Goal: Information Seeking & Learning: Find specific page/section

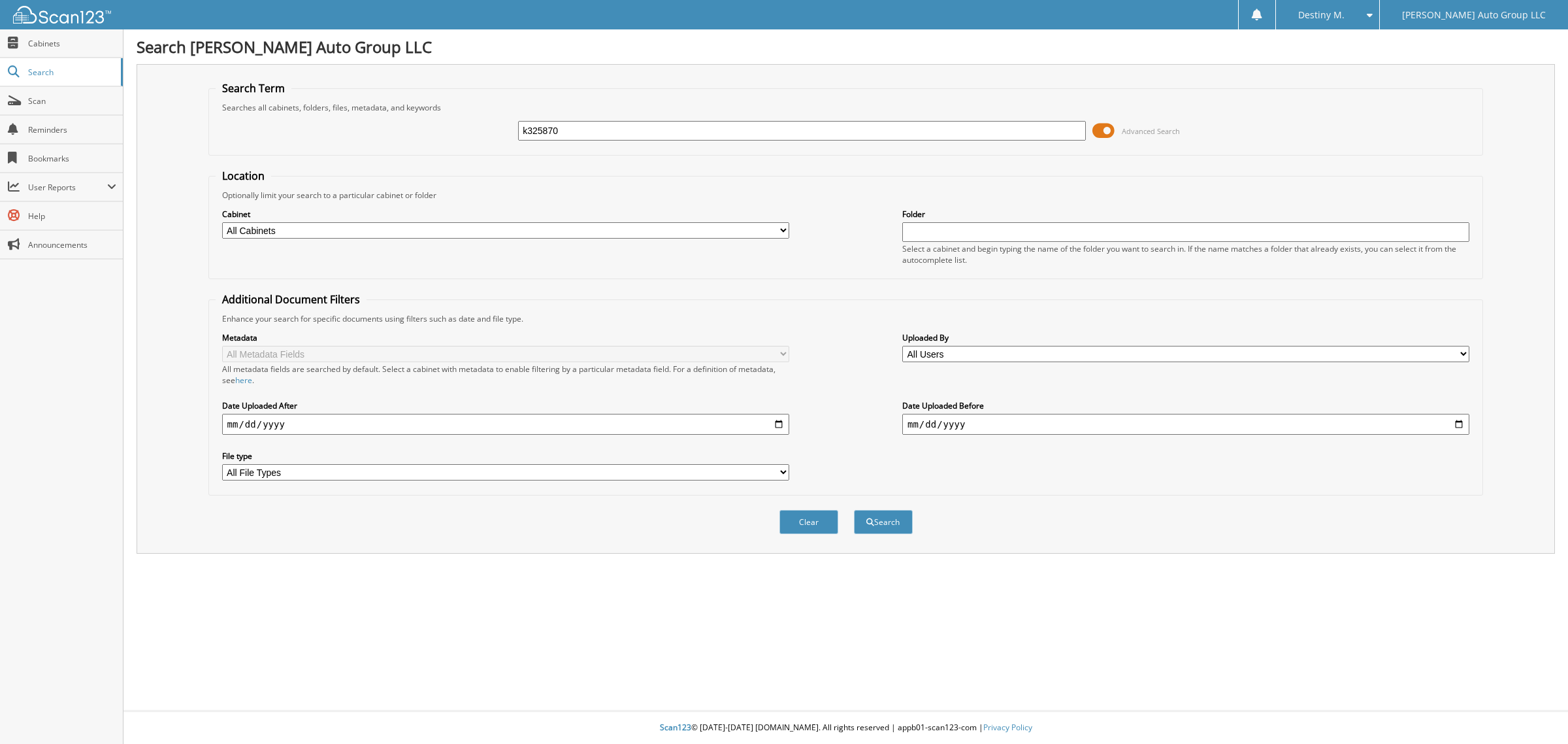
type input "k325870"
click at [854, 509] on button "Search" at bounding box center [883, 521] width 59 height 24
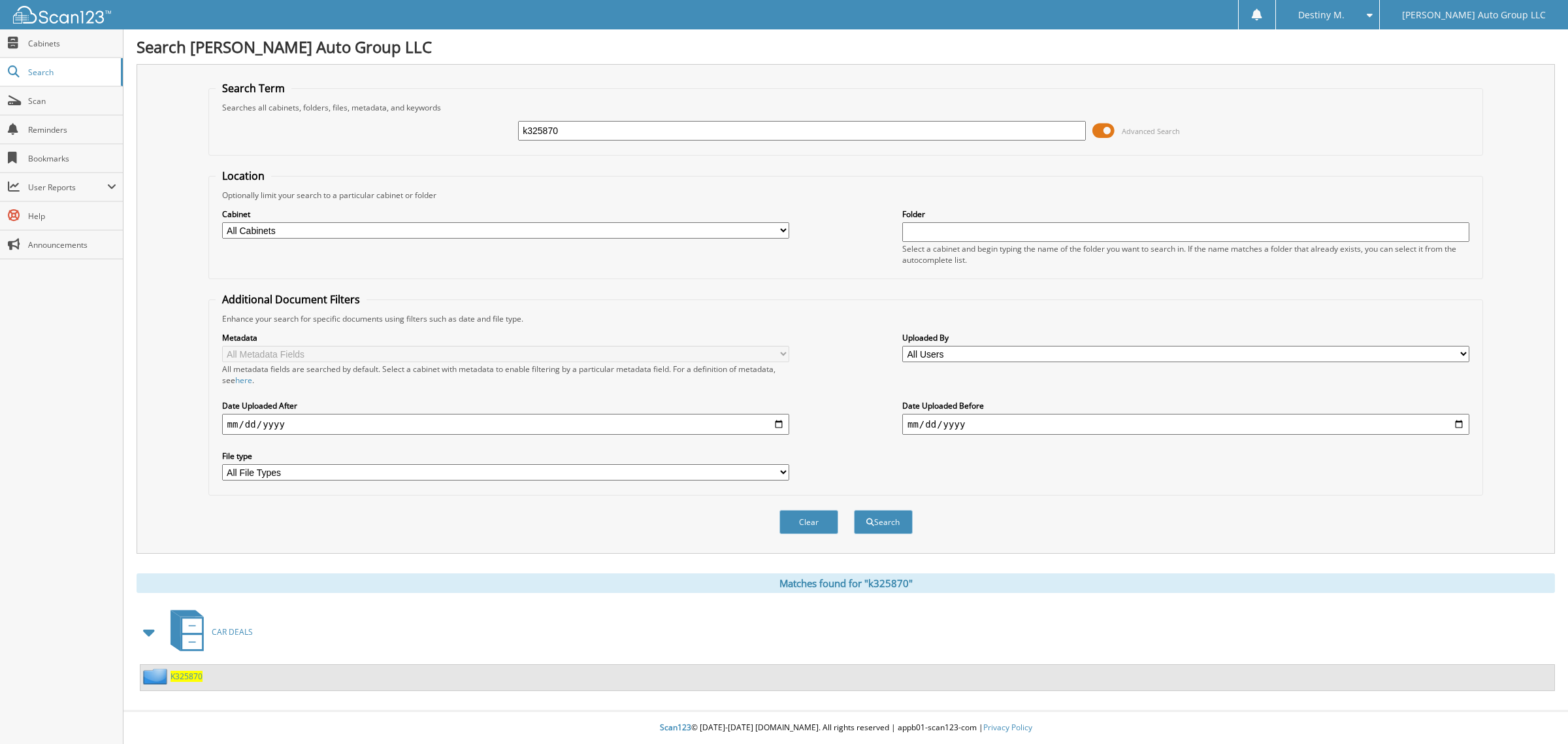
click at [182, 671] on span "K325870" at bounding box center [187, 675] width 32 height 11
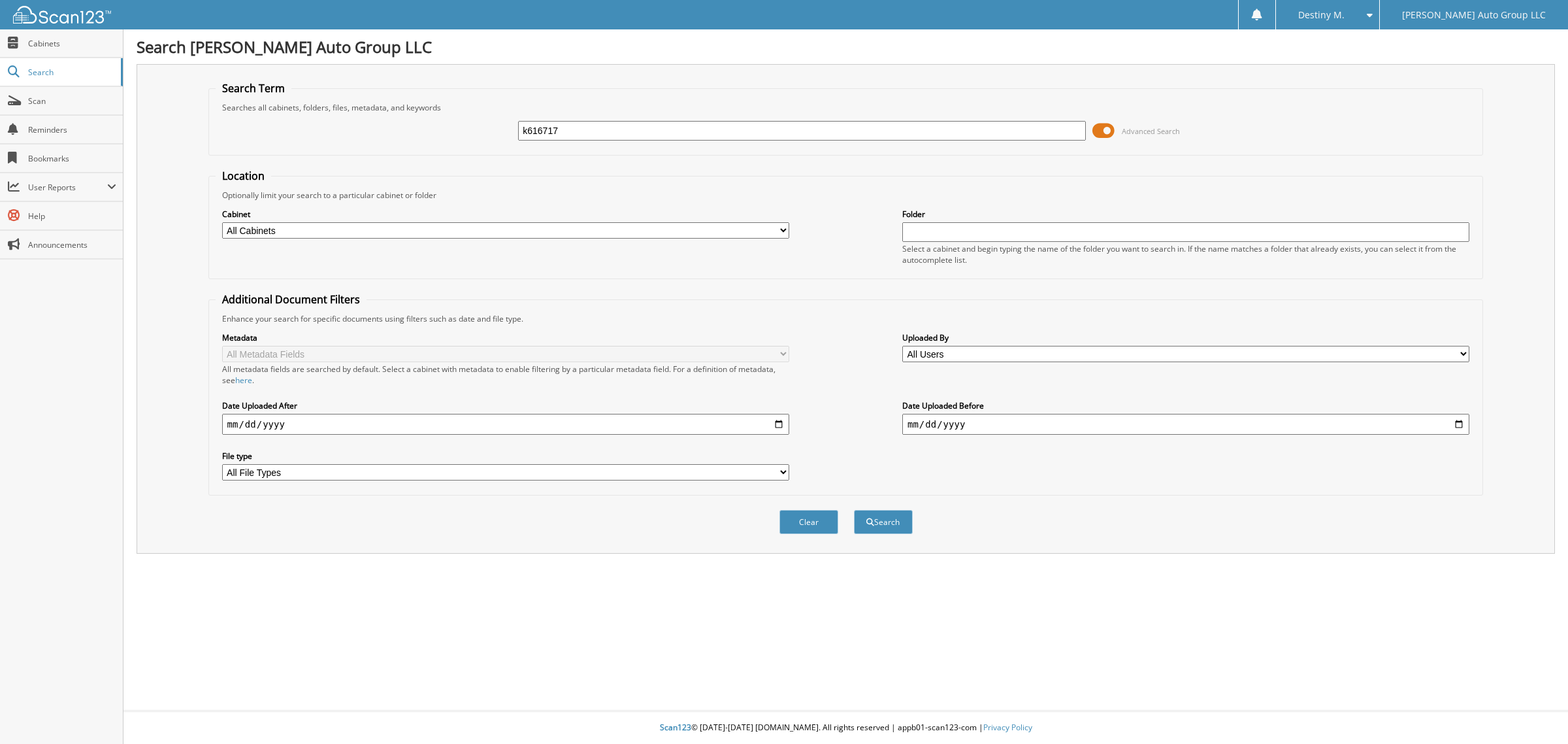
type input "k616717"
click at [854, 509] on button "Search" at bounding box center [883, 521] width 59 height 24
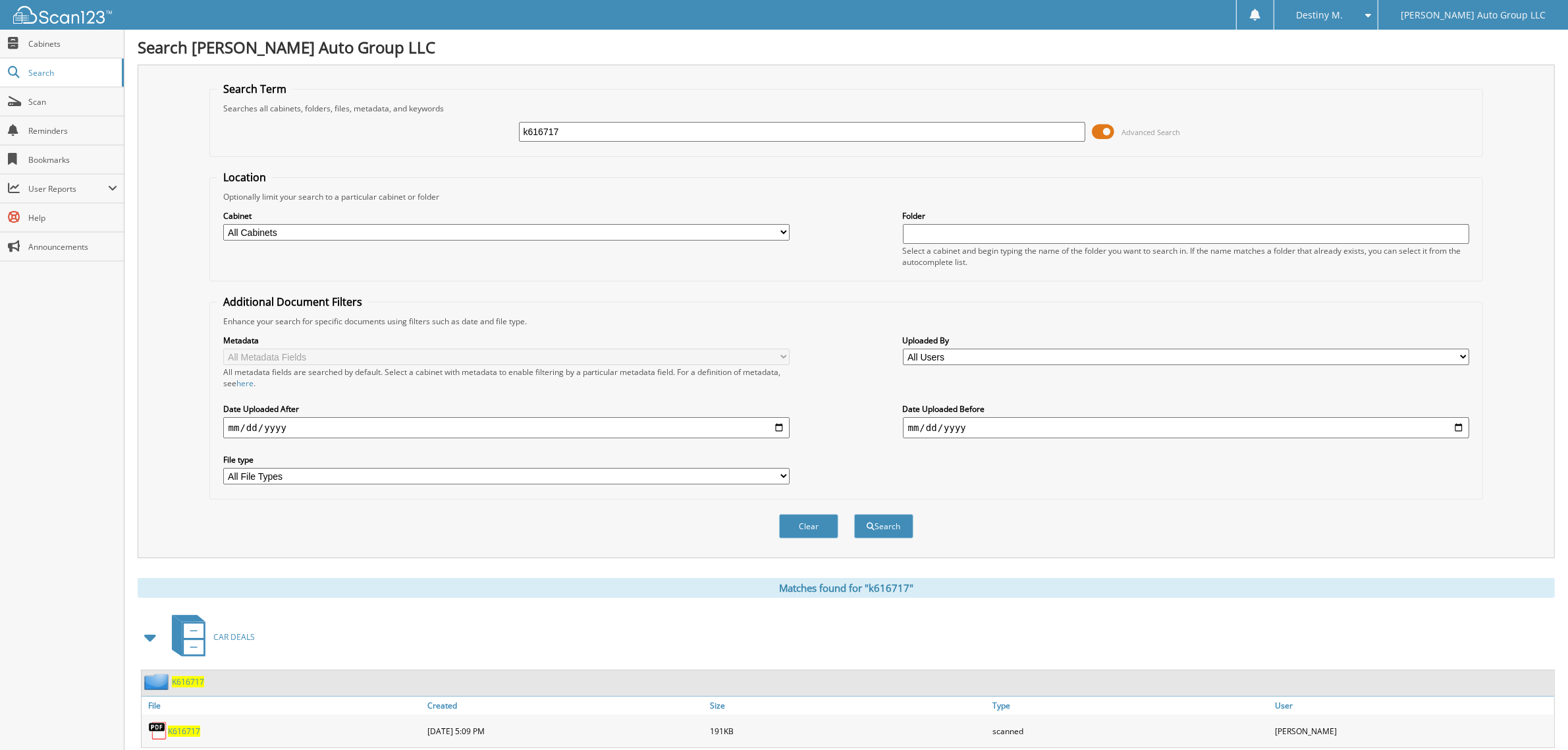
click at [178, 726] on div "K616717" at bounding box center [282, 731] width 282 height 27
click at [180, 676] on span "K616717" at bounding box center [188, 681] width 32 height 11
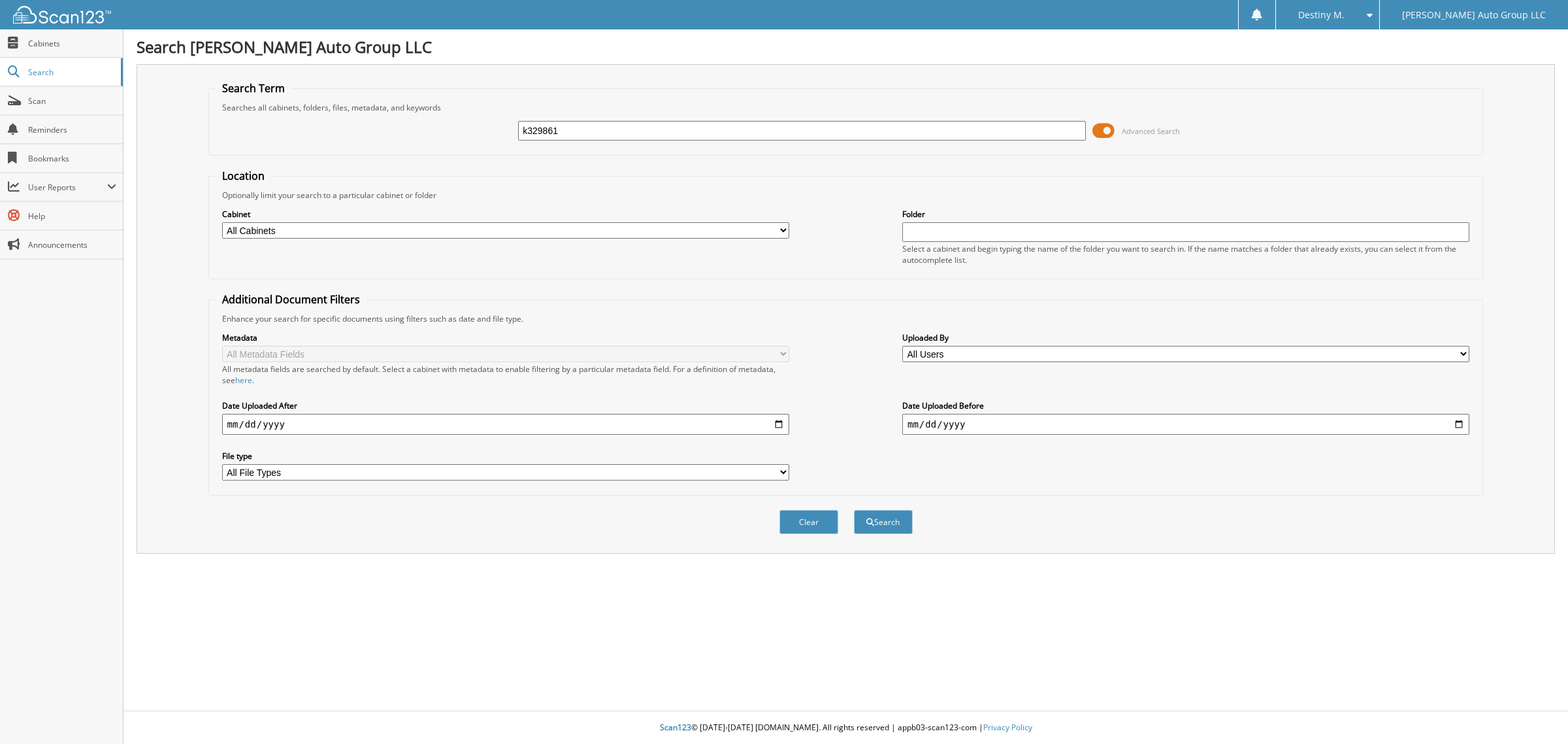
type input "k329861"
click at [854, 509] on button "Search" at bounding box center [883, 521] width 59 height 24
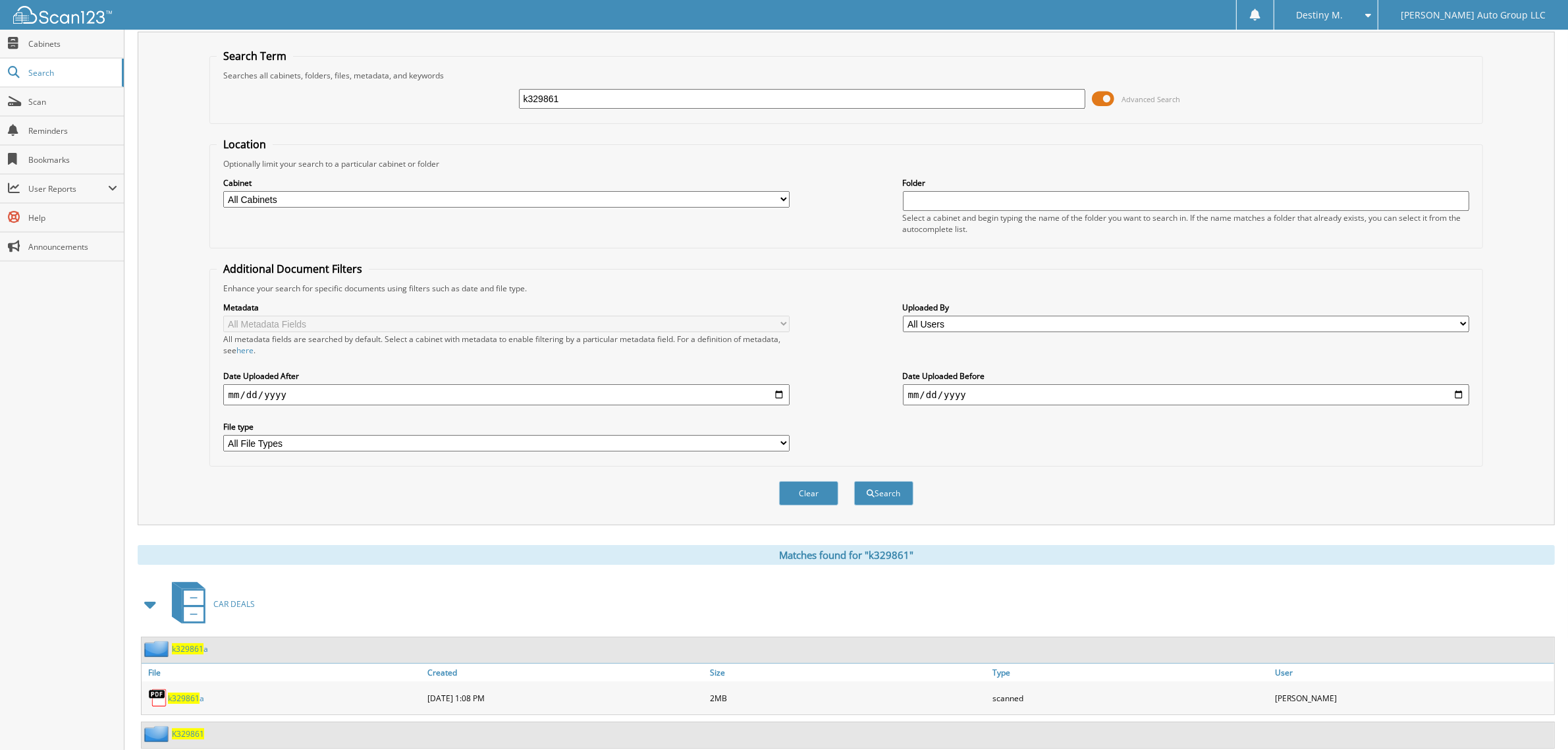
scroll to position [60, 0]
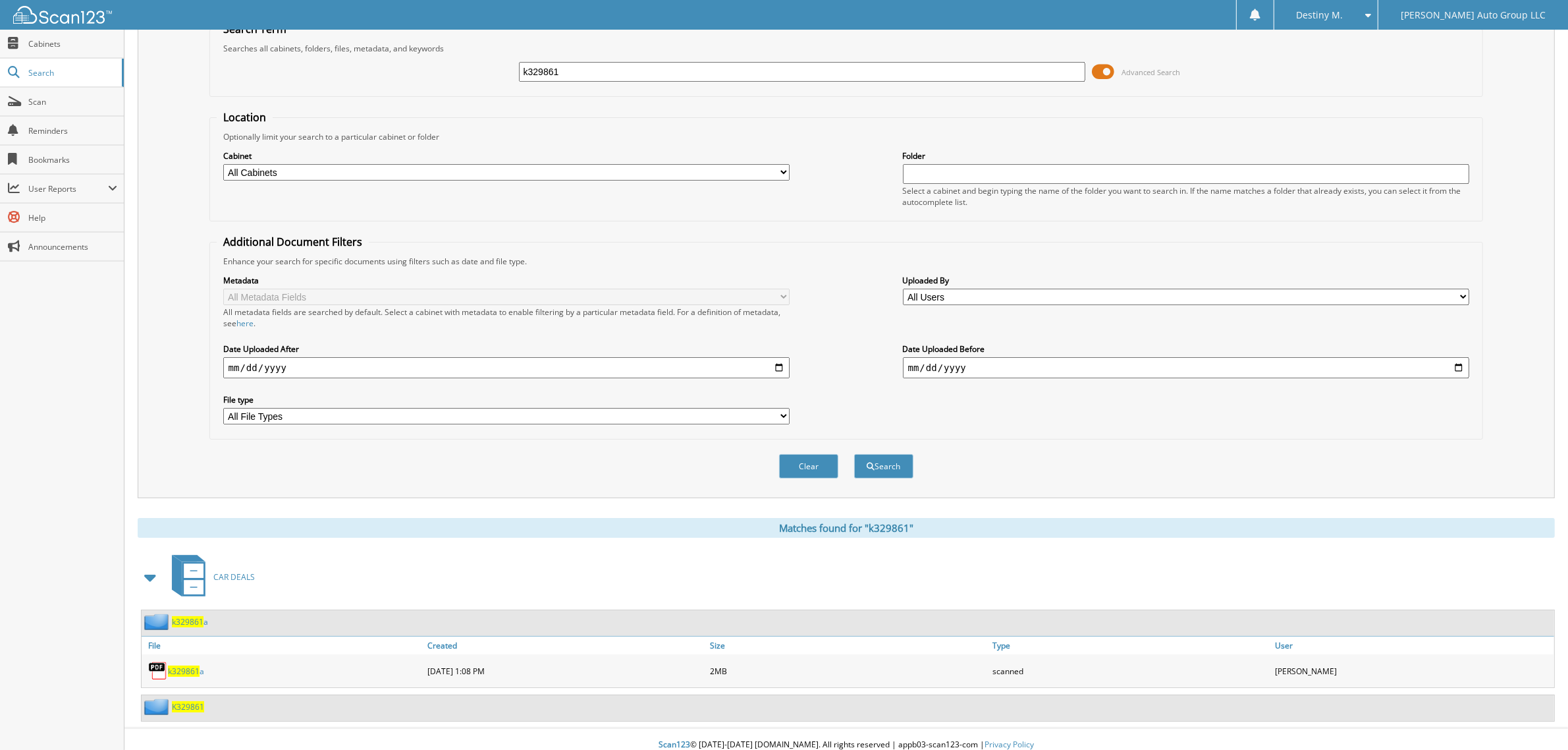
click at [193, 620] on div "k329861 a" at bounding box center [847, 623] width 1412 height 26
click at [188, 616] on span "k329861" at bounding box center [188, 621] width 32 height 11
click at [194, 701] on span "K329861" at bounding box center [188, 706] width 32 height 11
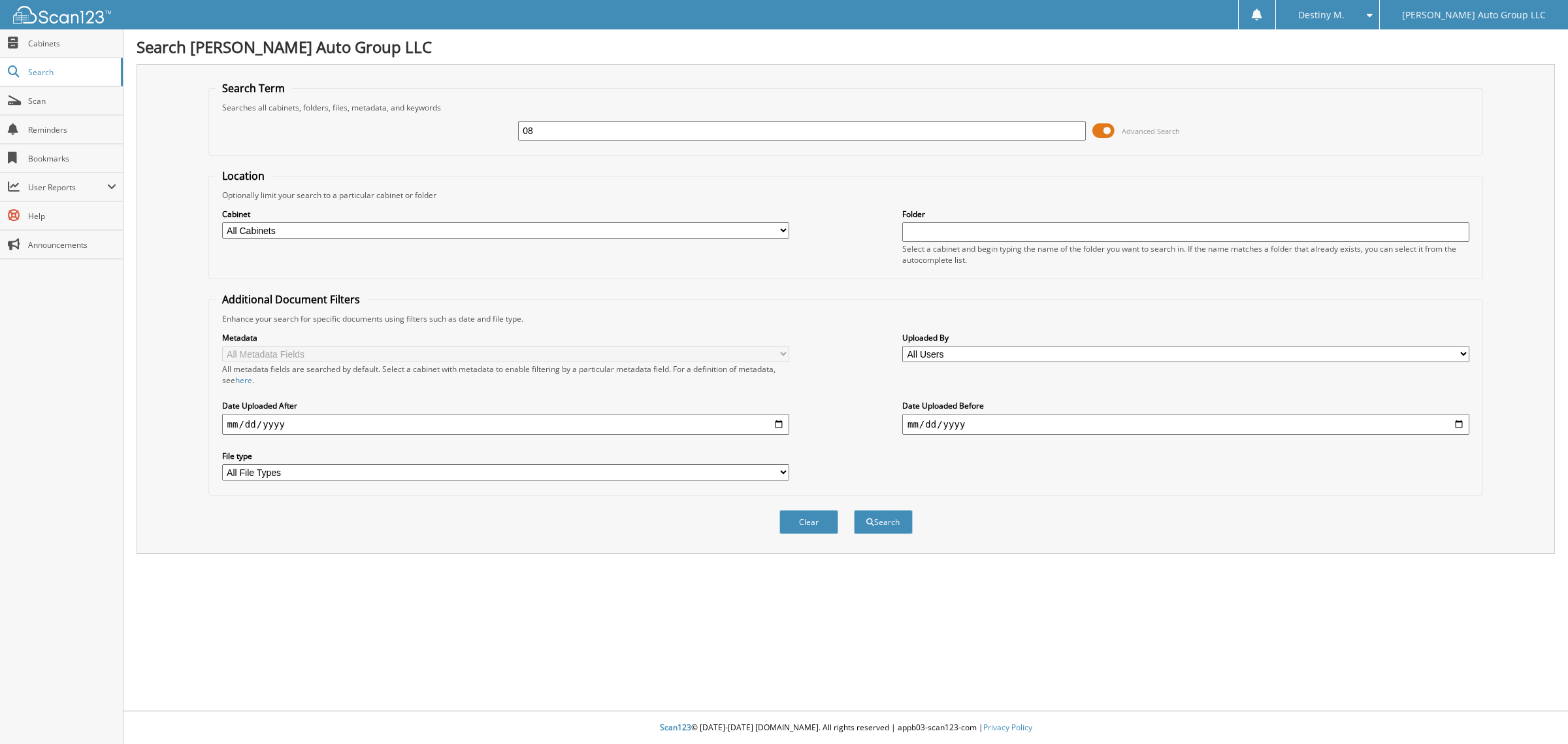
type input "0"
type input "k083484"
click at [854, 509] on button "Search" at bounding box center [883, 521] width 59 height 24
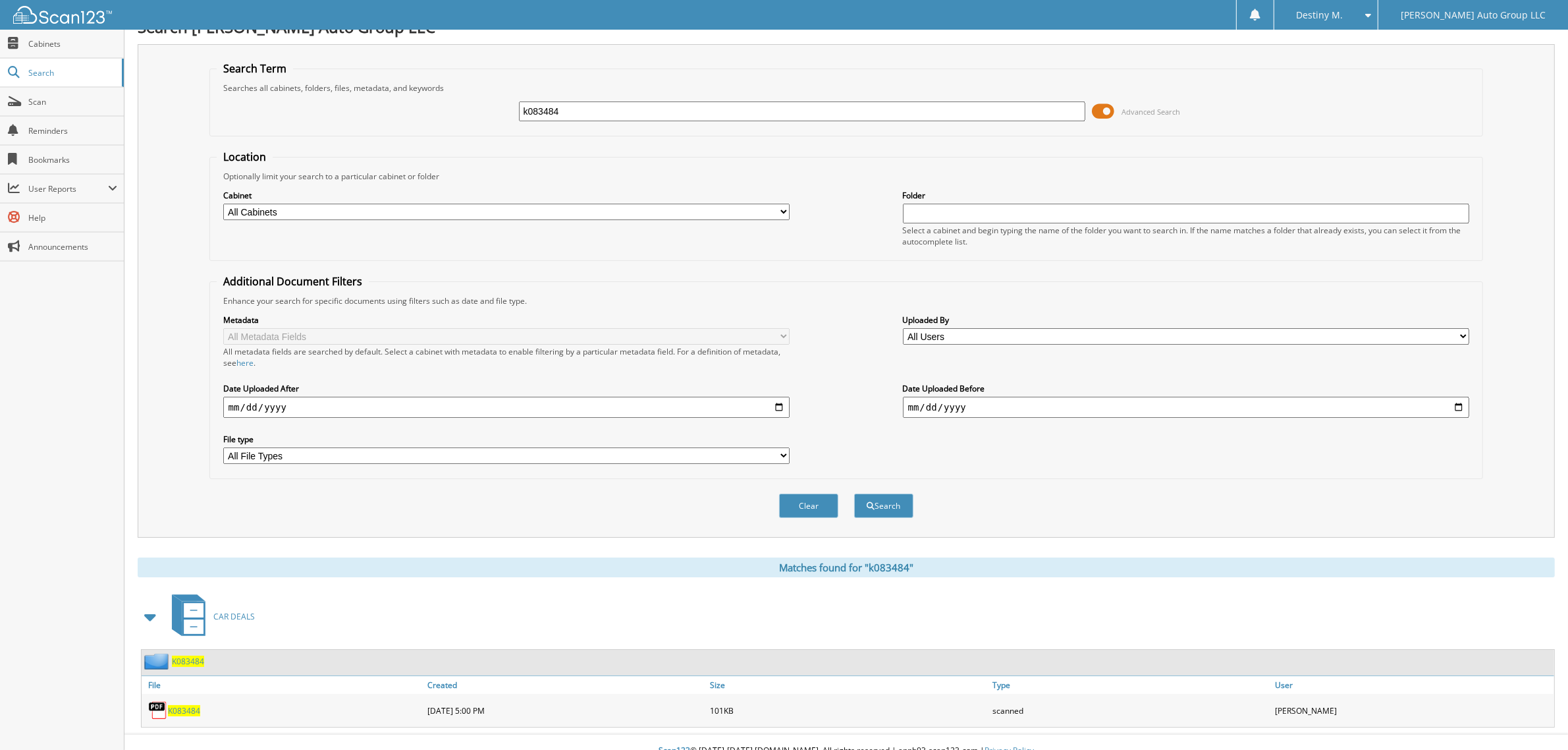
scroll to position [27, 0]
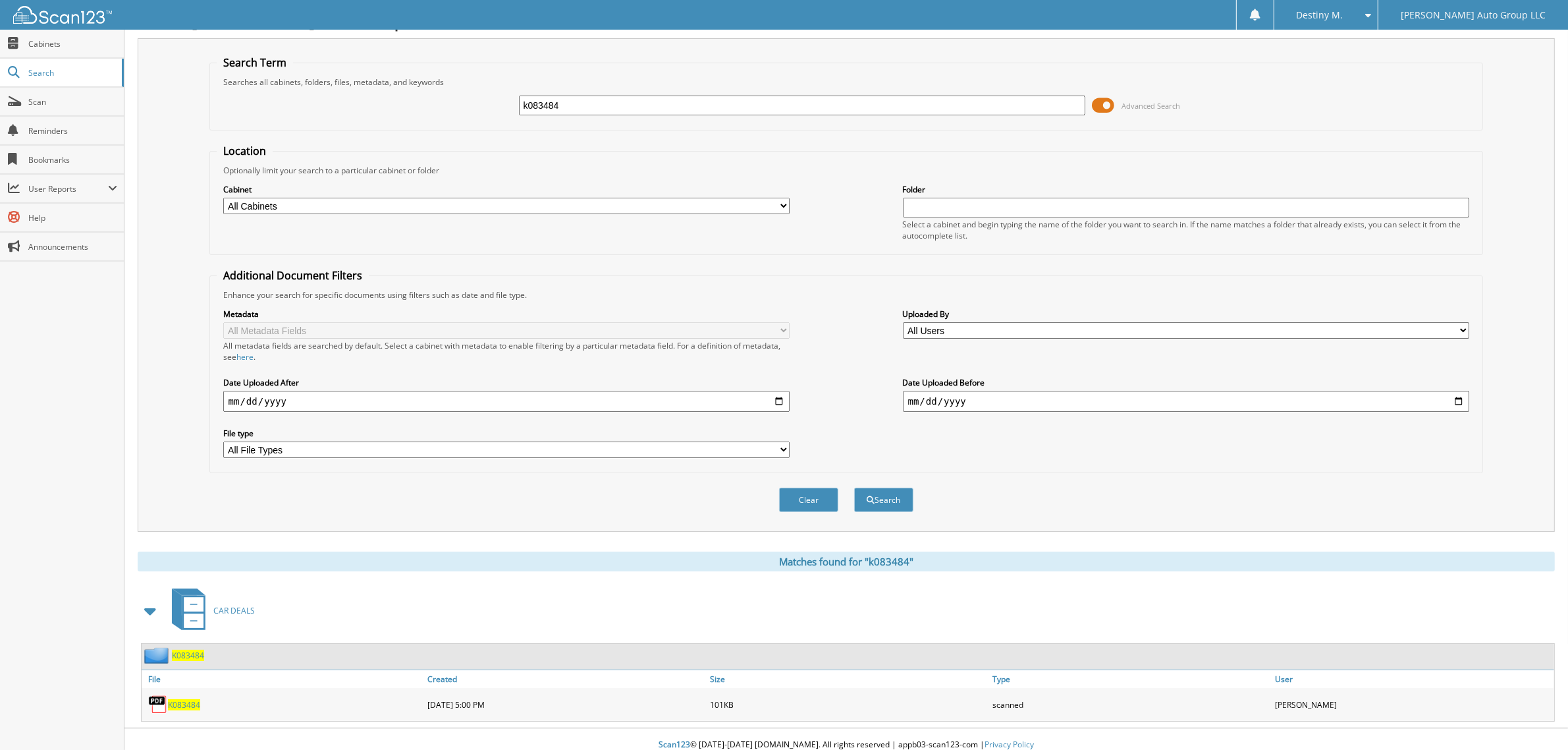
click at [196, 649] on span "K083484" at bounding box center [188, 654] width 32 height 11
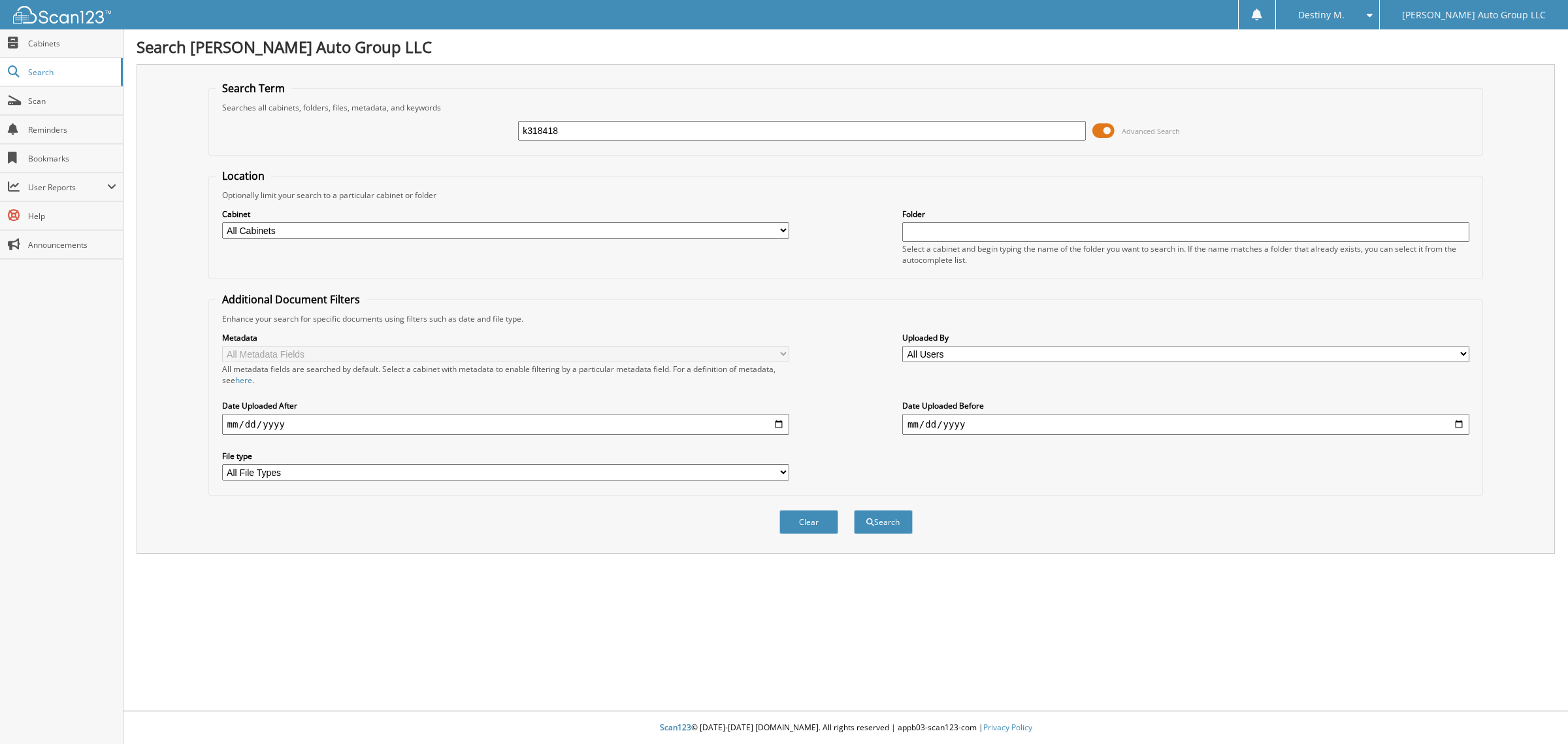
type input "k318418"
click at [854, 509] on button "Search" at bounding box center [883, 521] width 59 height 24
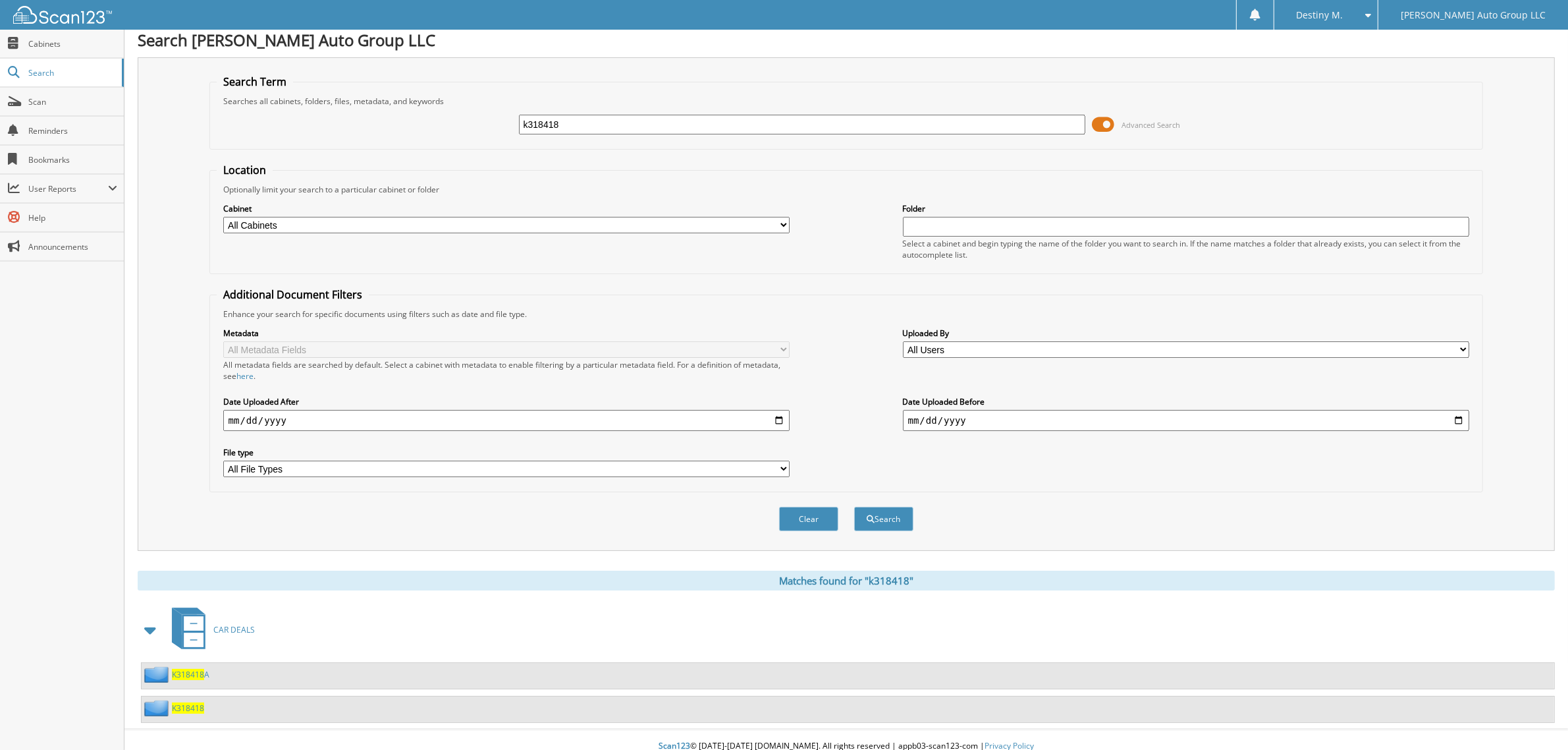
scroll to position [8, 0]
click at [194, 701] on span "K318418" at bounding box center [188, 706] width 32 height 11
click at [195, 668] on span "K318418" at bounding box center [188, 673] width 32 height 11
click at [199, 701] on span "K318418" at bounding box center [188, 706] width 32 height 11
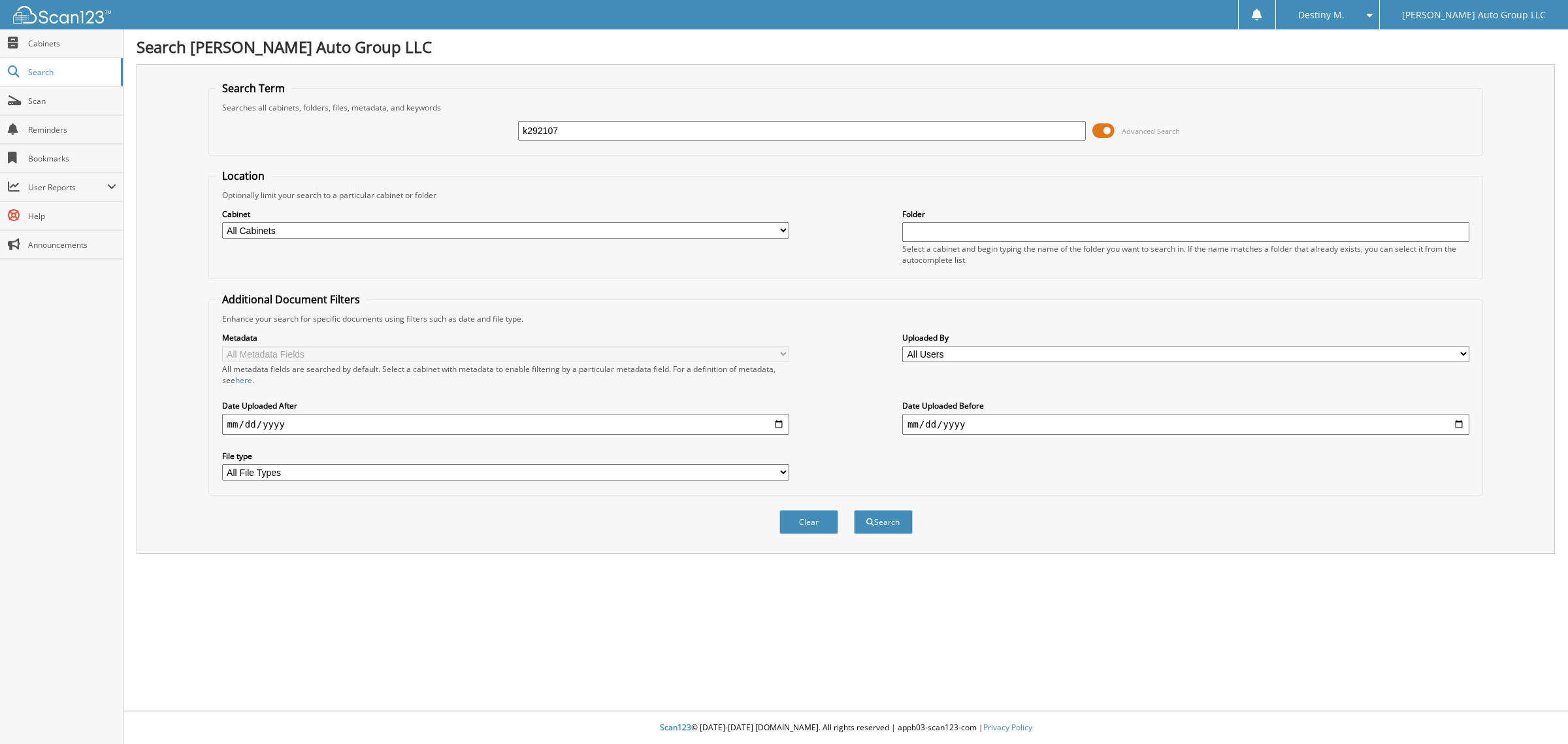
type input "k292107"
click at [854, 509] on button "Search" at bounding box center [883, 521] width 59 height 24
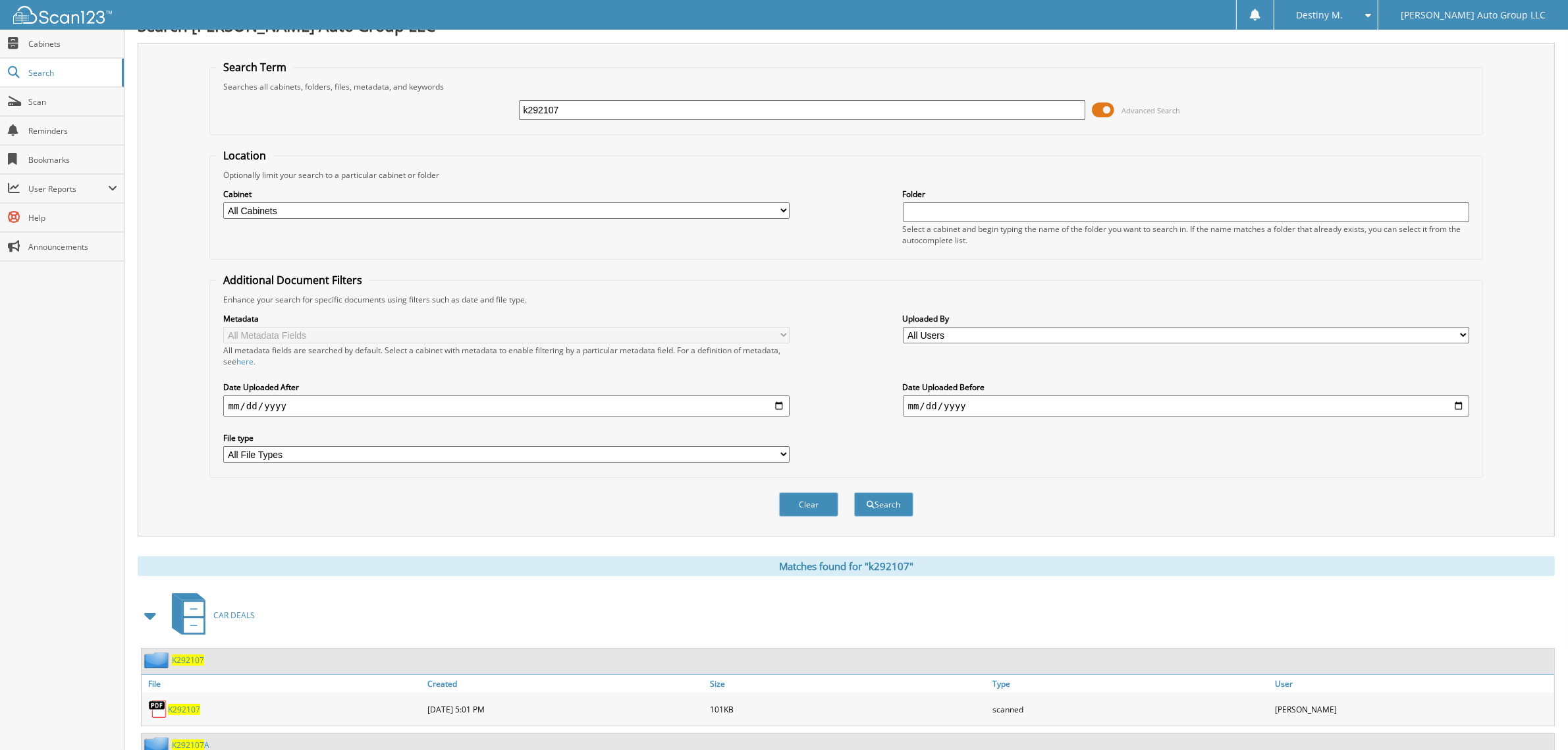
scroll to position [60, 0]
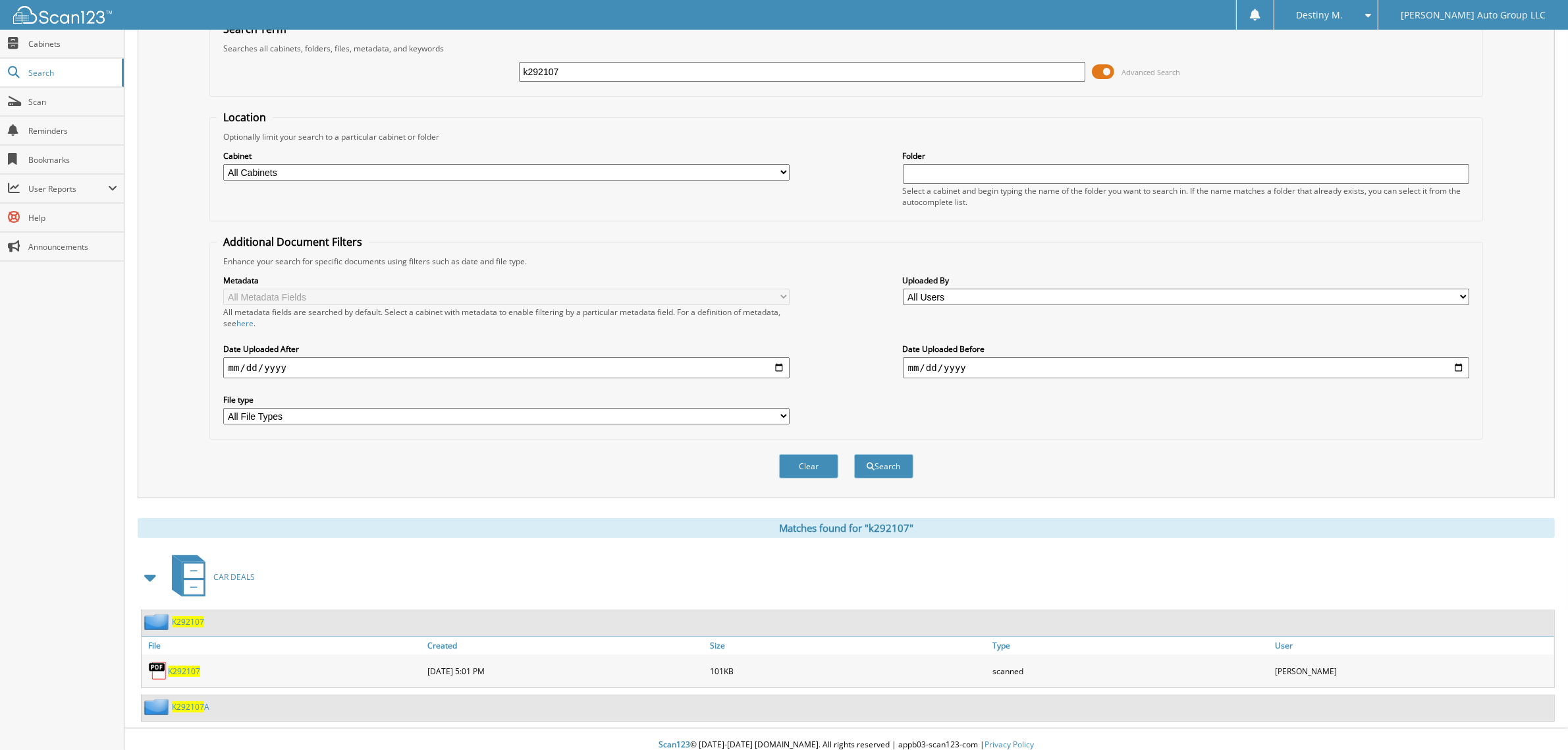
click at [186, 665] on span "K292107" at bounding box center [184, 670] width 32 height 11
click at [195, 616] on span "K292107" at bounding box center [188, 621] width 32 height 11
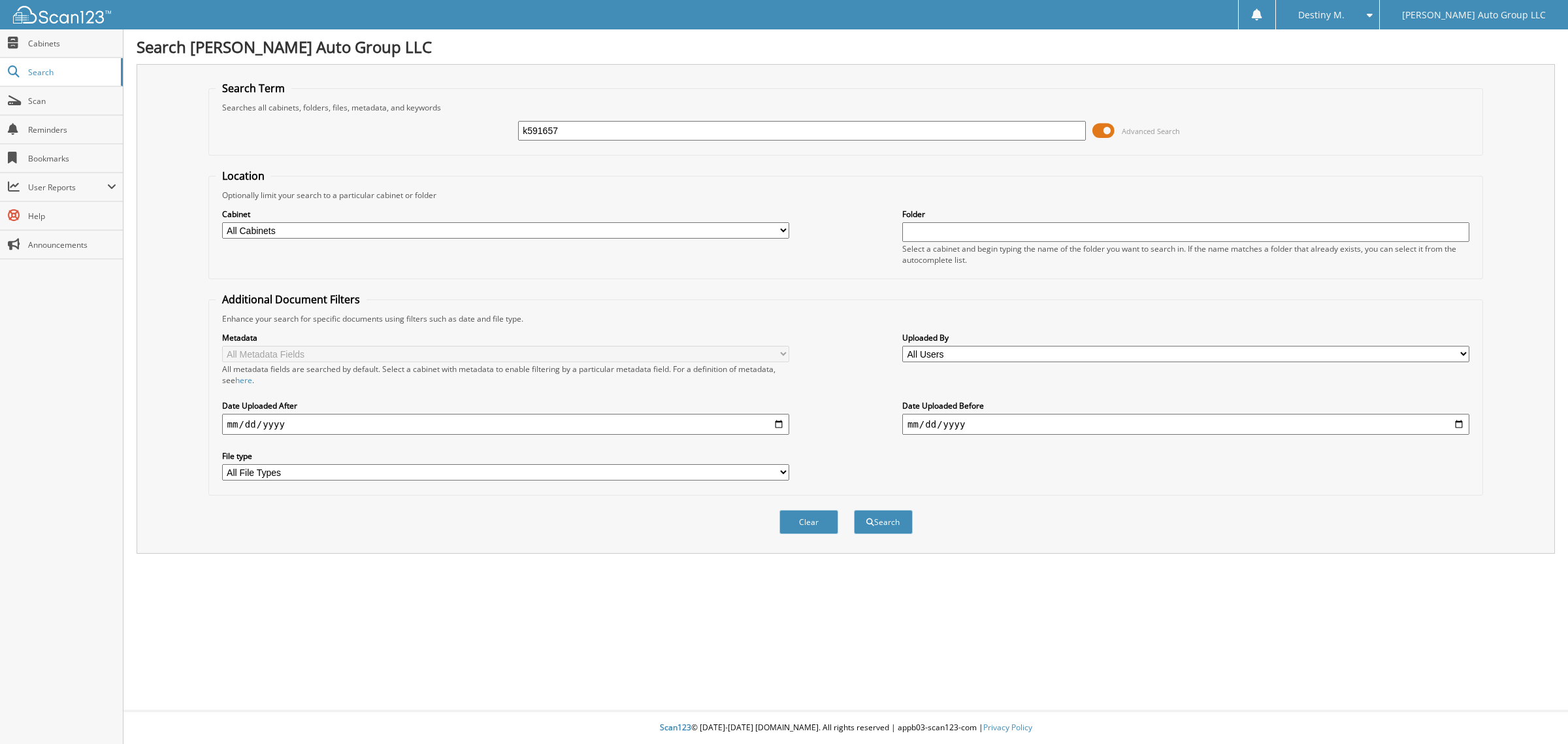
type input "k591657"
click at [854, 509] on button "Search" at bounding box center [883, 521] width 59 height 24
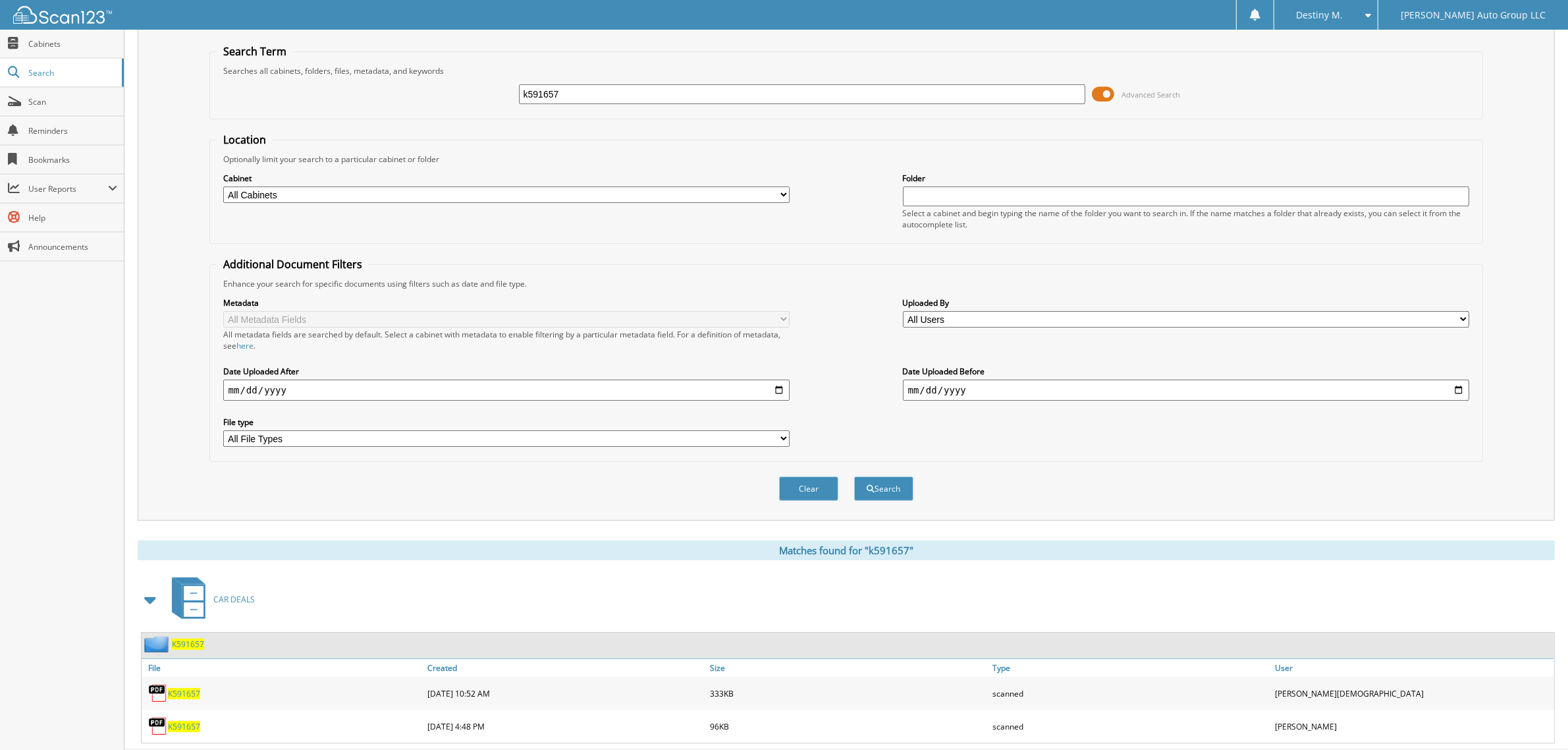
scroll to position [59, 0]
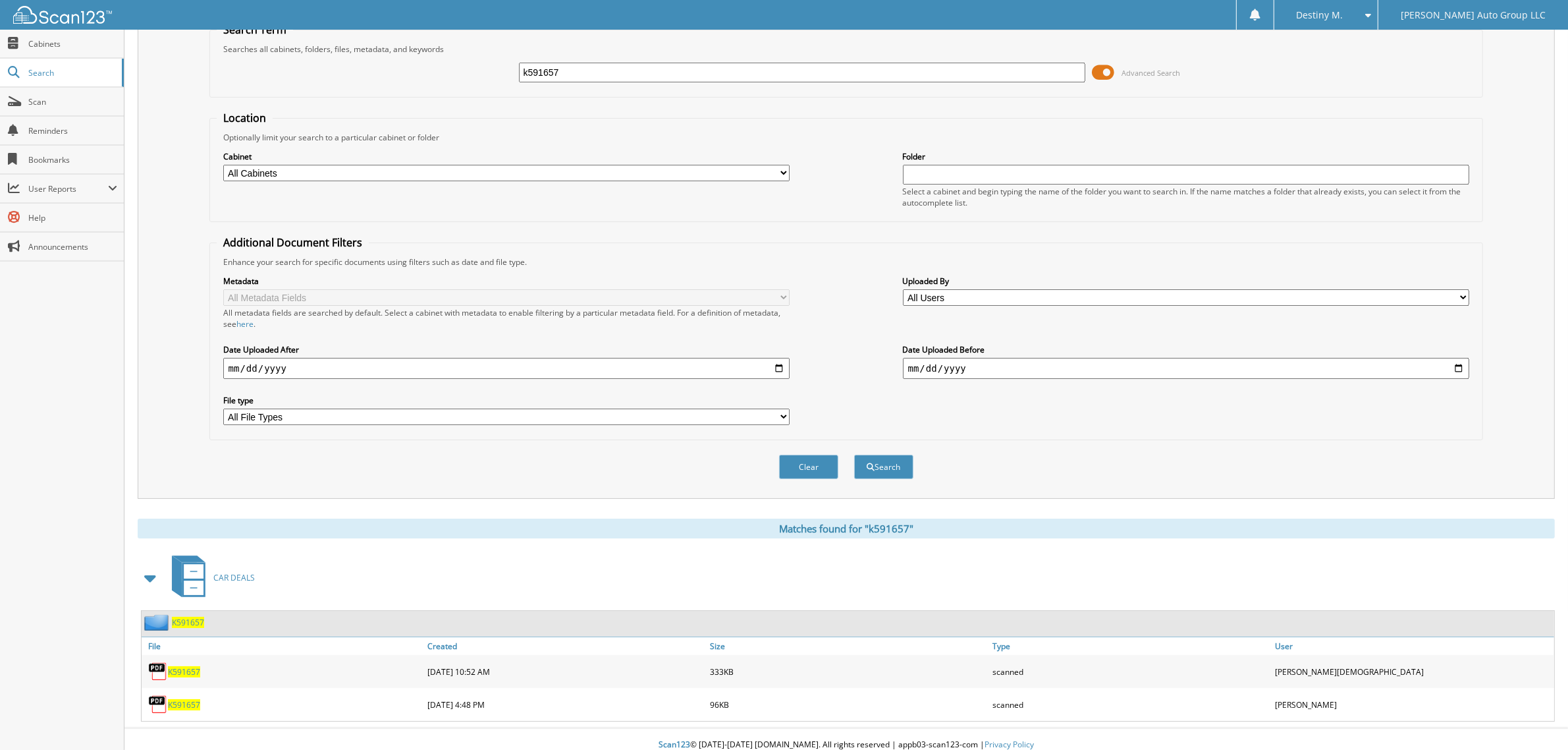
click at [188, 617] on span "K591657" at bounding box center [188, 622] width 32 height 11
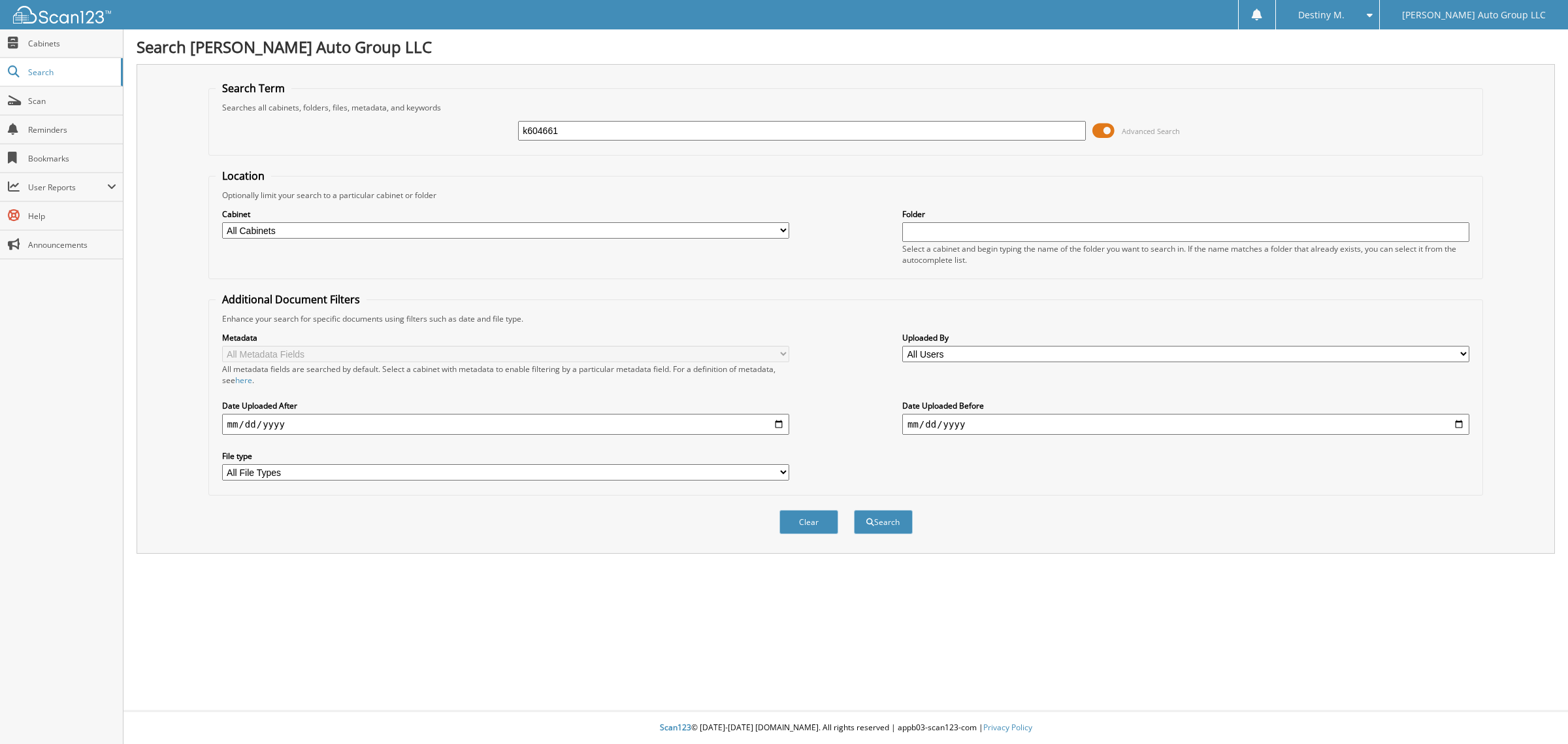
type input "k604661"
click at [854, 509] on button "Search" at bounding box center [883, 521] width 59 height 24
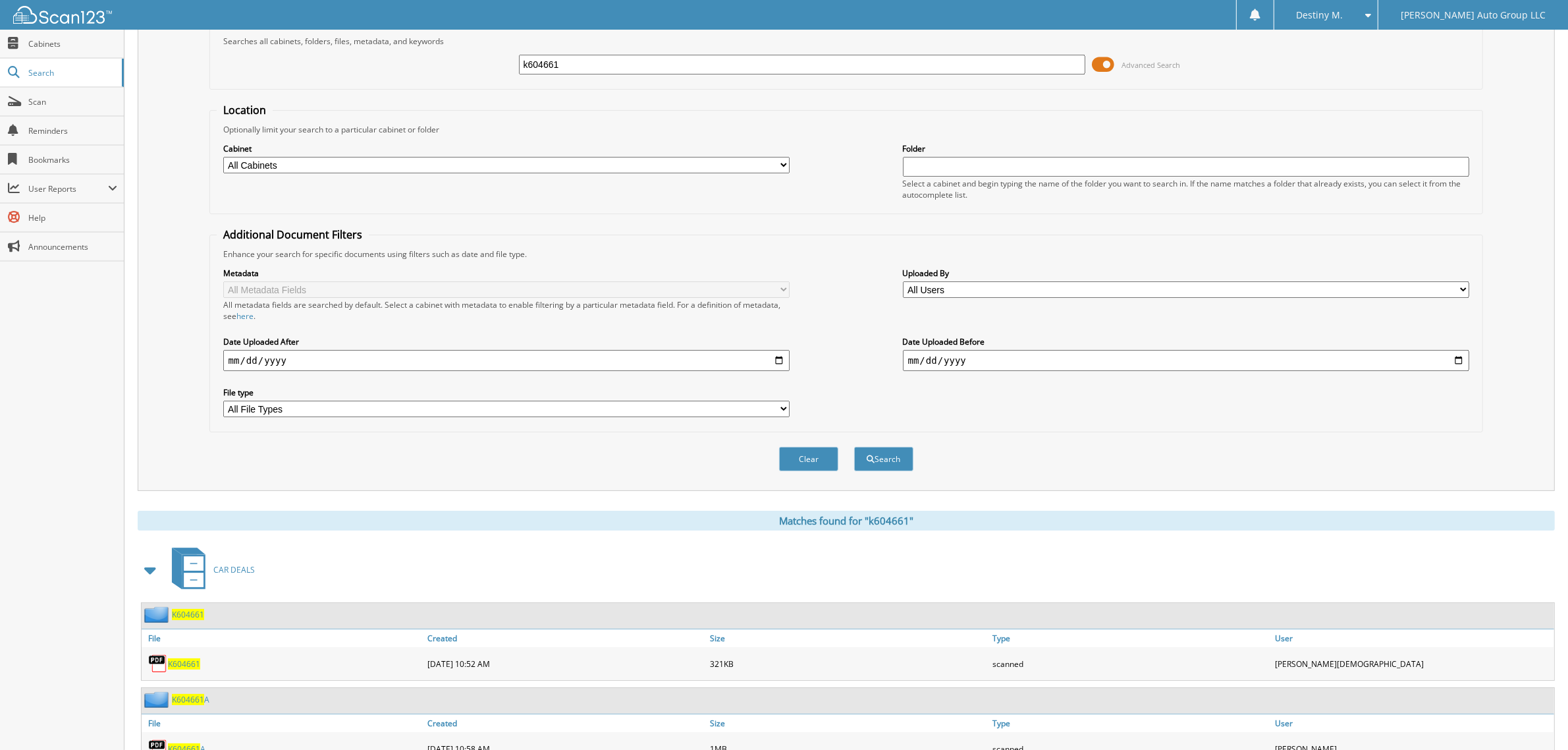
scroll to position [111, 0]
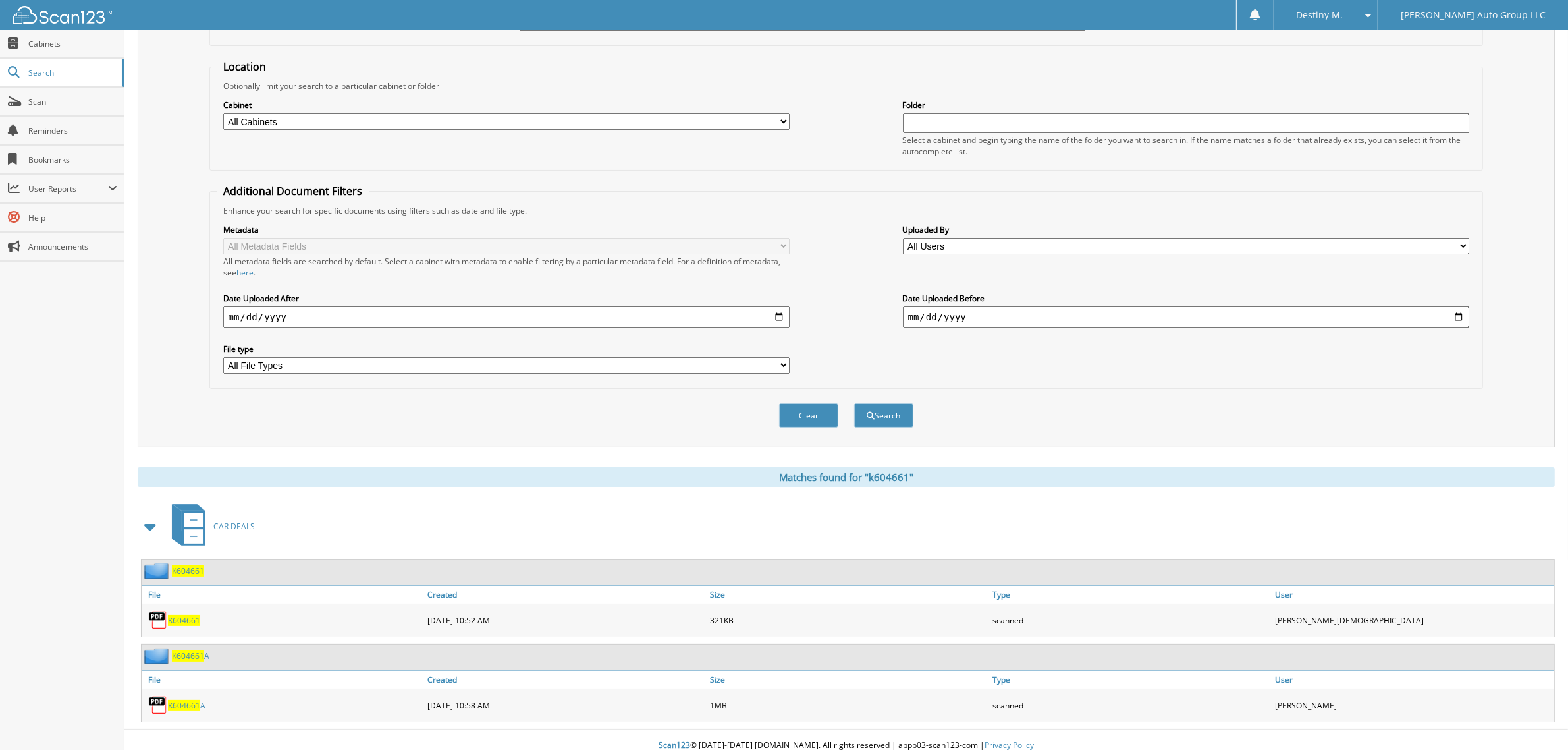
click at [196, 565] on span "K604661" at bounding box center [188, 570] width 32 height 11
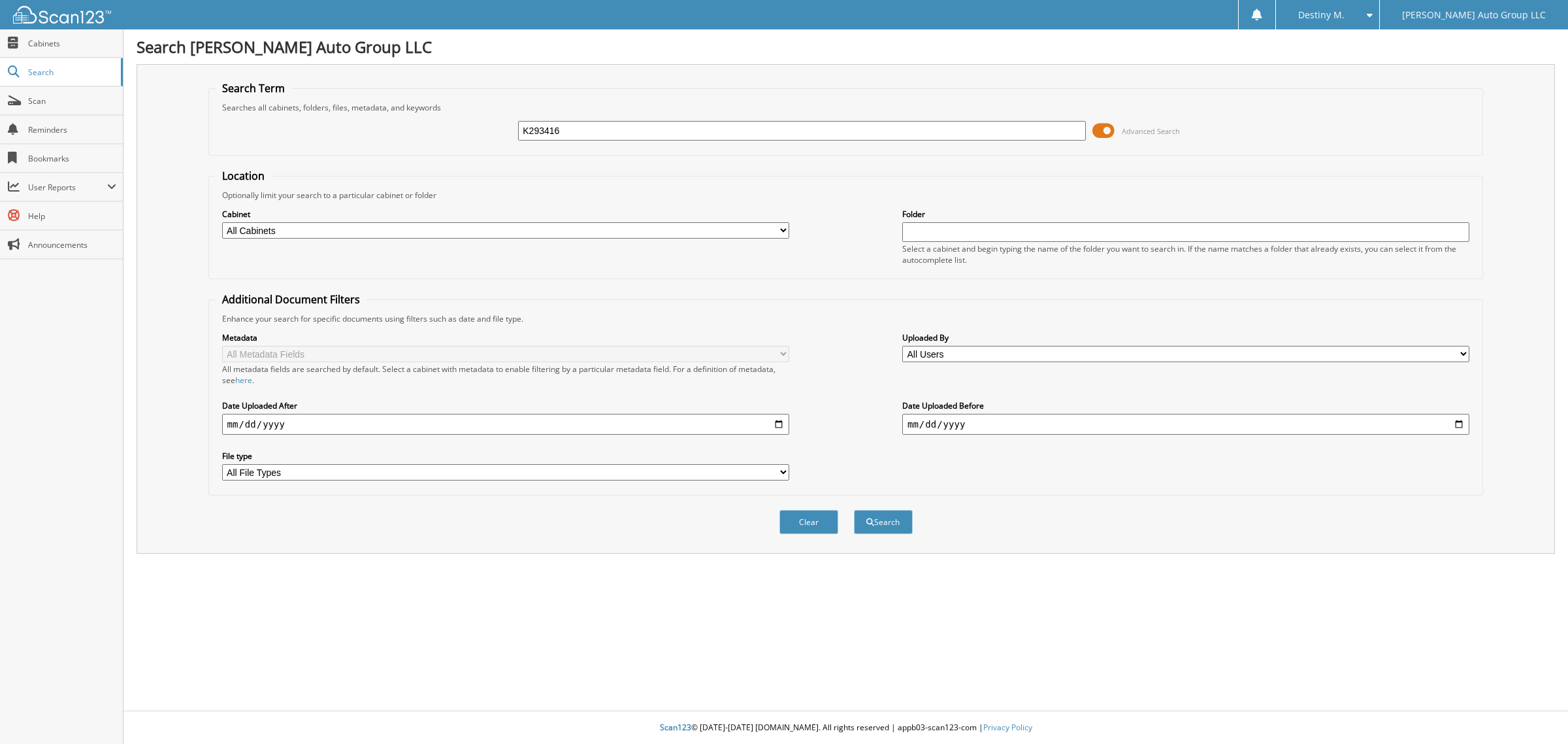
type input "K293416"
click at [854, 509] on button "Search" at bounding box center [883, 521] width 59 height 24
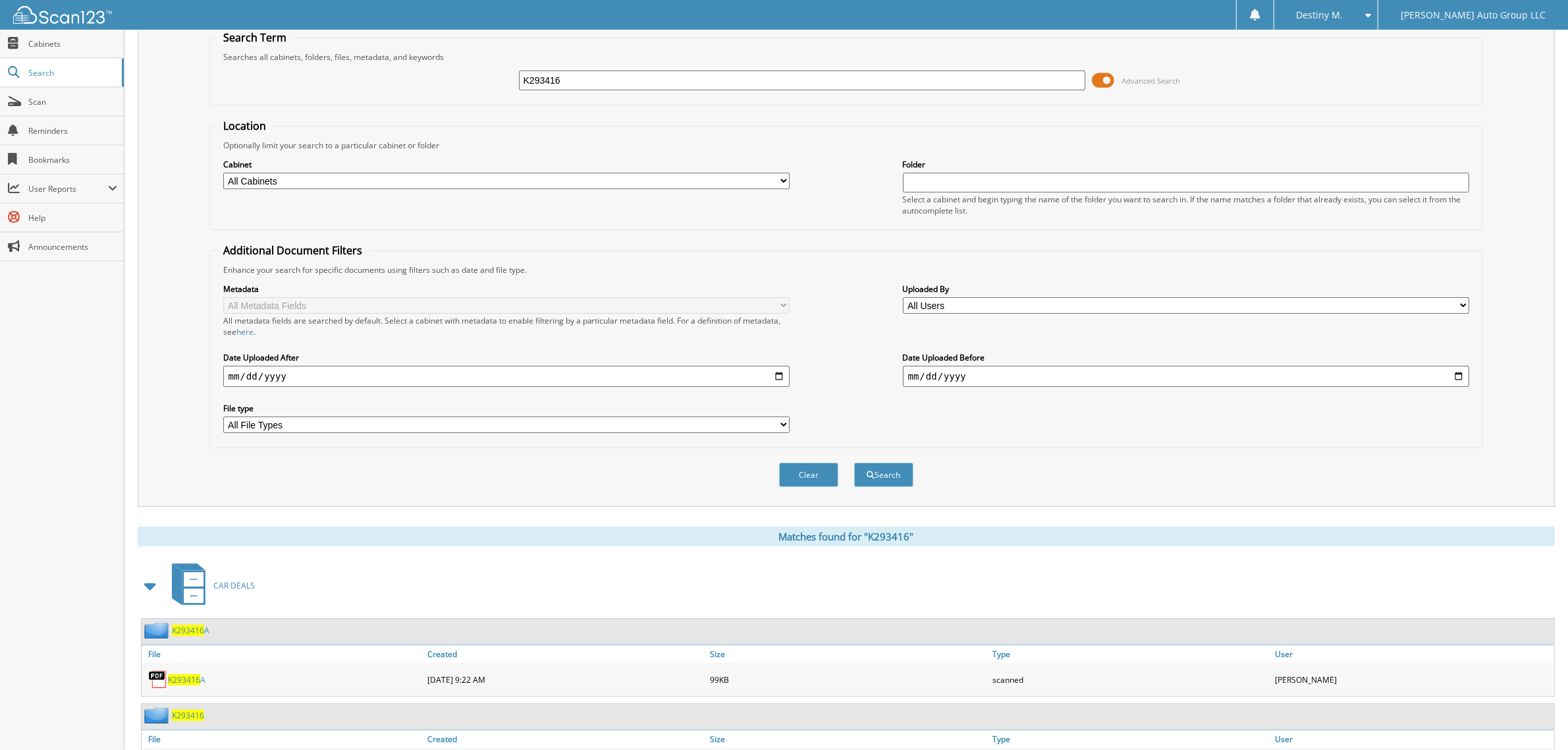
scroll to position [111, 0]
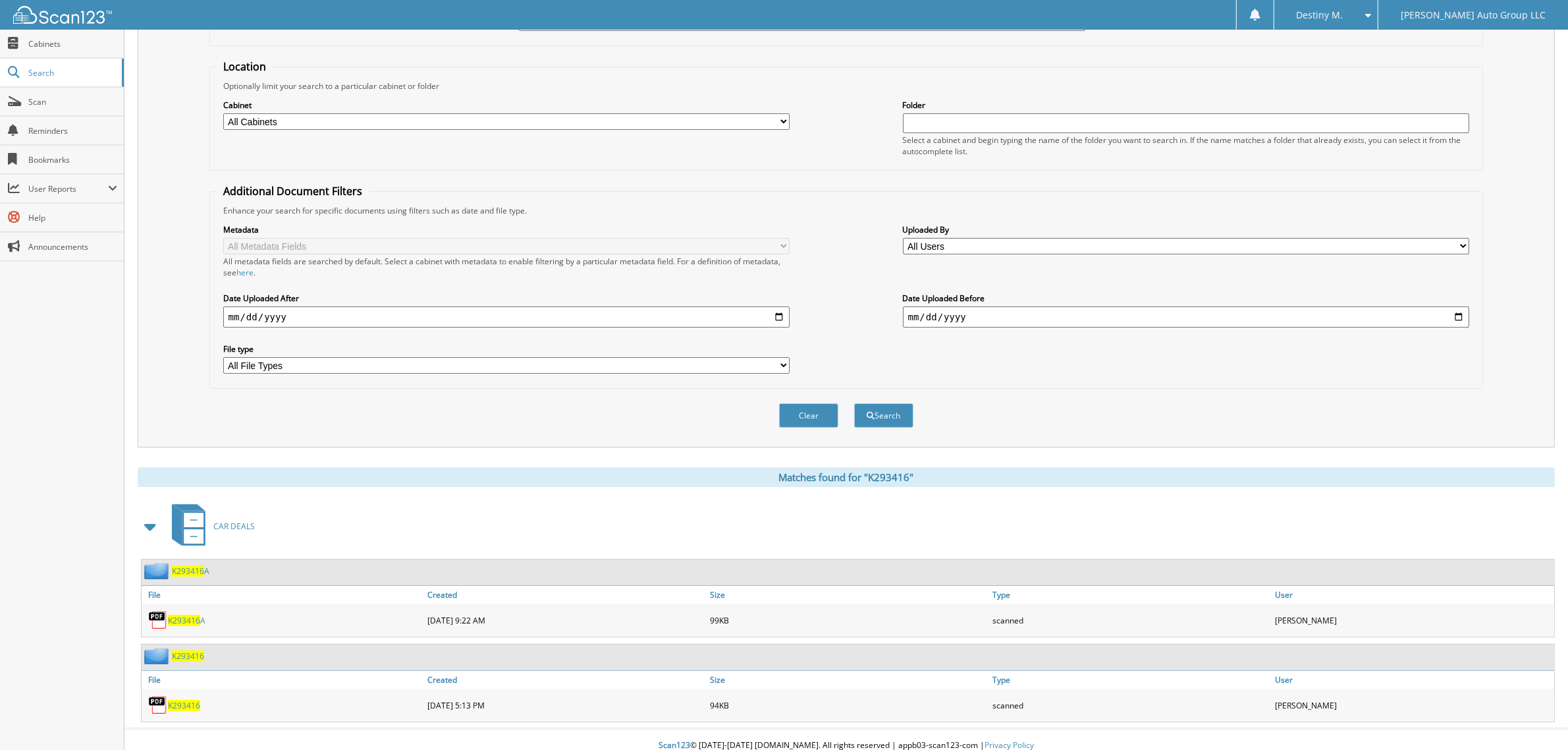
click at [181, 650] on span "K293416" at bounding box center [188, 655] width 32 height 11
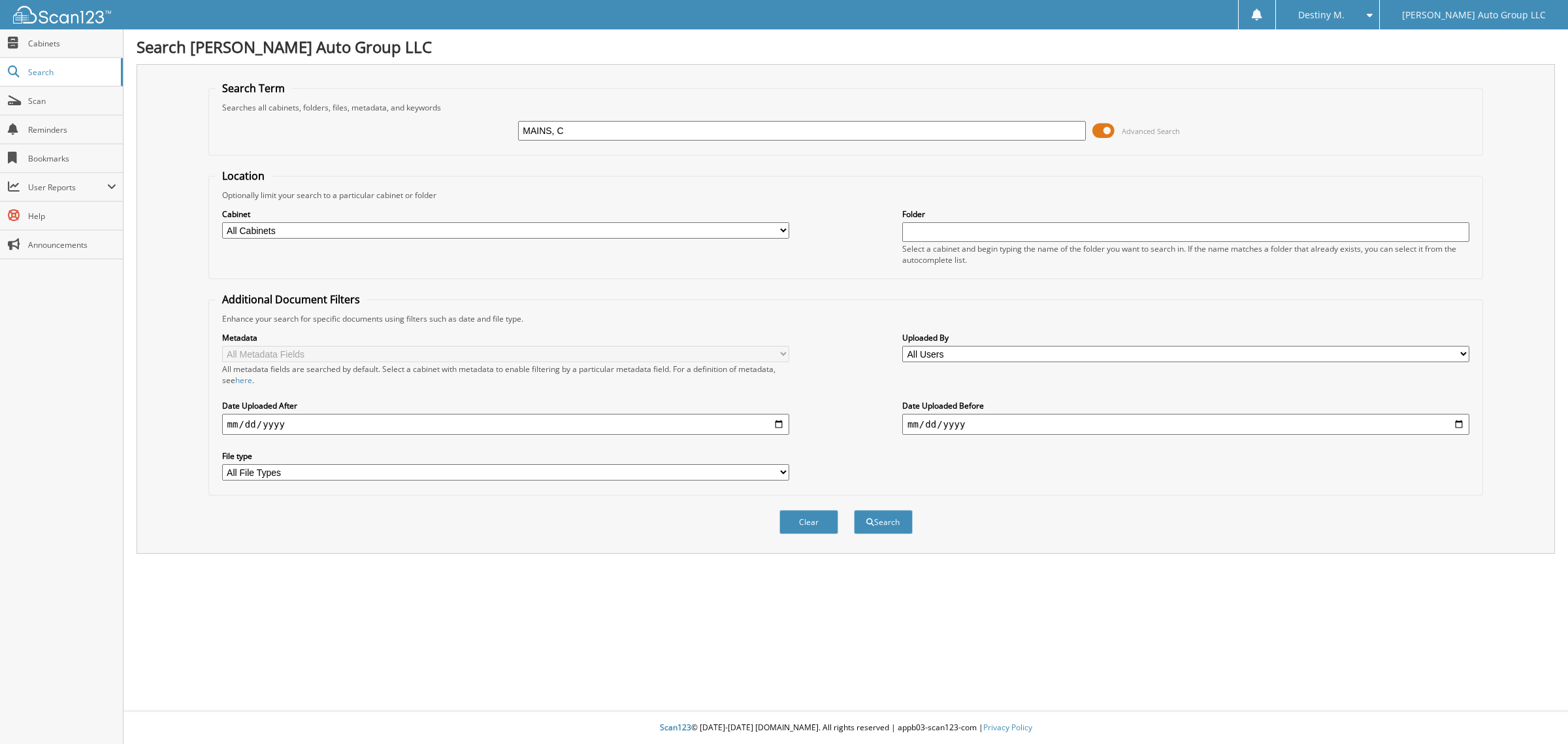
type input "MAINS, C"
click at [854, 509] on button "Search" at bounding box center [883, 521] width 59 height 24
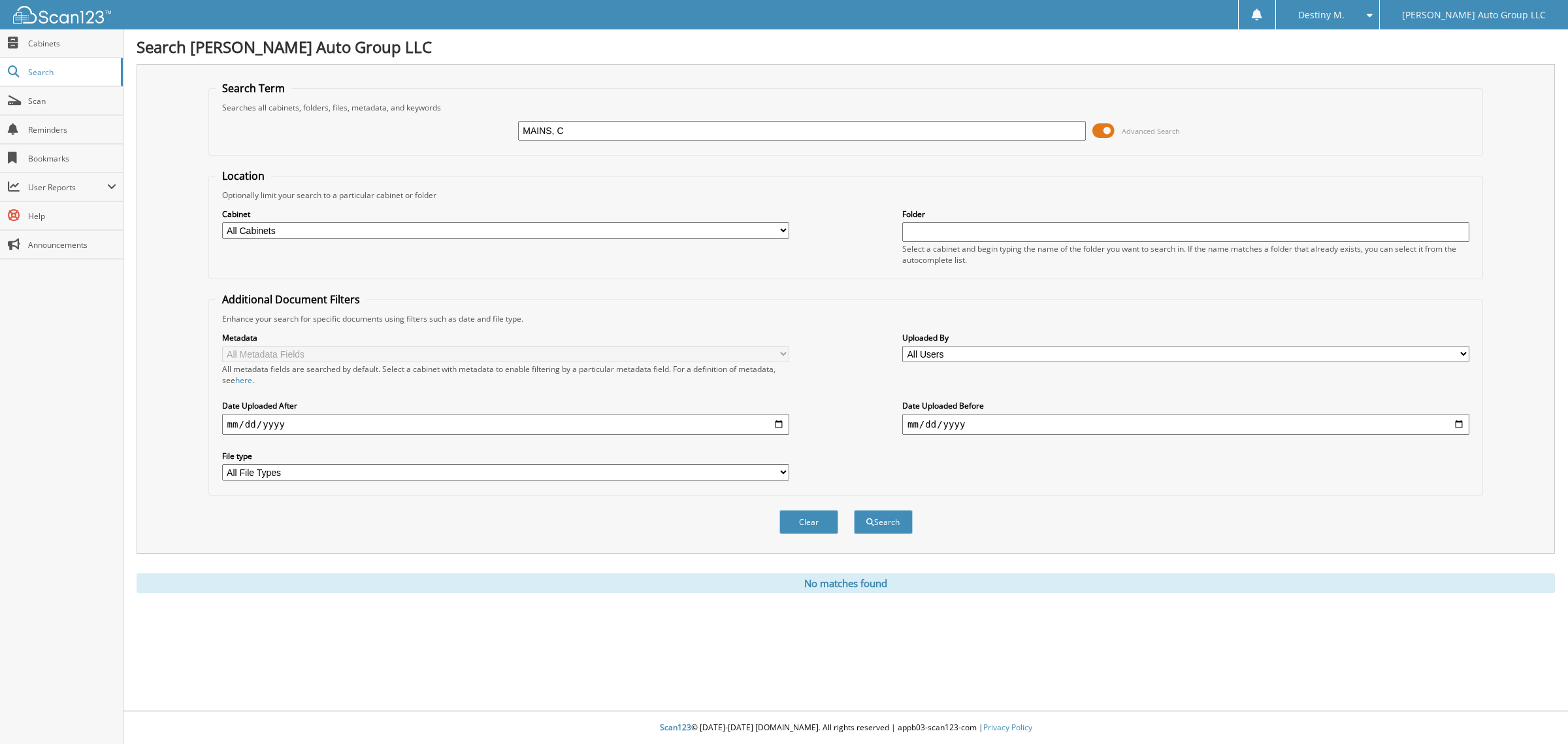
click at [595, 131] on input "MAINS, C" at bounding box center [802, 130] width 567 height 20
type input "MAINS,"
click at [854, 509] on button "Search" at bounding box center [883, 521] width 59 height 24
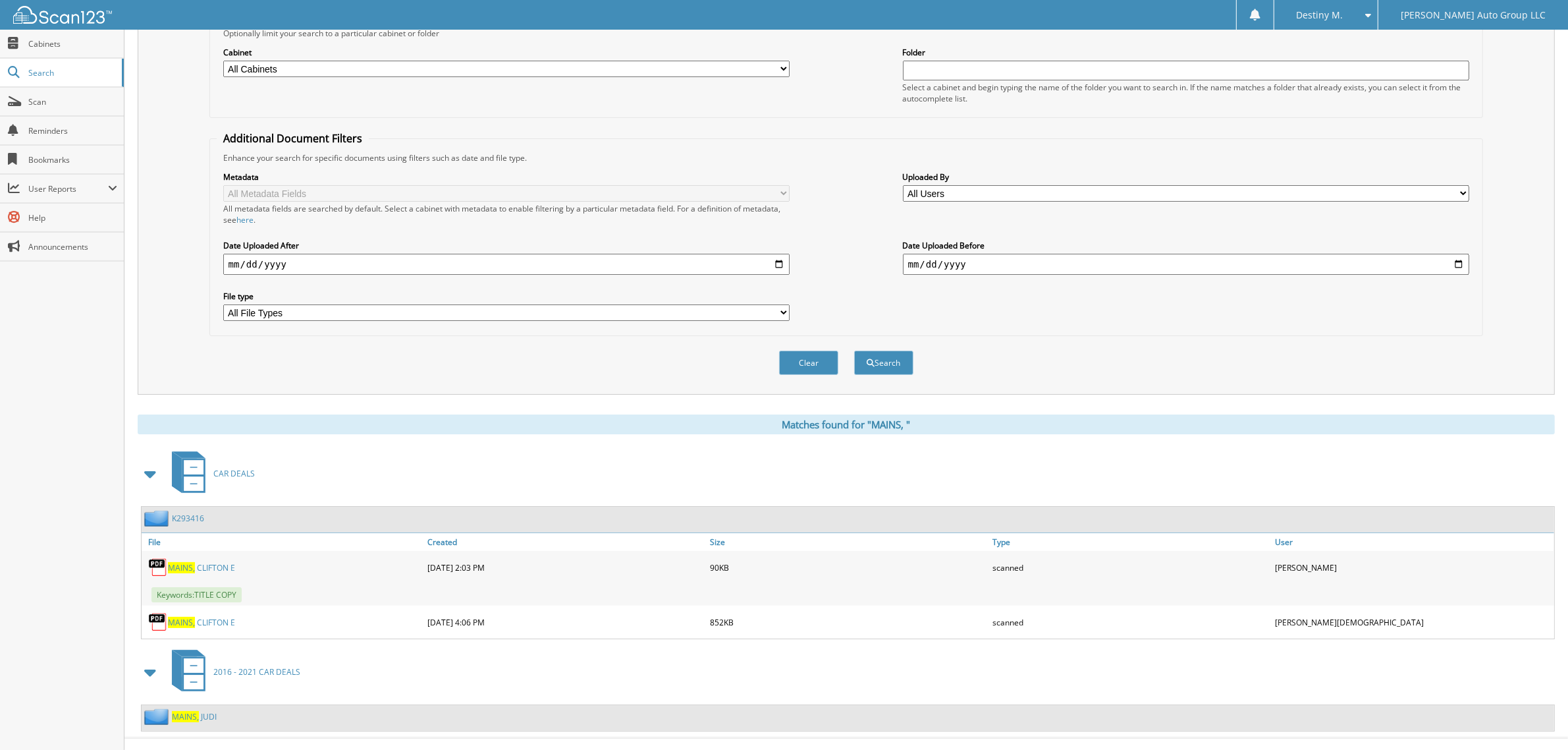
scroll to position [176, 0]
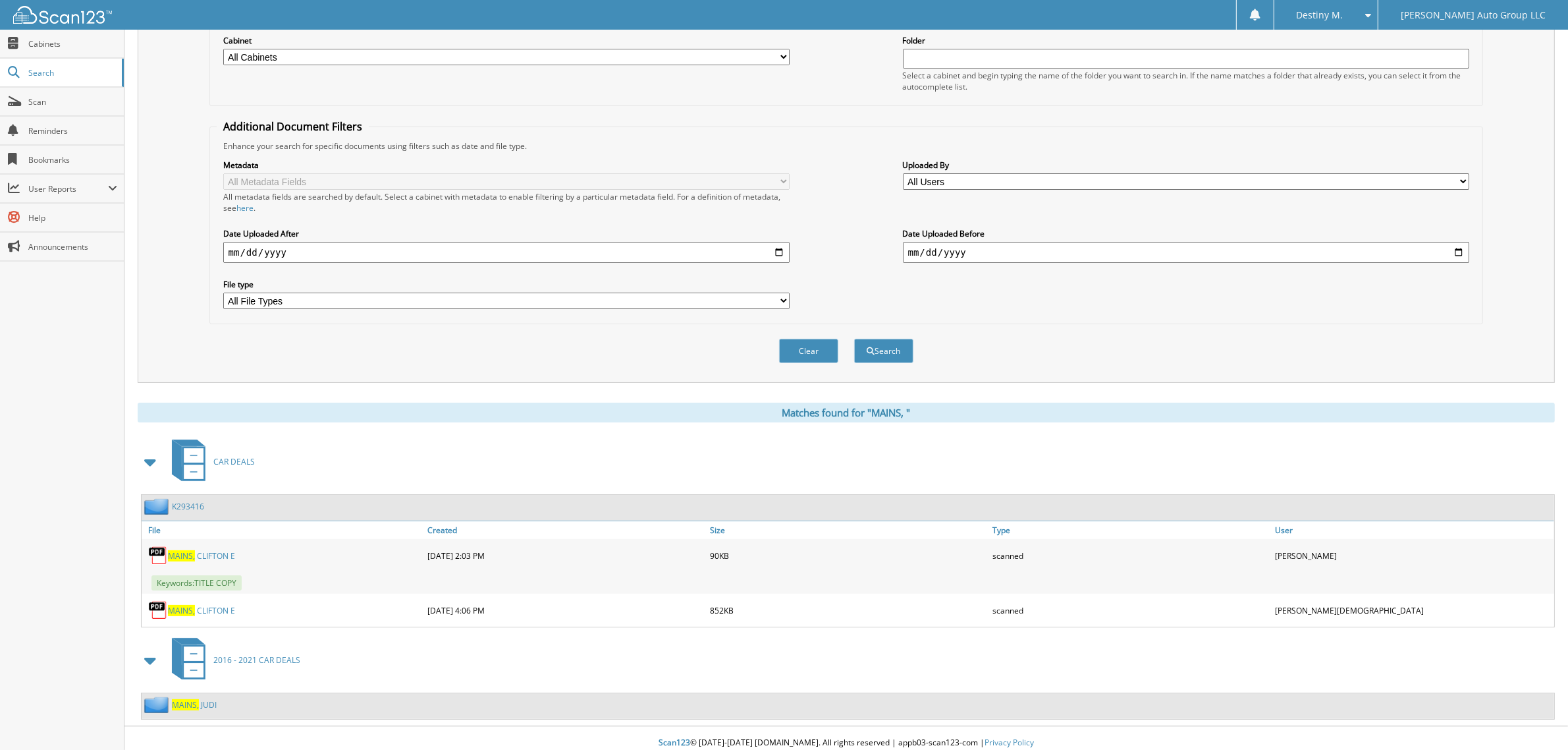
click at [222, 604] on link "M A I N S , C L I F T O N E" at bounding box center [201, 609] width 67 height 11
click at [198, 552] on div "M A I N S , C L I F T O N E" at bounding box center [282, 555] width 282 height 27
click at [202, 550] on link "M A I N S , C L I F T O N E" at bounding box center [201, 555] width 67 height 11
click at [206, 550] on link "M A I N S , C L I F T O N E" at bounding box center [201, 555] width 67 height 11
click at [156, 600] on img at bounding box center [158, 610] width 20 height 20
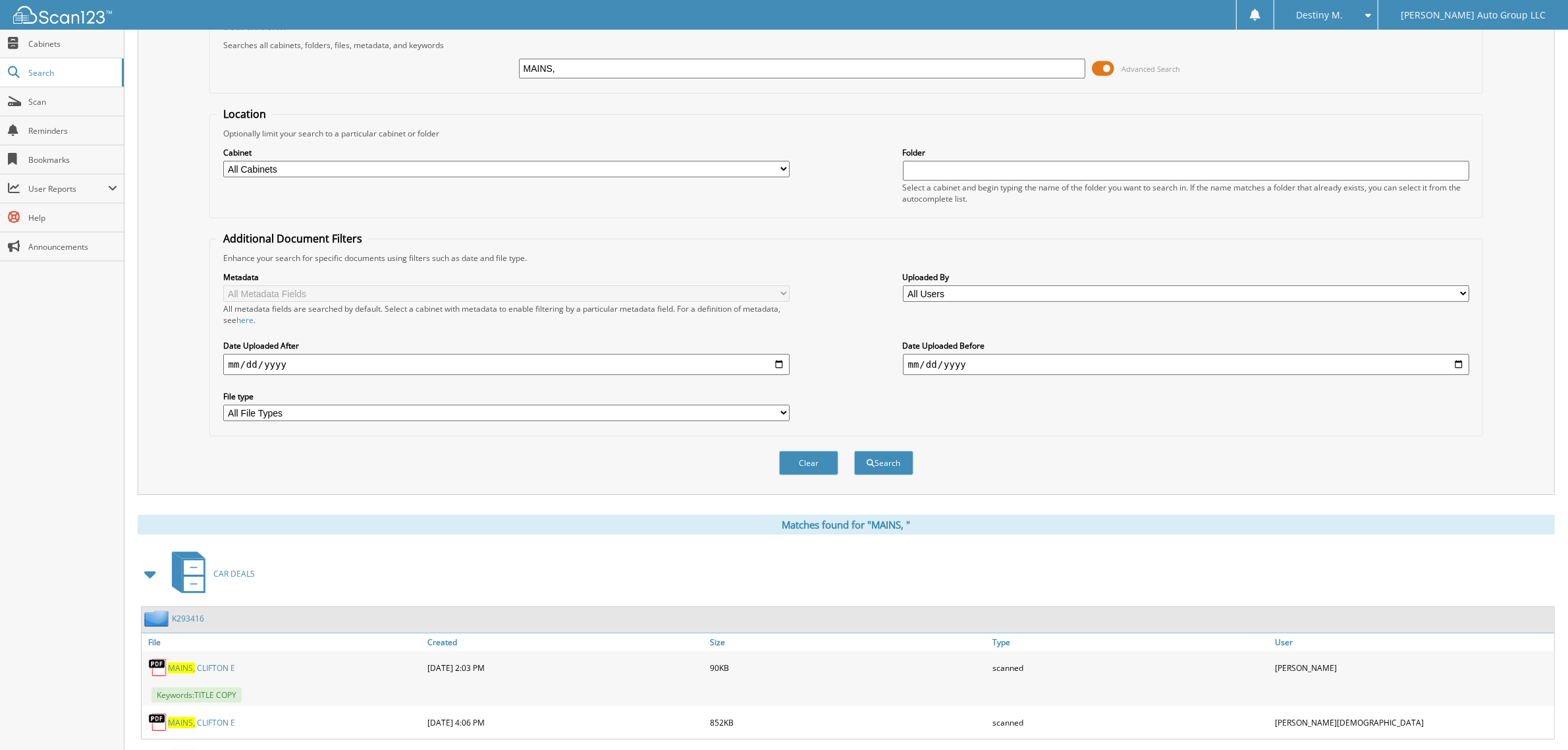
scroll to position [0, 0]
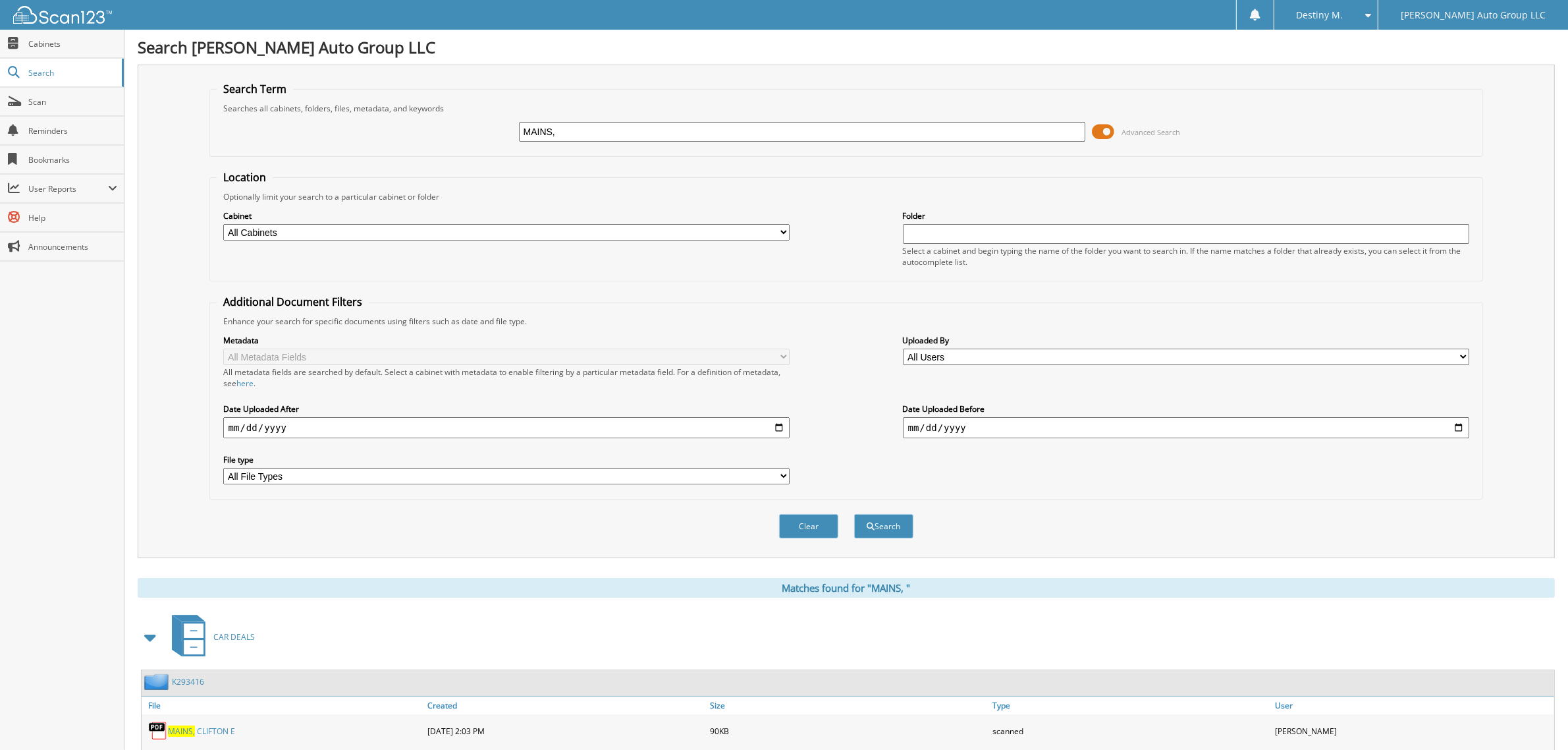
drag, startPoint x: 687, startPoint y: 124, endPoint x: 185, endPoint y: 217, distance: 510.5
click at [185, 217] on div "Search Term Searches all cabinets, folders, files, metadata, and keywords MAINS…" at bounding box center [846, 311] width 1417 height 494
type input "K6111218"
click at [854, 514] on button "Search" at bounding box center [883, 525] width 59 height 24
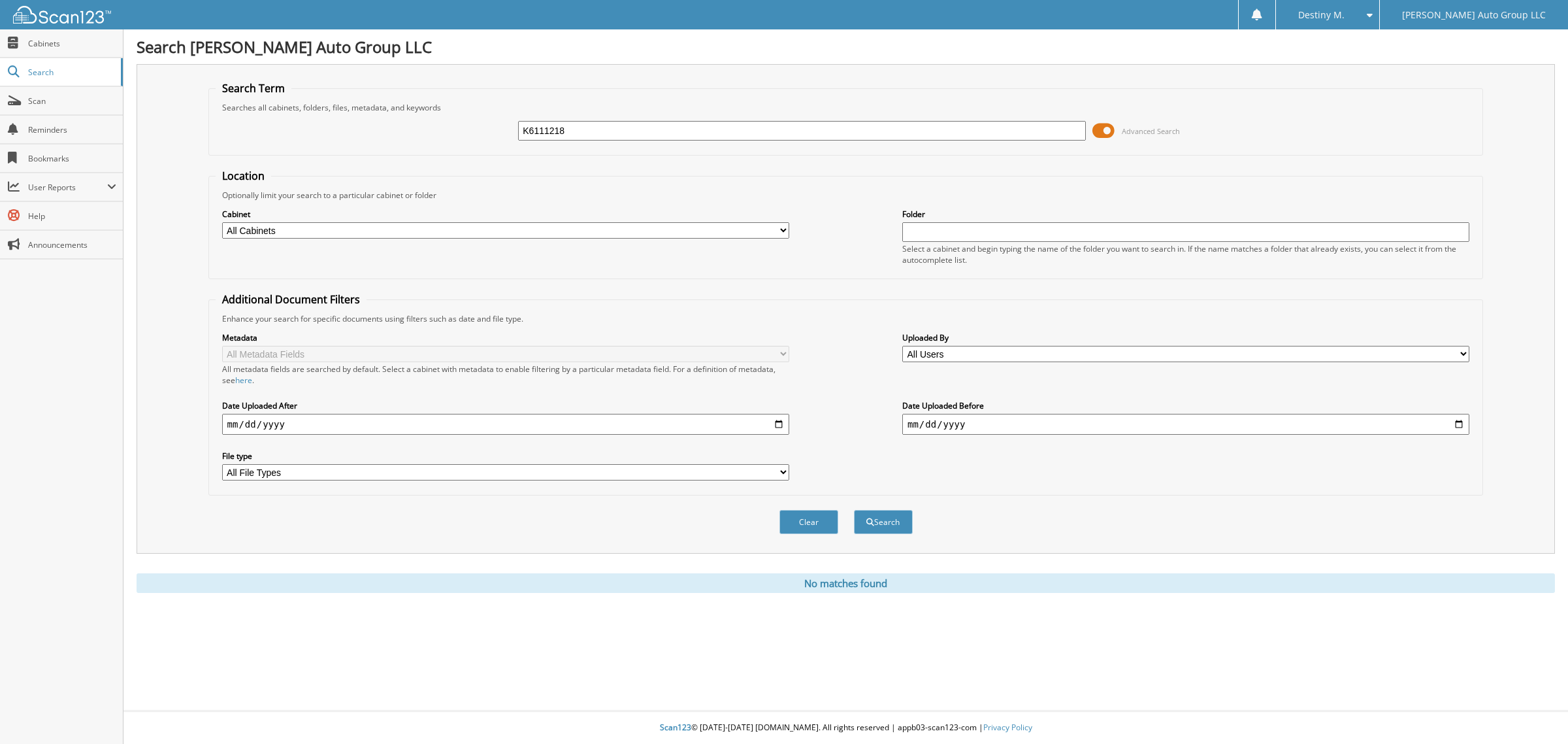
click at [595, 134] on input "K6111218" at bounding box center [802, 130] width 567 height 20
type input "K611118"
click at [854, 509] on button "Search" at bounding box center [883, 521] width 59 height 24
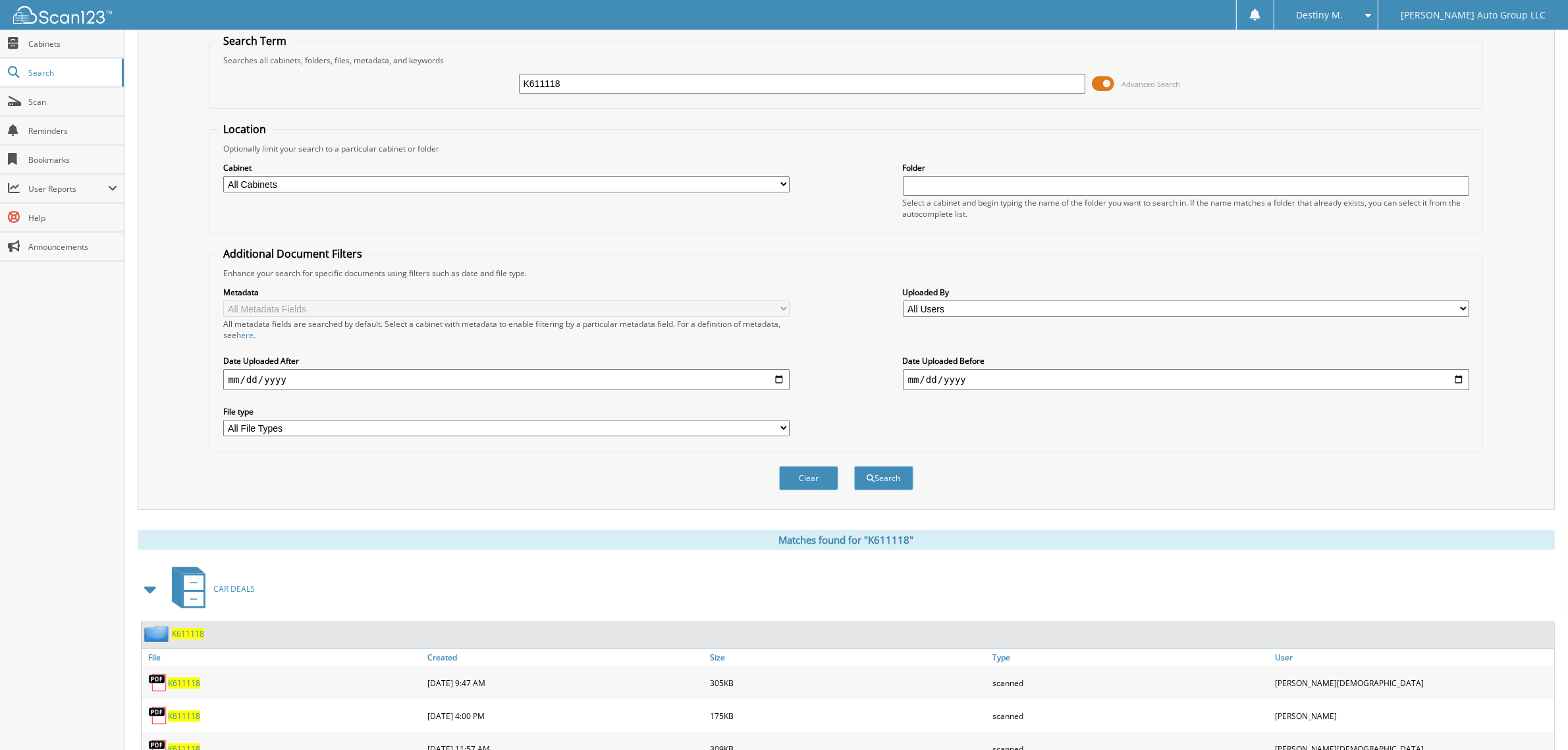
scroll to position [92, 0]
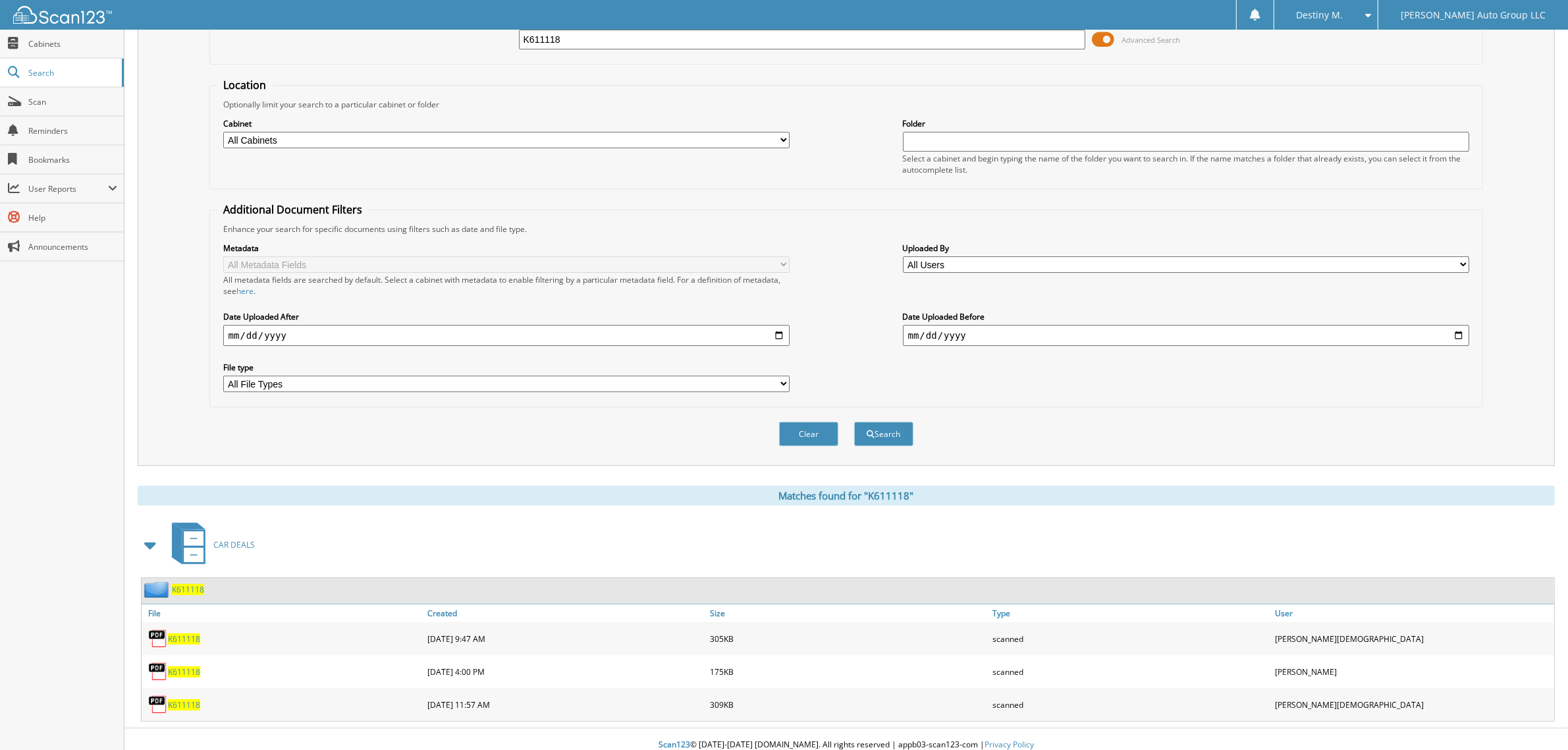
click at [176, 633] on span "K611118" at bounding box center [184, 638] width 32 height 11
click at [180, 584] on div "K611118" at bounding box center [172, 589] width 62 height 17
click at [181, 584] on span "K611118" at bounding box center [188, 589] width 32 height 11
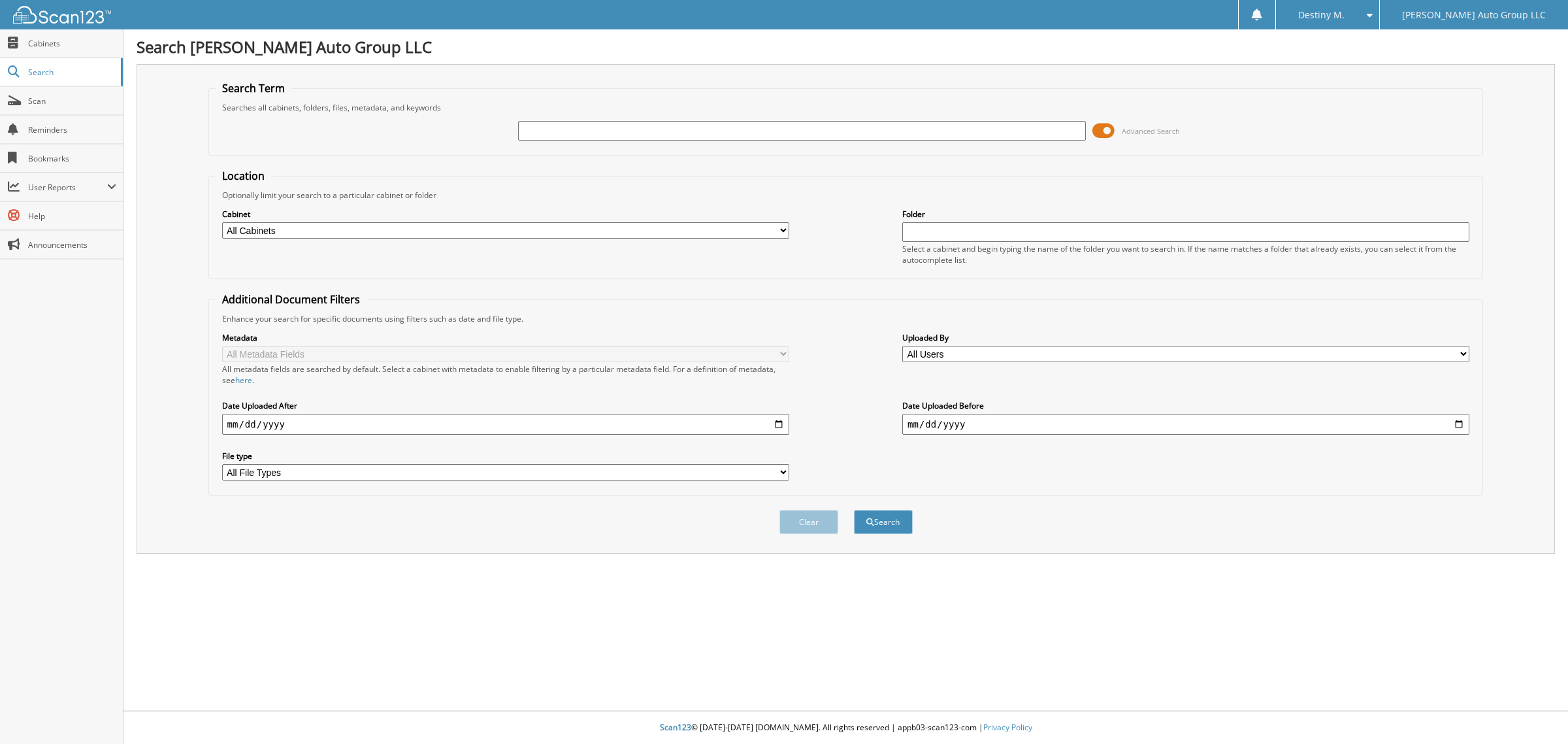
click at [562, 129] on input "text" at bounding box center [802, 130] width 567 height 20
type input "K604426"
click at [854, 509] on button "Search" at bounding box center [883, 521] width 59 height 24
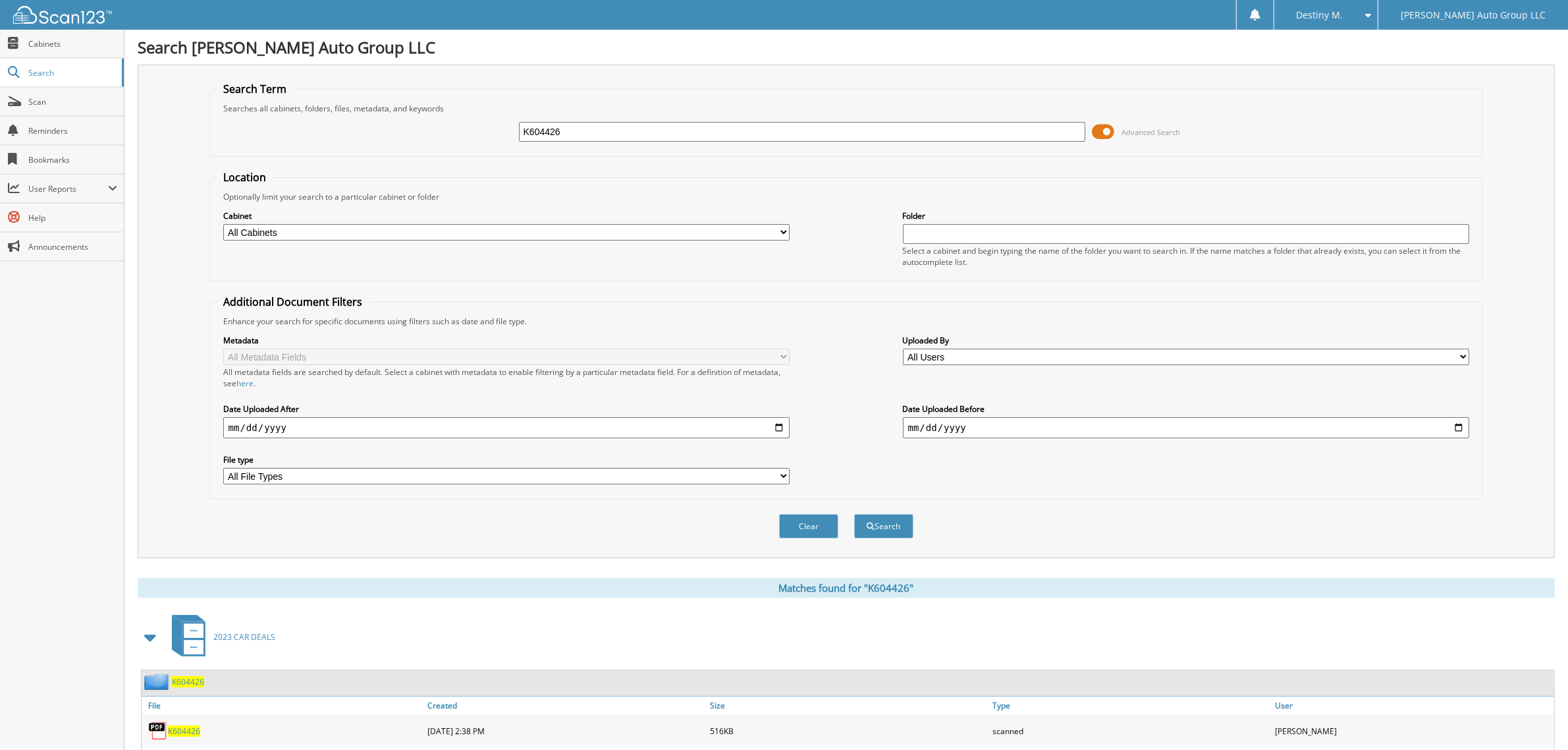
scroll to position [413, 0]
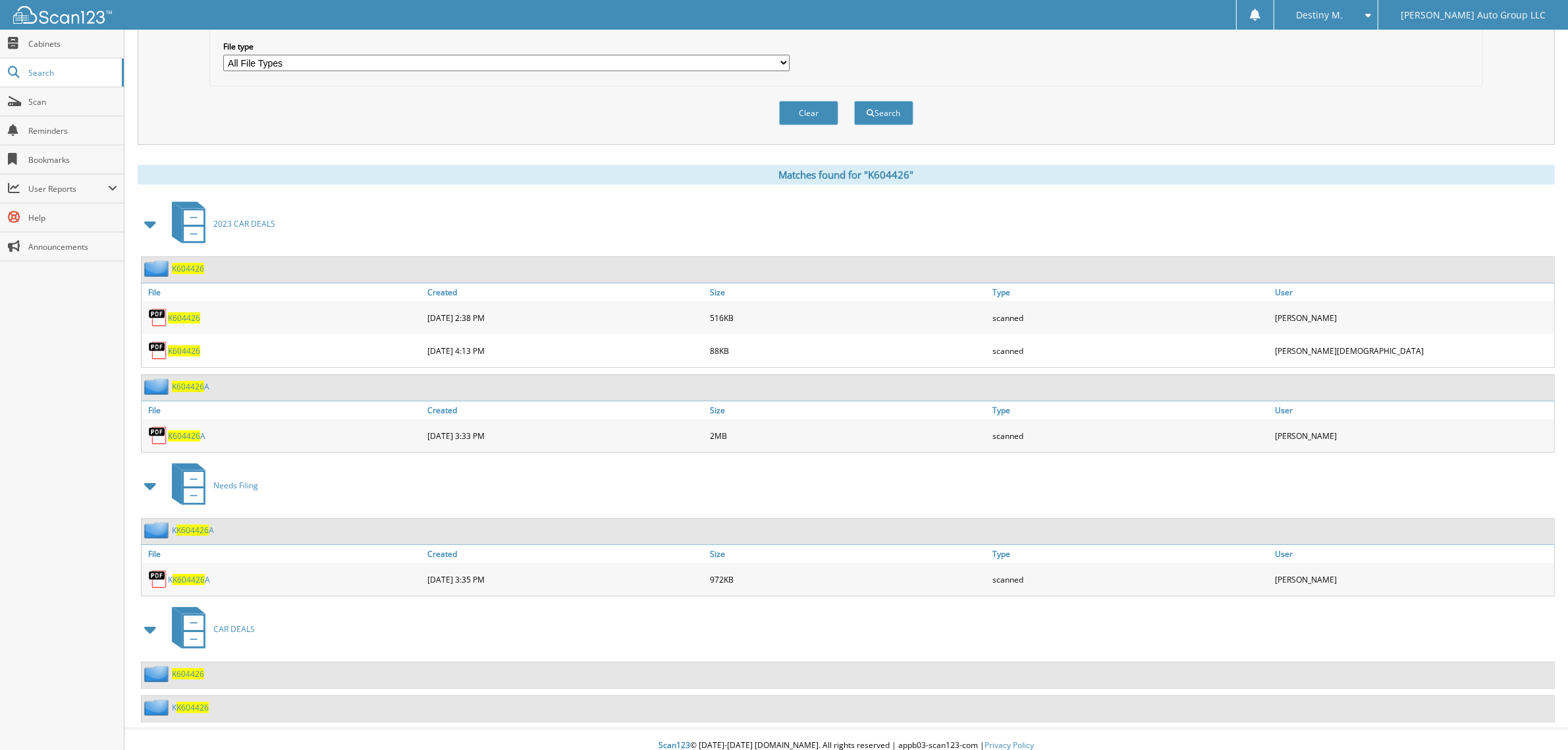
click at [196, 263] on span "K604426" at bounding box center [188, 268] width 32 height 11
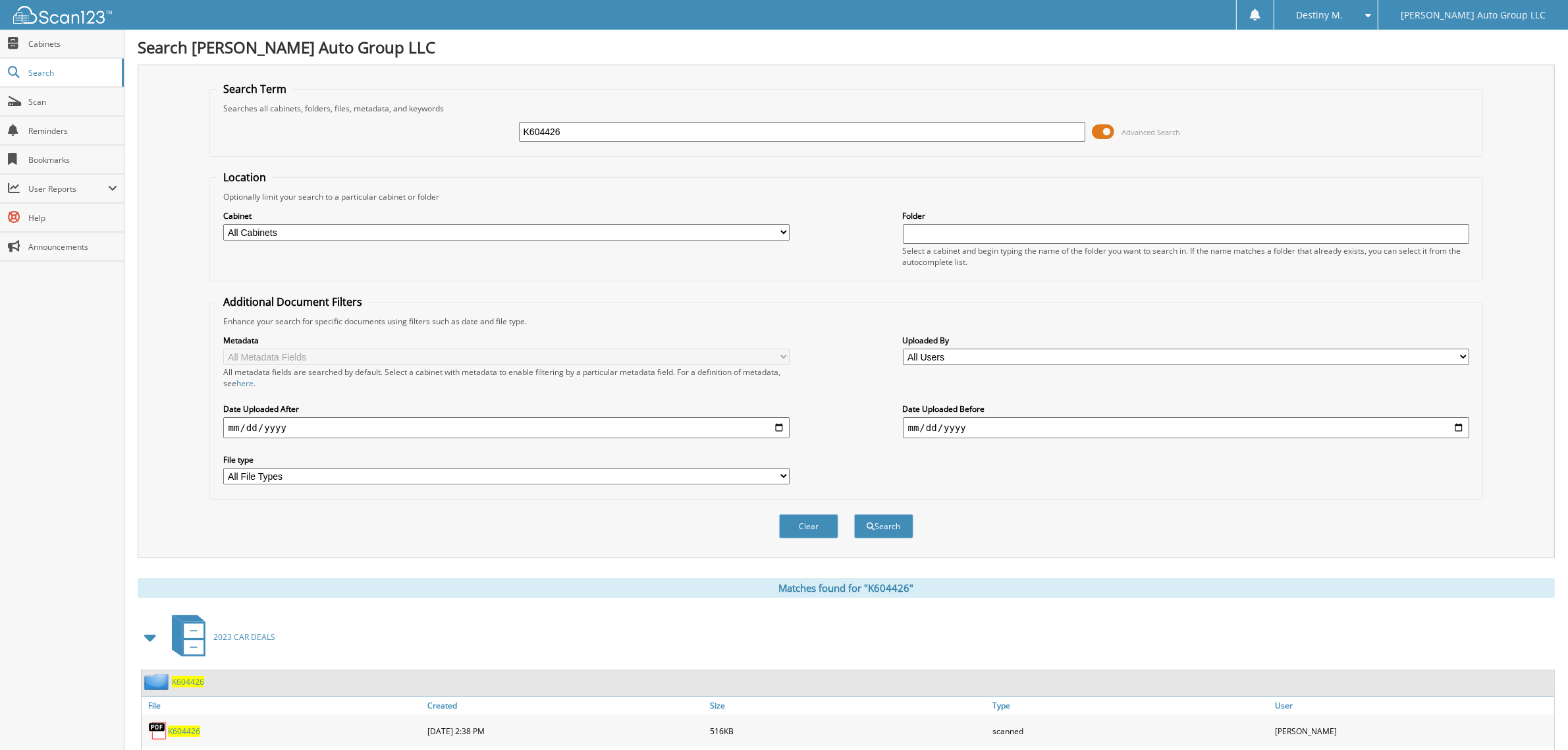
scroll to position [413, 0]
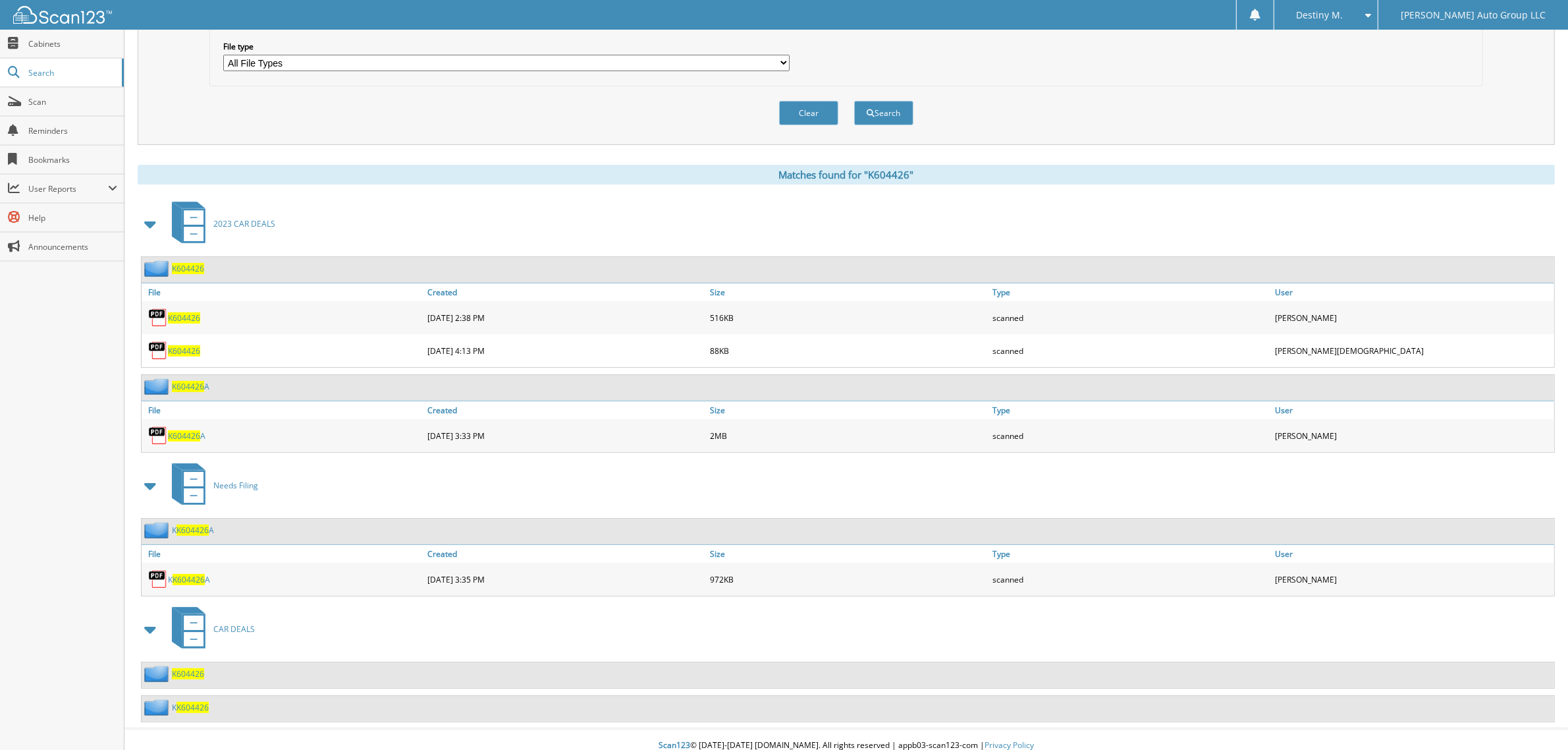
click at [190, 668] on span "K604426" at bounding box center [188, 673] width 32 height 11
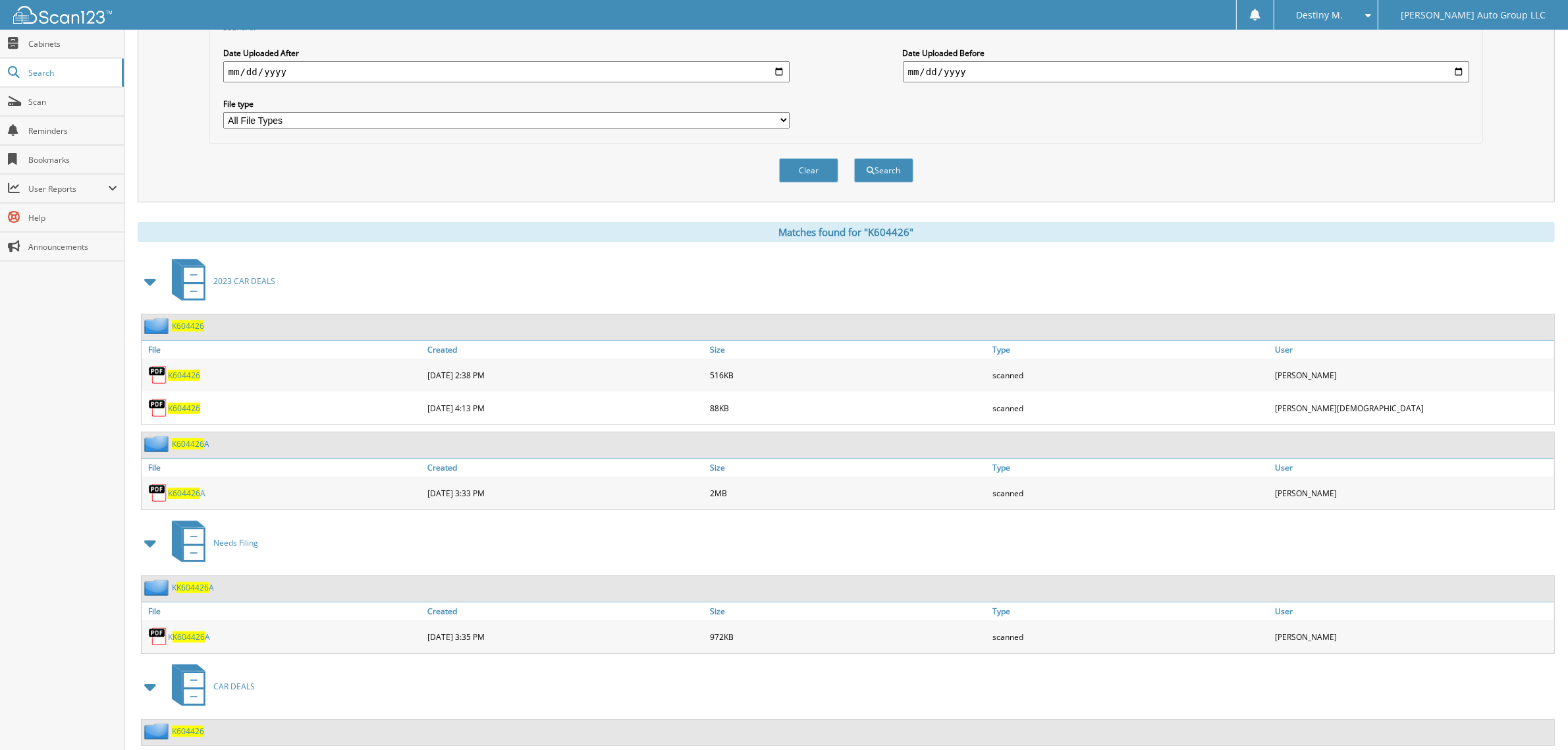
scroll to position [413, 0]
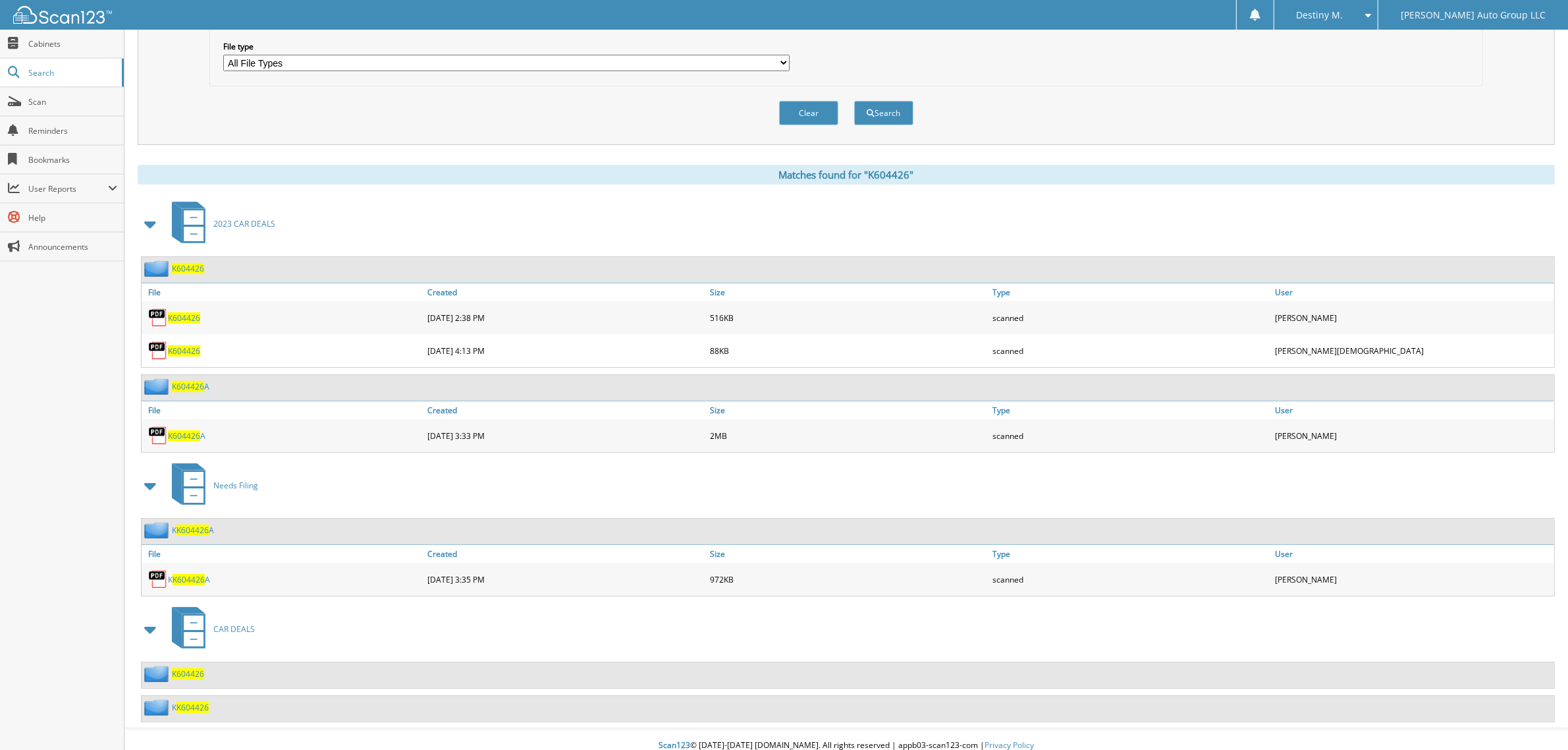
click at [193, 702] on span "K604426" at bounding box center [192, 707] width 32 height 11
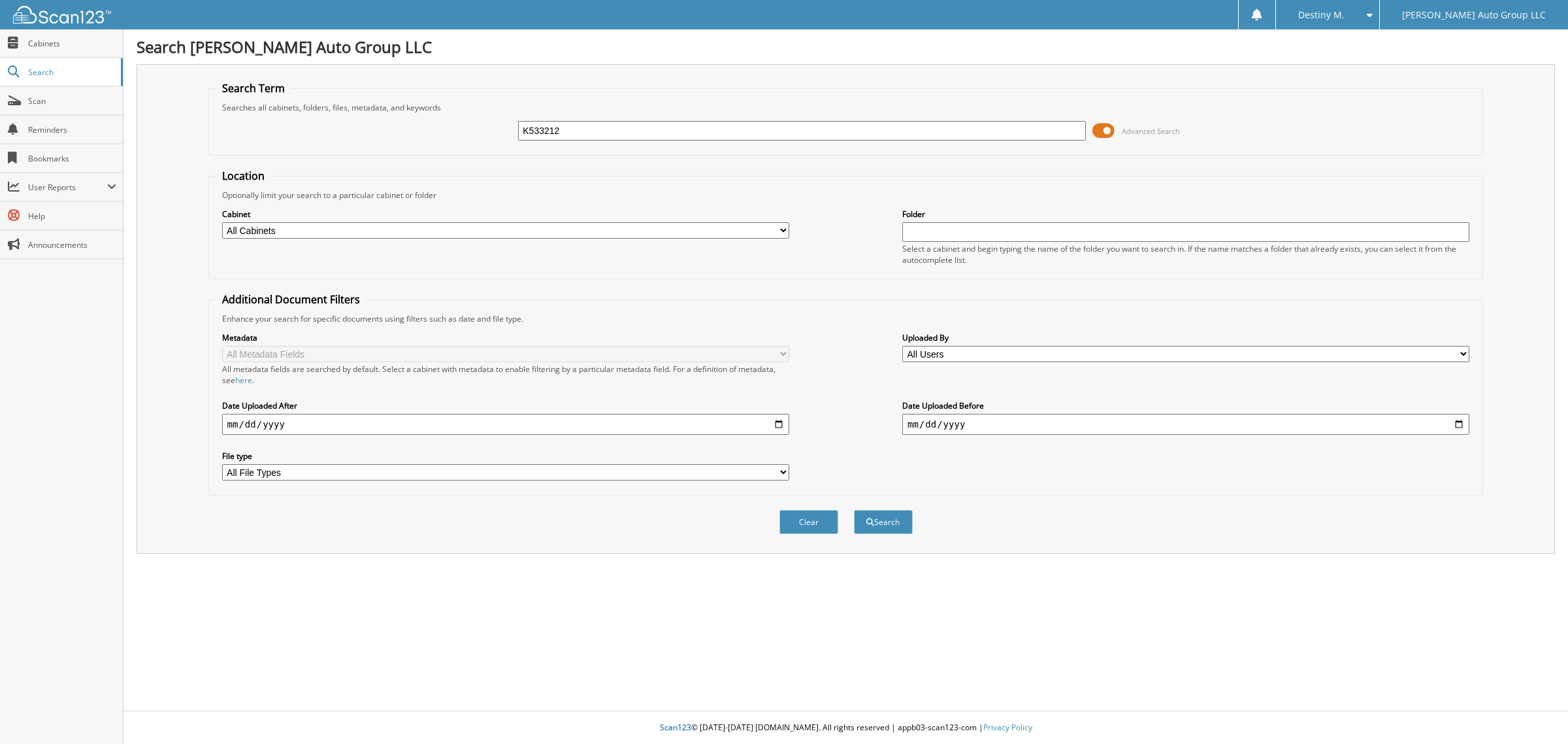
type input "K533212"
click at [854, 509] on button "Search" at bounding box center [883, 521] width 59 height 24
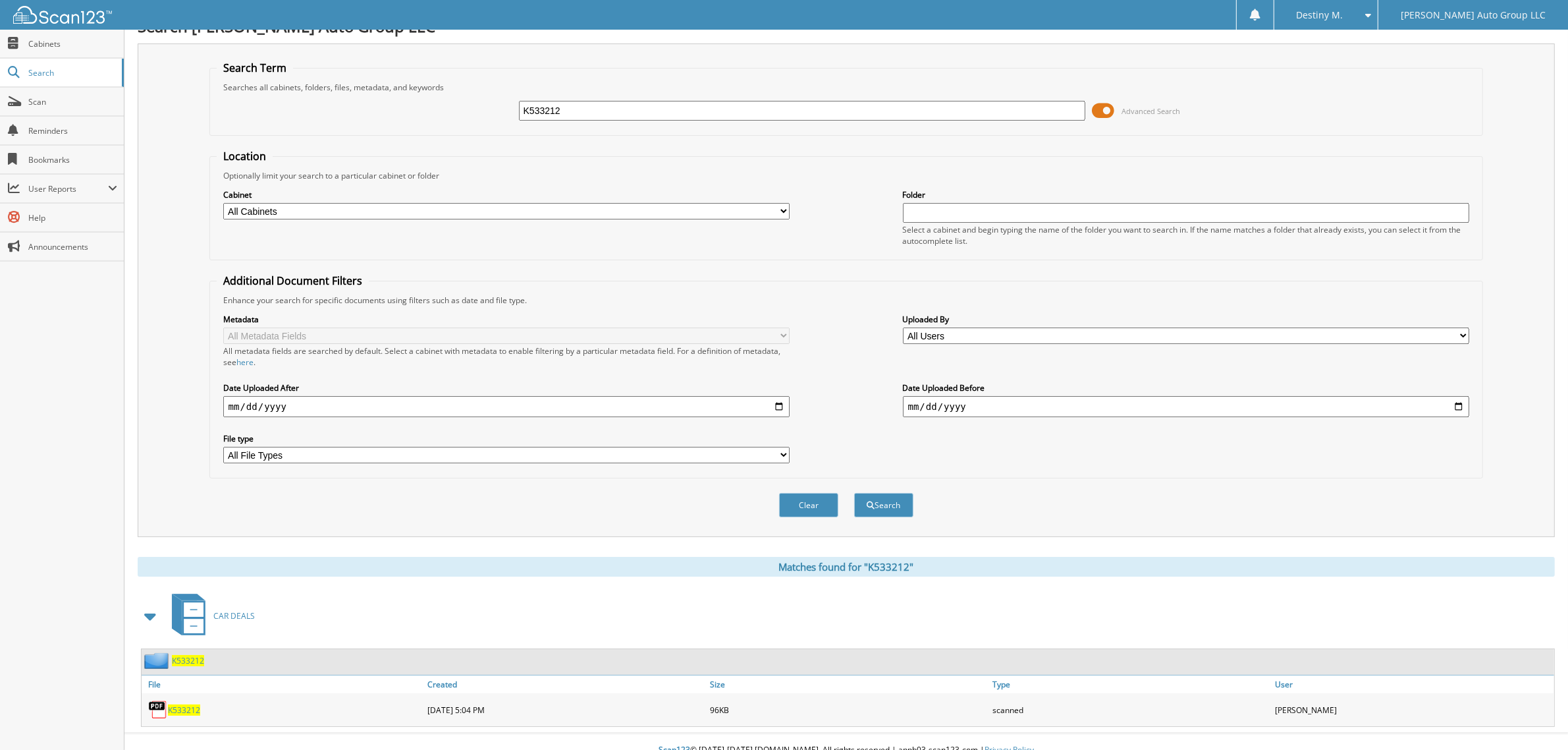
scroll to position [27, 0]
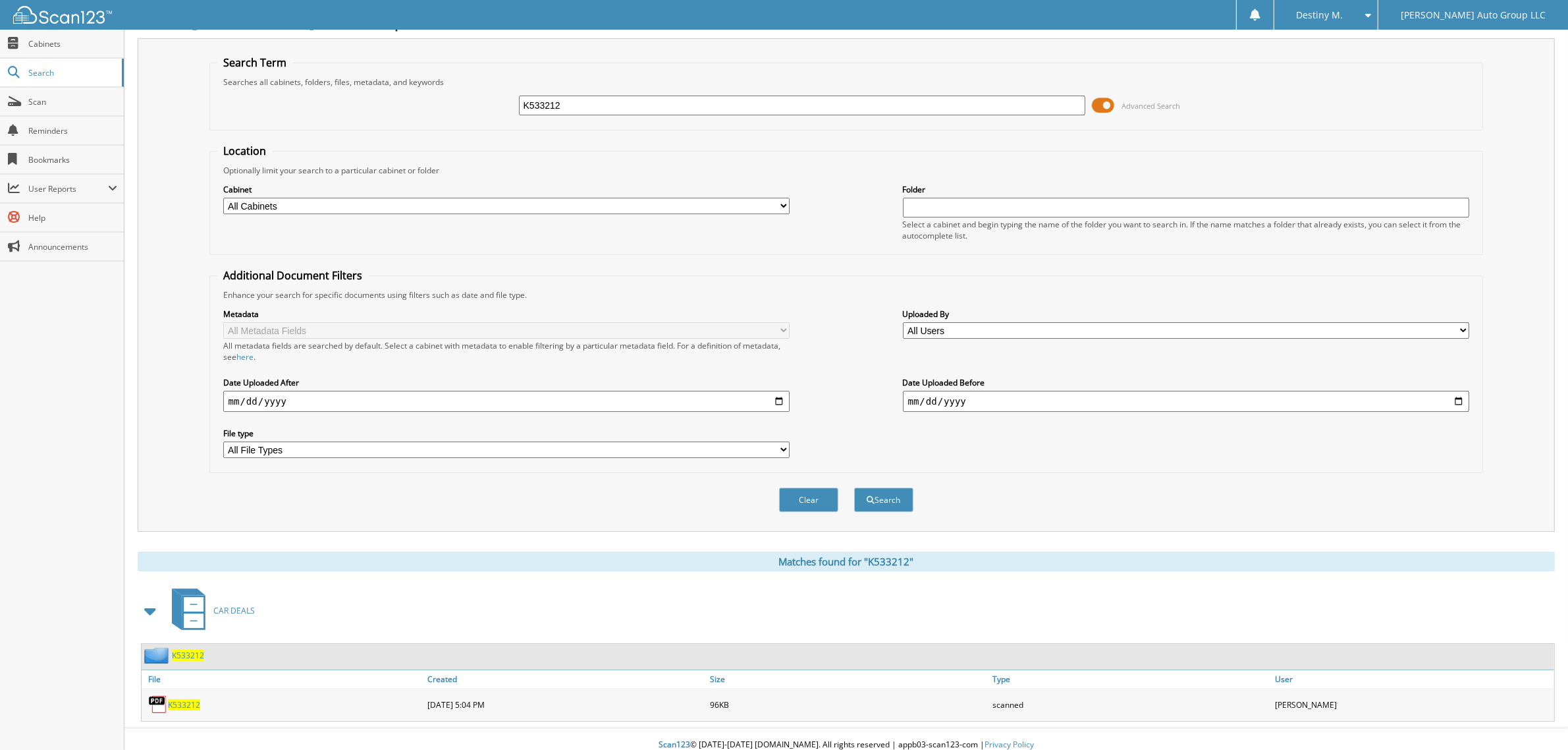
click at [186, 649] on span "K533212" at bounding box center [188, 654] width 32 height 11
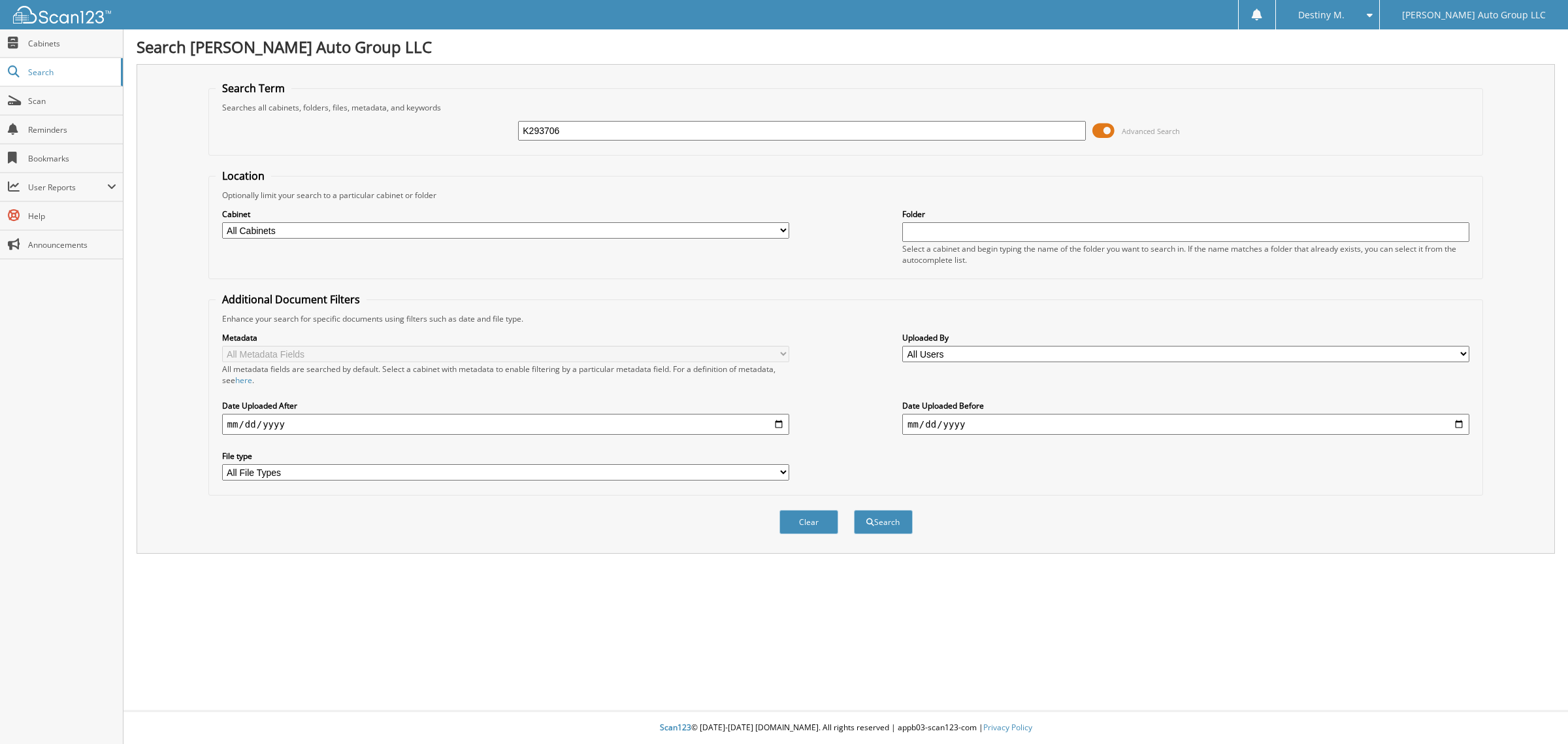
type input "K293706"
click at [854, 509] on button "Search" at bounding box center [883, 521] width 59 height 24
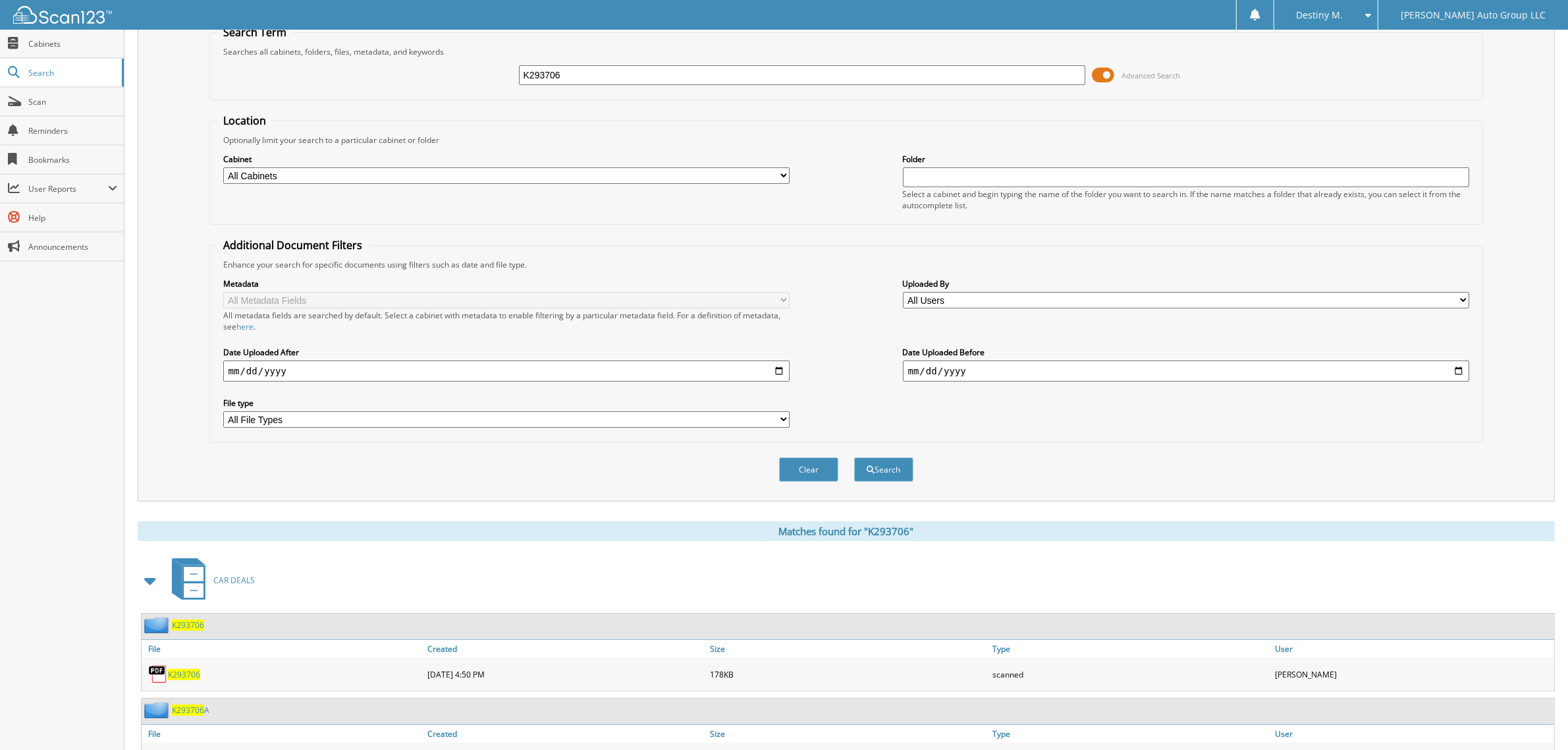
scroll to position [111, 0]
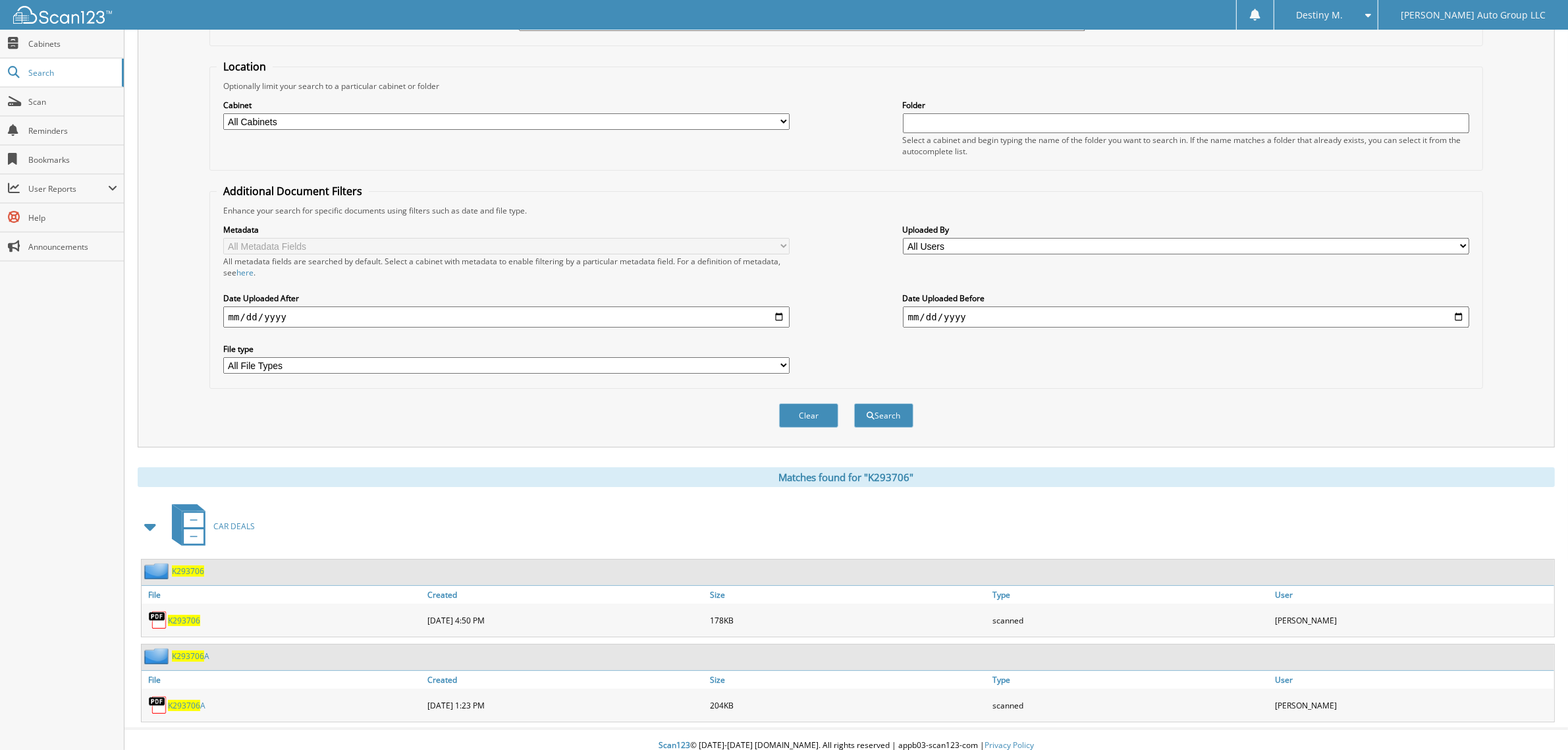
click at [191, 607] on div "K293706" at bounding box center [282, 620] width 282 height 27
click at [188, 614] on span "K293706" at bounding box center [184, 619] width 32 height 11
click at [192, 565] on span "K293706" at bounding box center [188, 570] width 32 height 11
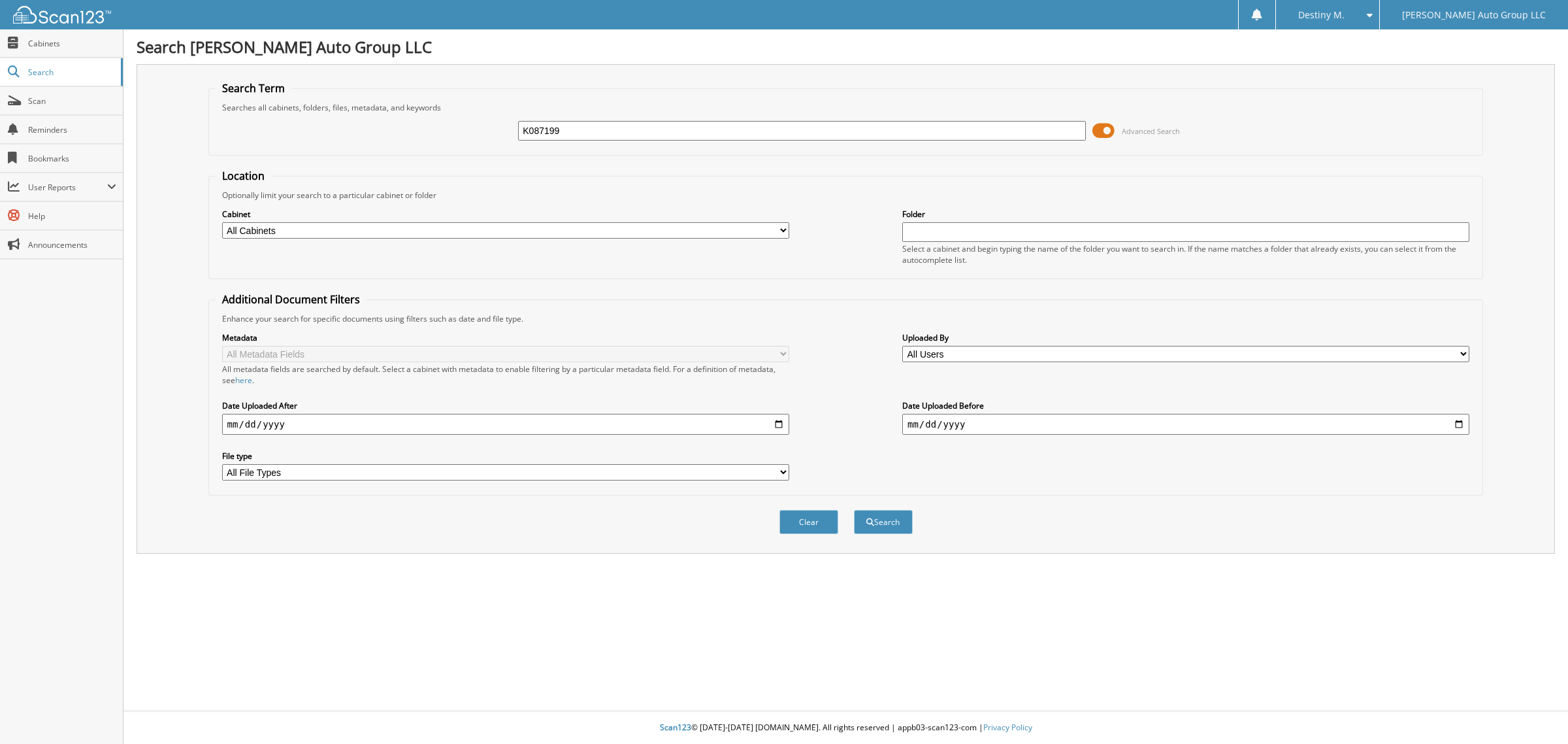
type input "K087199"
click at [854, 509] on button "Search" at bounding box center [883, 521] width 59 height 24
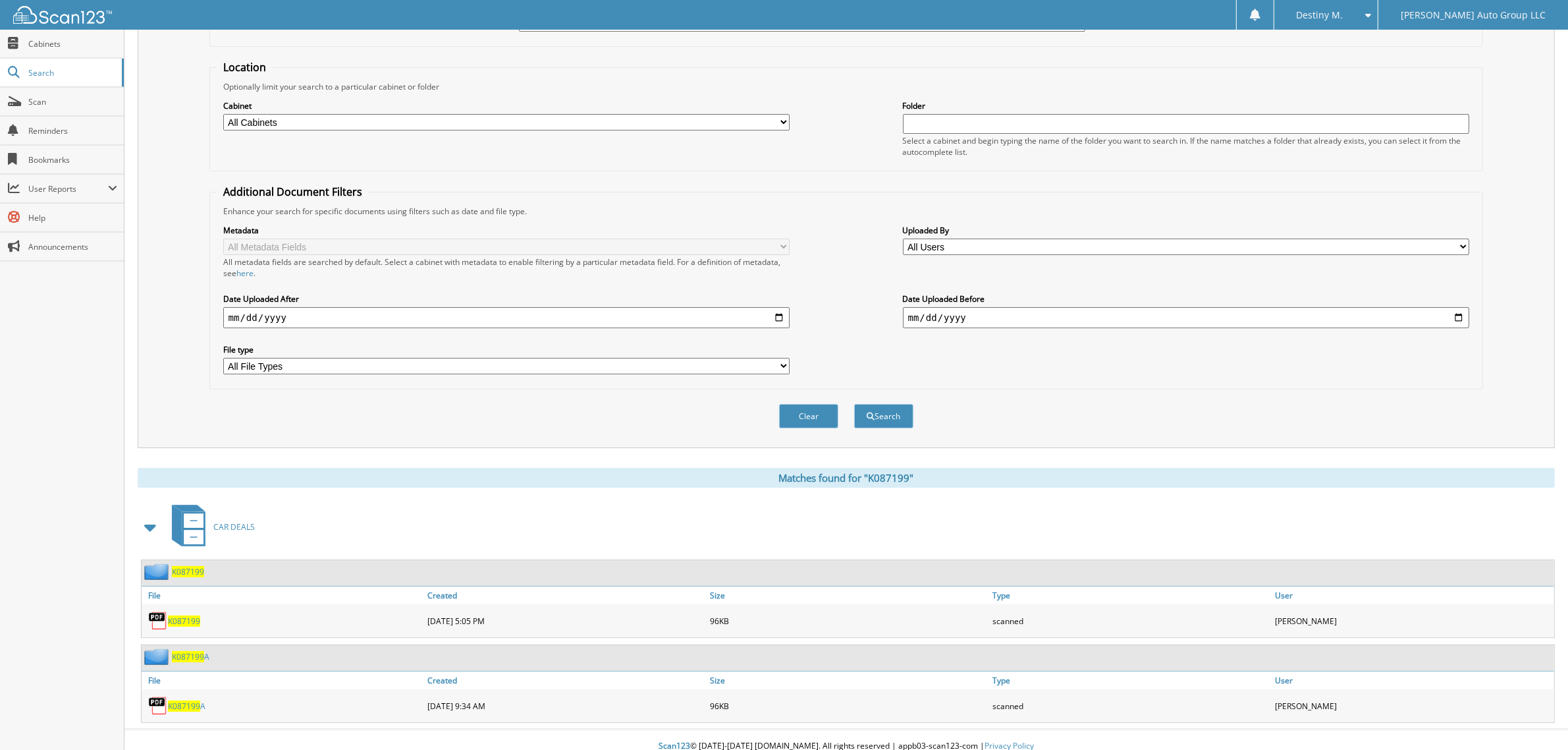
scroll to position [111, 0]
click at [199, 565] on span "K087199" at bounding box center [188, 570] width 32 height 11
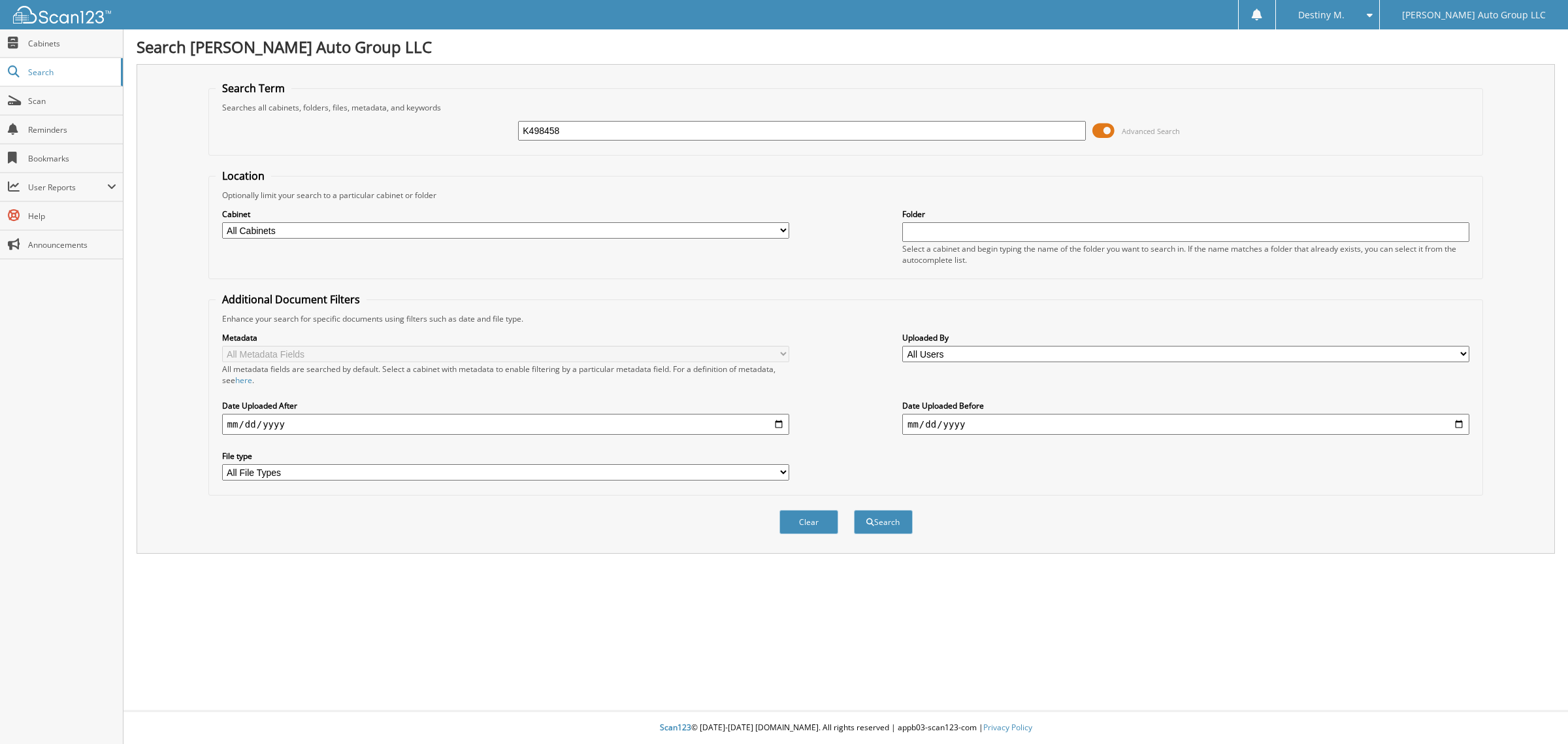
type input "K498458"
click at [854, 509] on button "Search" at bounding box center [883, 521] width 59 height 24
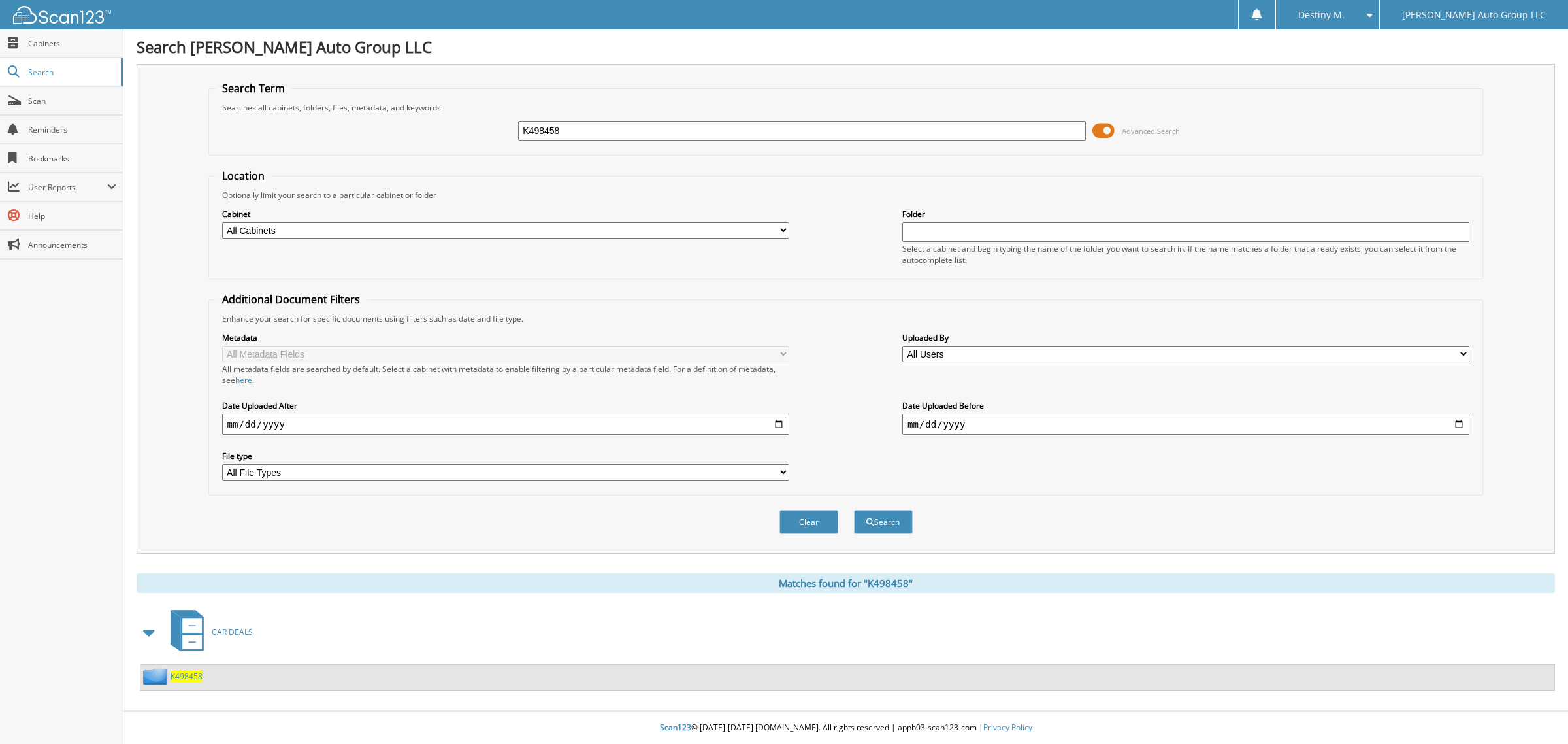
click at [178, 671] on span "K498458" at bounding box center [187, 675] width 32 height 11
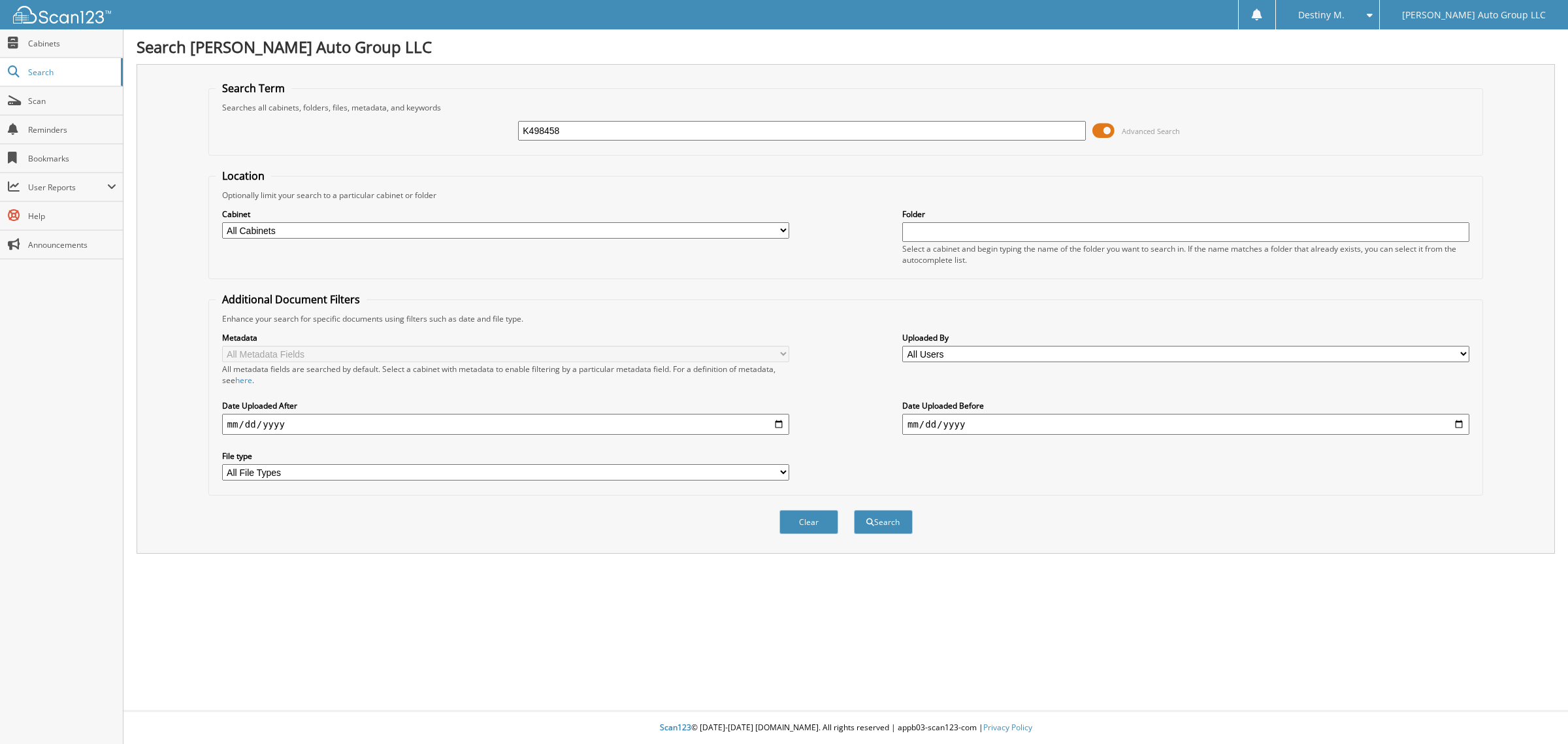
type input "K498458"
click at [854, 509] on button "Search" at bounding box center [883, 521] width 59 height 24
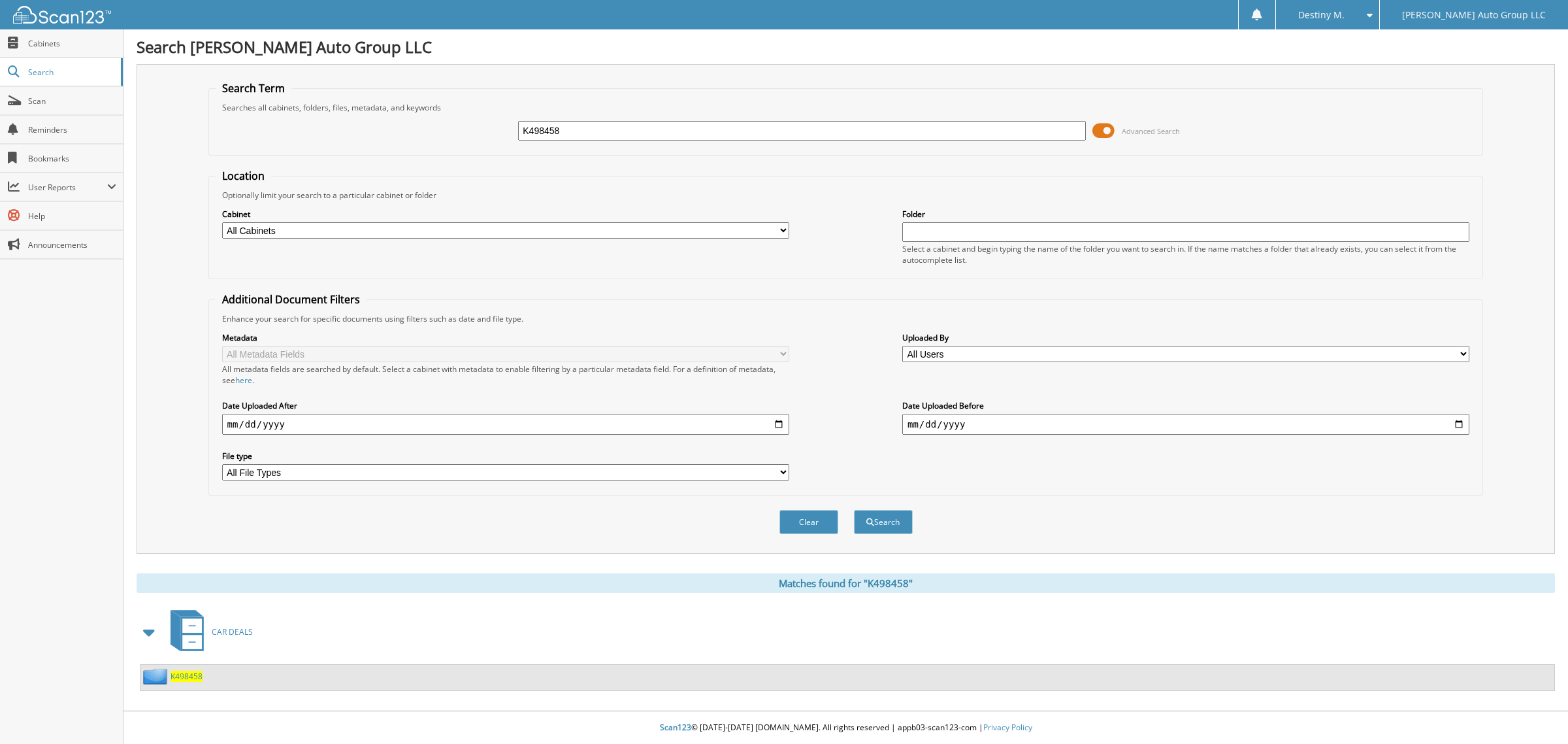
click at [187, 671] on span "K498458" at bounding box center [187, 675] width 32 height 11
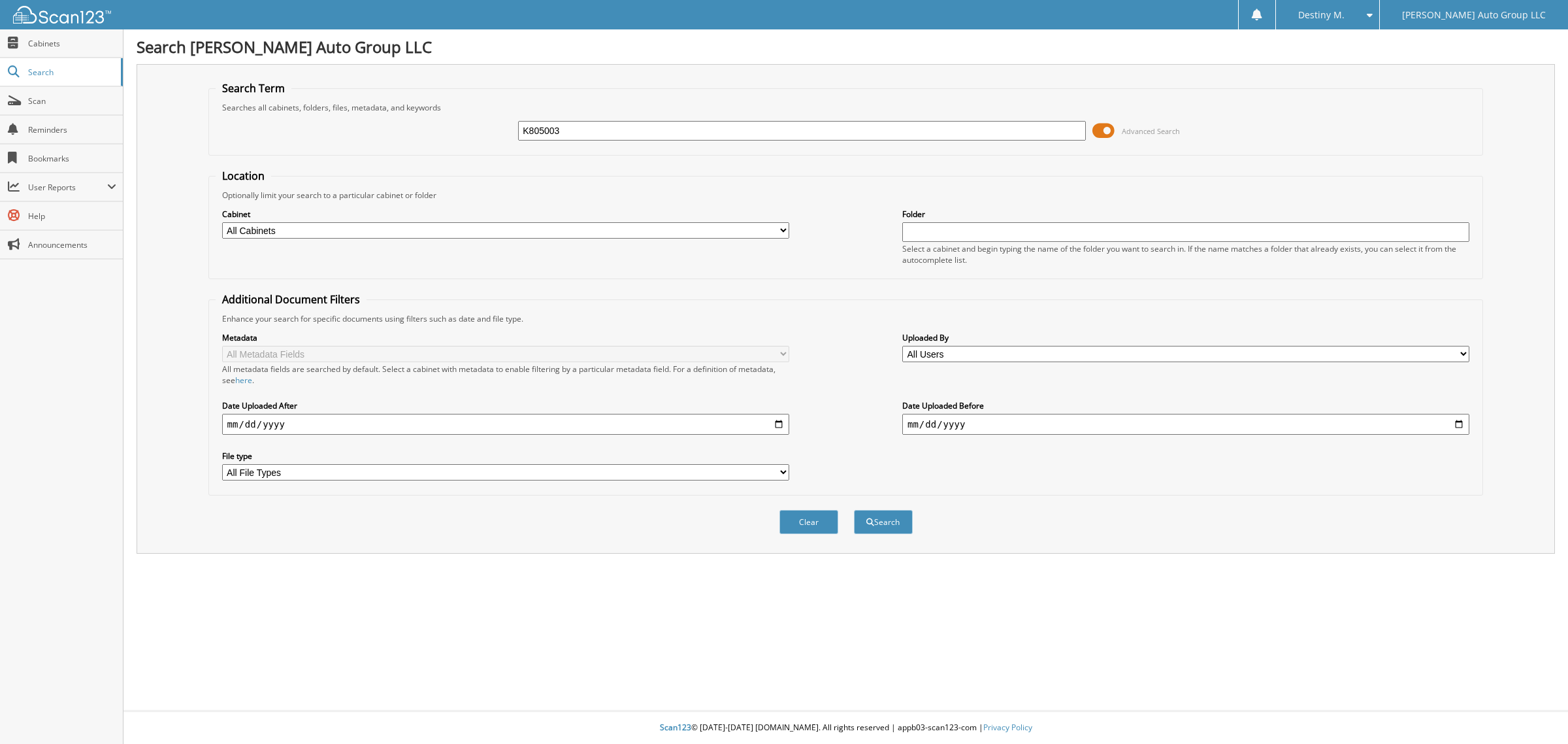
type input "K805003"
click at [854, 509] on button "Search" at bounding box center [883, 521] width 59 height 24
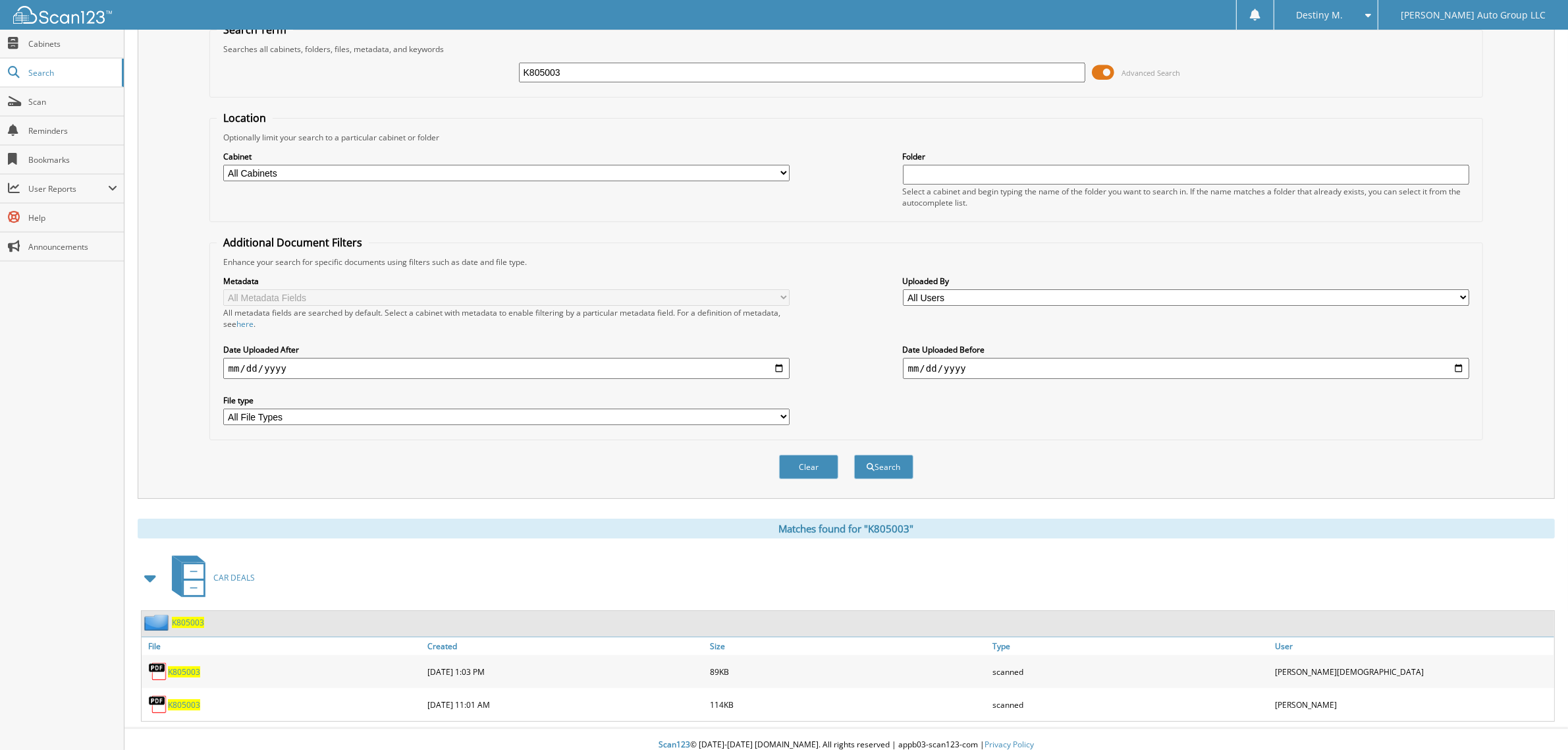
click at [188, 614] on div "K805003" at bounding box center [172, 623] width 62 height 17
click at [192, 617] on span "K805003" at bounding box center [188, 622] width 32 height 11
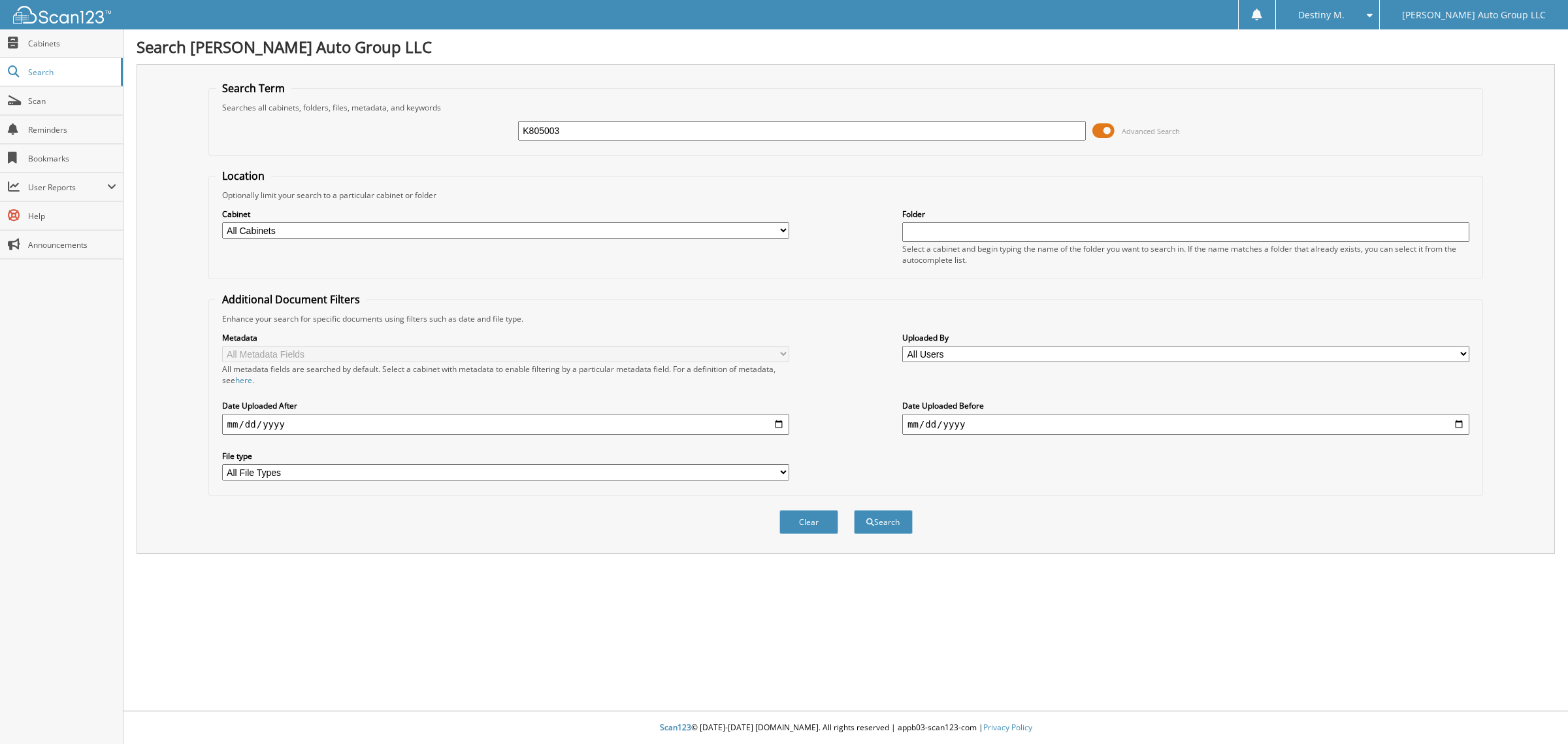
type input "K805003"
click at [854, 509] on button "Search" at bounding box center [883, 521] width 59 height 24
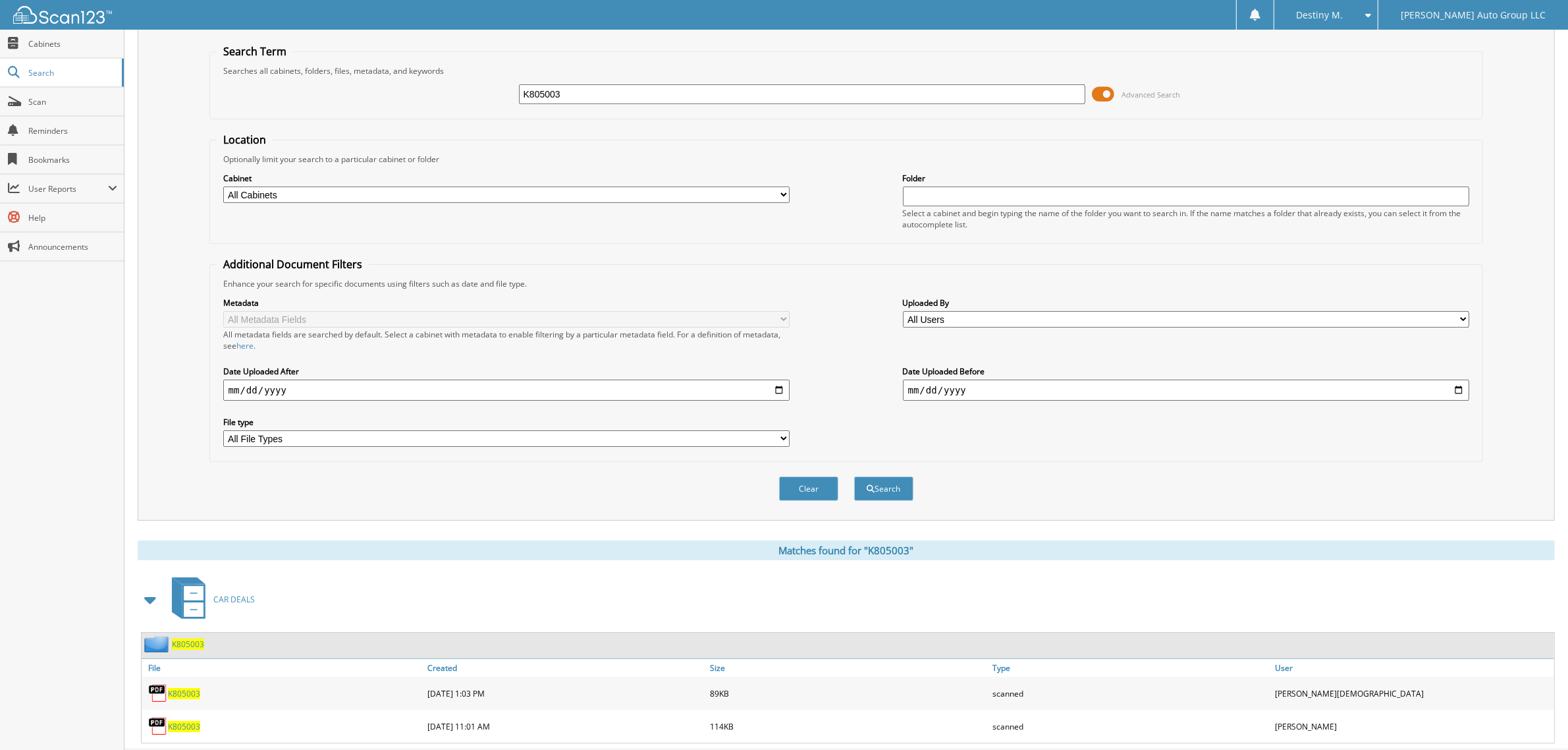
scroll to position [59, 0]
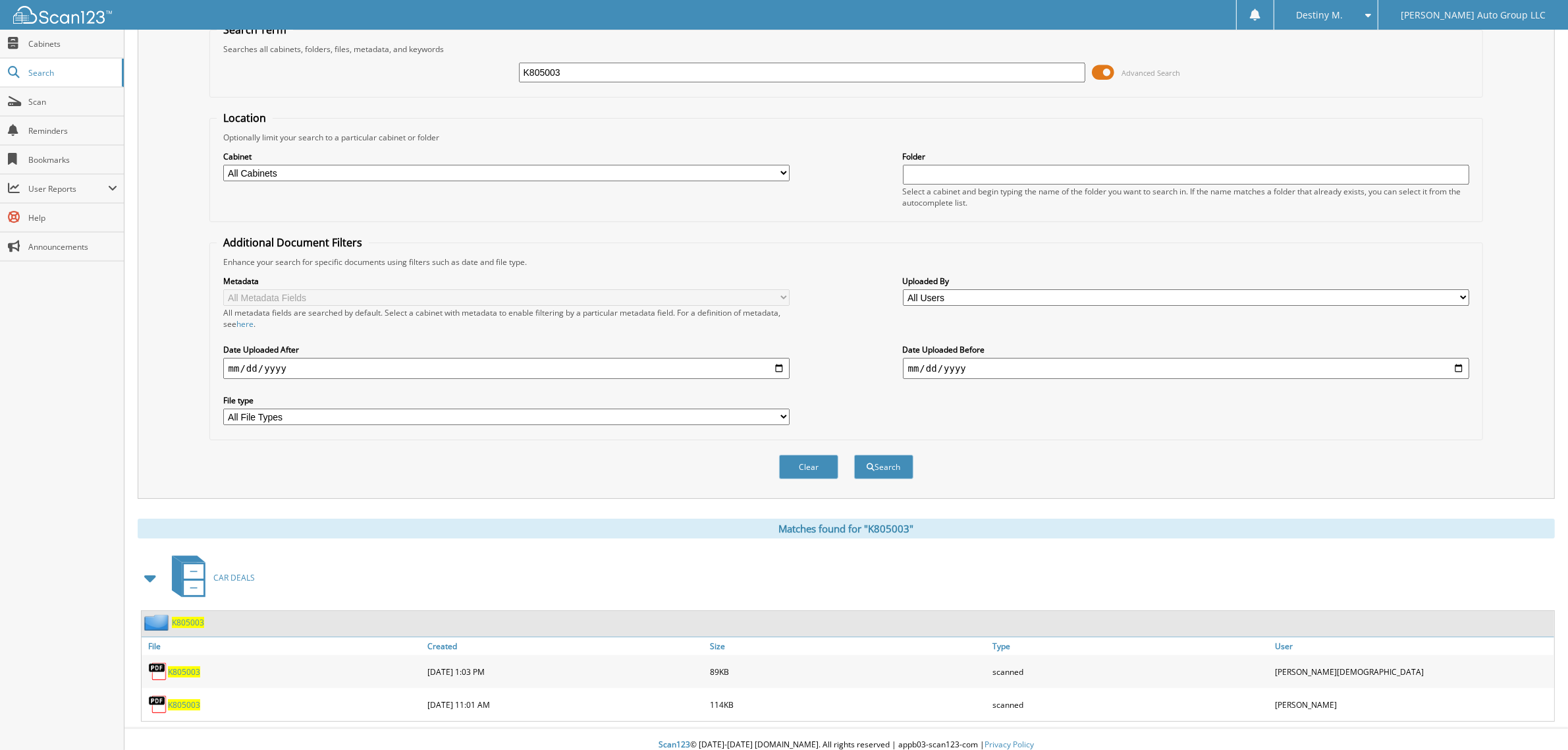
click at [196, 617] on span "K805003" at bounding box center [188, 622] width 32 height 11
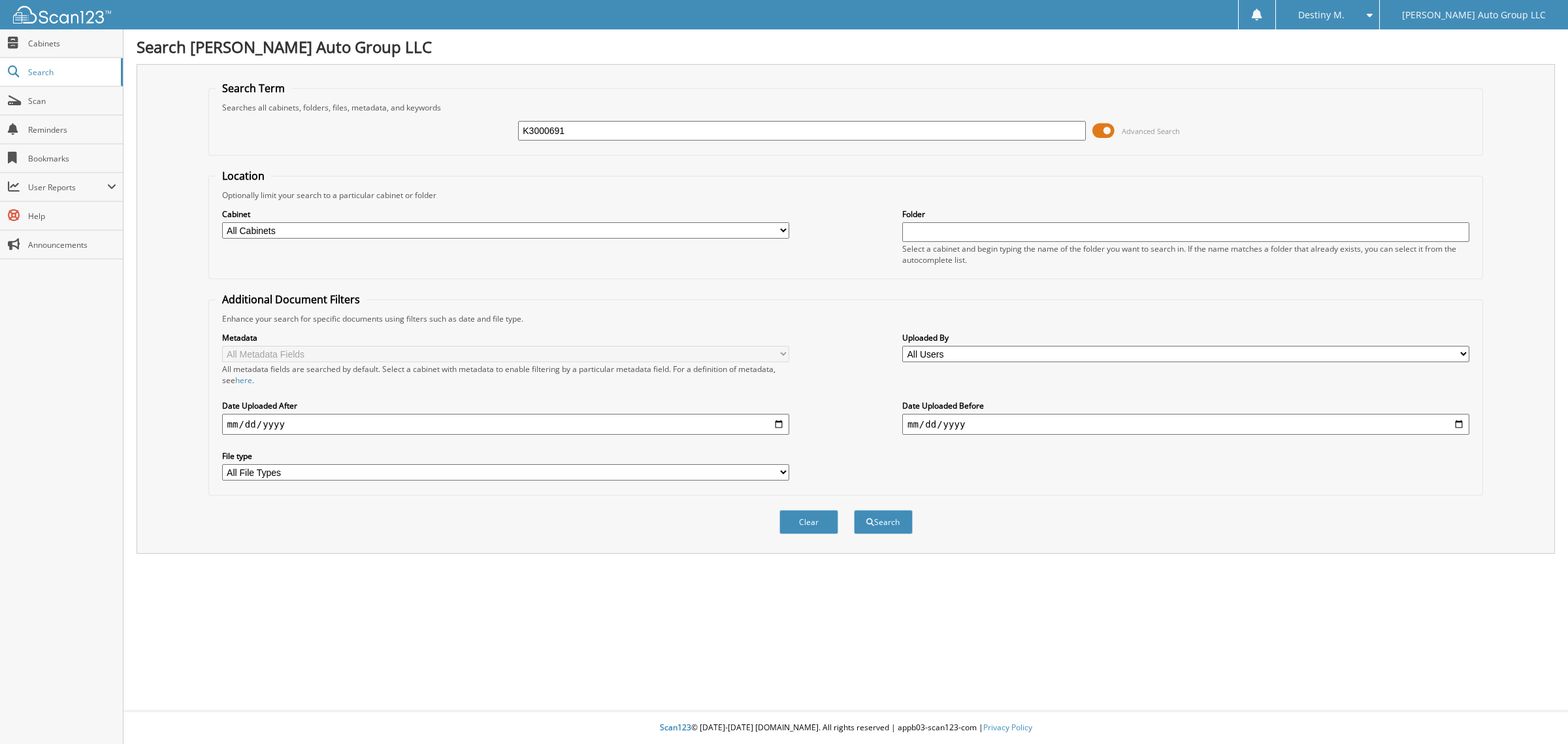
type input "K3000691"
click at [854, 509] on button "Search" at bounding box center [883, 521] width 59 height 24
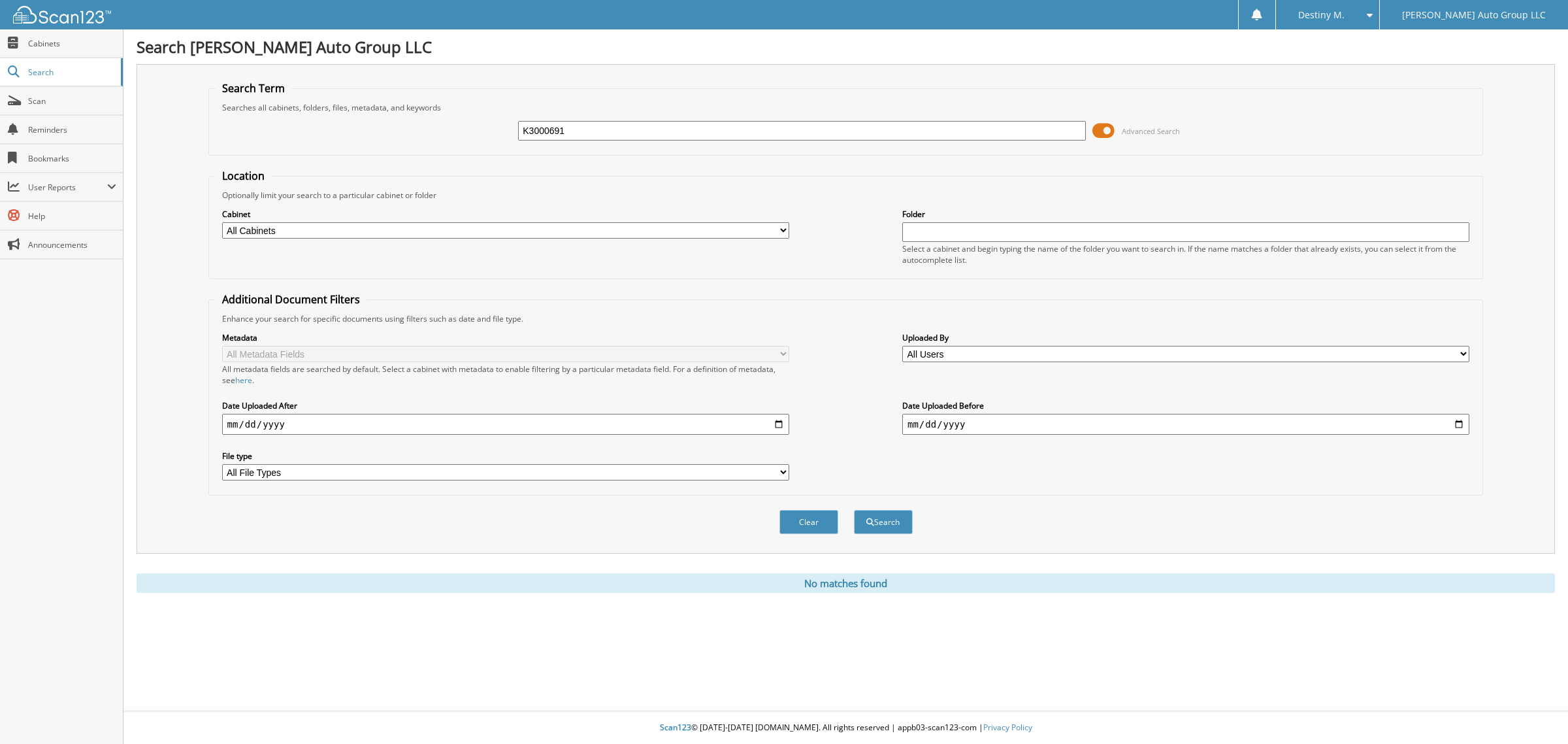
drag, startPoint x: 537, startPoint y: 138, endPoint x: 554, endPoint y: 135, distance: 17.3
click at [537, 138] on input "K3000691" at bounding box center [802, 130] width 567 height 20
click at [854, 509] on button "Search" at bounding box center [883, 521] width 59 height 24
drag, startPoint x: 621, startPoint y: 131, endPoint x: 152, endPoint y: 174, distance: 471.0
click at [152, 182] on div "Search Term Searches all cabinets, folders, files, metadata, and keywords K3000…" at bounding box center [846, 309] width 1419 height 490
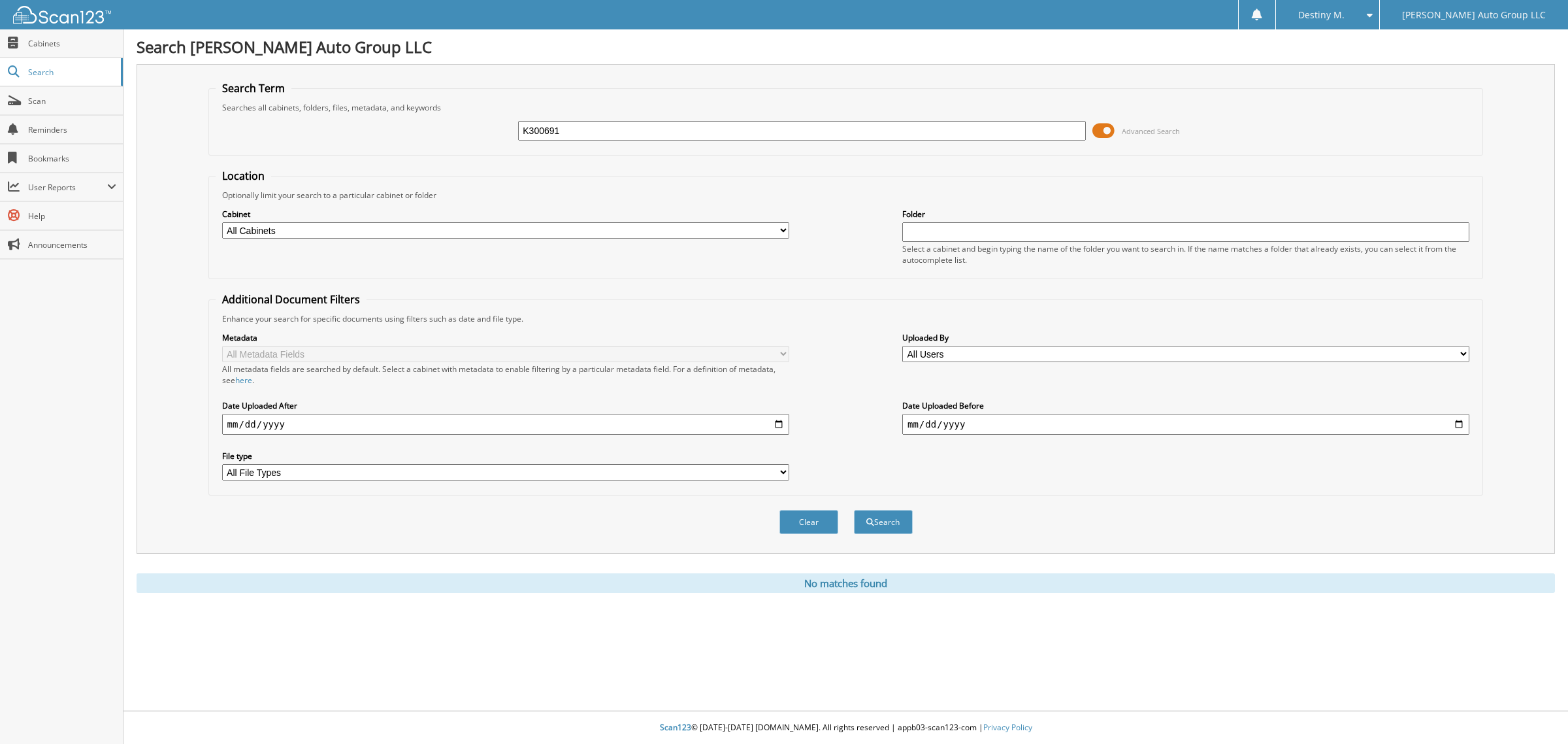
type input "K300691"
click at [854, 509] on button "Search" at bounding box center [883, 521] width 59 height 24
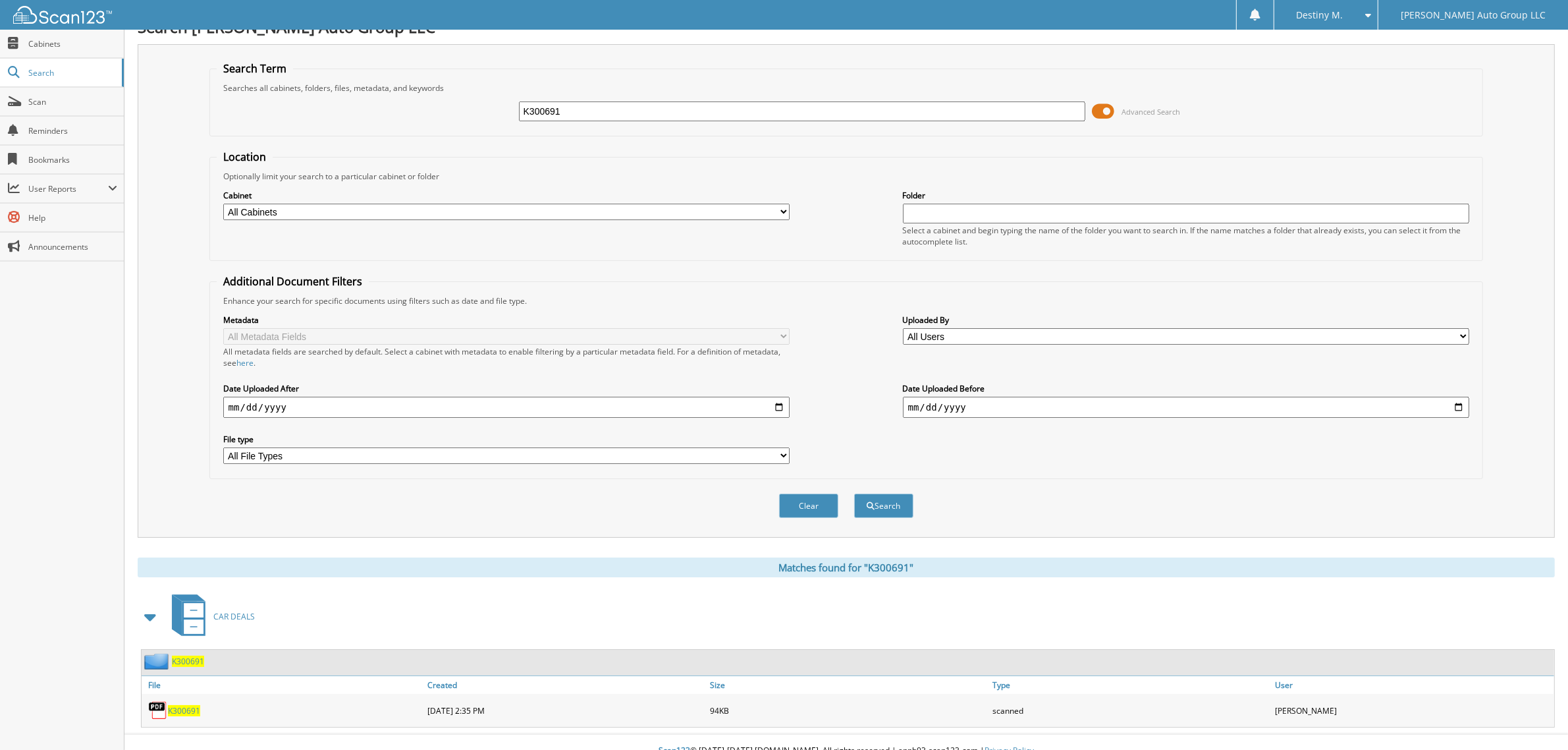
scroll to position [27, 0]
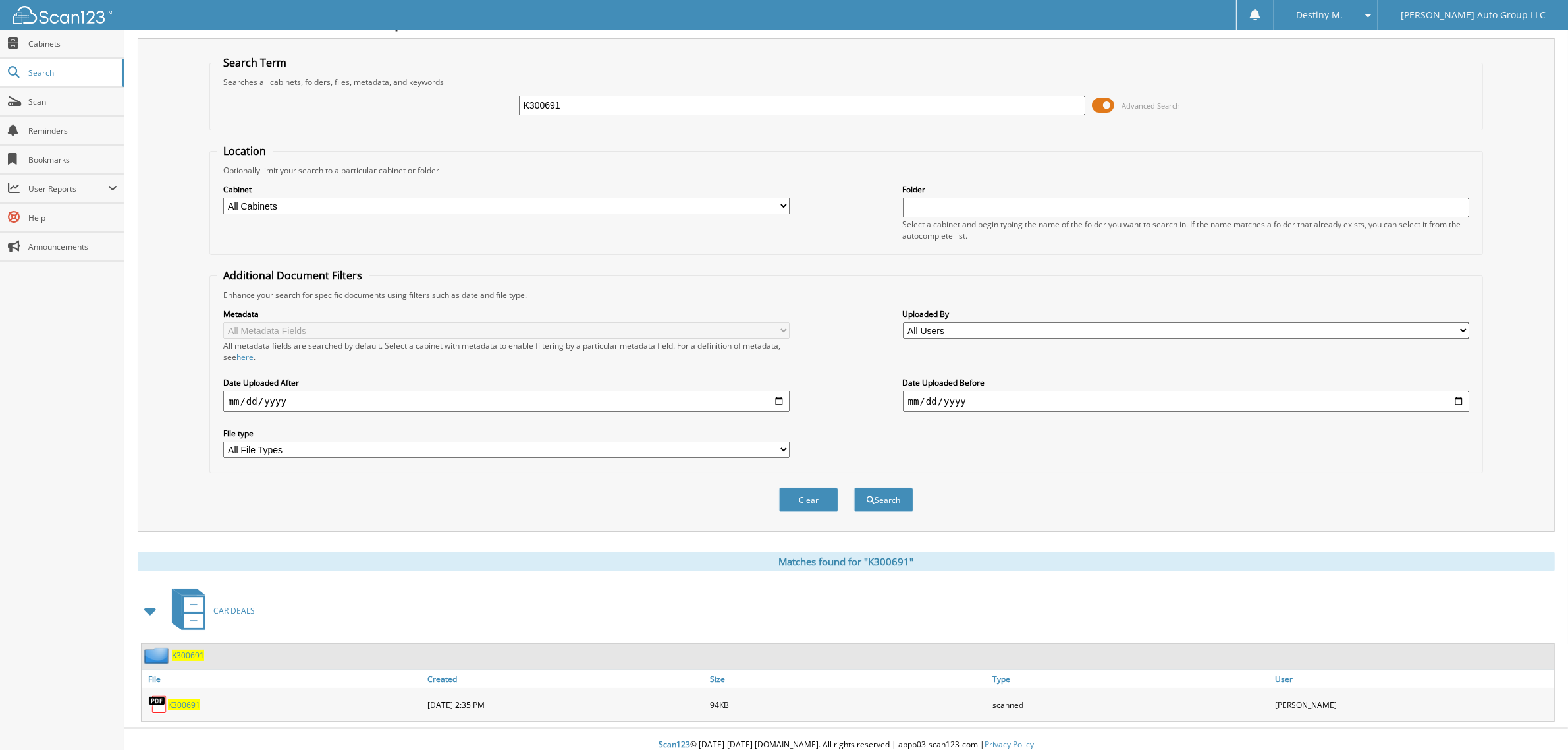
click at [182, 643] on div "K300691 File Created Size Type User K300691 94KB" at bounding box center [847, 682] width 1414 height 78
click at [182, 649] on span "K300691" at bounding box center [188, 654] width 32 height 11
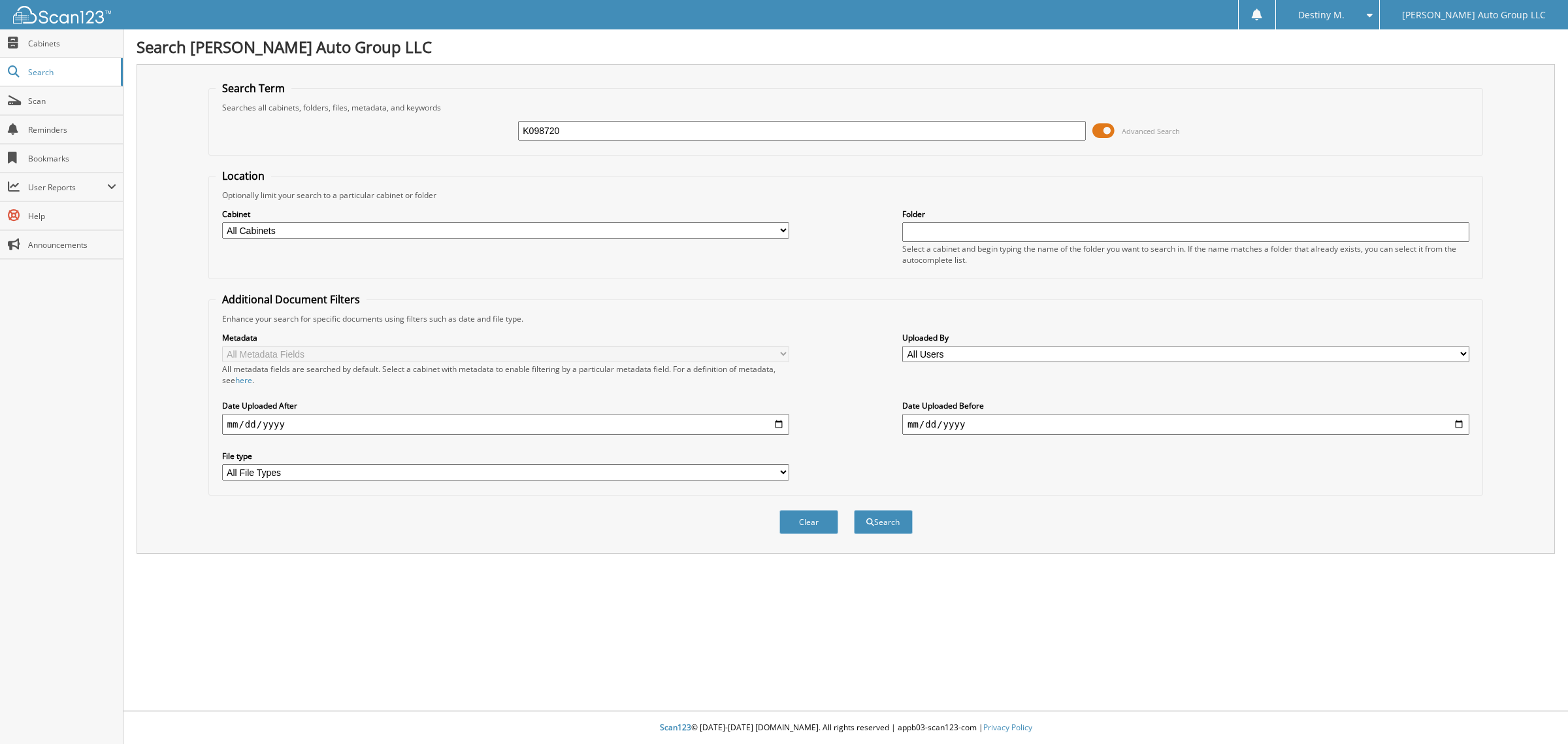
type input "K098720"
click at [854, 509] on button "Search" at bounding box center [883, 521] width 59 height 24
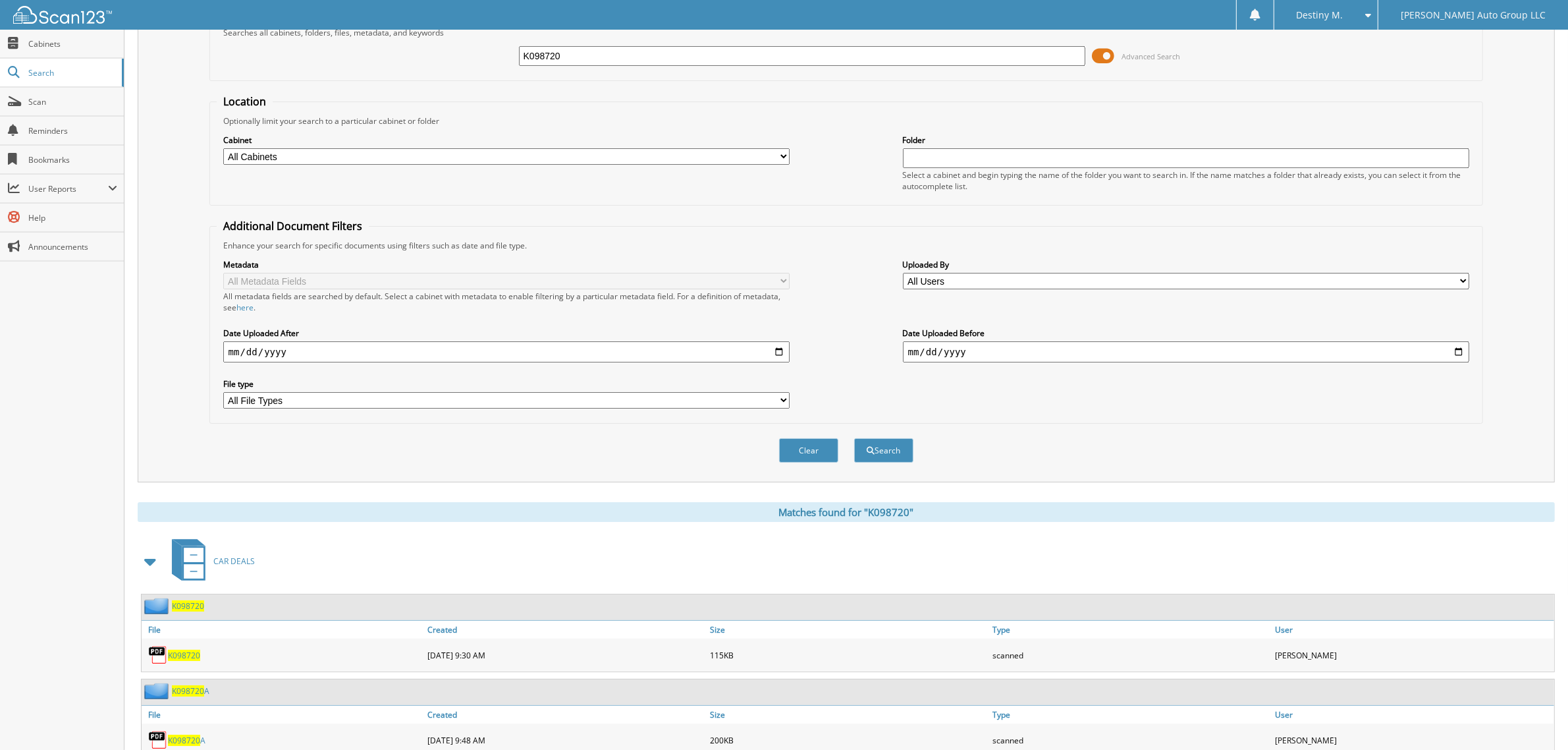
scroll to position [111, 0]
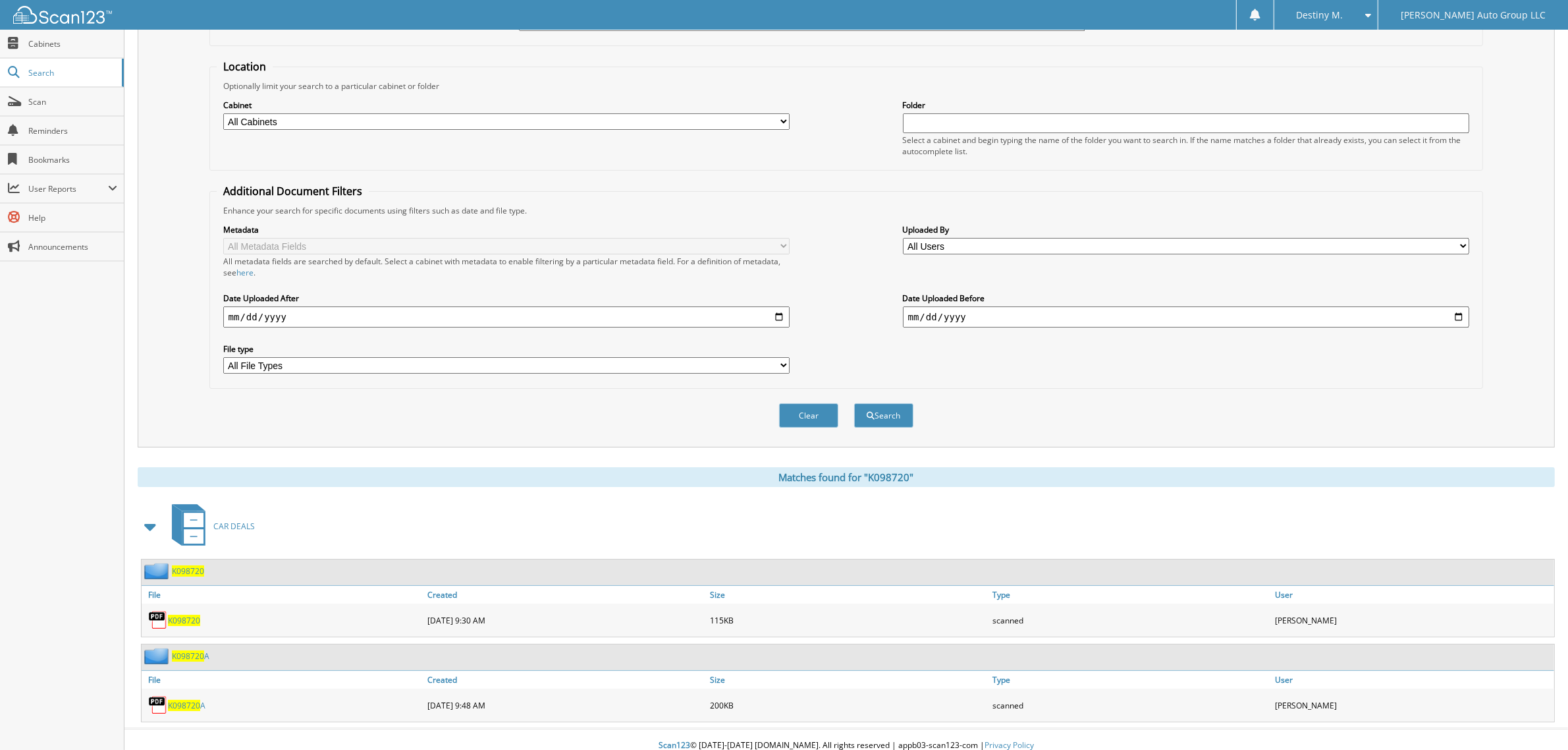
click at [192, 565] on span "K098720" at bounding box center [188, 570] width 32 height 11
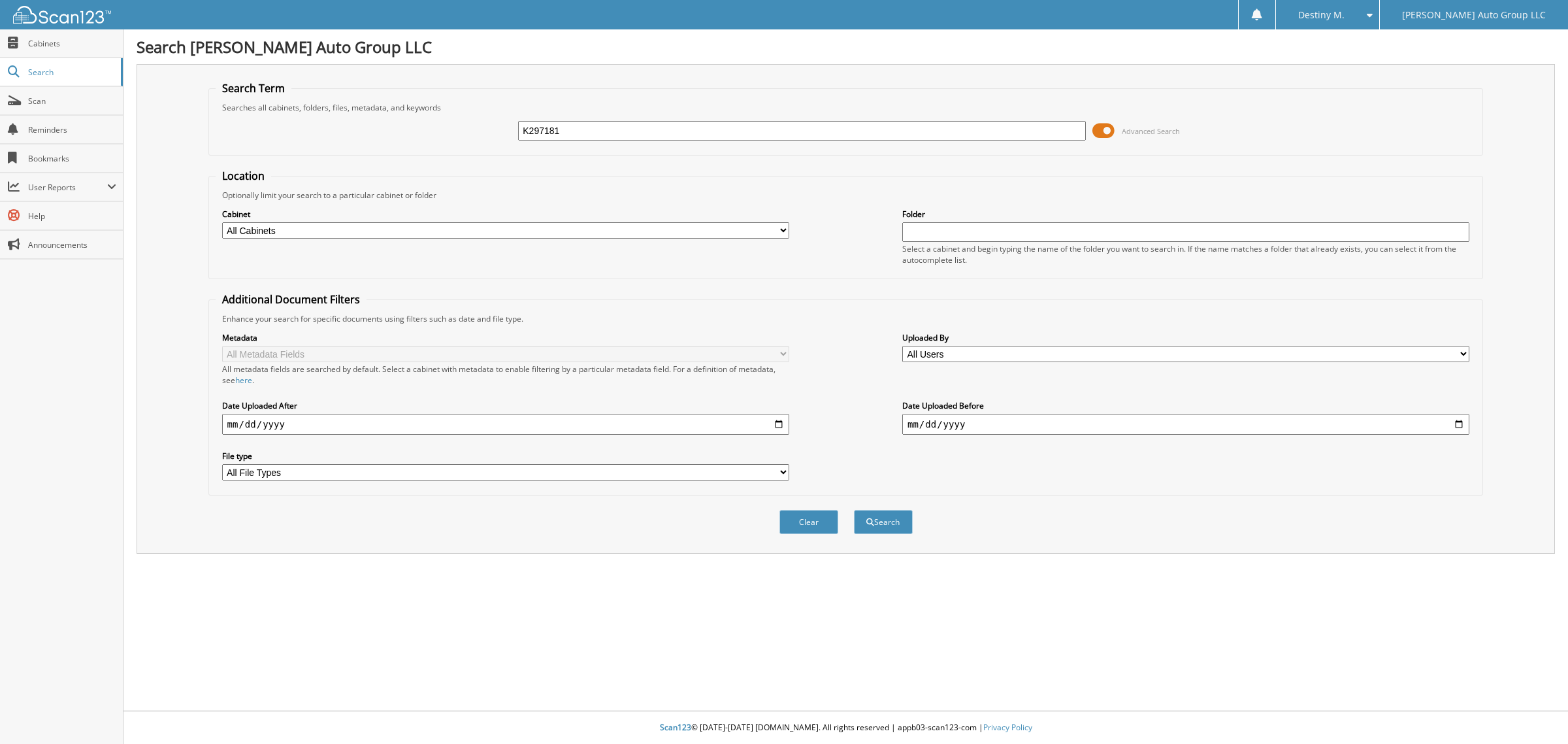
type input "K297181"
click at [854, 509] on button "Search" at bounding box center [883, 521] width 59 height 24
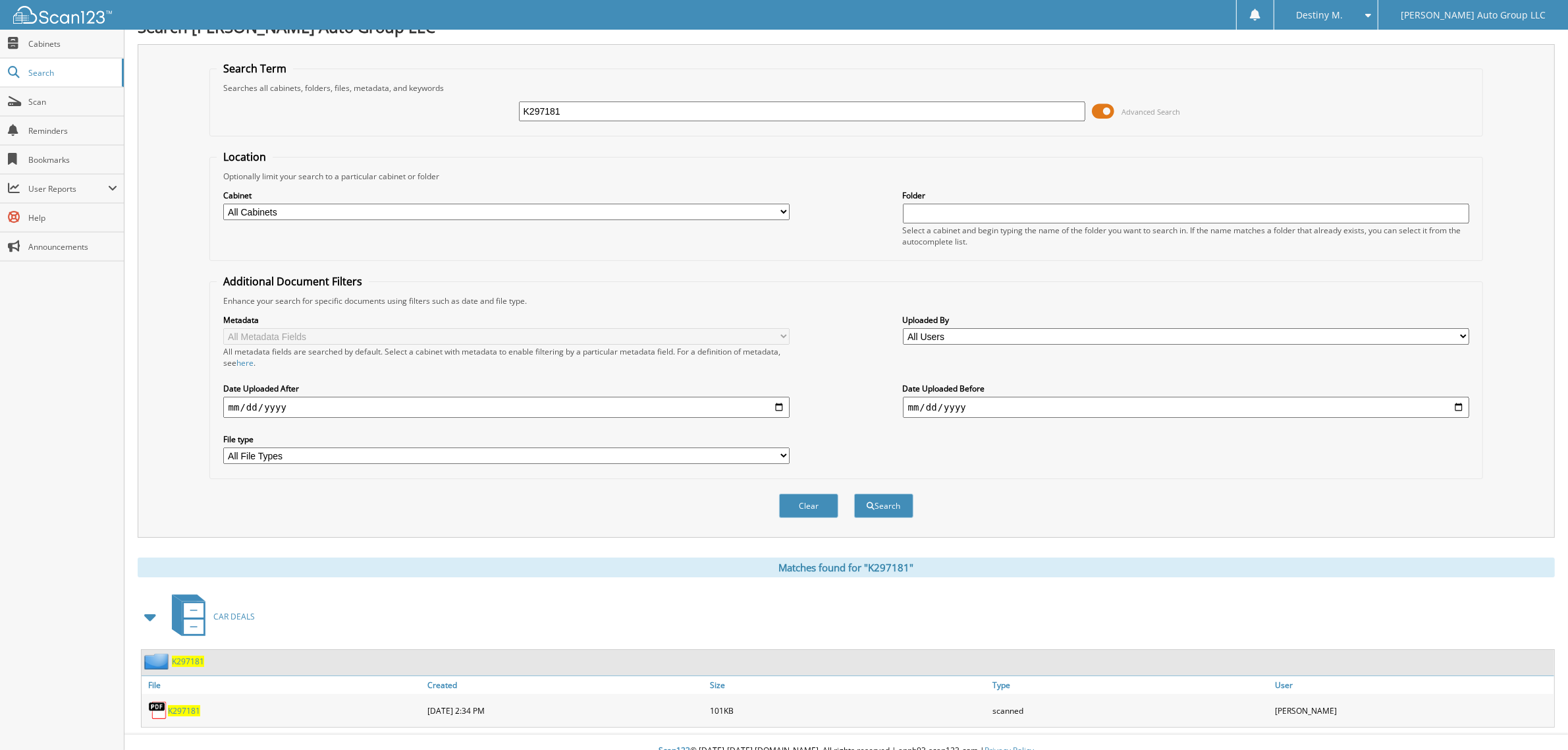
scroll to position [27, 0]
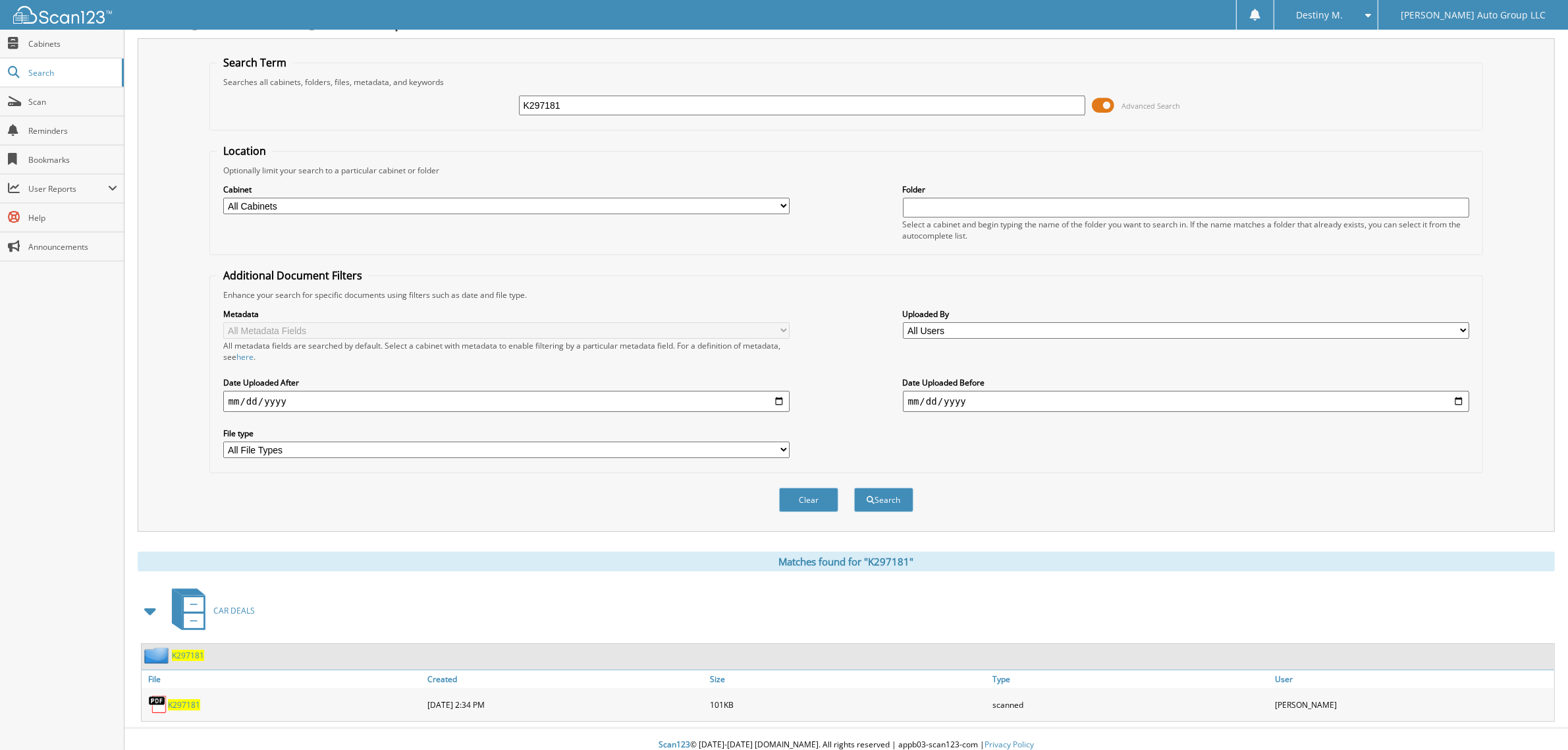
click at [192, 649] on span "K297181" at bounding box center [188, 654] width 32 height 11
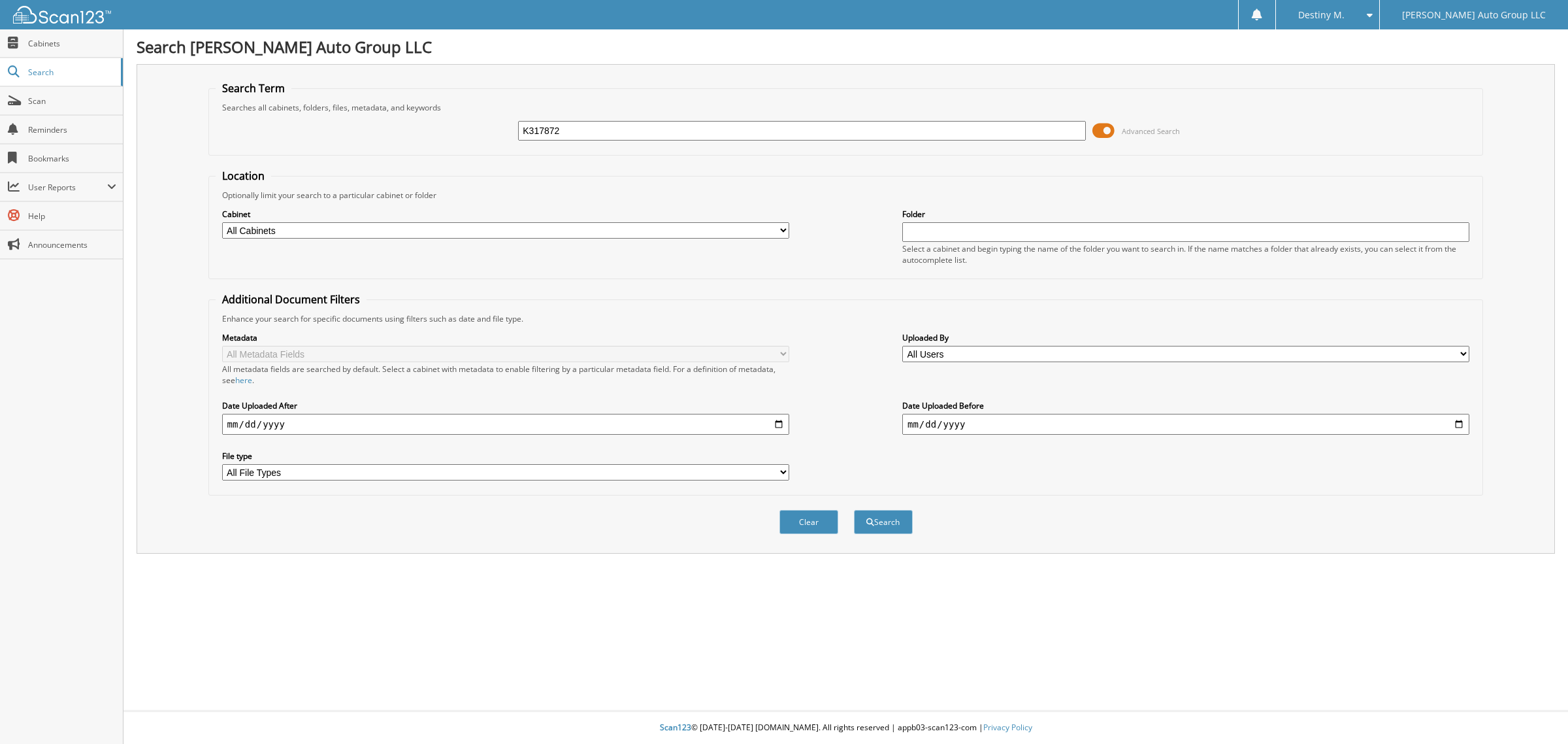
type input "K317872"
click at [854, 509] on button "Search" at bounding box center [883, 521] width 59 height 24
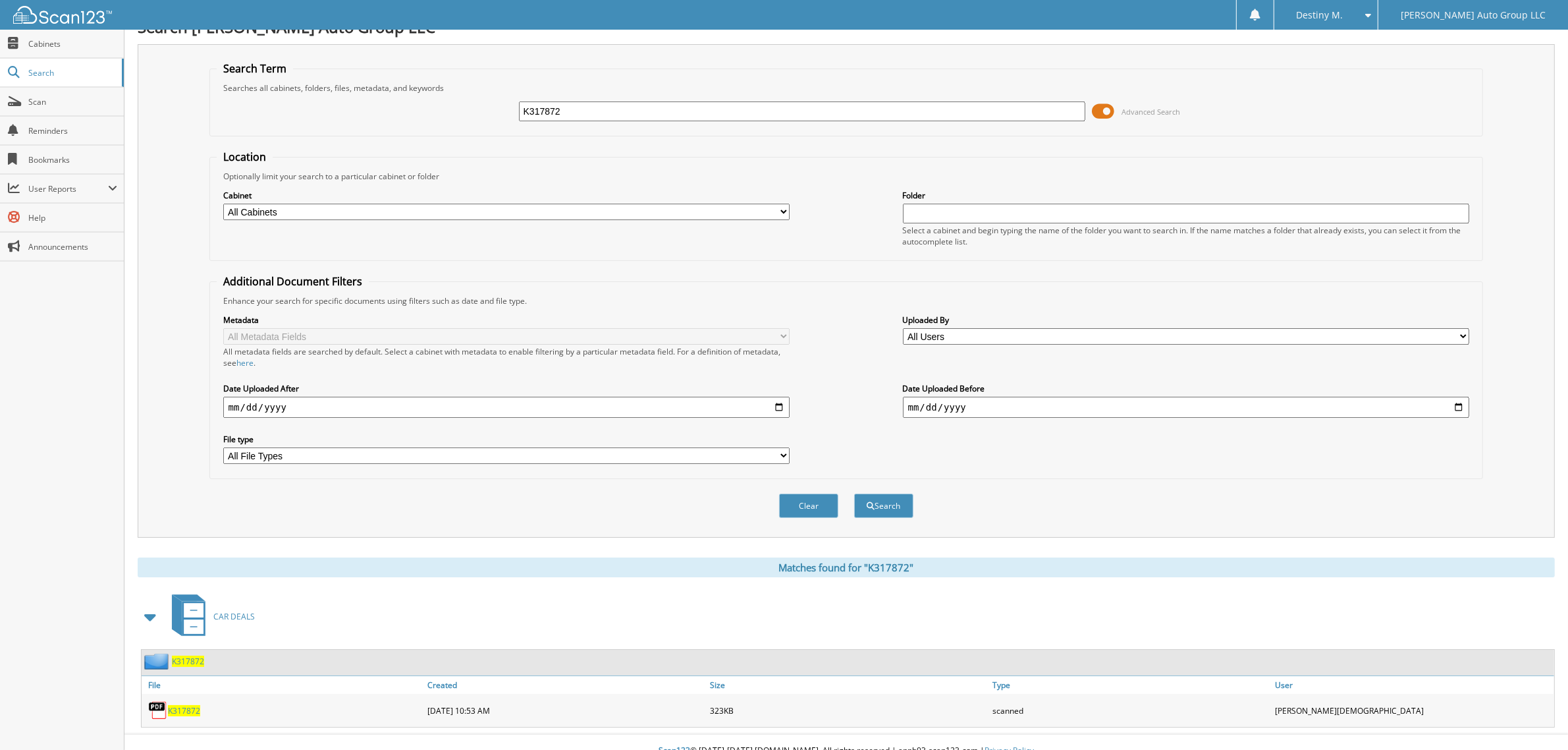
scroll to position [27, 0]
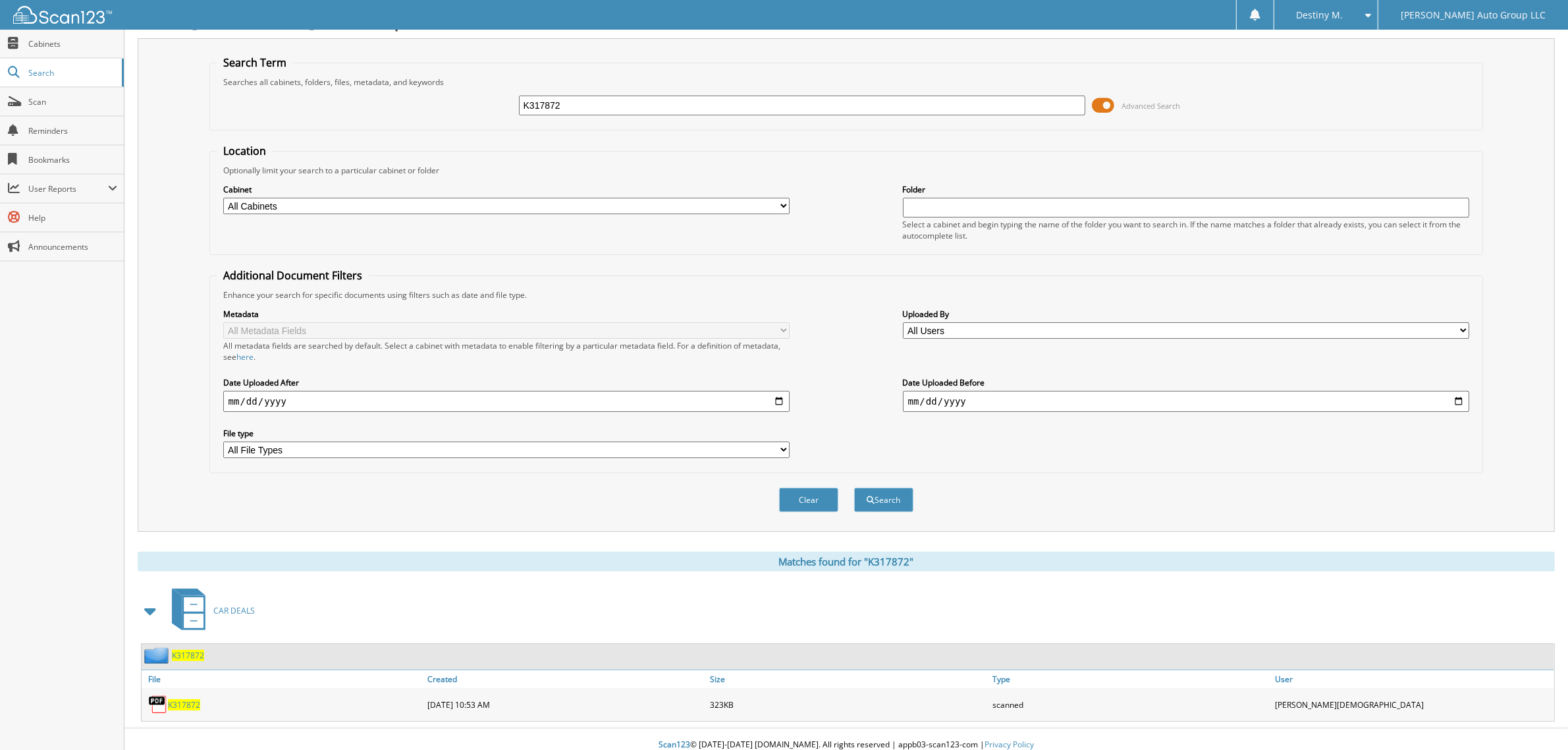
click at [199, 643] on div "K317872" at bounding box center [847, 656] width 1412 height 26
click at [193, 649] on span "K317872" at bounding box center [188, 654] width 32 height 11
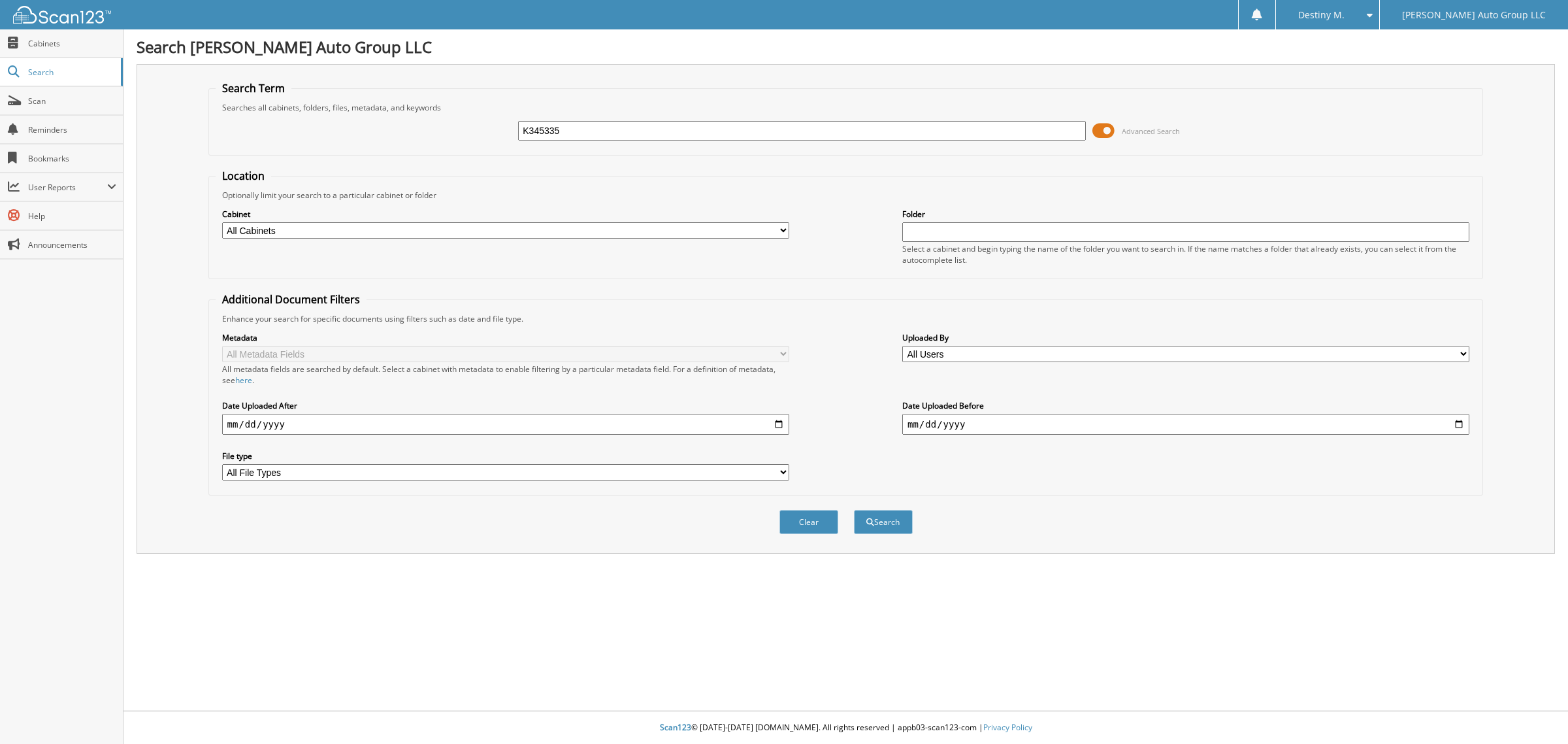
type input "K345335"
click at [854, 509] on button "Search" at bounding box center [883, 521] width 59 height 24
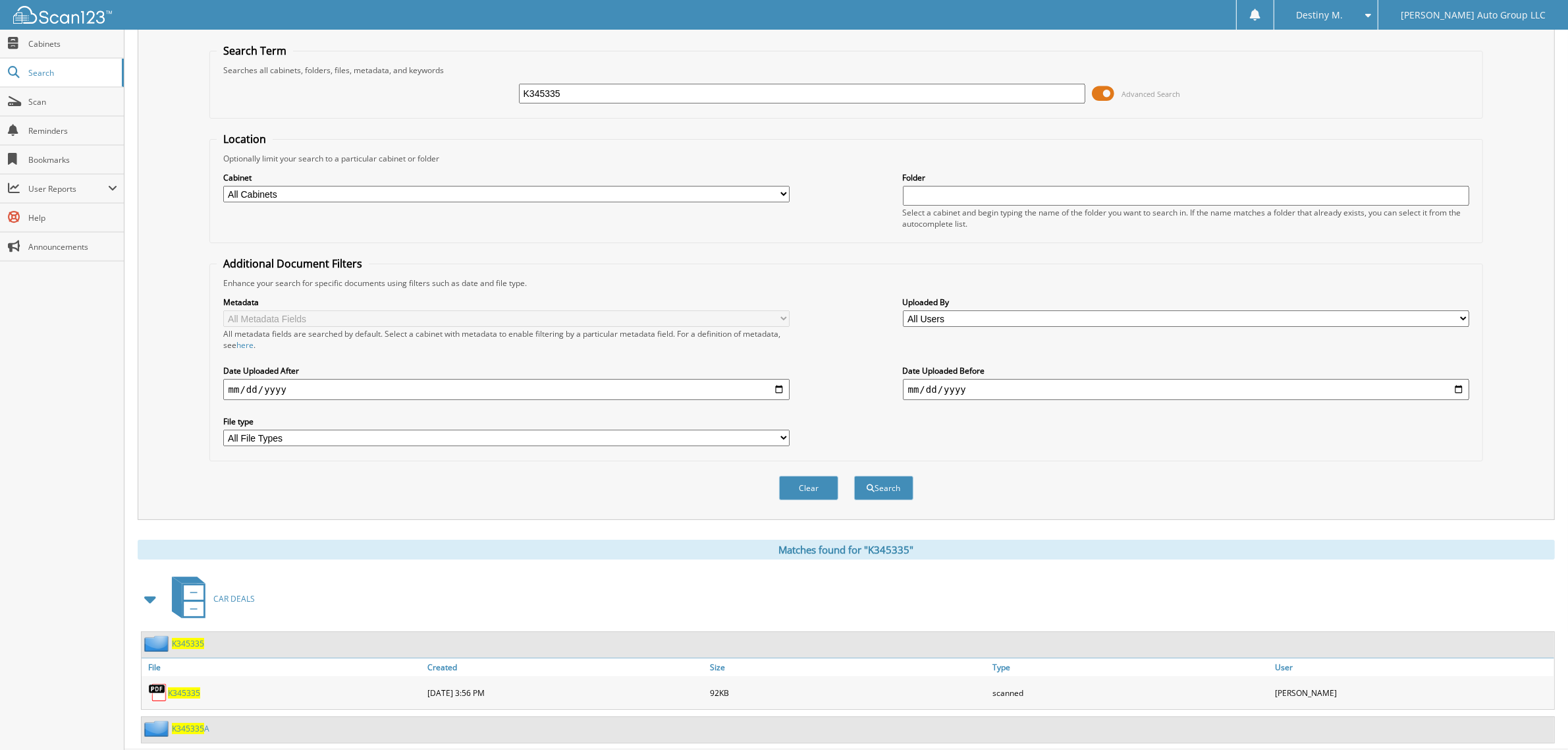
scroll to position [60, 0]
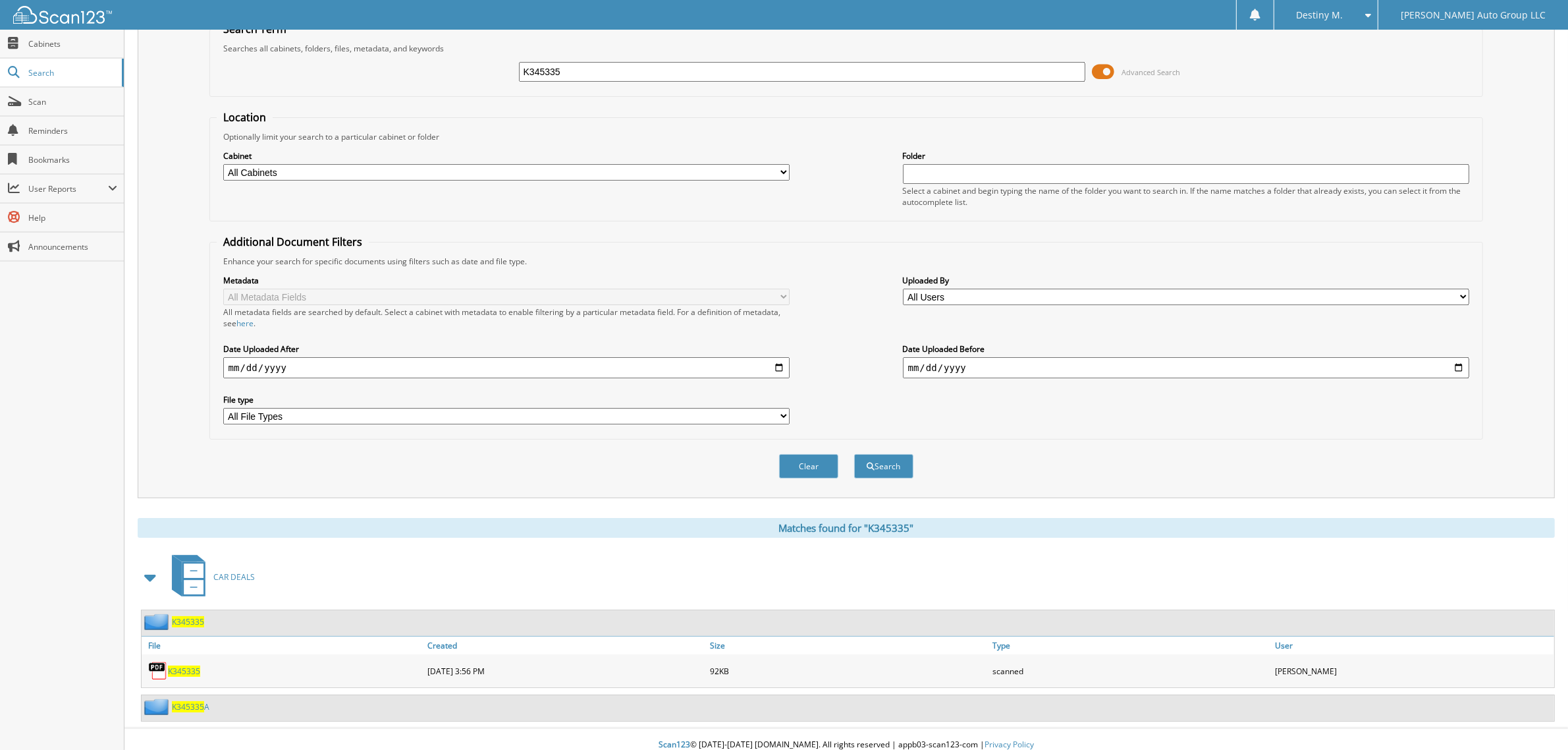
click at [188, 665] on span "K345335" at bounding box center [184, 670] width 32 height 11
click at [191, 616] on span "K345335" at bounding box center [188, 621] width 32 height 11
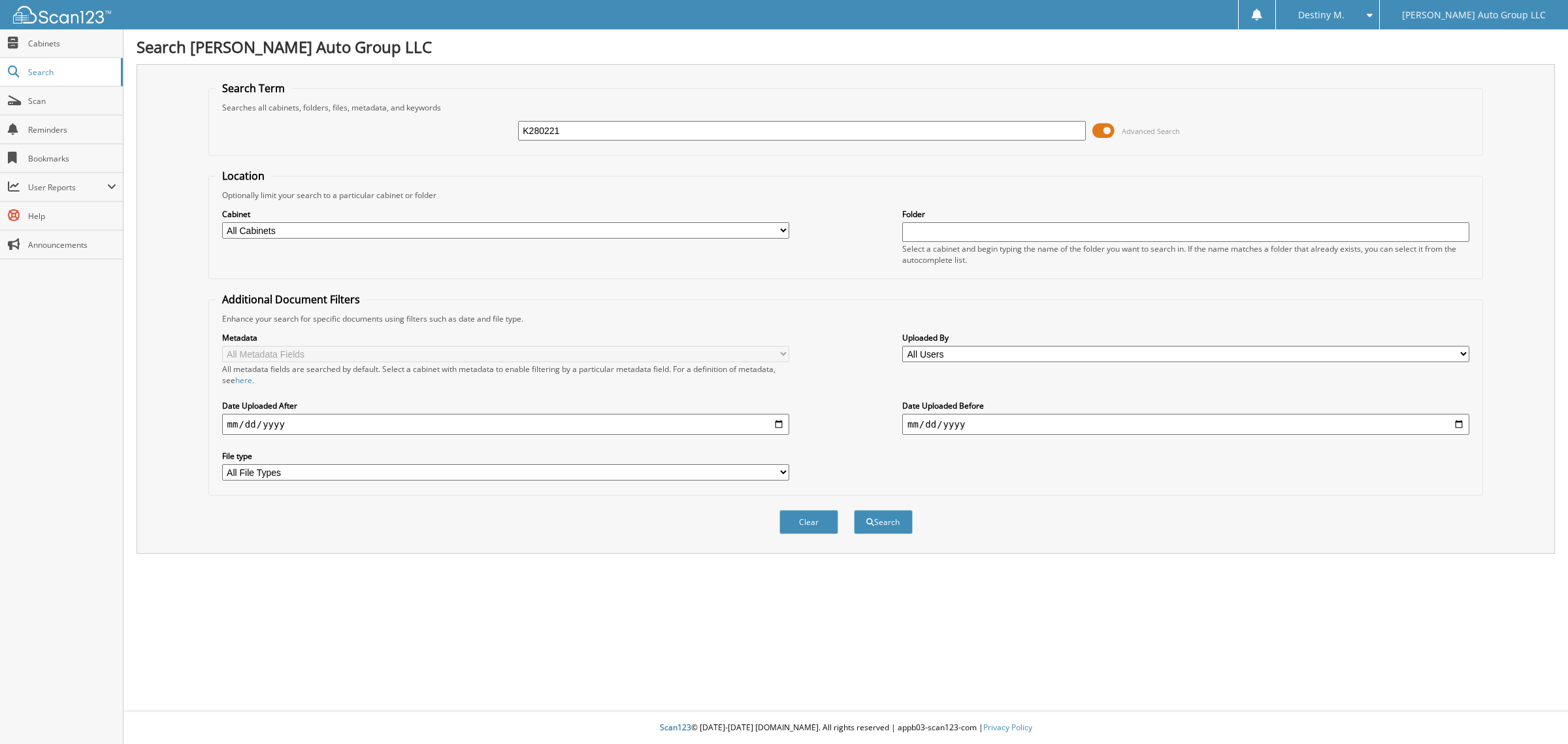
type input "K280221"
click at [854, 509] on button "Search" at bounding box center [883, 521] width 59 height 24
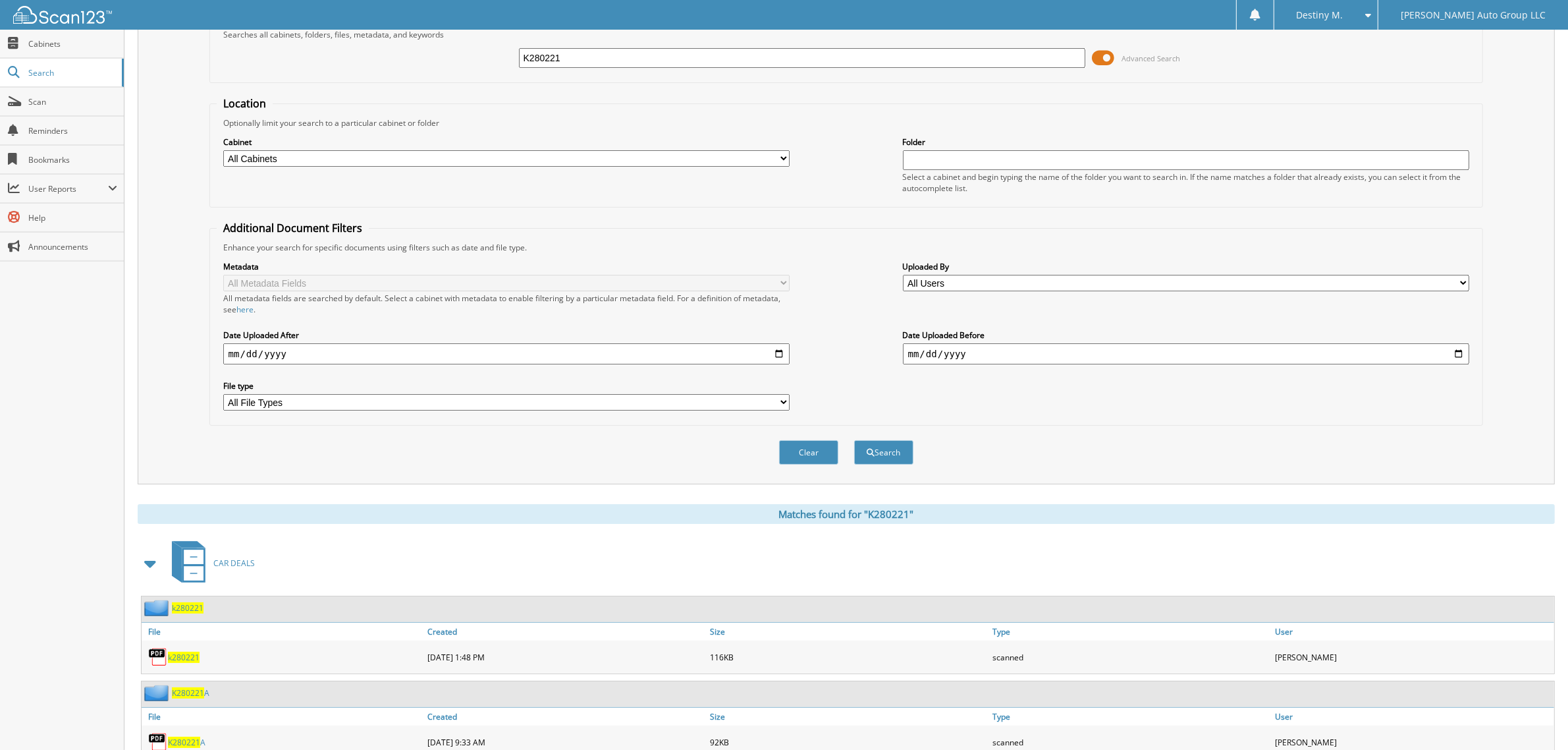
scroll to position [145, 0]
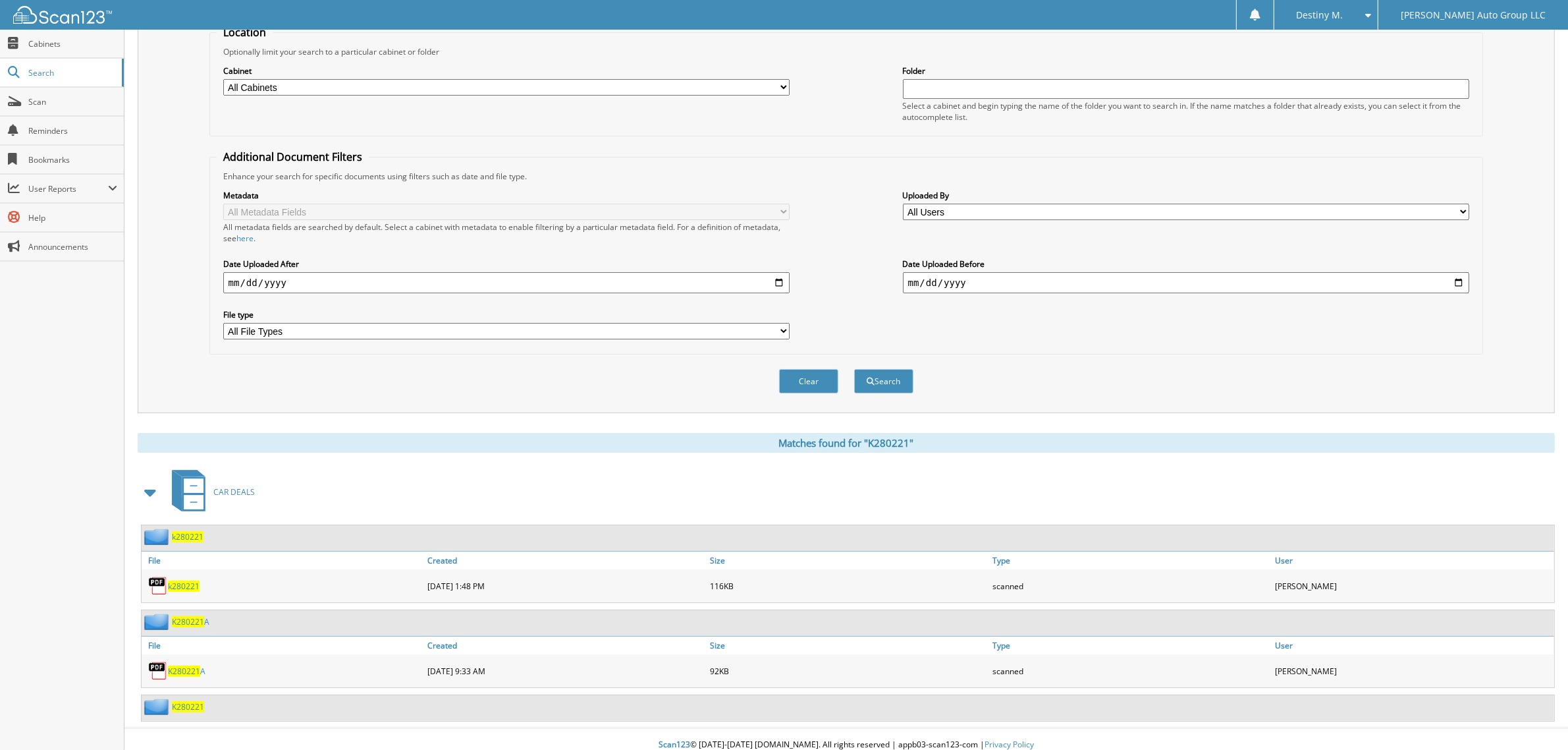
click at [197, 531] on span "k280221" at bounding box center [188, 536] width 32 height 11
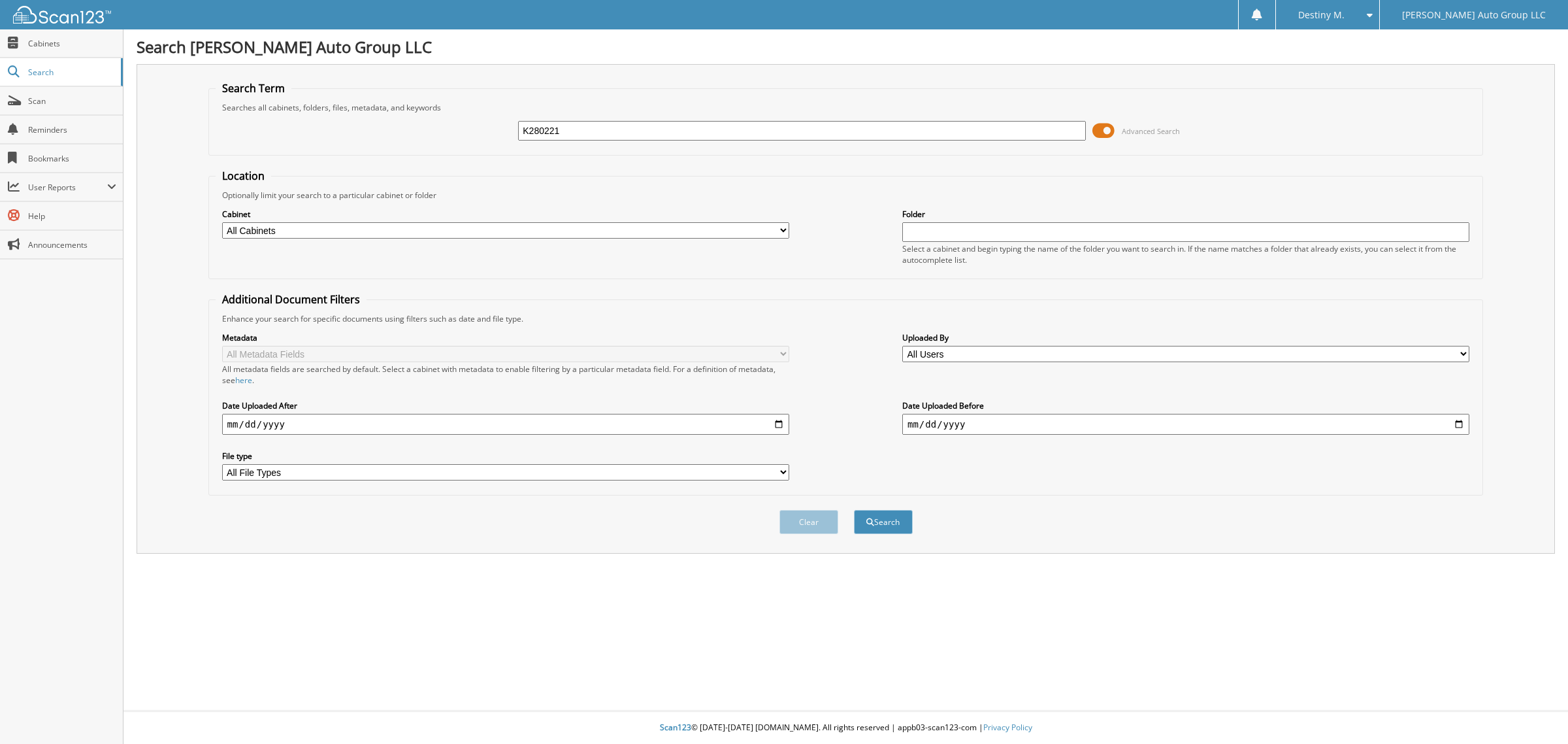
click at [693, 136] on input "K280221" at bounding box center [802, 130] width 567 height 20
click at [854, 509] on button "Search" at bounding box center [883, 521] width 59 height 24
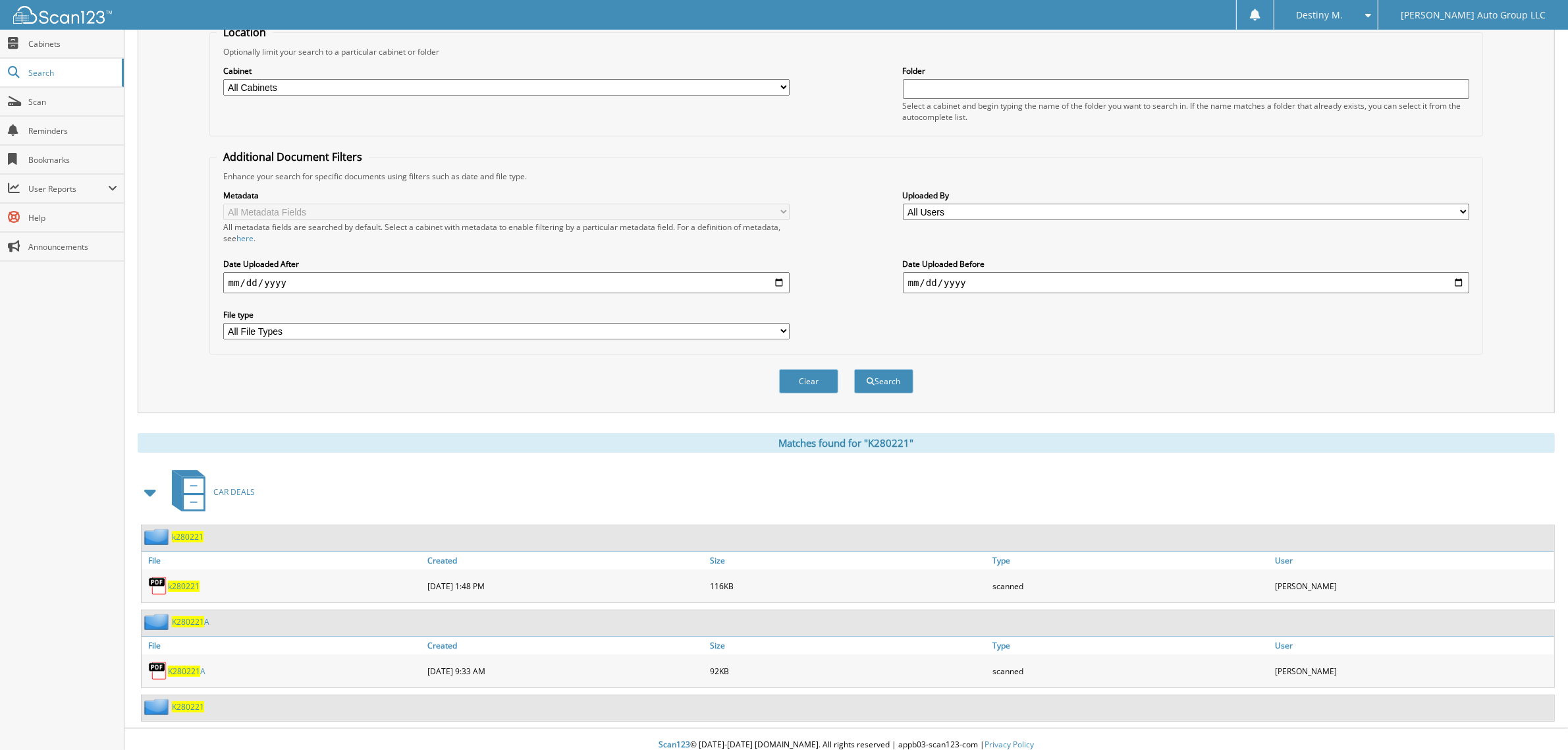
click at [191, 701] on span "K280221" at bounding box center [188, 706] width 32 height 11
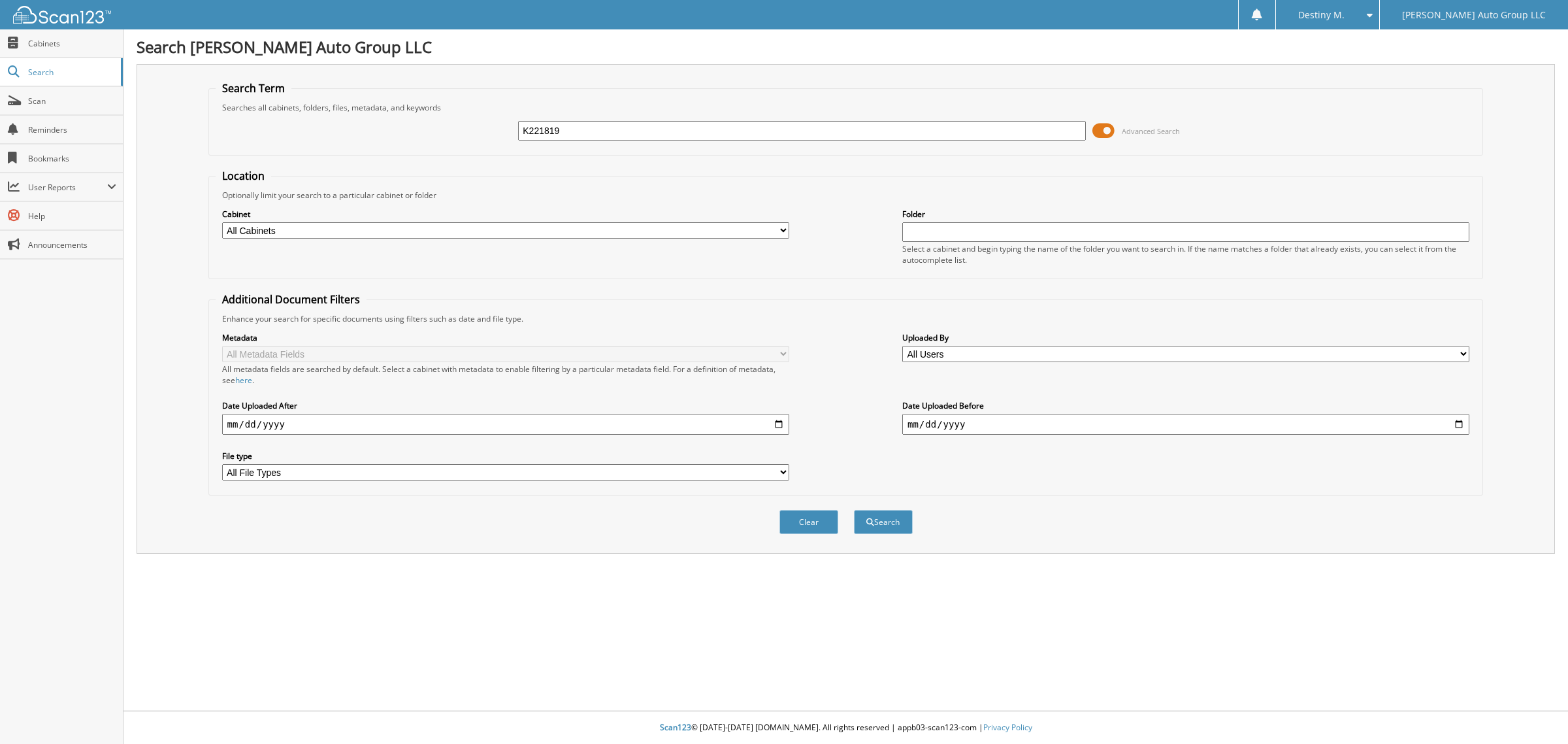
type input "K221819"
click at [854, 509] on button "Search" at bounding box center [883, 521] width 59 height 24
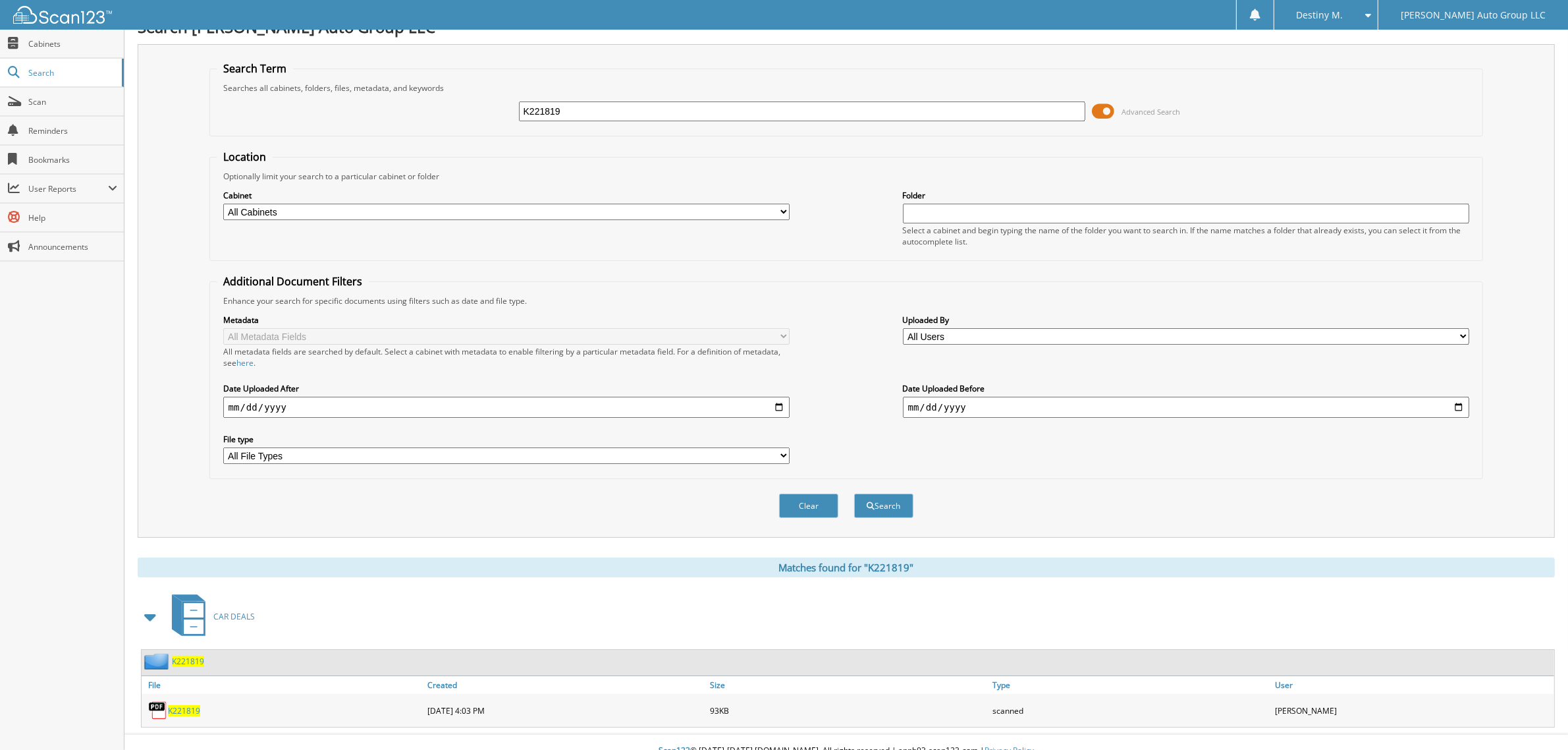
scroll to position [27, 0]
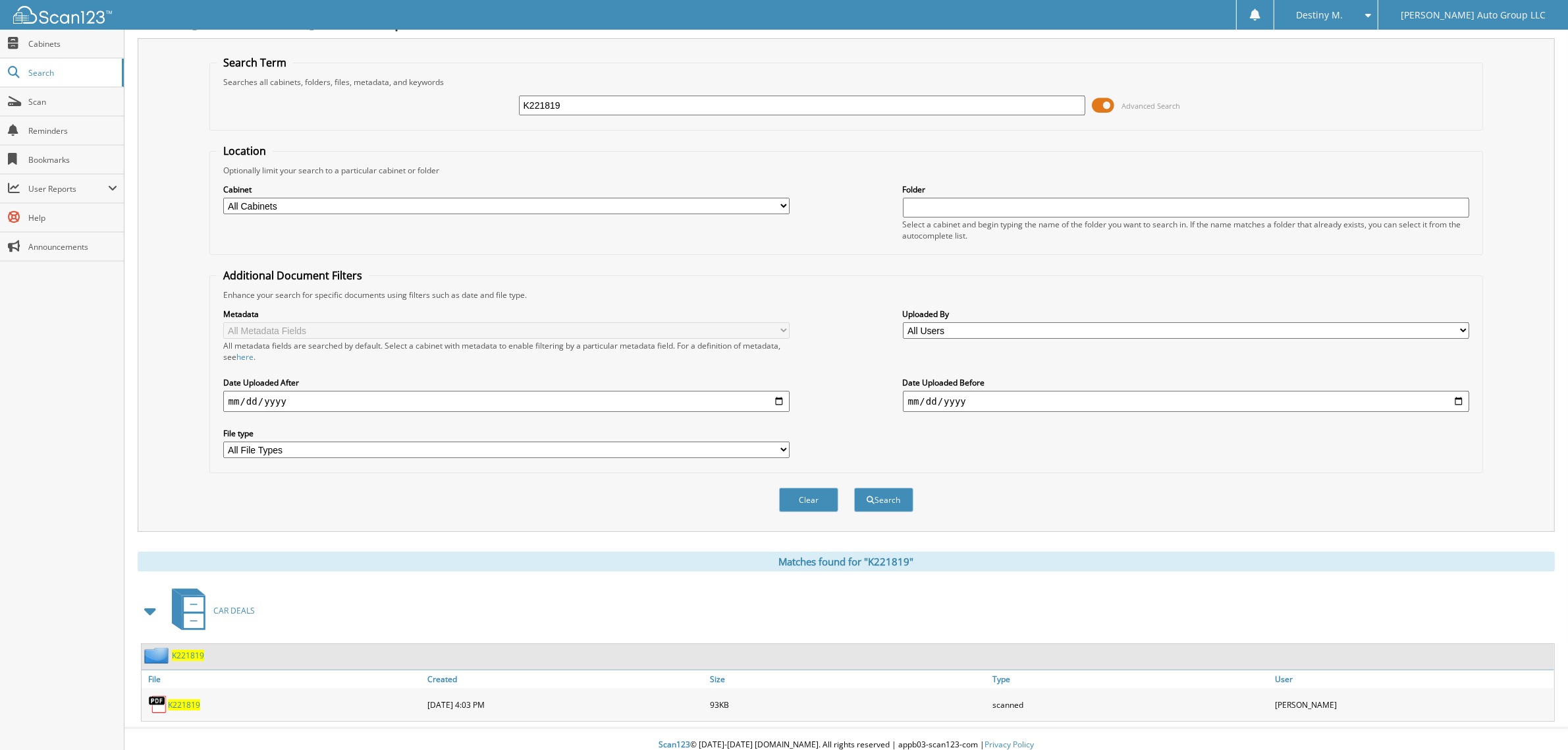
click at [173, 649] on span "K221819" at bounding box center [188, 654] width 32 height 11
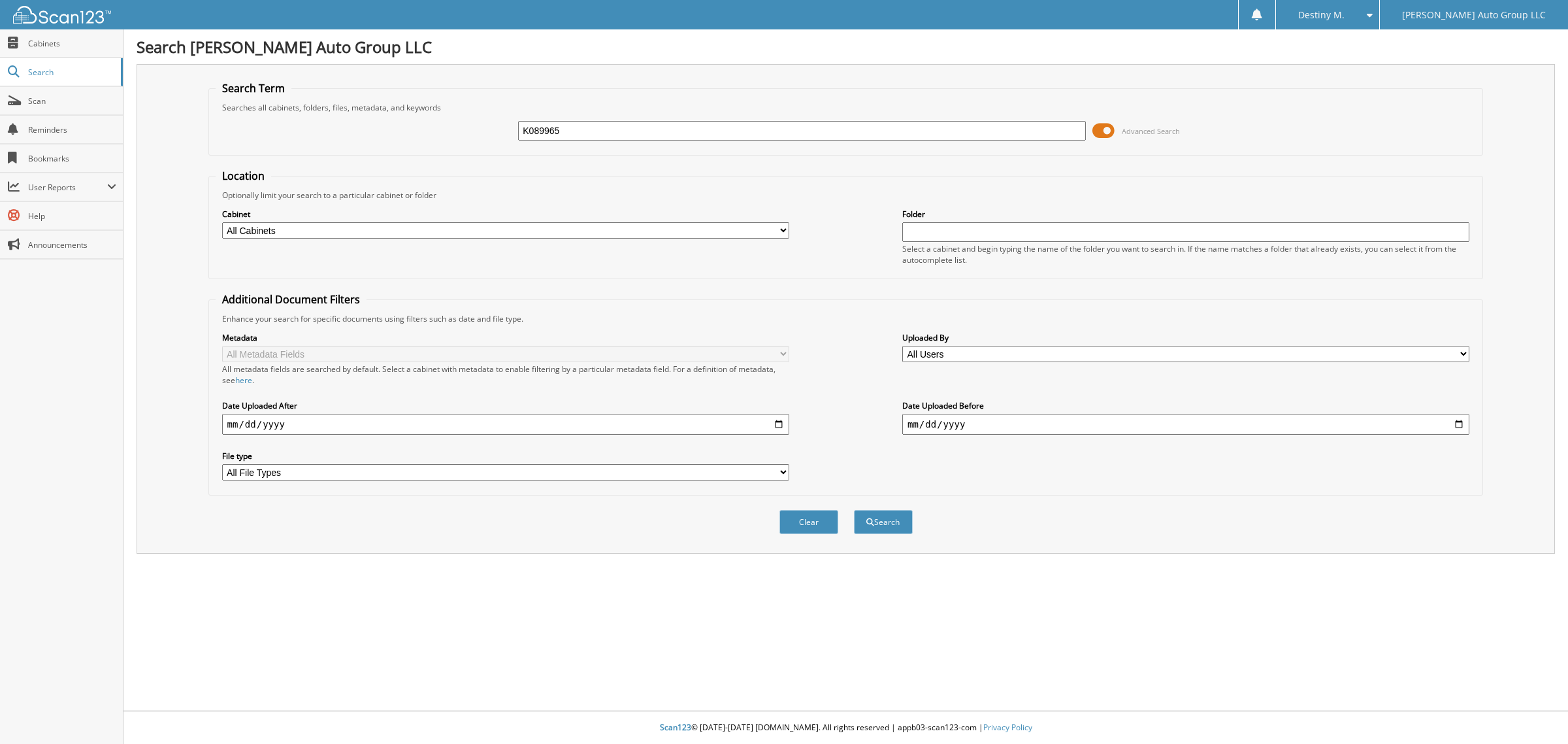
type input "K089965"
click at [854, 509] on button "Search" at bounding box center [883, 521] width 59 height 24
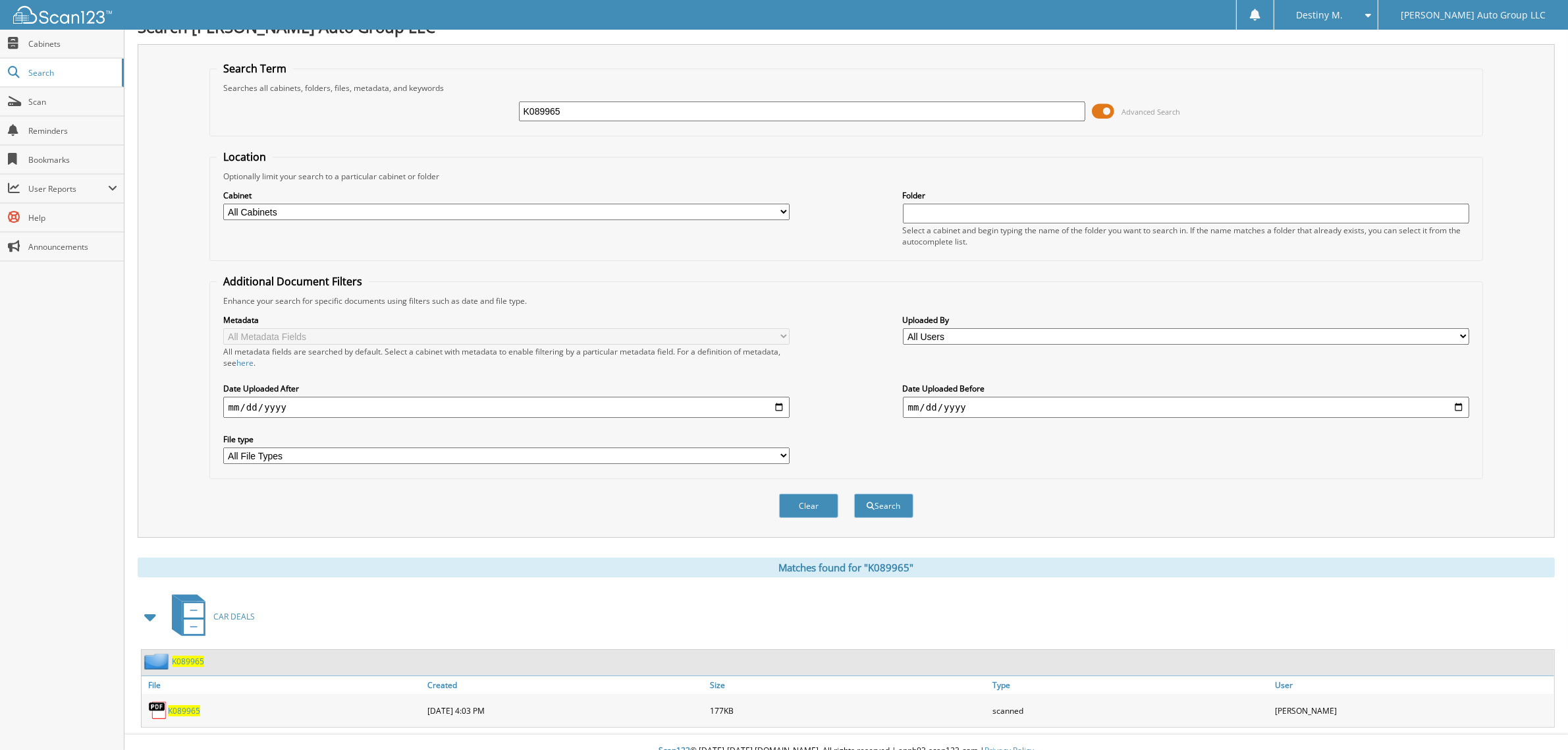
scroll to position [27, 0]
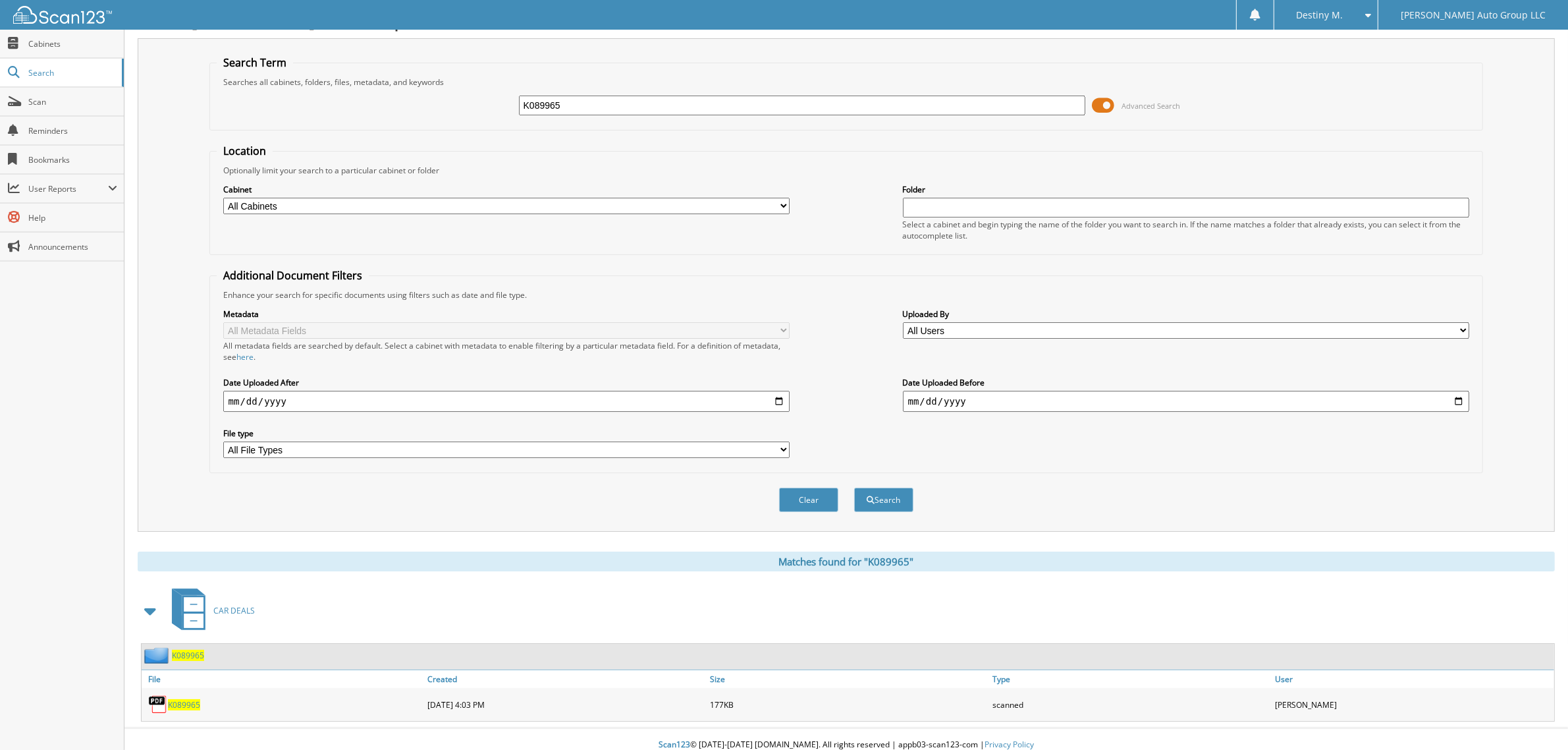
click at [197, 649] on span "K089965" at bounding box center [188, 654] width 32 height 11
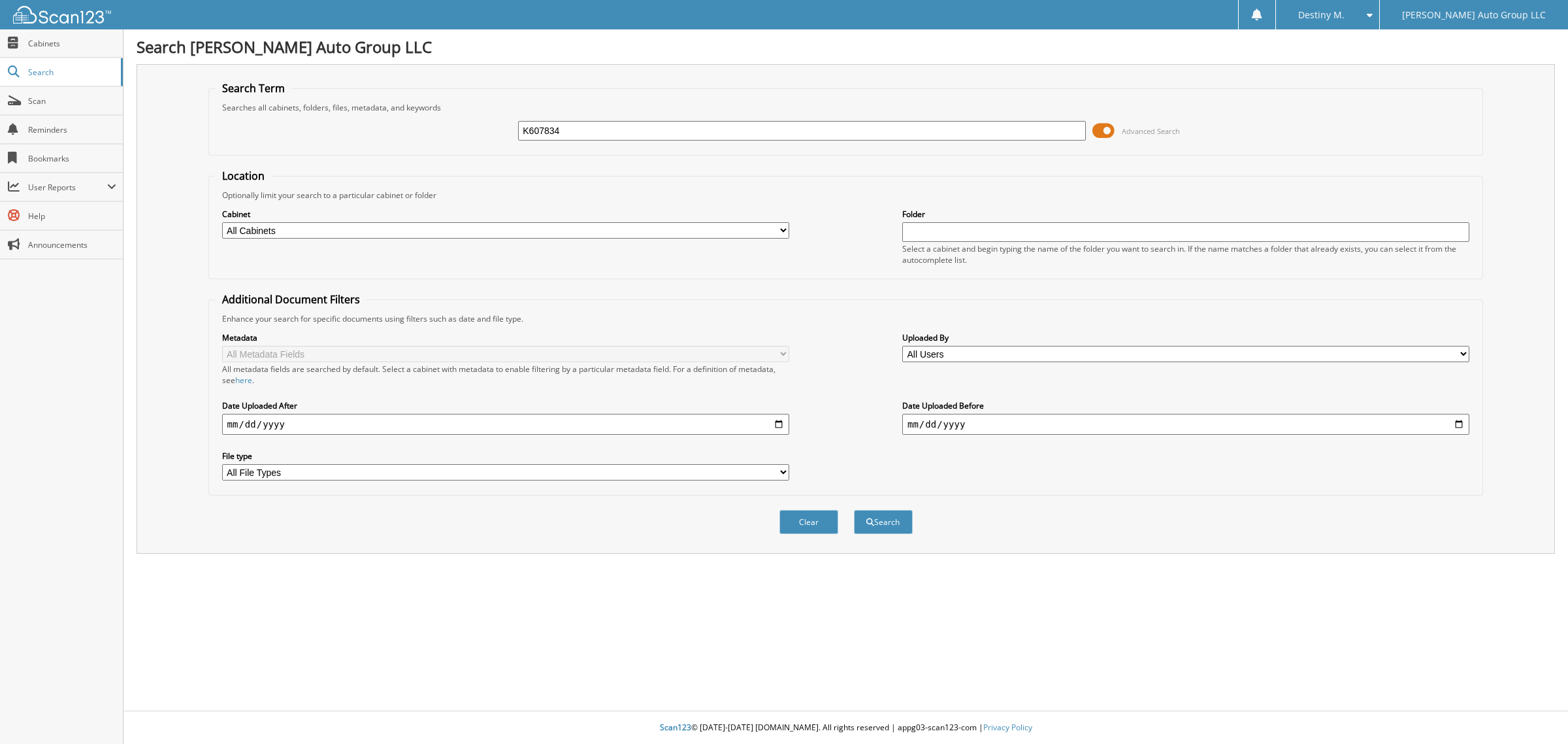
type input "K607834"
click at [854, 509] on button "Search" at bounding box center [883, 521] width 59 height 24
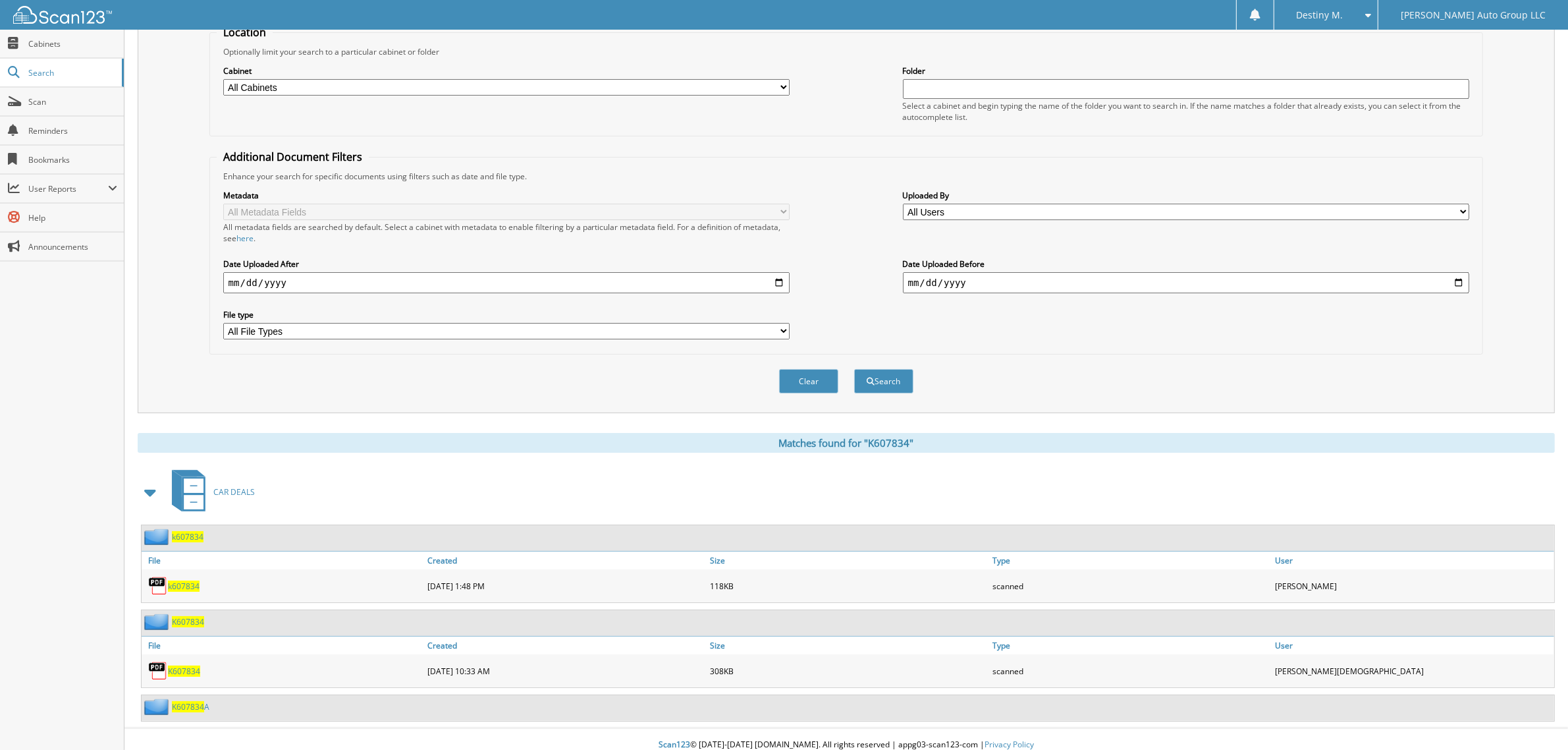
click at [191, 531] on span "k607834" at bounding box center [188, 536] width 32 height 11
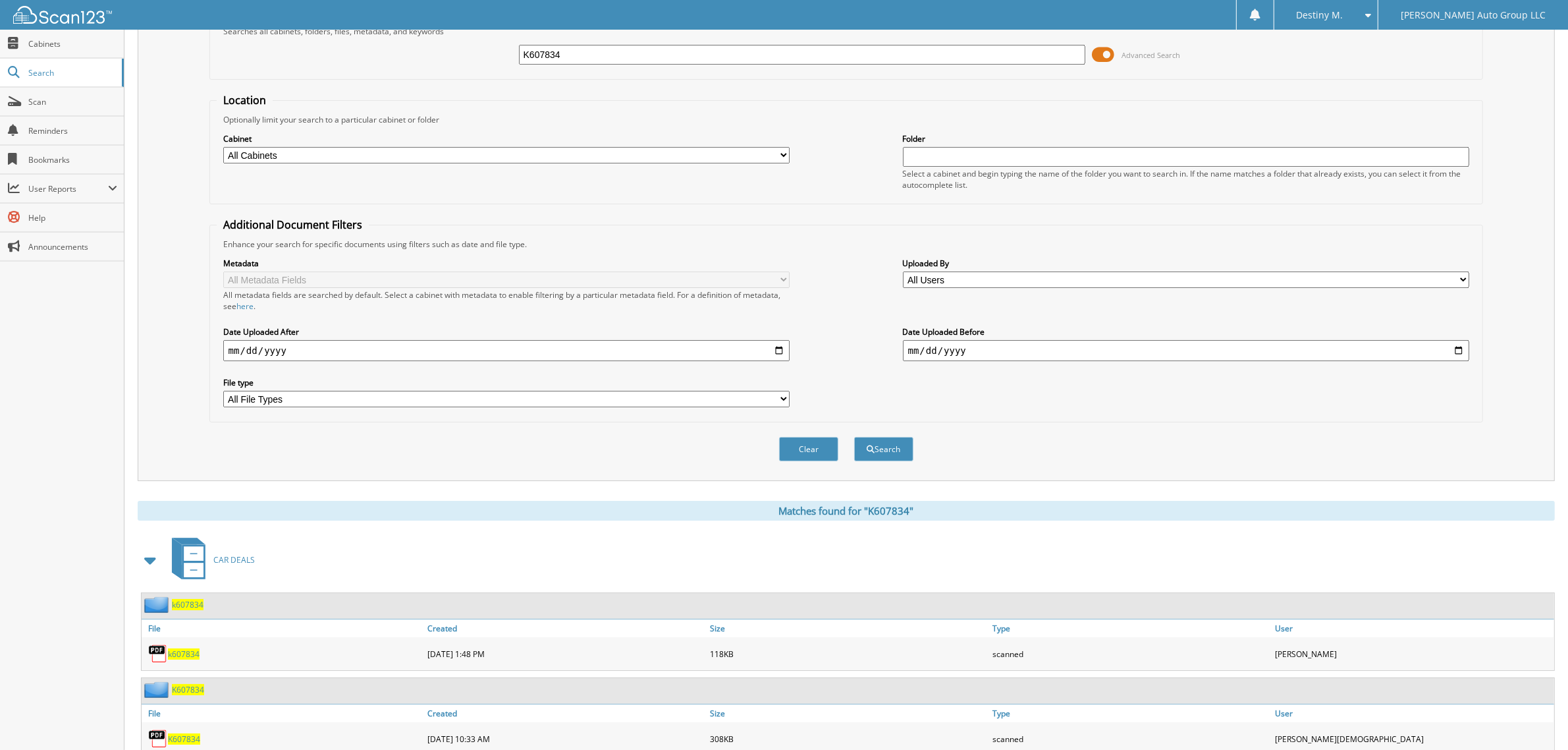
scroll to position [145, 0]
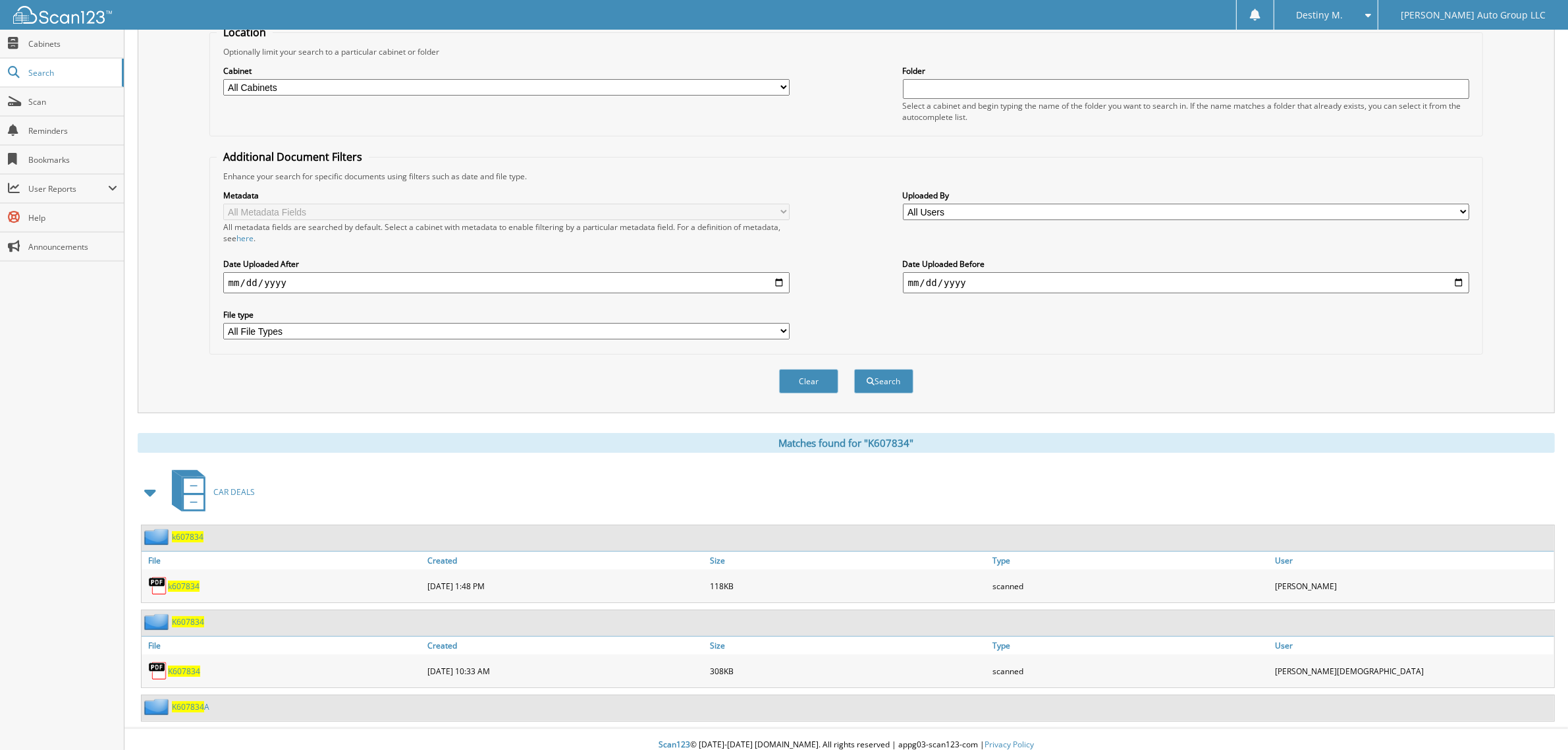
click at [196, 616] on span "K607834" at bounding box center [188, 621] width 32 height 11
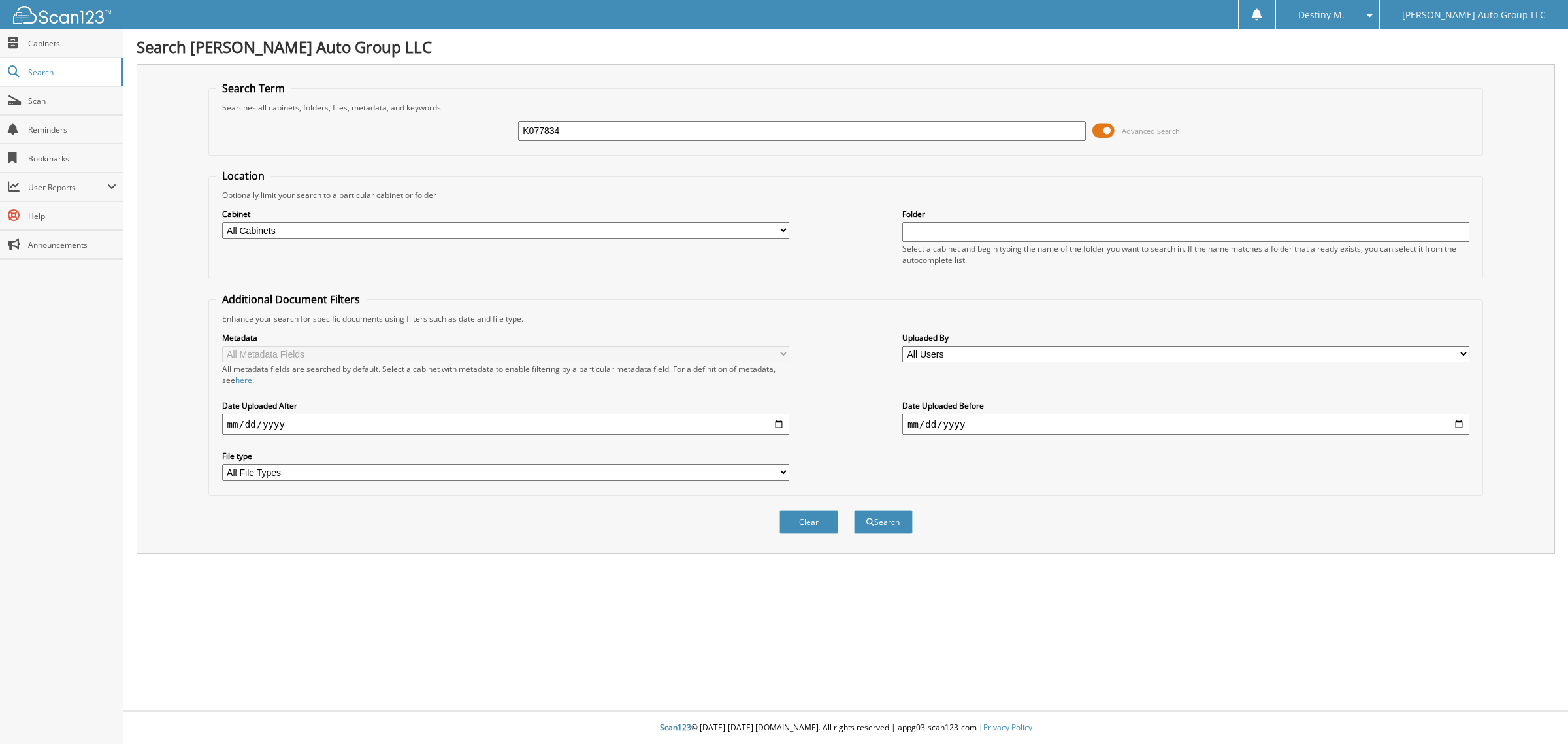
type input "K077834"
click at [854, 509] on button "Search" at bounding box center [883, 521] width 59 height 24
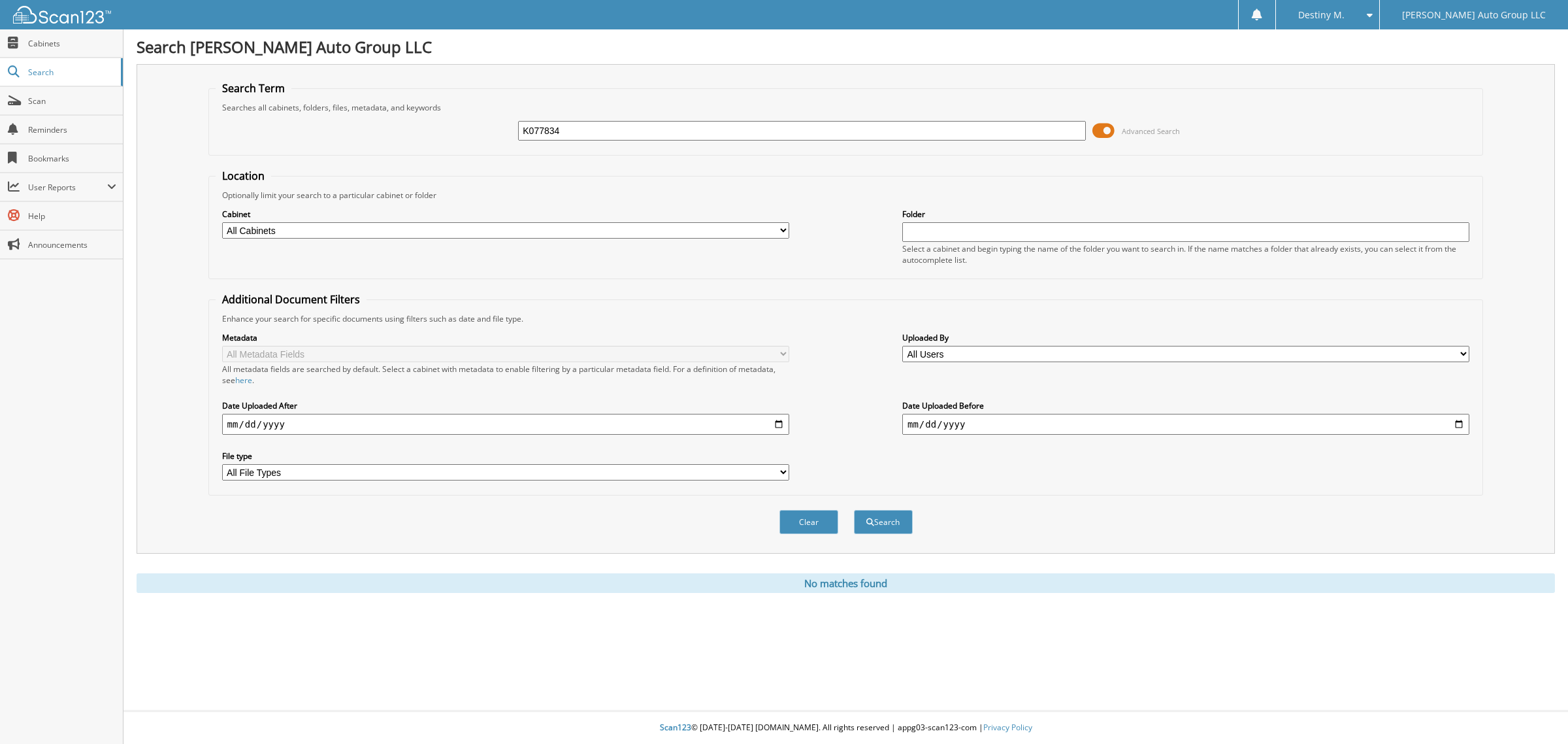
click at [647, 132] on input "K077834" at bounding box center [802, 130] width 567 height 20
type input "K077393"
click at [854, 509] on button "Search" at bounding box center [883, 521] width 59 height 24
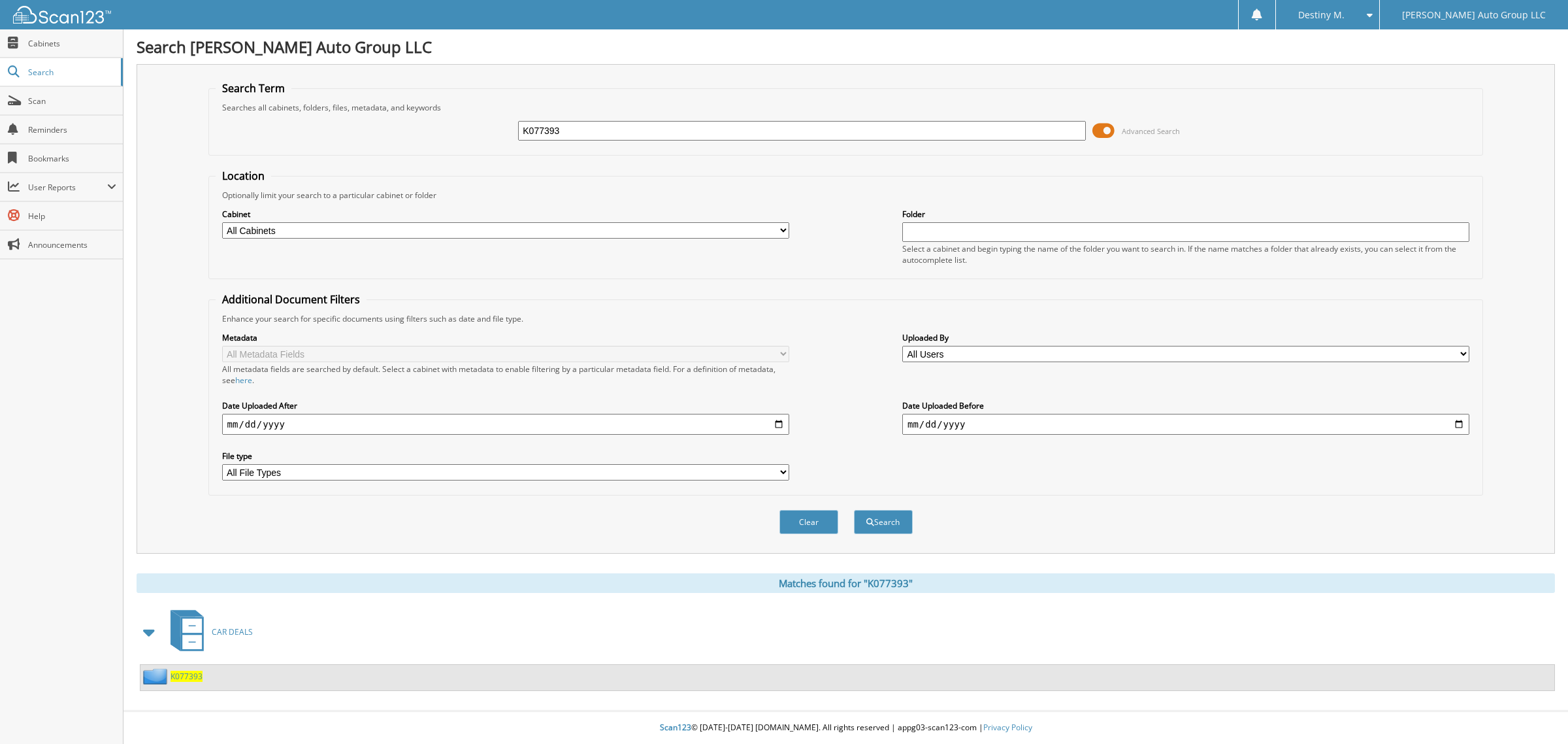
click at [184, 671] on span "K077393" at bounding box center [187, 675] width 32 height 11
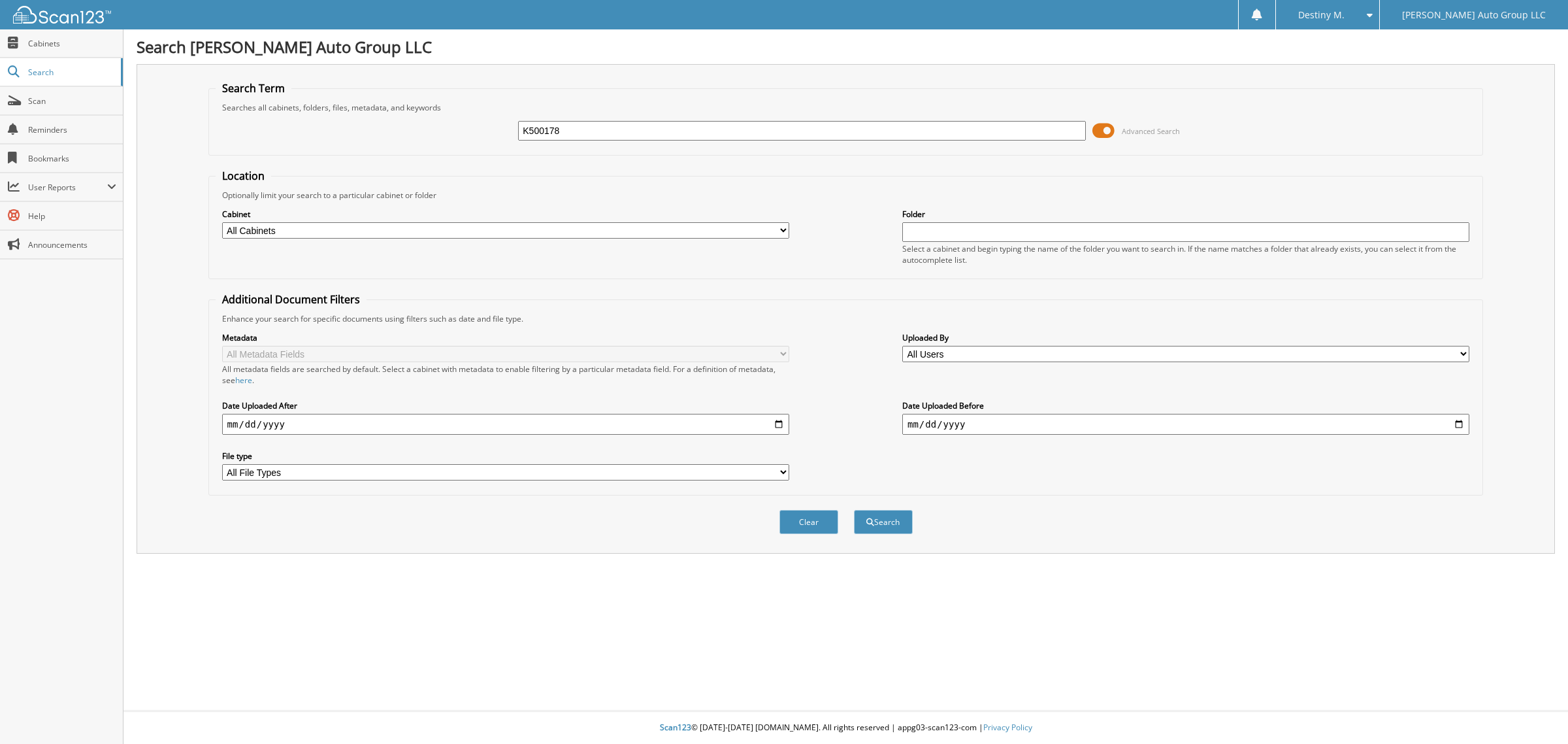
type input "K500178"
click at [854, 509] on button "Search" at bounding box center [883, 521] width 59 height 24
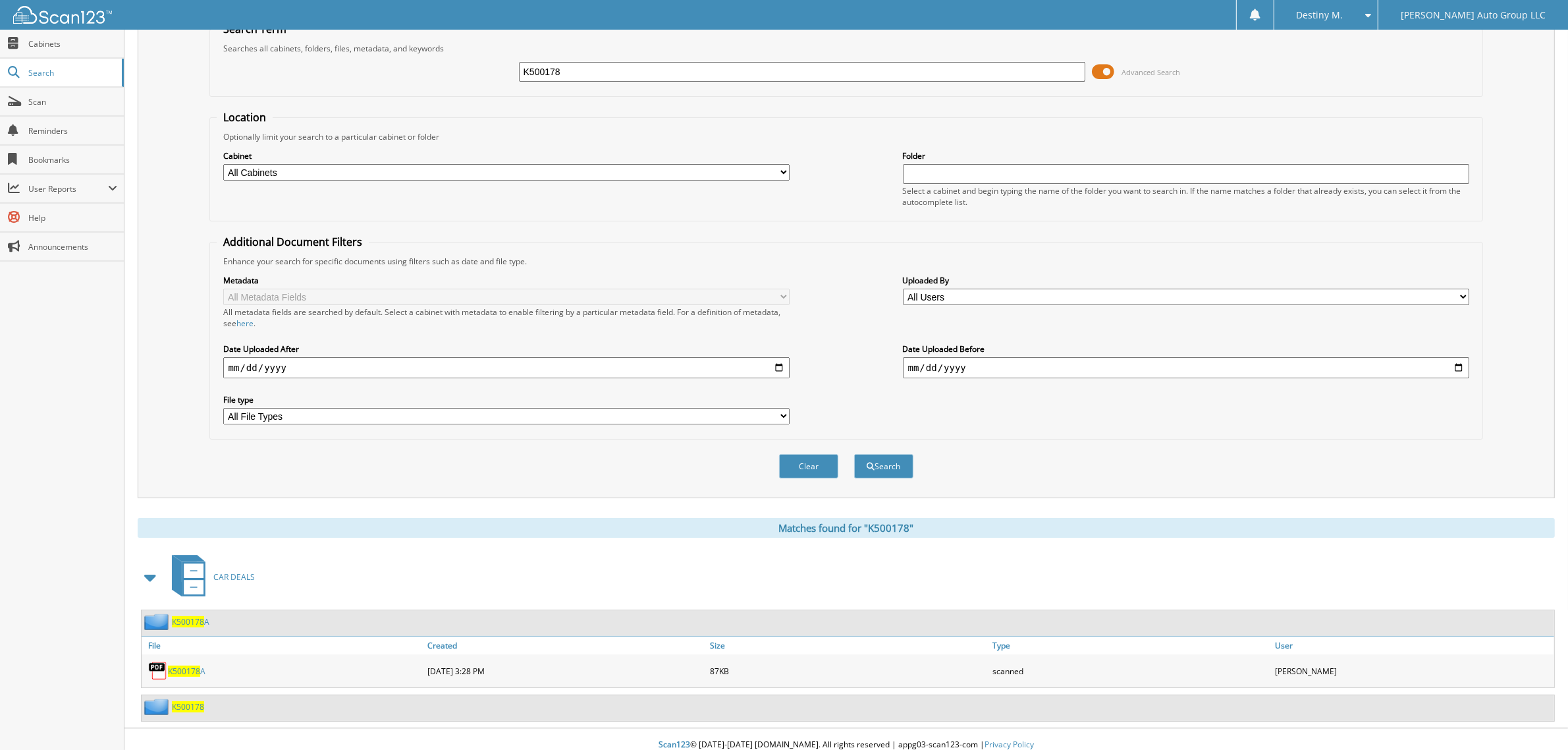
click at [196, 701] on span "K500178" at bounding box center [188, 706] width 32 height 11
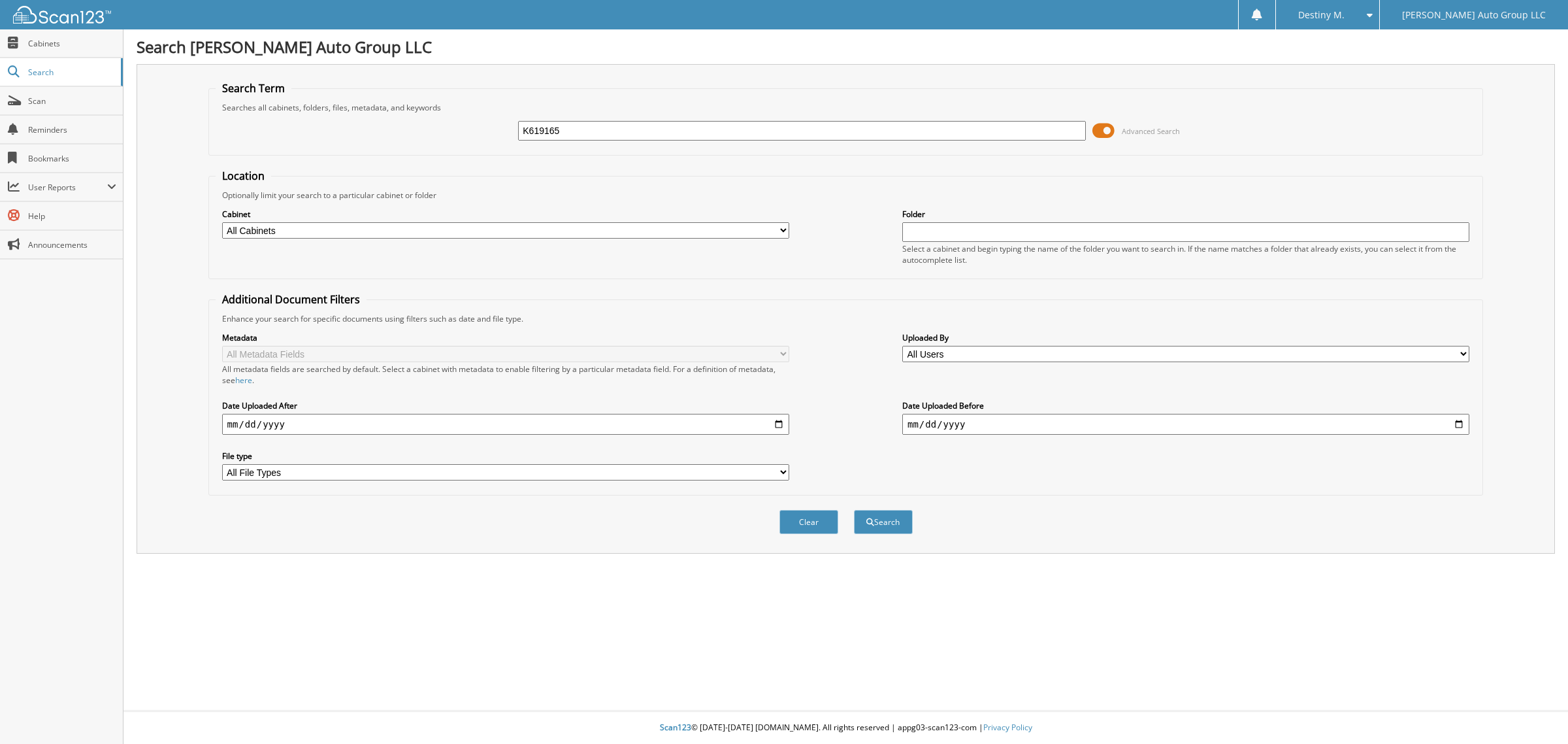
type input "K619165"
click at [854, 509] on button "Search" at bounding box center [883, 521] width 59 height 24
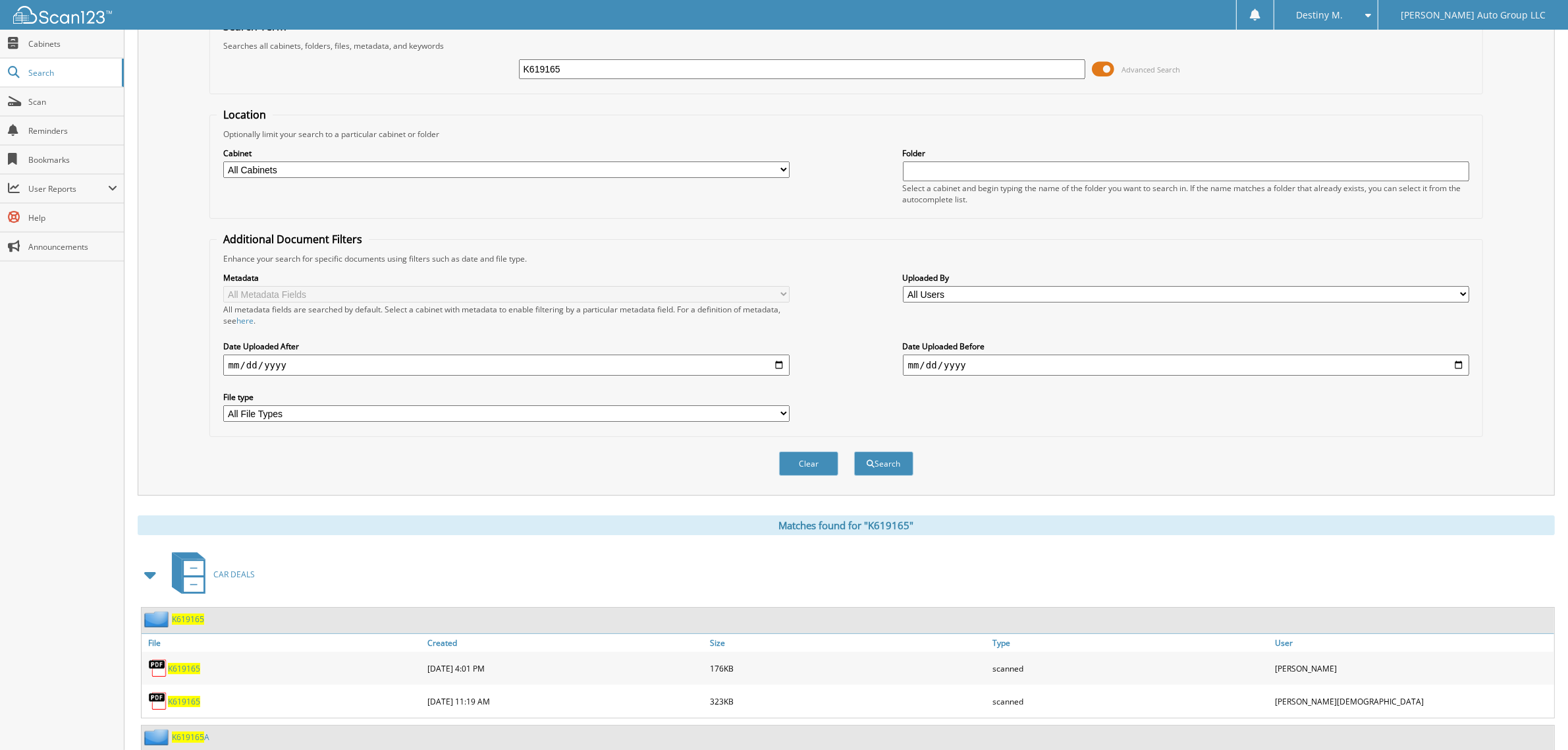
scroll to position [93, 0]
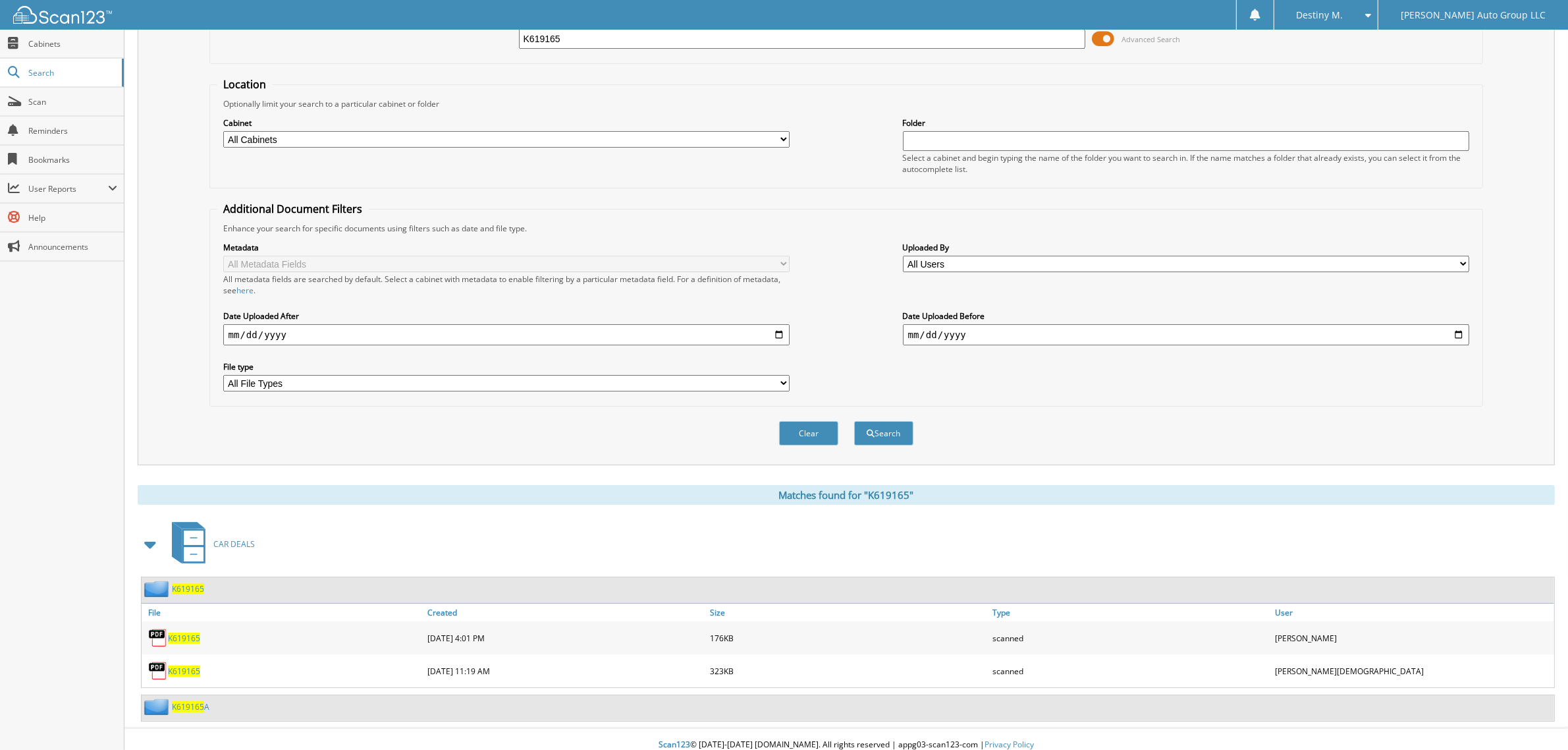
click at [193, 584] on div "K619165" at bounding box center [172, 589] width 62 height 17
click at [193, 583] on span "K619165" at bounding box center [188, 588] width 32 height 11
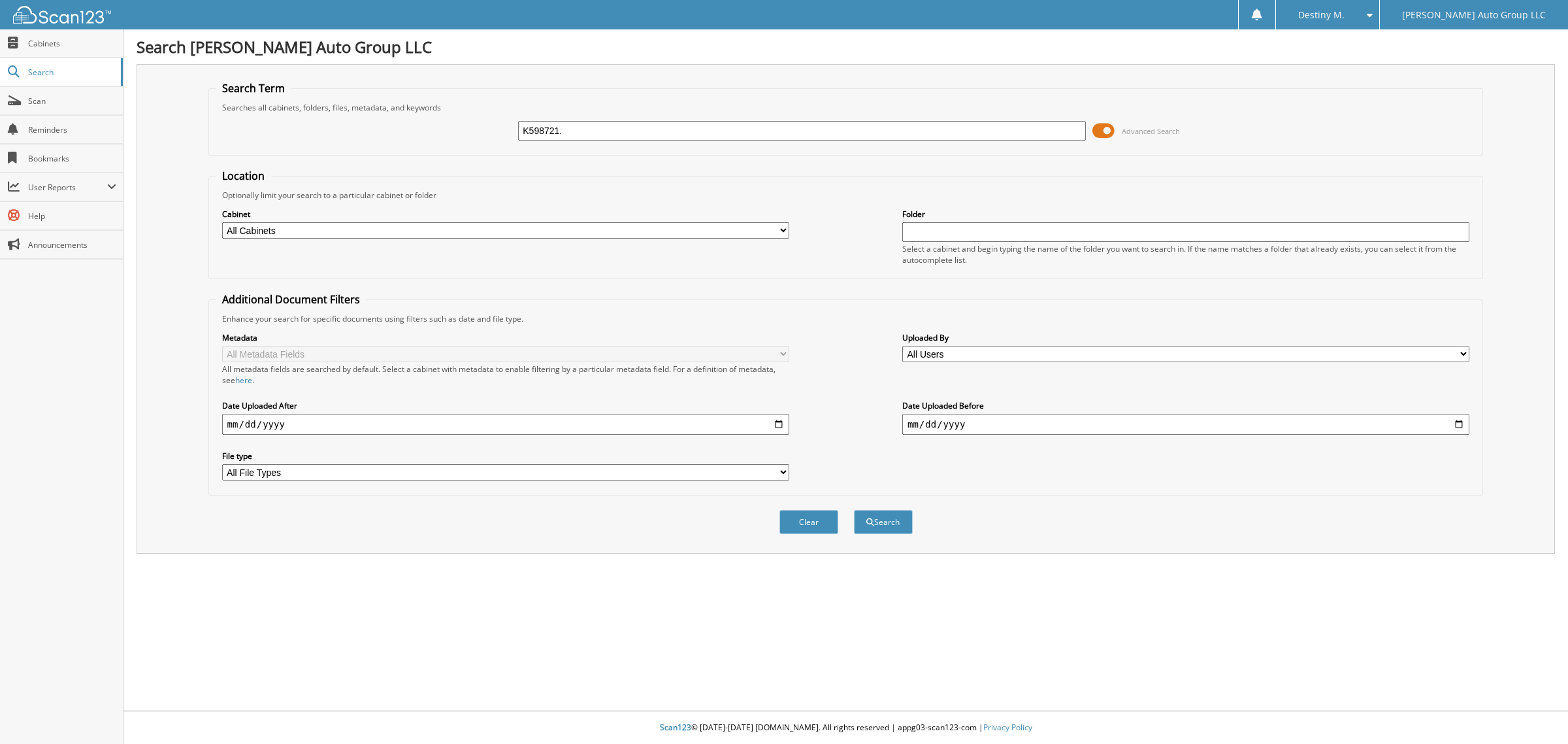
type input "K598721."
click at [854, 509] on button "Search" at bounding box center [883, 521] width 59 height 24
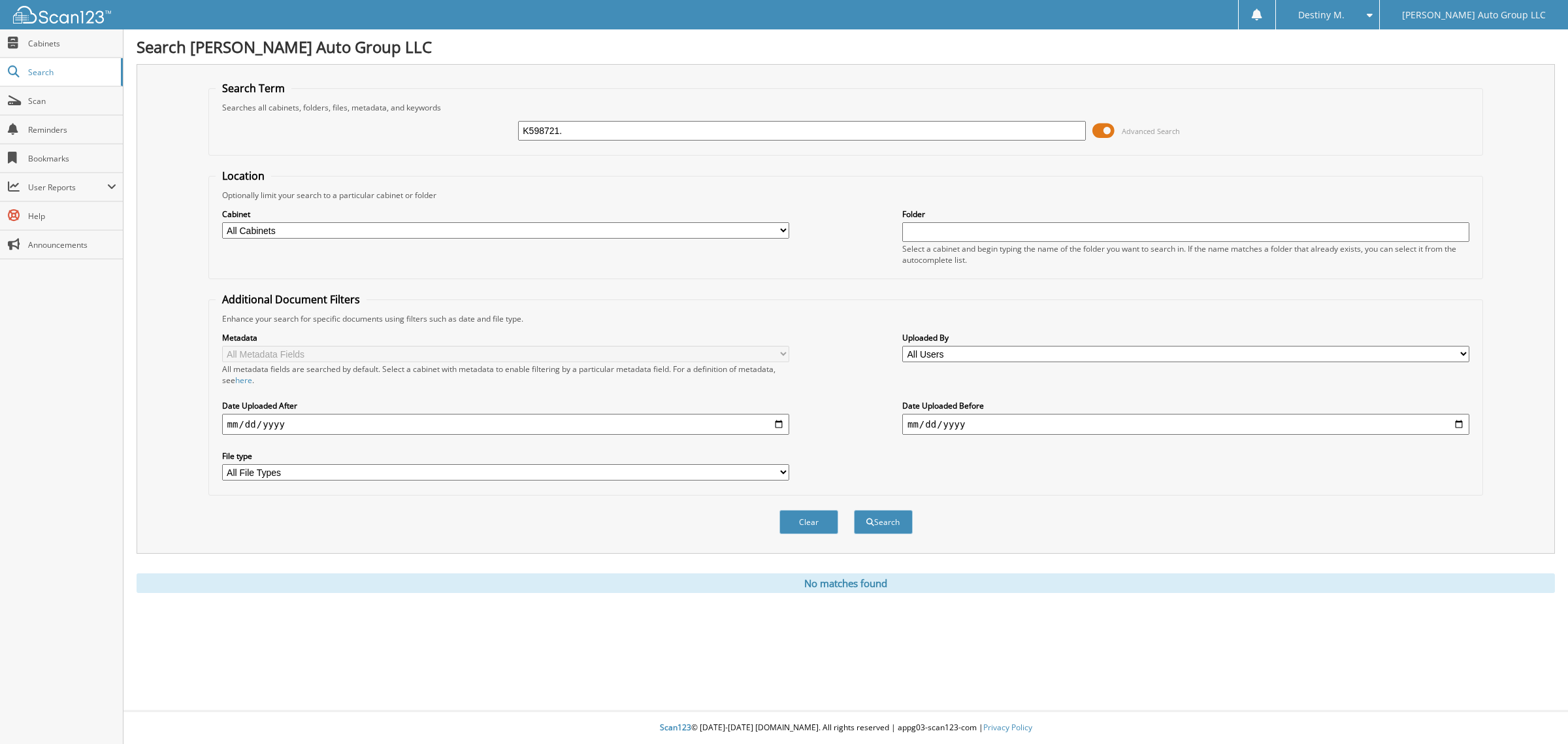
click at [643, 135] on input "K598721." at bounding box center [802, 130] width 567 height 20
type input "K598721"
click at [854, 509] on button "Search" at bounding box center [883, 521] width 59 height 24
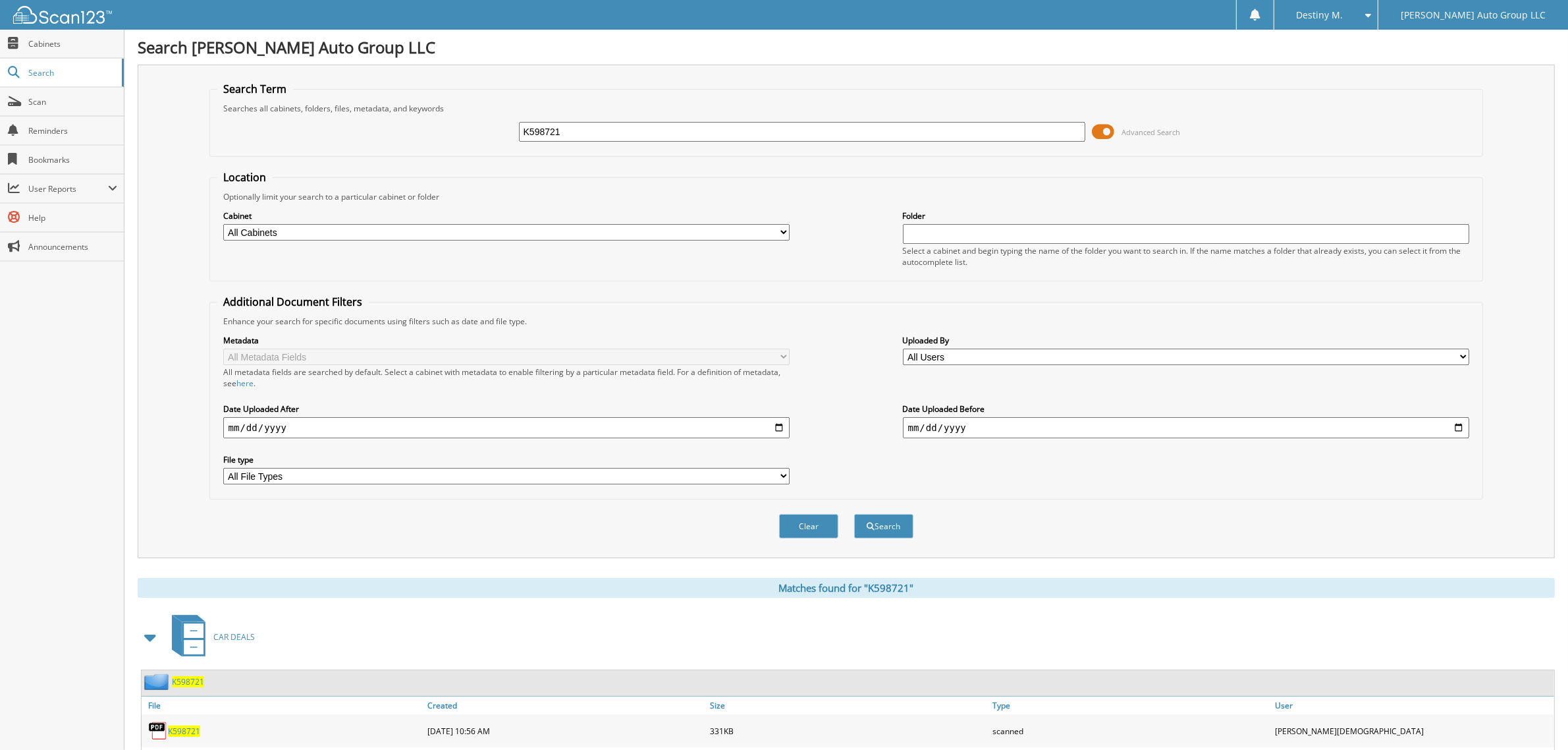
scroll to position [59, 0]
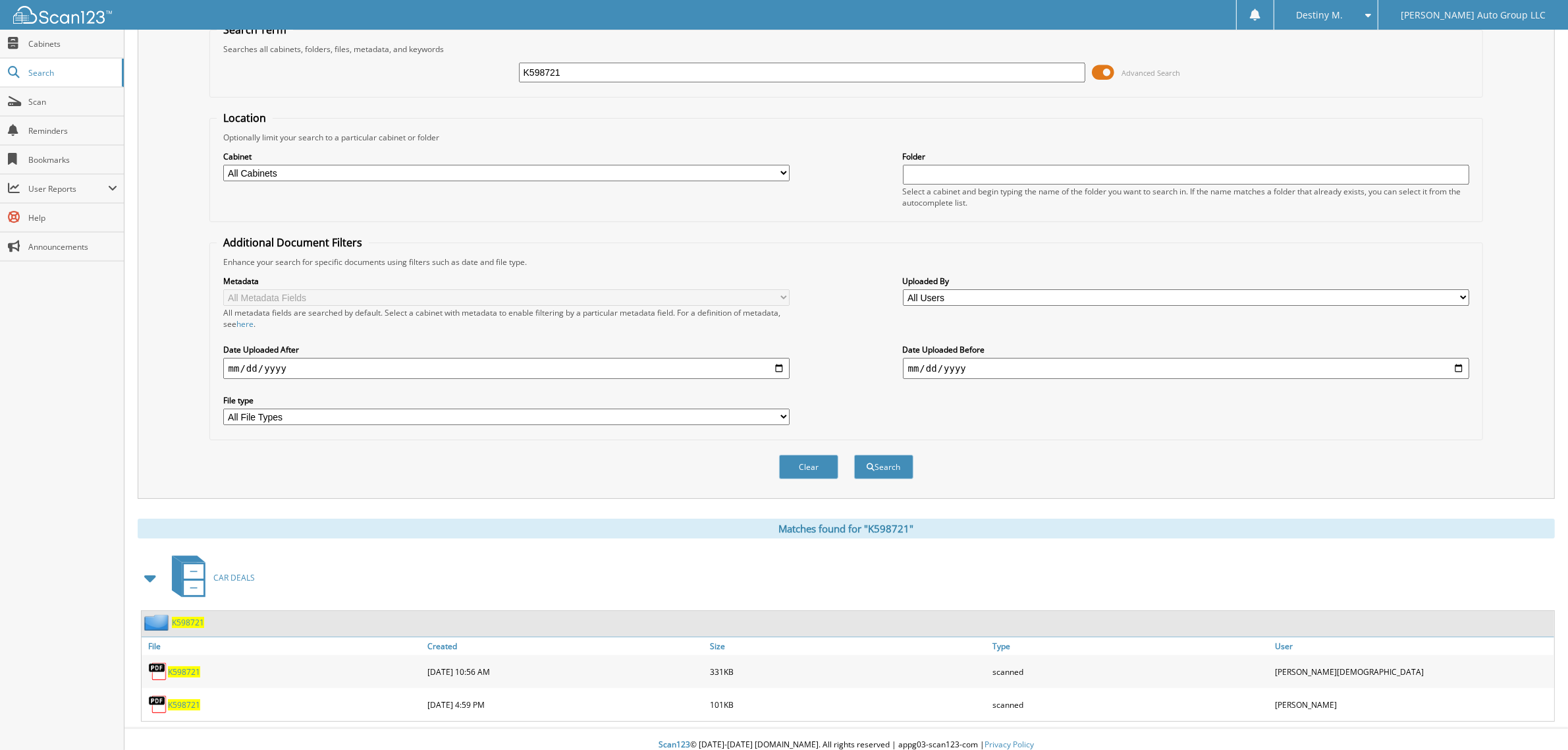
click at [190, 617] on span "K598721" at bounding box center [188, 622] width 32 height 11
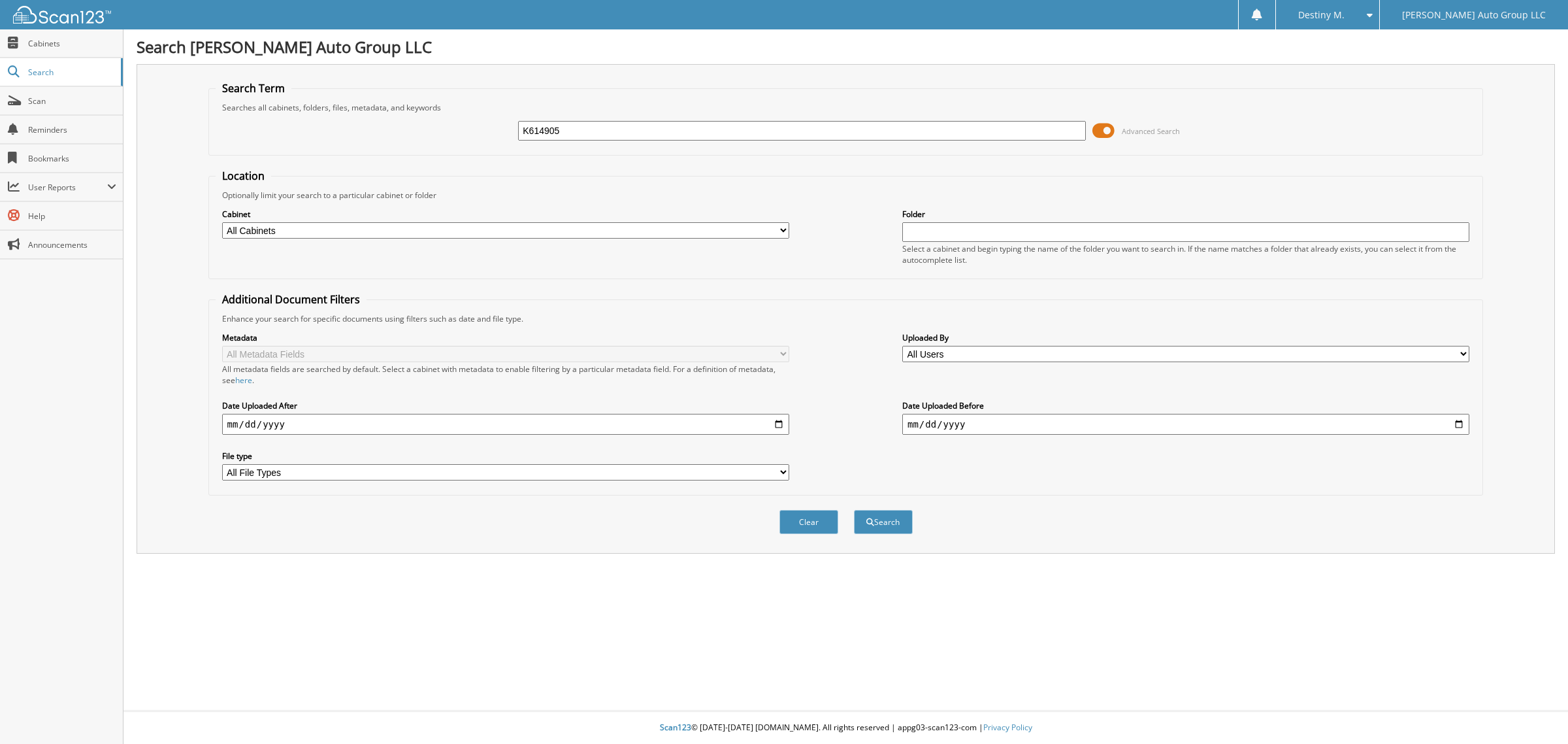
type input "K614905"
click at [854, 509] on button "Search" at bounding box center [883, 521] width 59 height 24
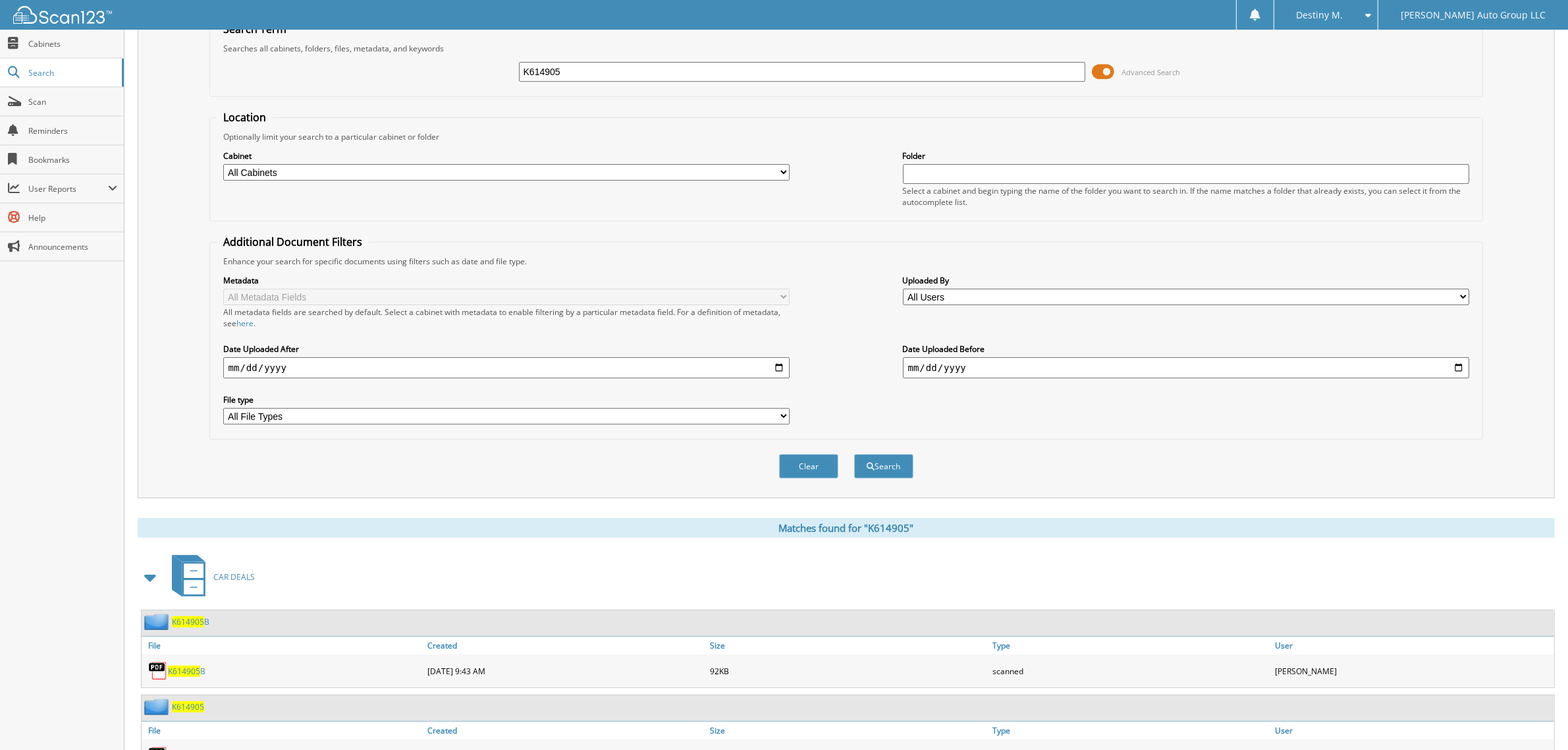
scroll to position [111, 0]
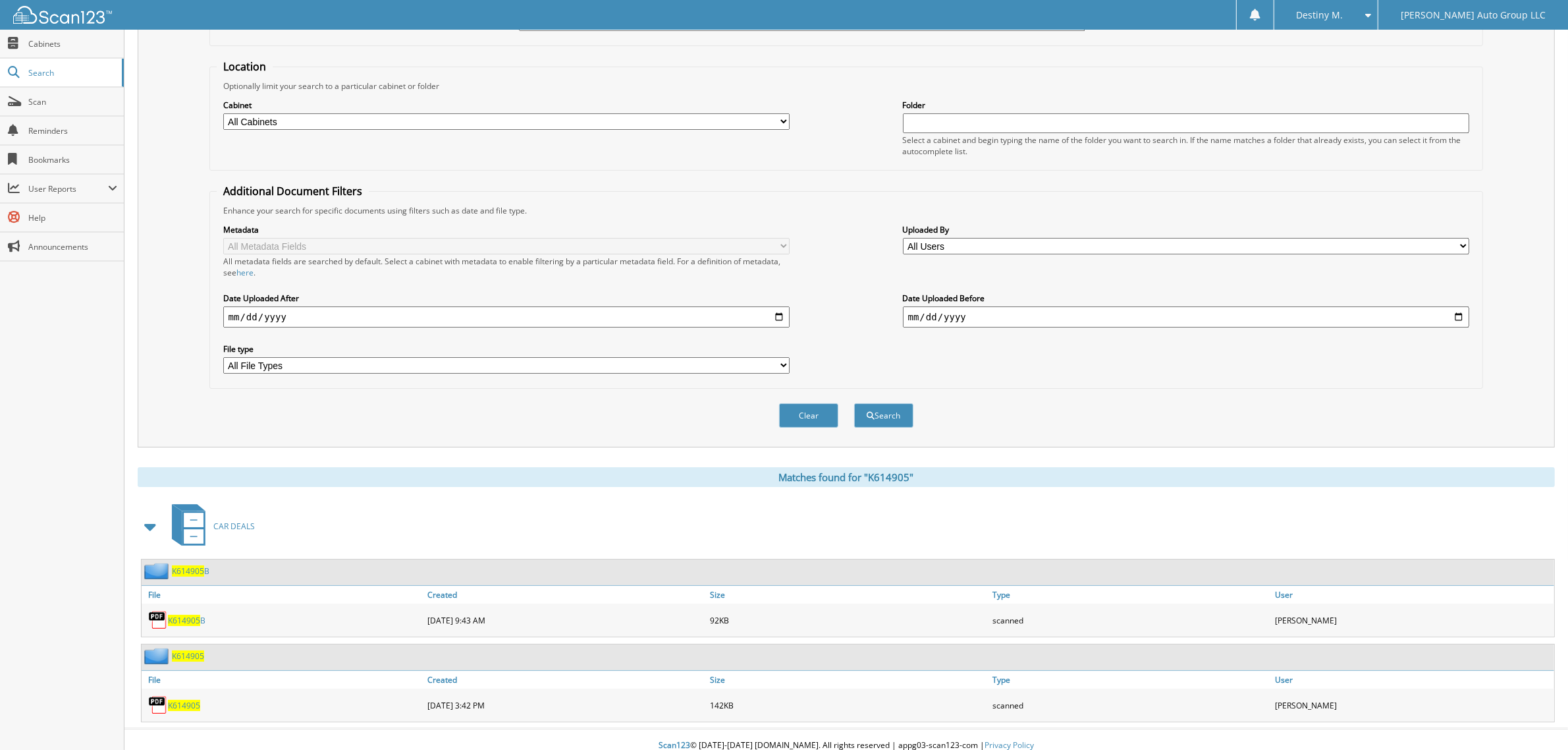
click at [202, 644] on div "K614905" at bounding box center [847, 657] width 1412 height 26
click at [200, 650] on span "K614905" at bounding box center [188, 655] width 32 height 11
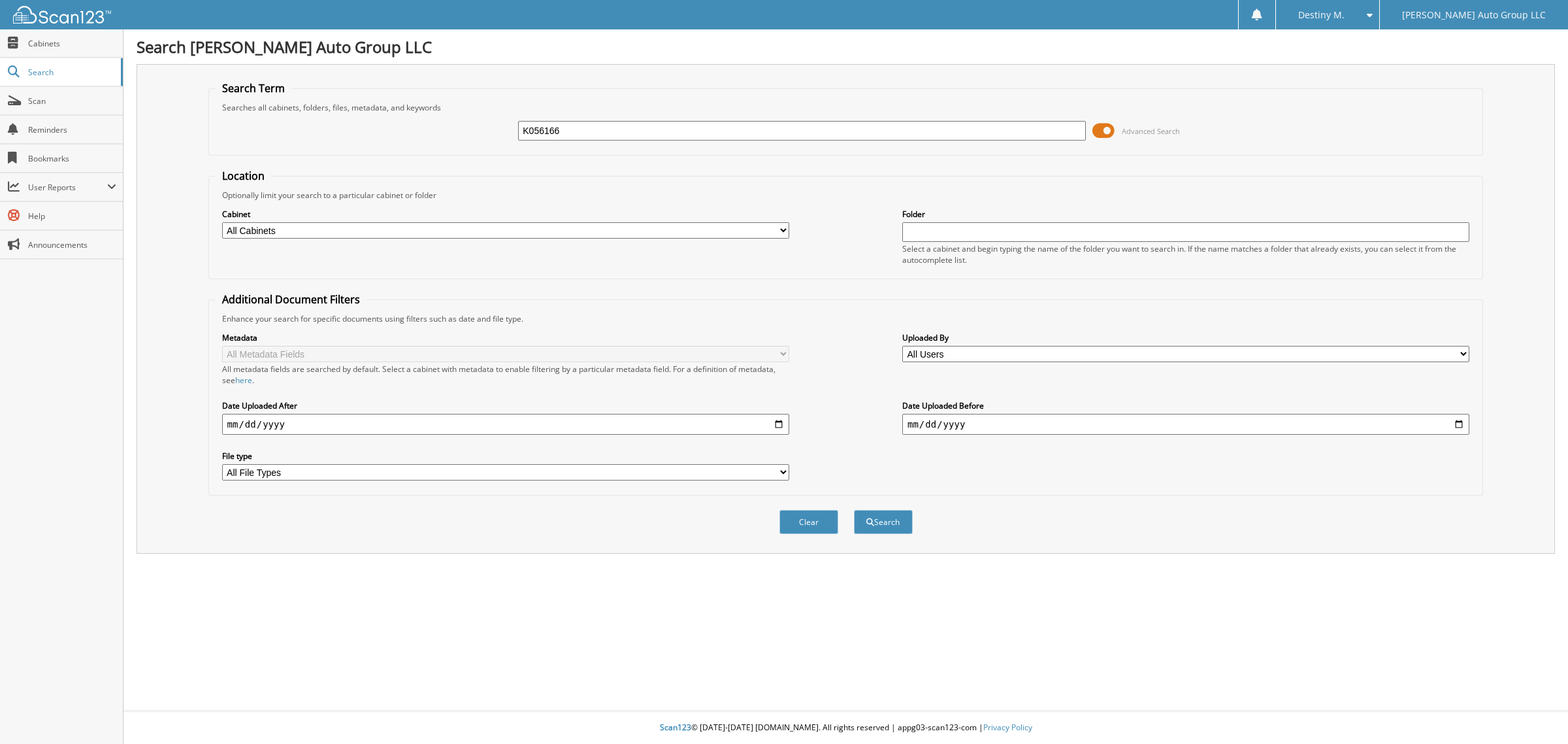
type input "K056166"
click at [854, 509] on button "Search" at bounding box center [883, 521] width 59 height 24
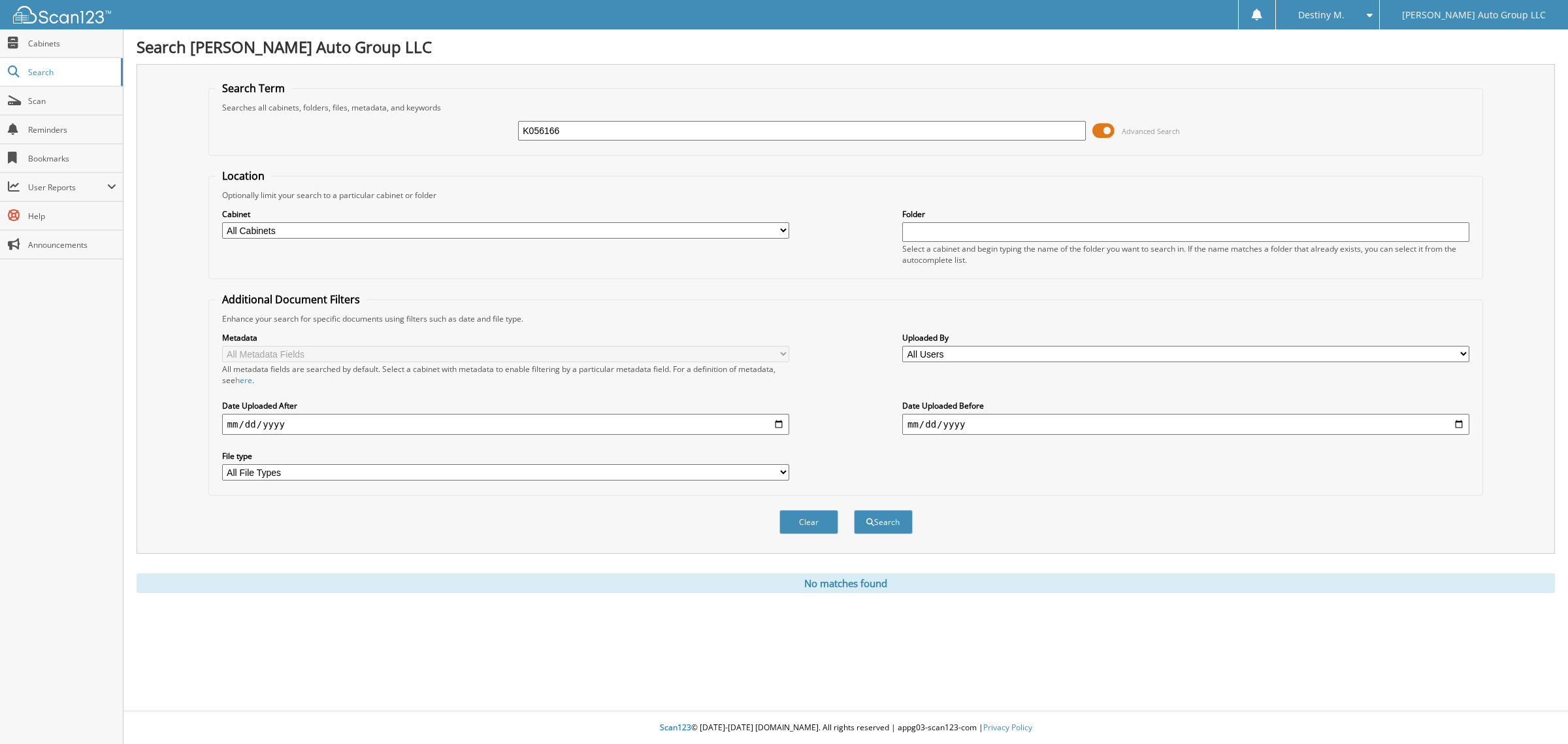
click at [693, 96] on fieldset "Search Term Searches all cabinets, folders, files, metadata, and keywords K0561…" at bounding box center [846, 118] width 1276 height 74
click at [825, 134] on input "K056166" at bounding box center [802, 130] width 567 height 20
click at [854, 509] on button "Search" at bounding box center [883, 521] width 59 height 24
drag, startPoint x: 719, startPoint y: 131, endPoint x: 262, endPoint y: 230, distance: 467.6
click at [262, 230] on form "Search Term Searches all cabinets, folders, files, metadata, and keywords K0561…" at bounding box center [846, 315] width 1276 height 467
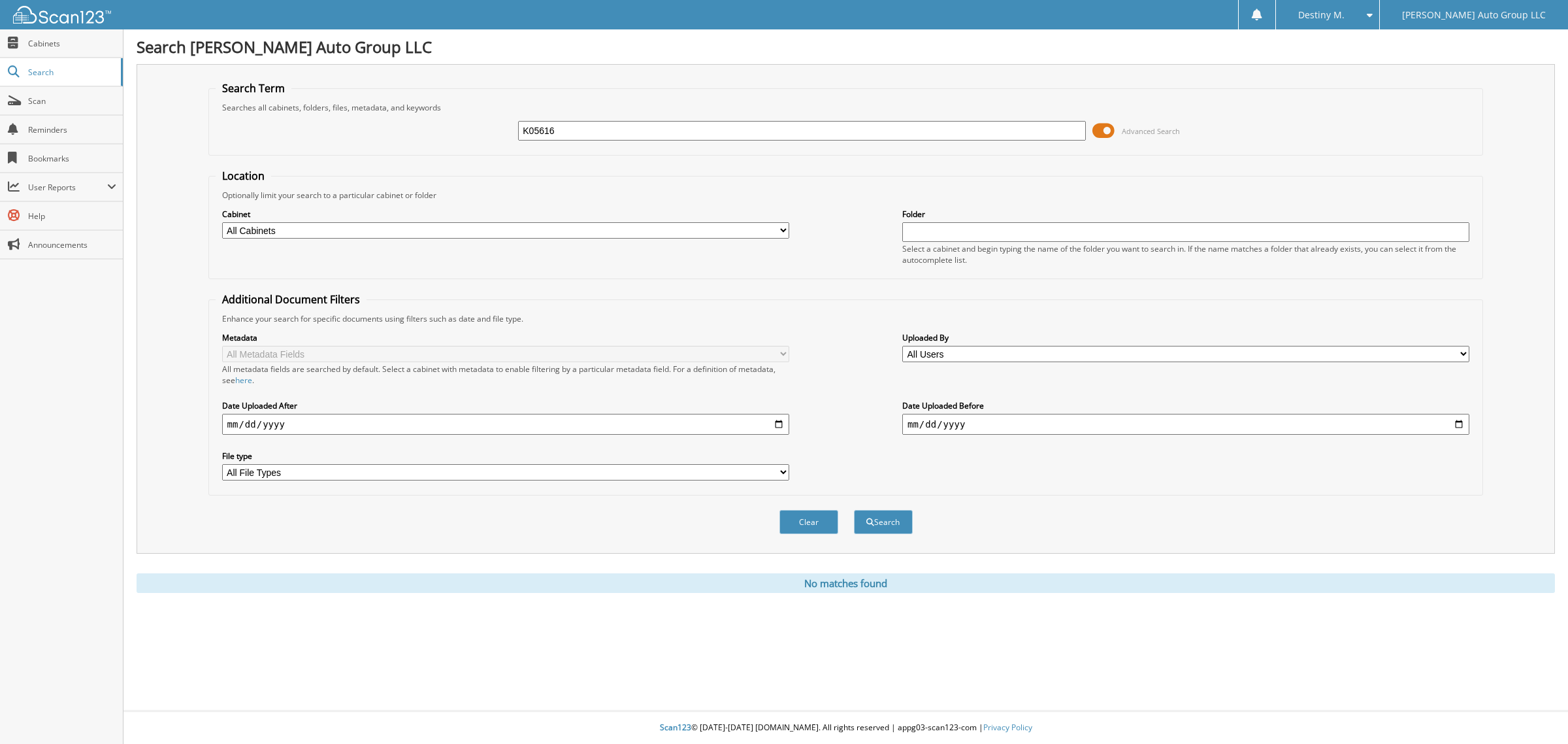
type input "K056166"
click at [854, 509] on button "Search" at bounding box center [883, 521] width 59 height 24
drag, startPoint x: 808, startPoint y: 123, endPoint x: 73, endPoint y: 181, distance: 737.3
click at [73, 181] on body "Destiny M. Settings Logout [PERSON_NAME] Auto Group LLC Close Cabinets Search" at bounding box center [784, 372] width 1568 height 744
type input "[PERSON_NAME], S"
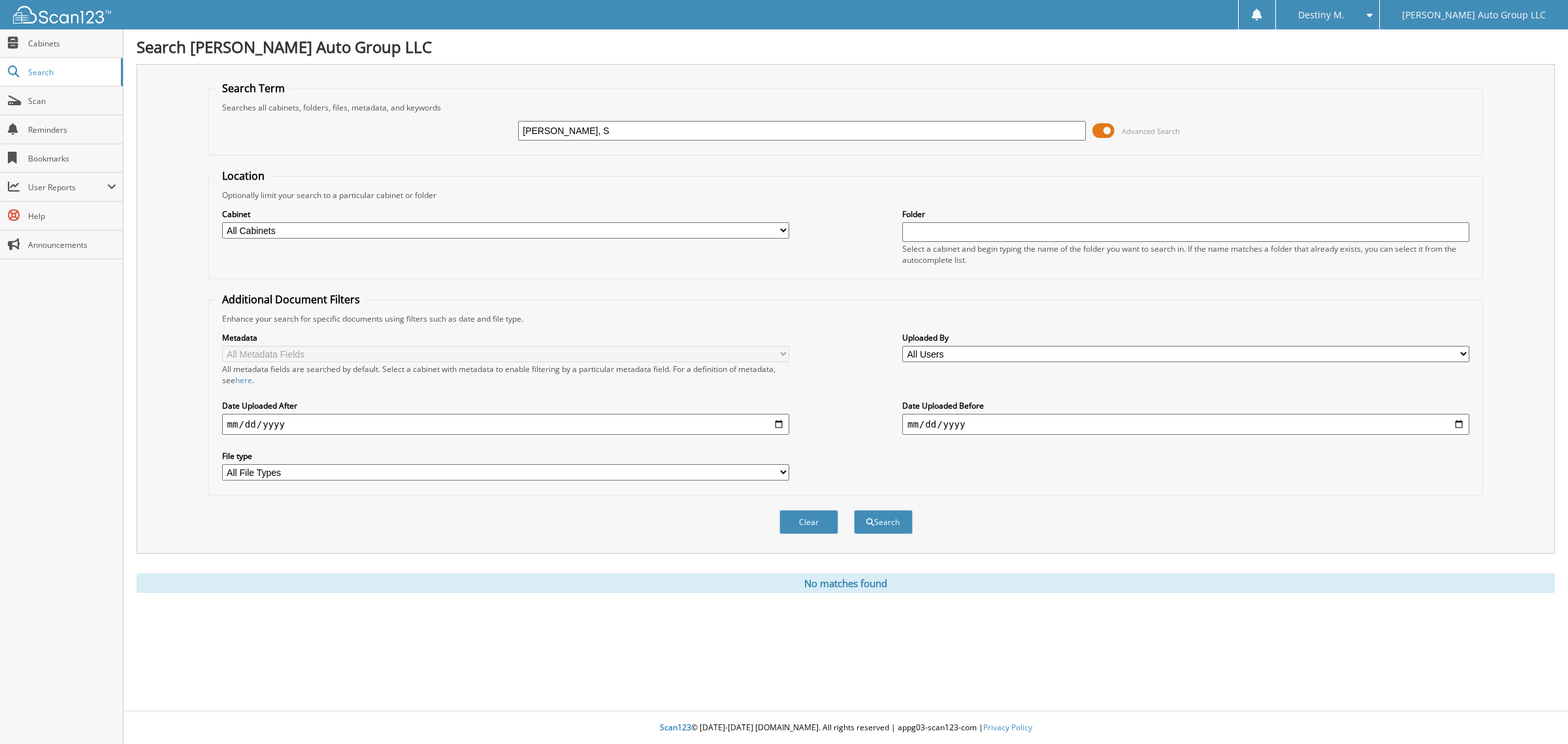
click at [854, 509] on button "Search" at bounding box center [883, 521] width 59 height 24
click at [938, 126] on input "WEATHERSBY, S" at bounding box center [802, 130] width 567 height 20
type input "WEATHERSBY,"
click at [854, 509] on button "Search" at bounding box center [883, 521] width 59 height 24
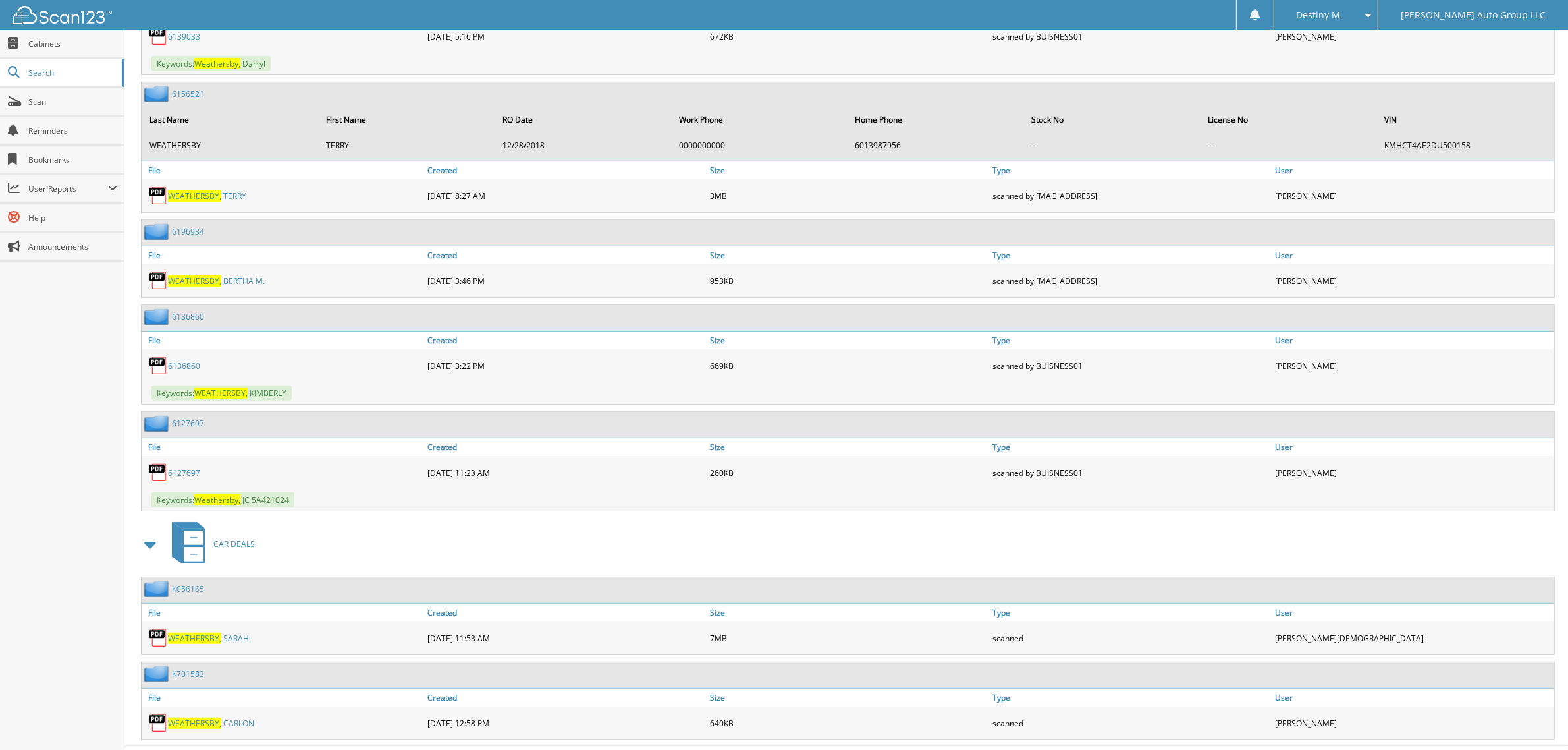
scroll to position [863, 0]
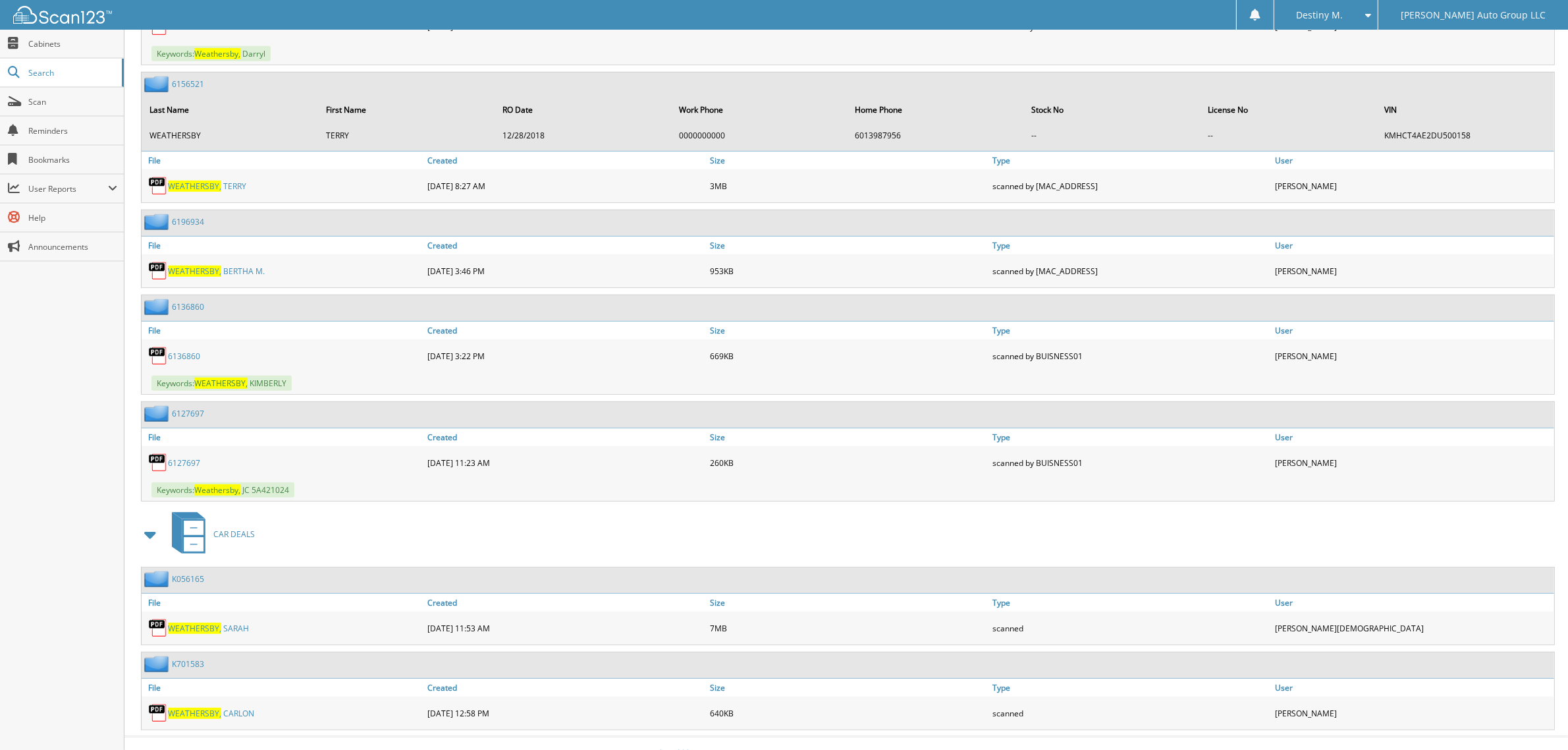
click at [212, 623] on span "W E A T H E R S B Y ," at bounding box center [195, 628] width 53 height 11
click at [70, 74] on span "Search" at bounding box center [72, 72] width 87 height 11
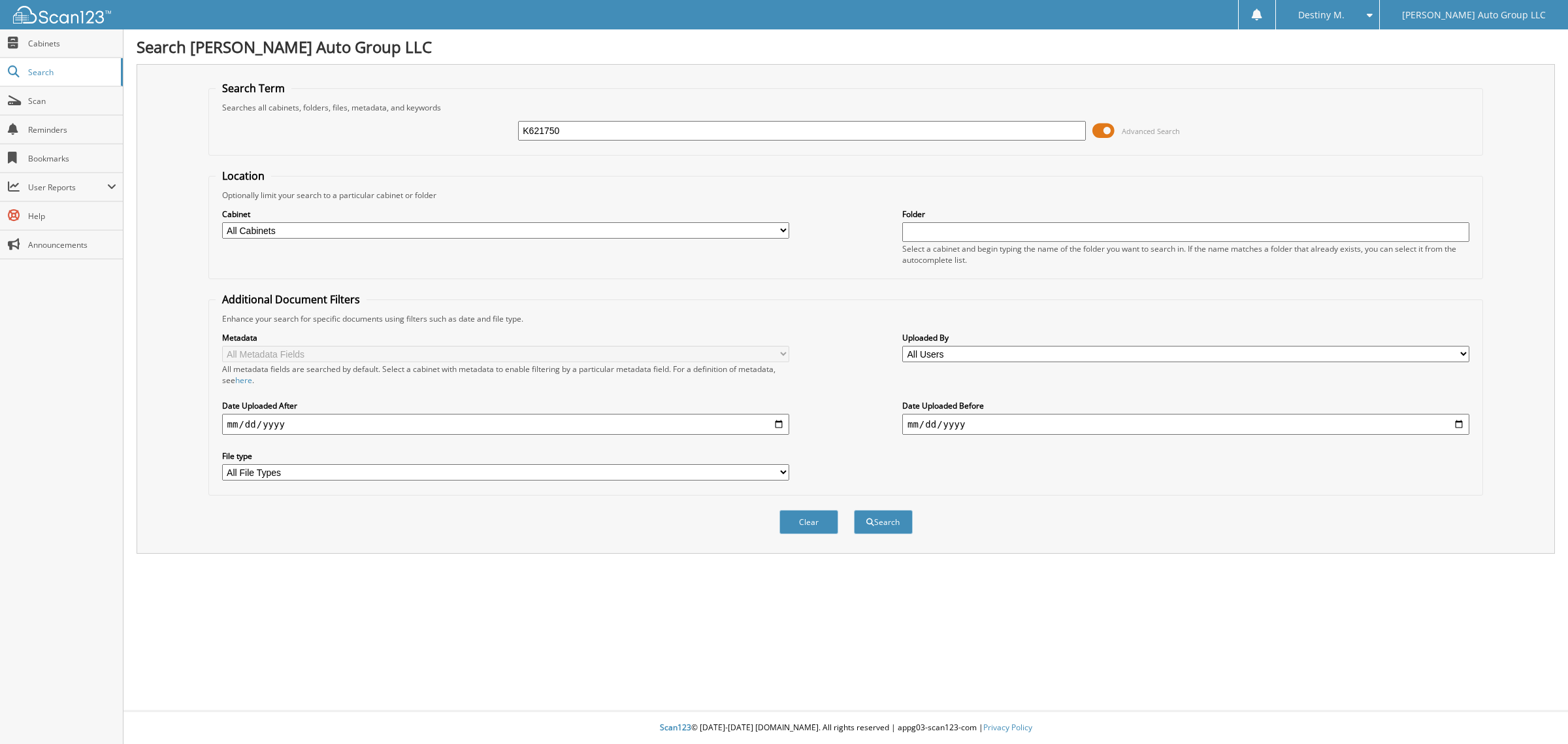
type input "K621750"
click at [854, 509] on button "Search" at bounding box center [883, 521] width 59 height 24
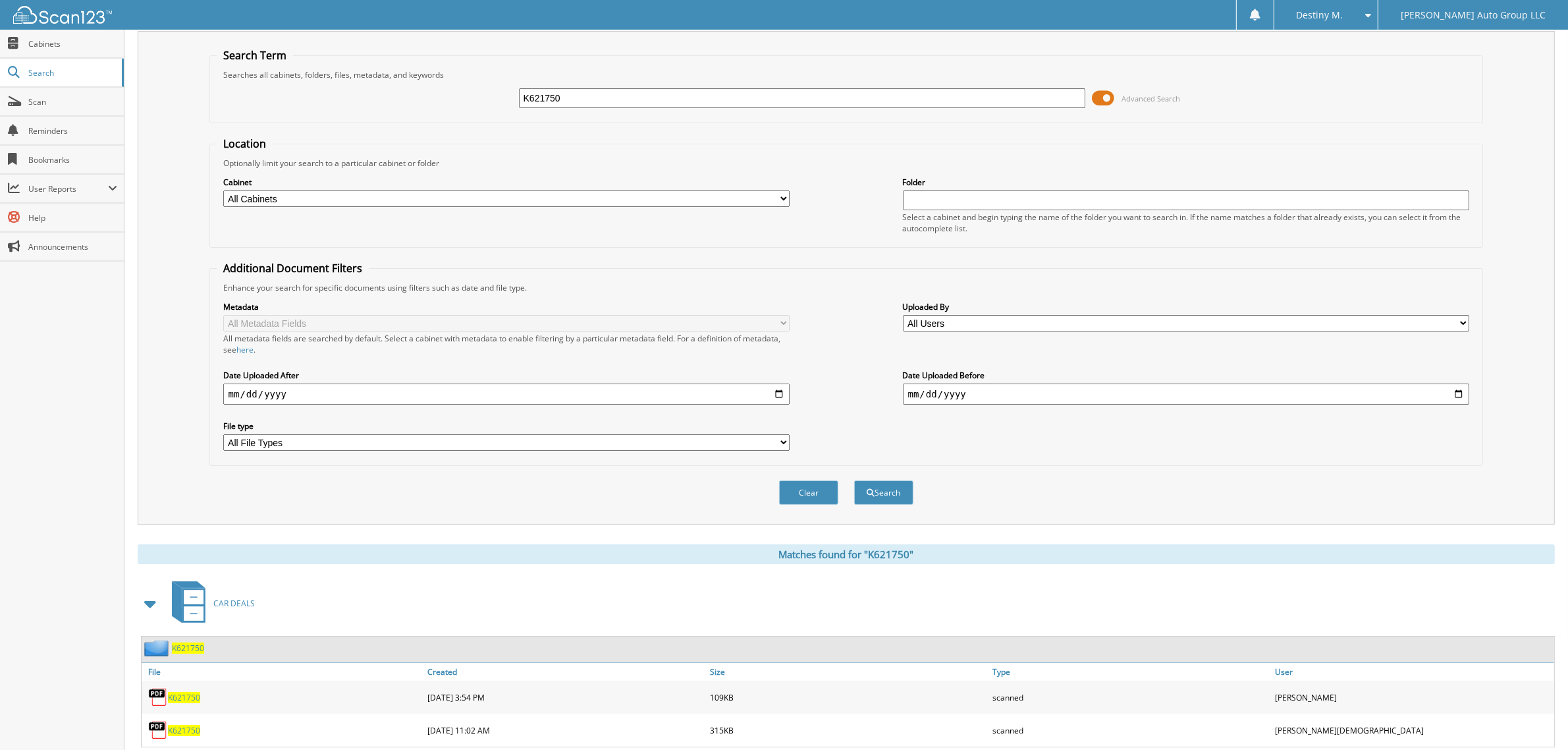
scroll to position [93, 0]
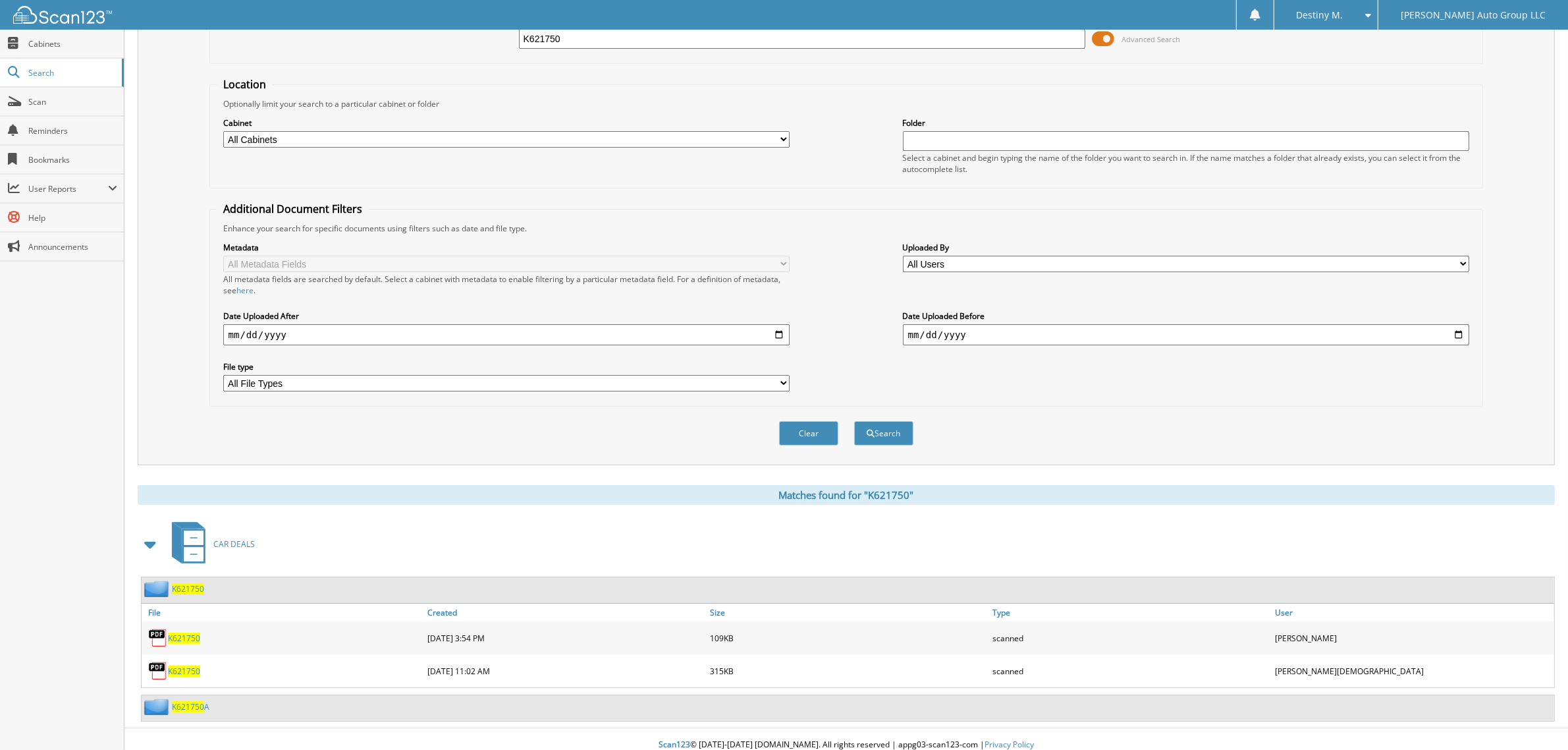
click at [197, 583] on span "K621750" at bounding box center [188, 588] width 32 height 11
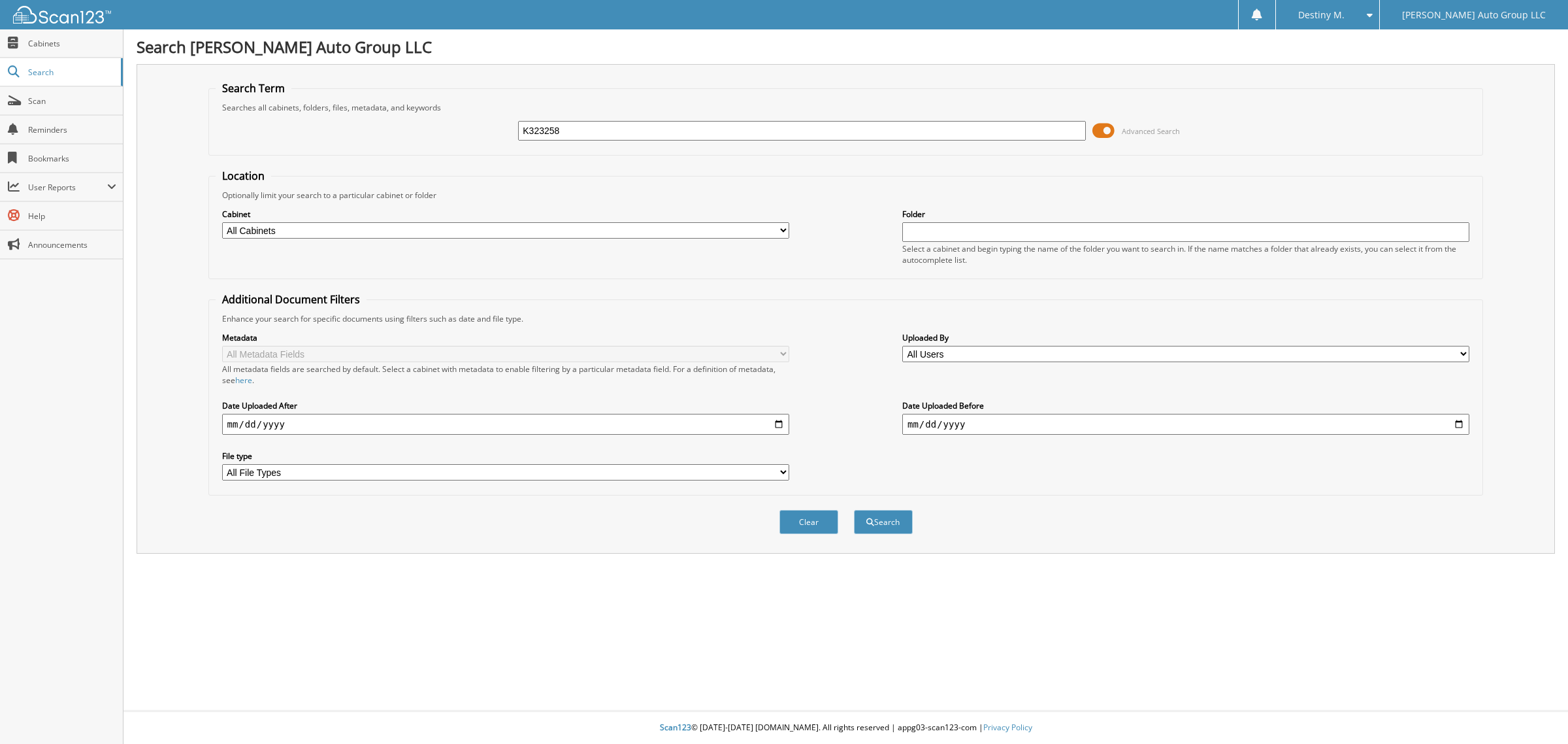
type input "K323258"
click at [854, 509] on button "Search" at bounding box center [883, 521] width 59 height 24
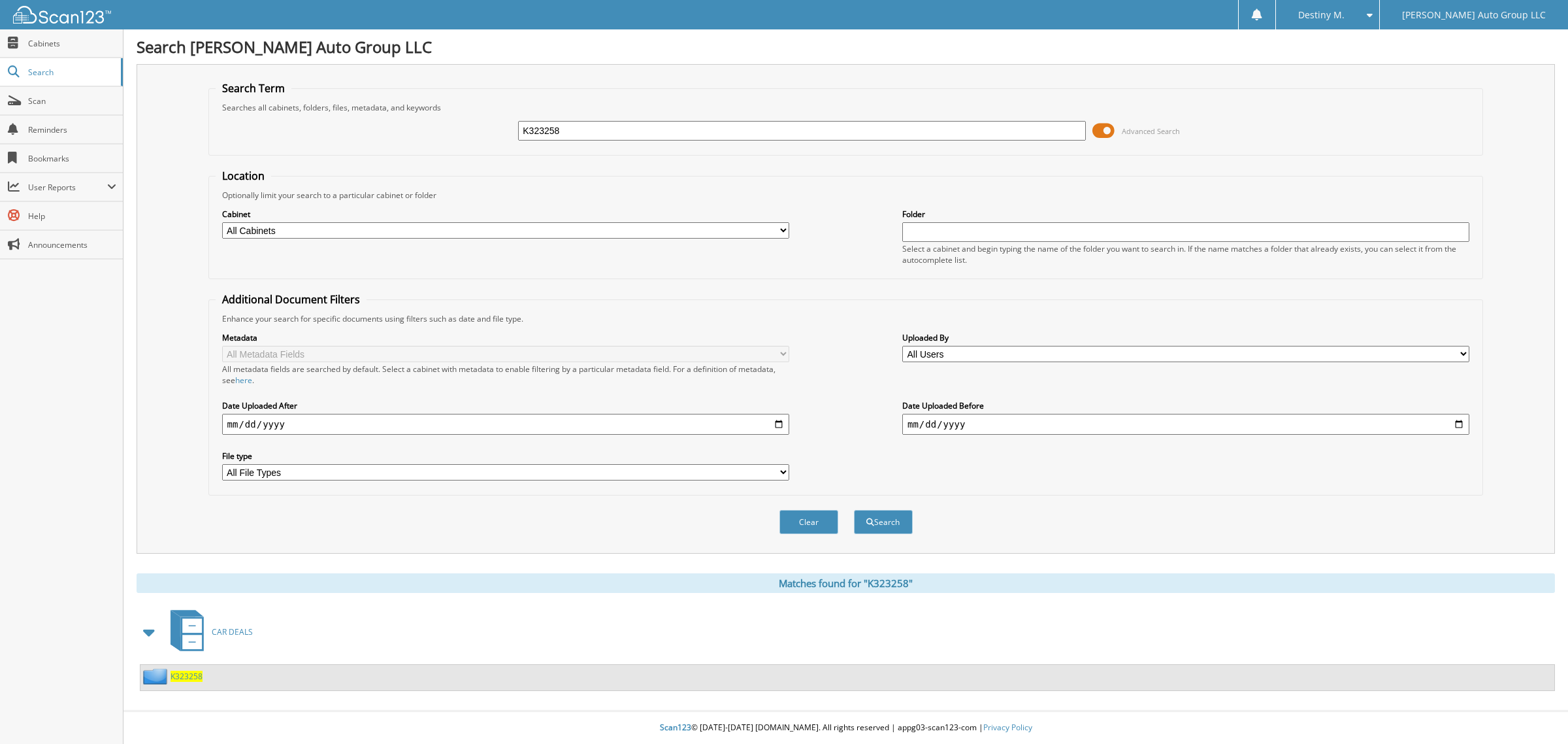
click at [177, 671] on span "K323258" at bounding box center [187, 675] width 32 height 11
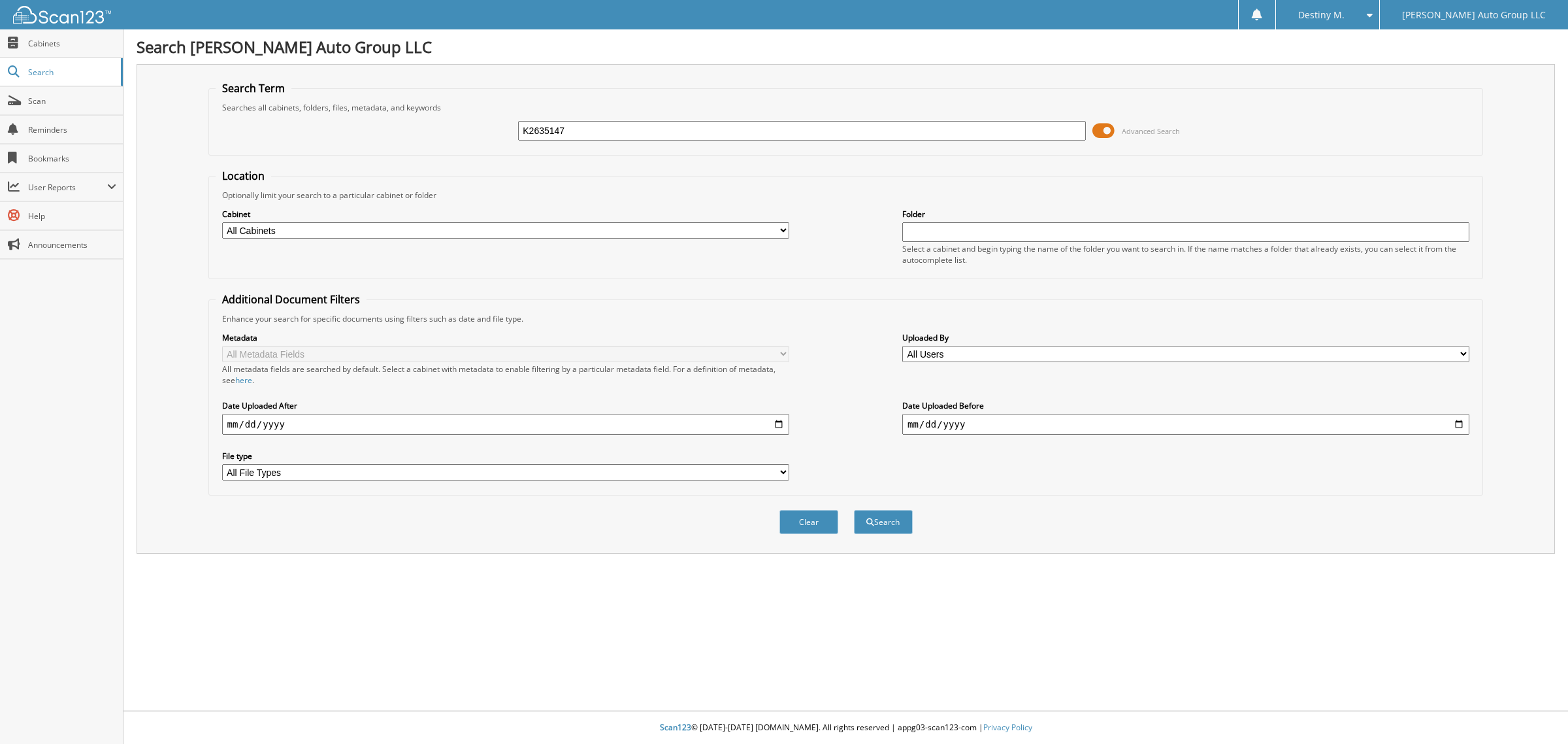
type input "K2635147"
click at [854, 509] on button "Search" at bounding box center [883, 521] width 59 height 24
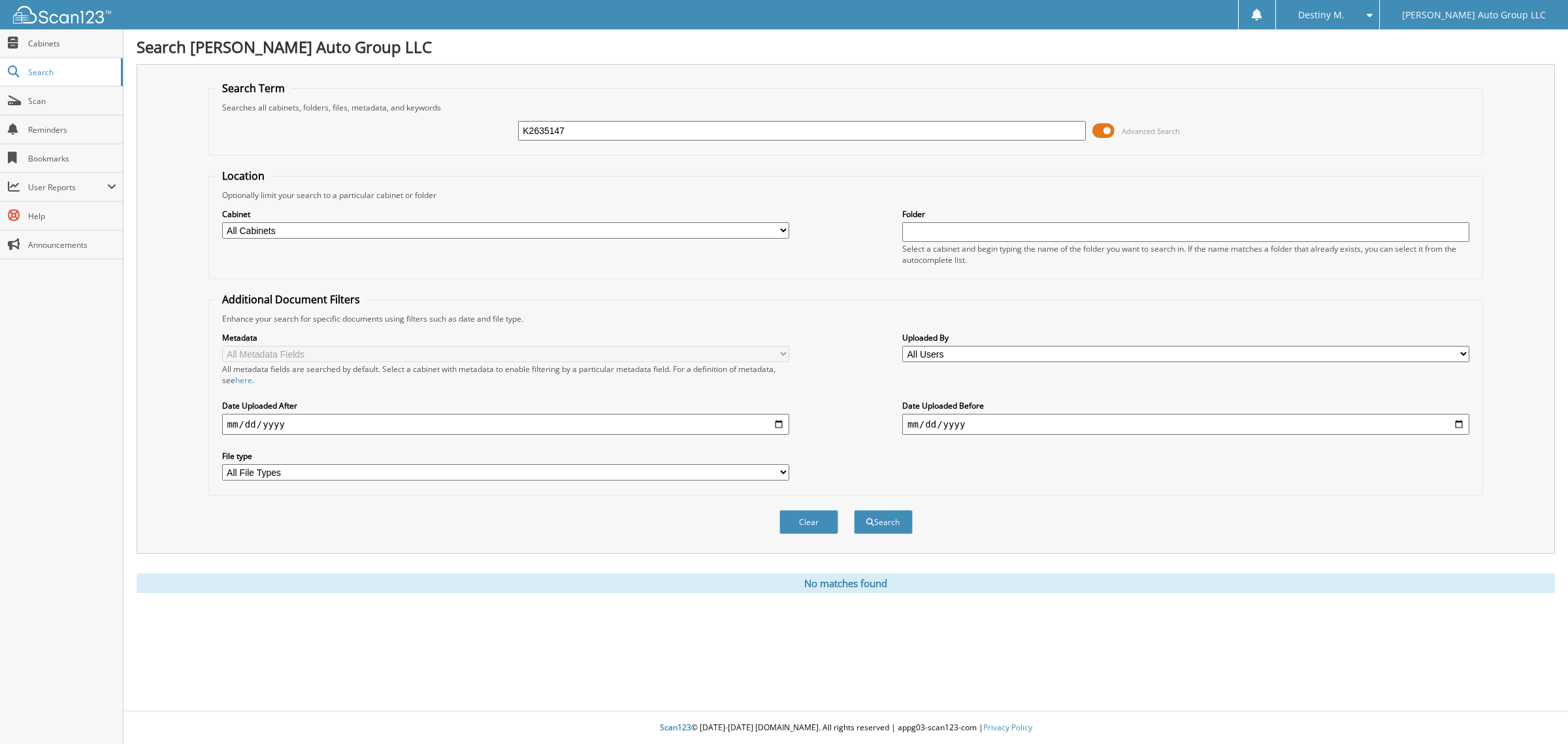
click at [618, 126] on input "K2635147" at bounding box center [802, 130] width 567 height 20
type input "K263514"
click at [854, 509] on button "Search" at bounding box center [883, 521] width 59 height 24
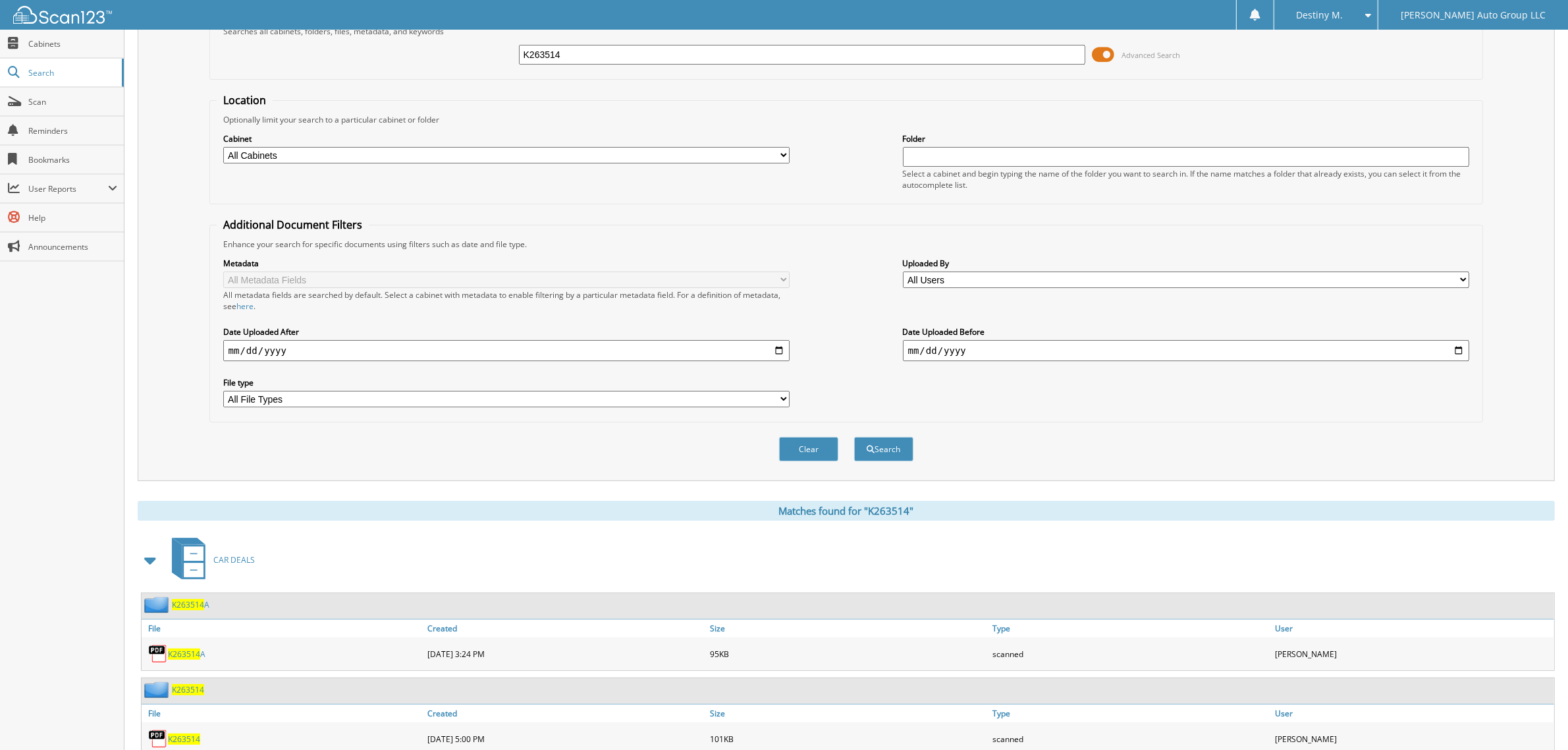
scroll to position [111, 0]
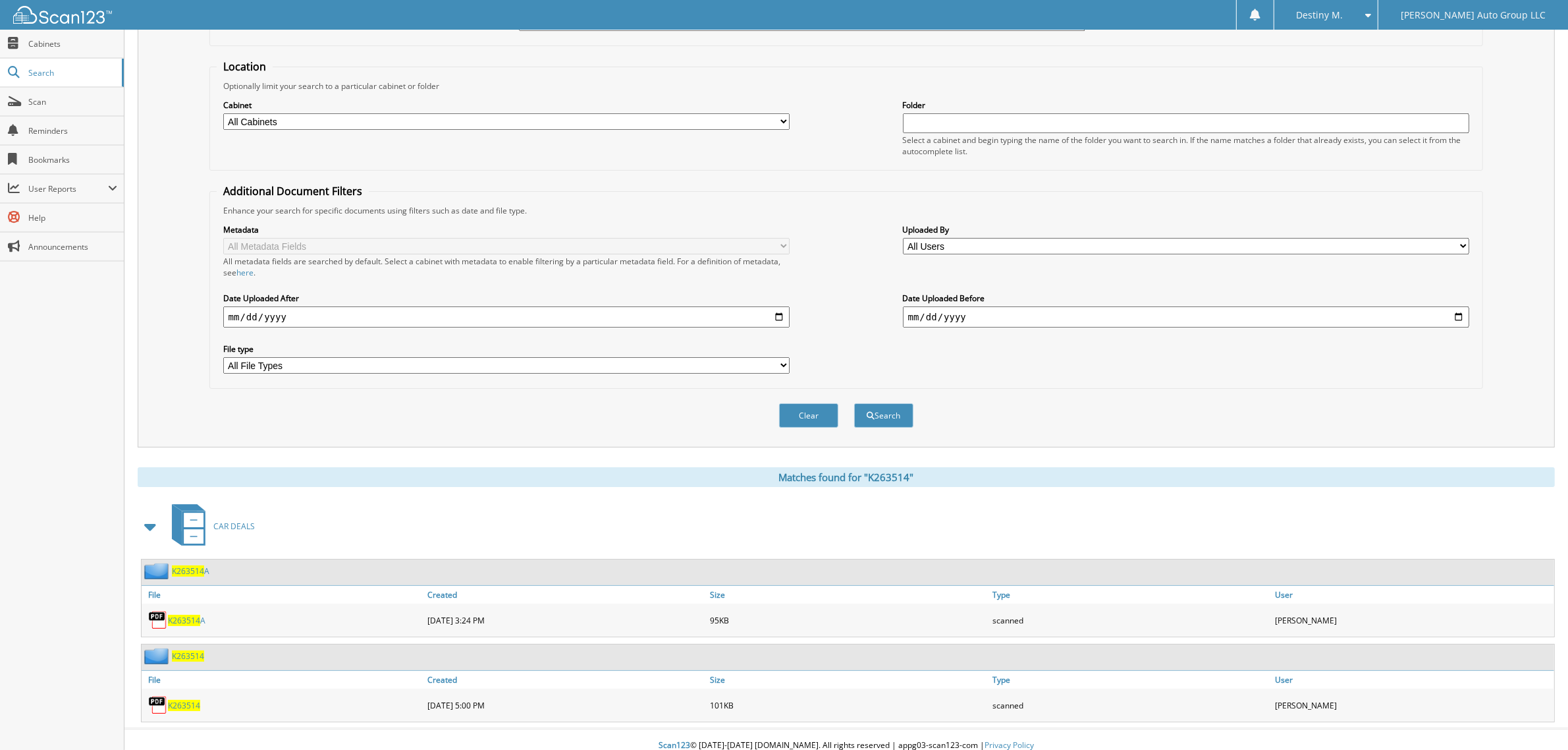
click at [200, 650] on span "K263514" at bounding box center [188, 655] width 32 height 11
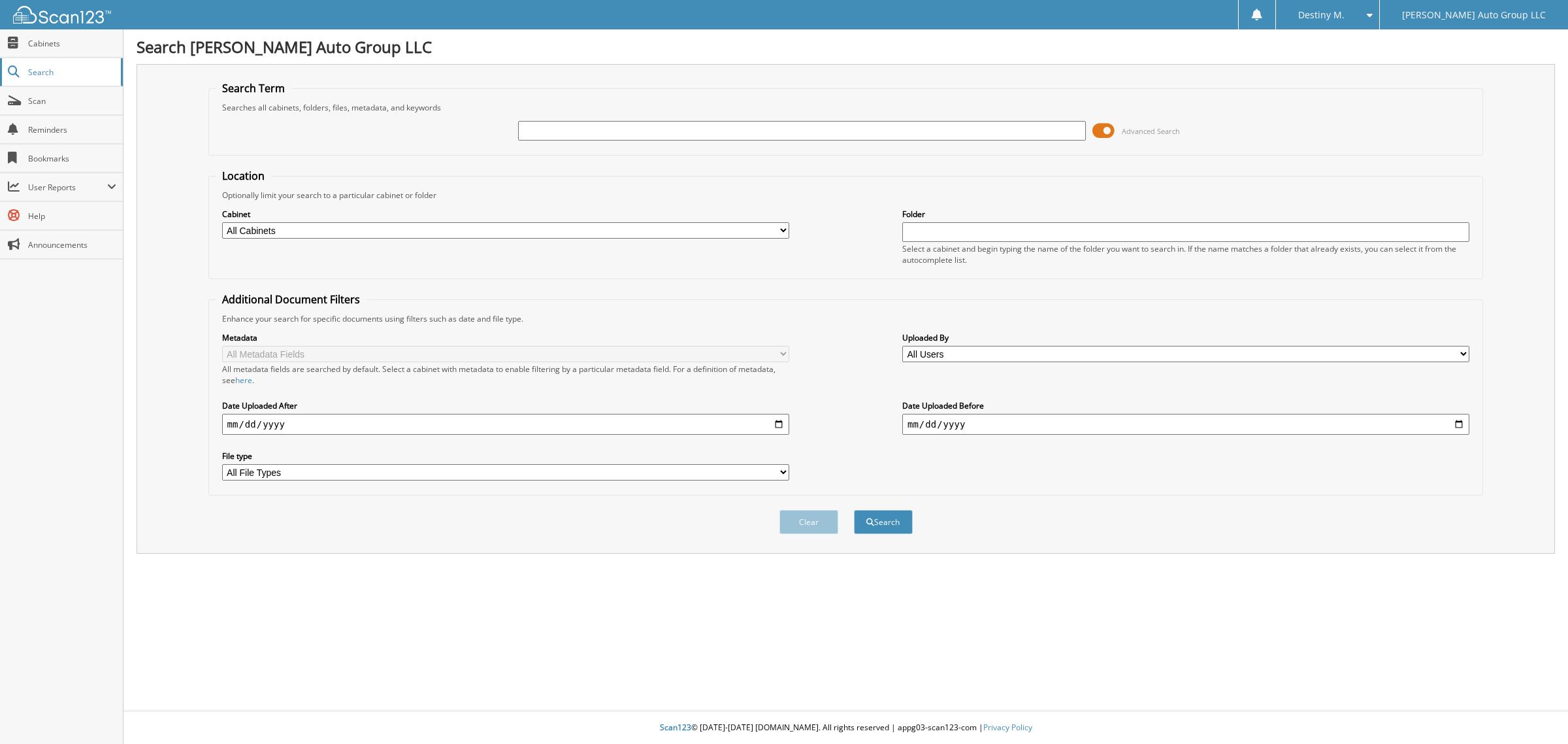
click at [57, 73] on span "Search" at bounding box center [71, 72] width 86 height 11
type input "K142199"
click at [854, 509] on button "Search" at bounding box center [883, 521] width 59 height 24
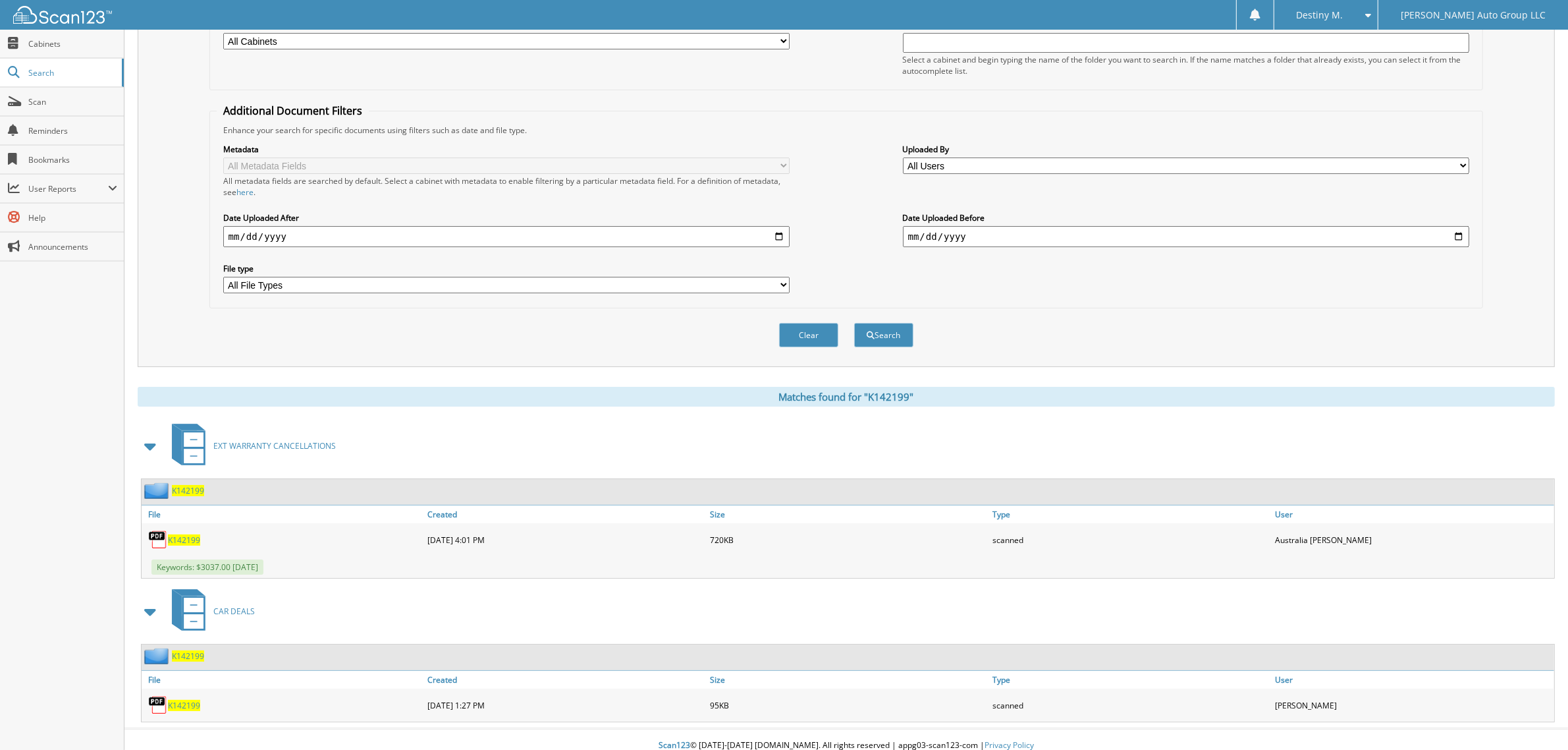
click at [191, 484] on span "K142199" at bounding box center [188, 489] width 32 height 11
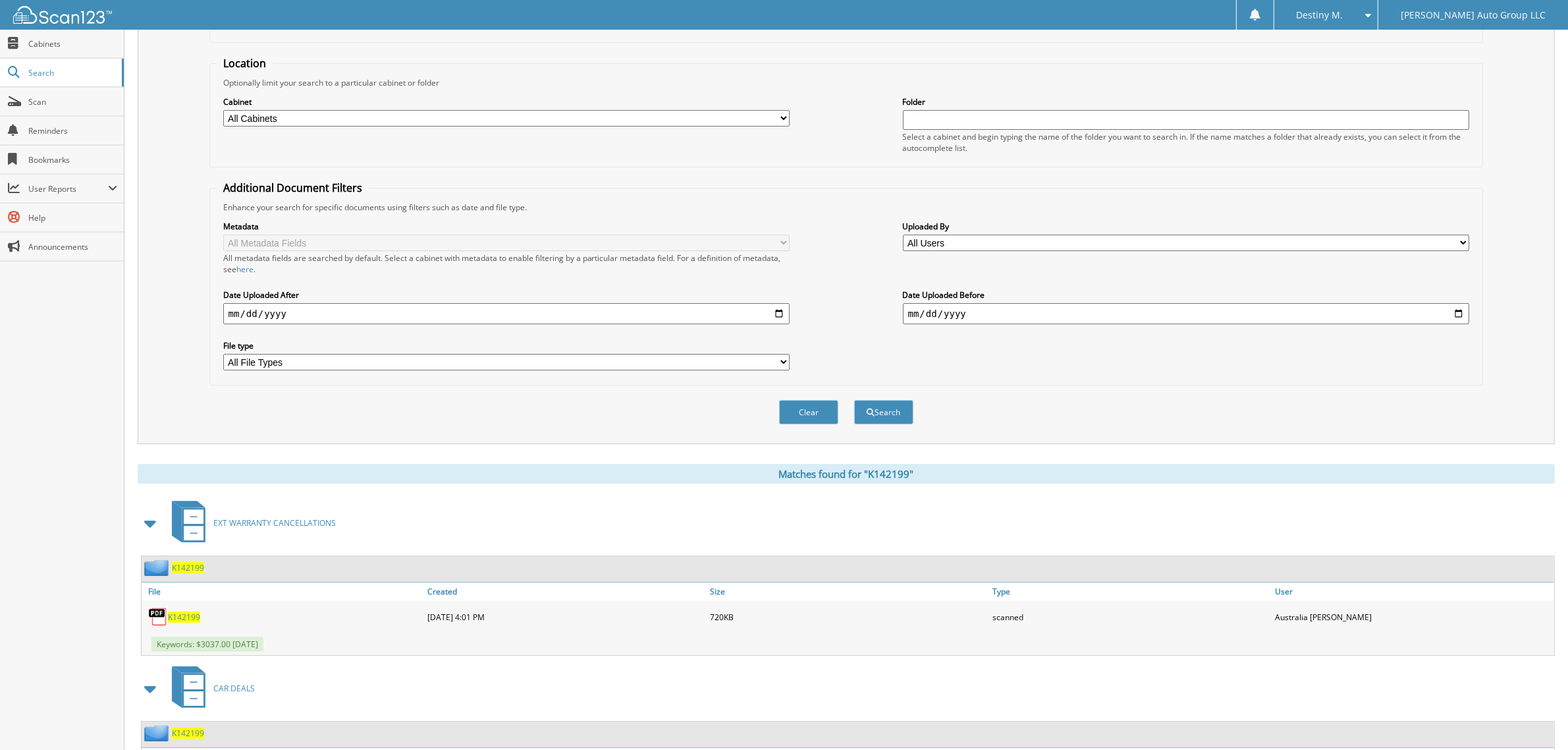
scroll to position [191, 0]
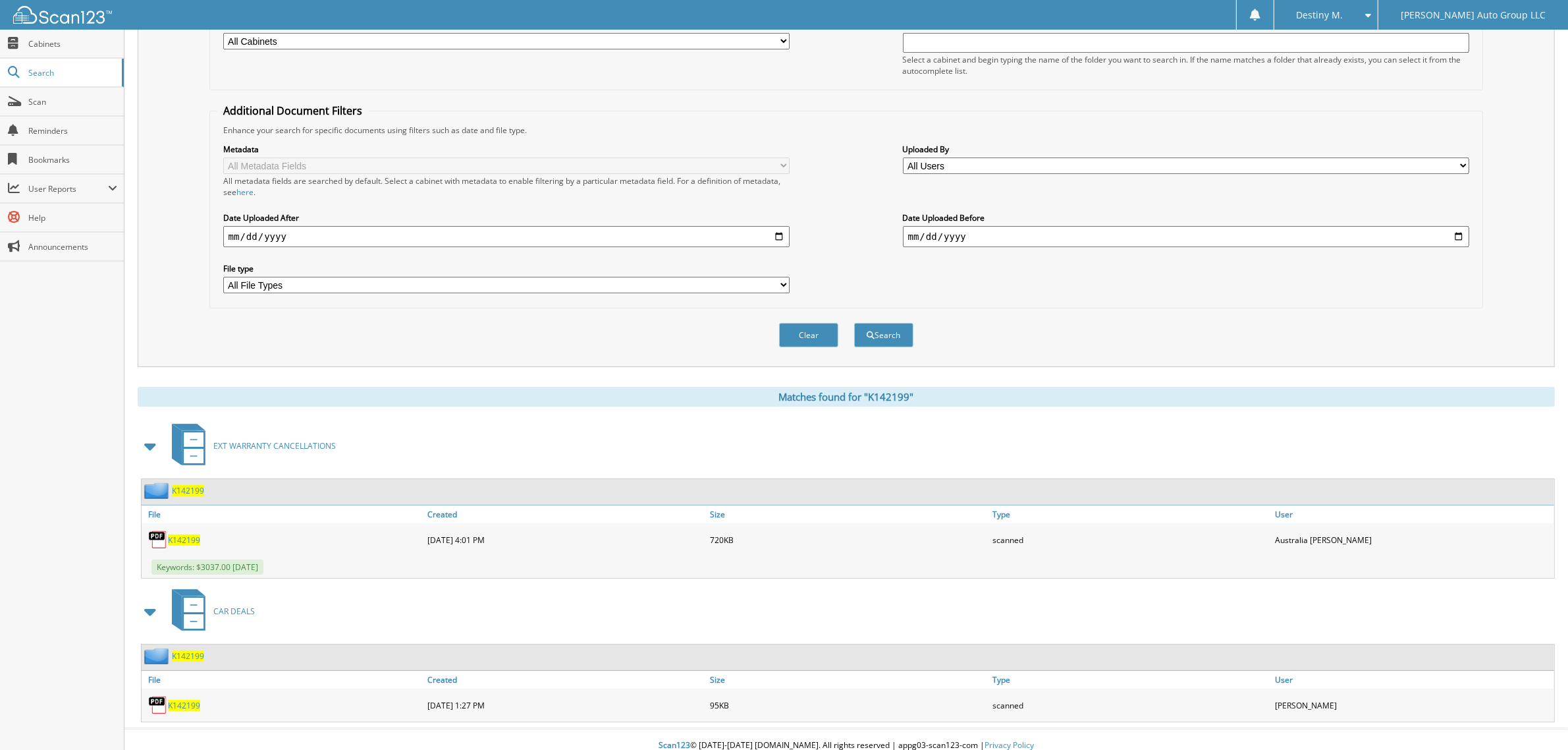
click at [195, 650] on span "K142199" at bounding box center [188, 655] width 32 height 11
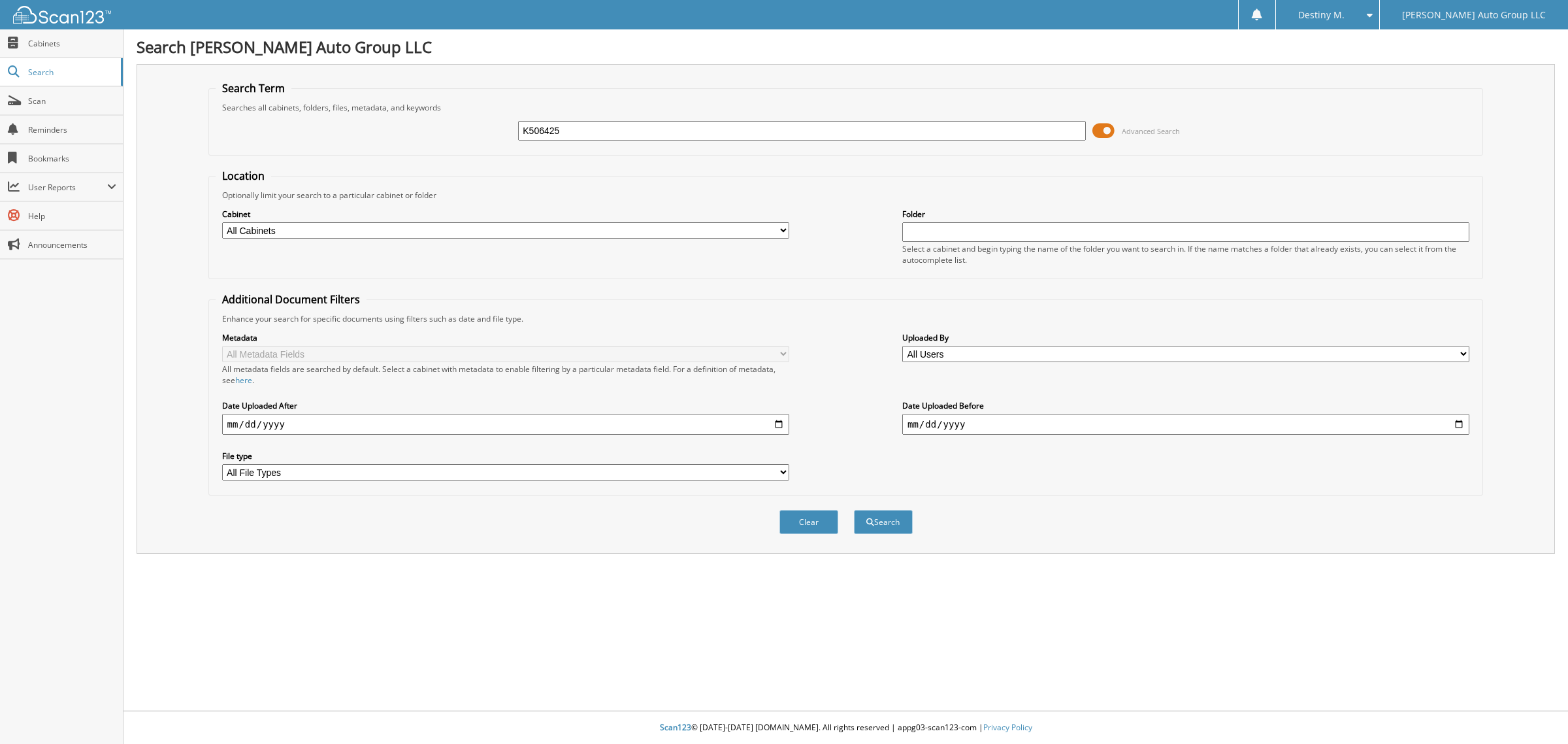
type input "K506425"
click at [854, 509] on button "Search" at bounding box center [883, 521] width 59 height 24
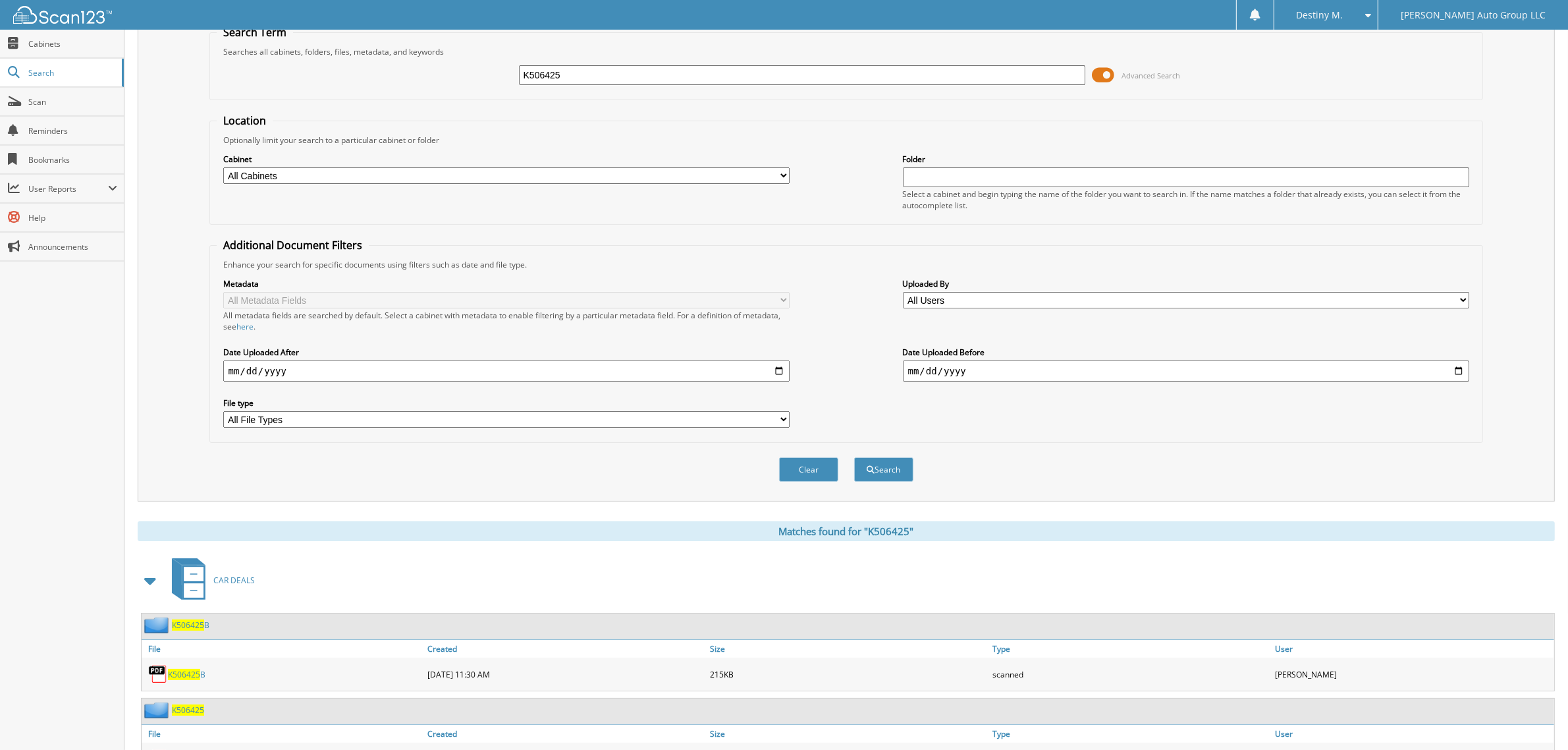
scroll to position [111, 0]
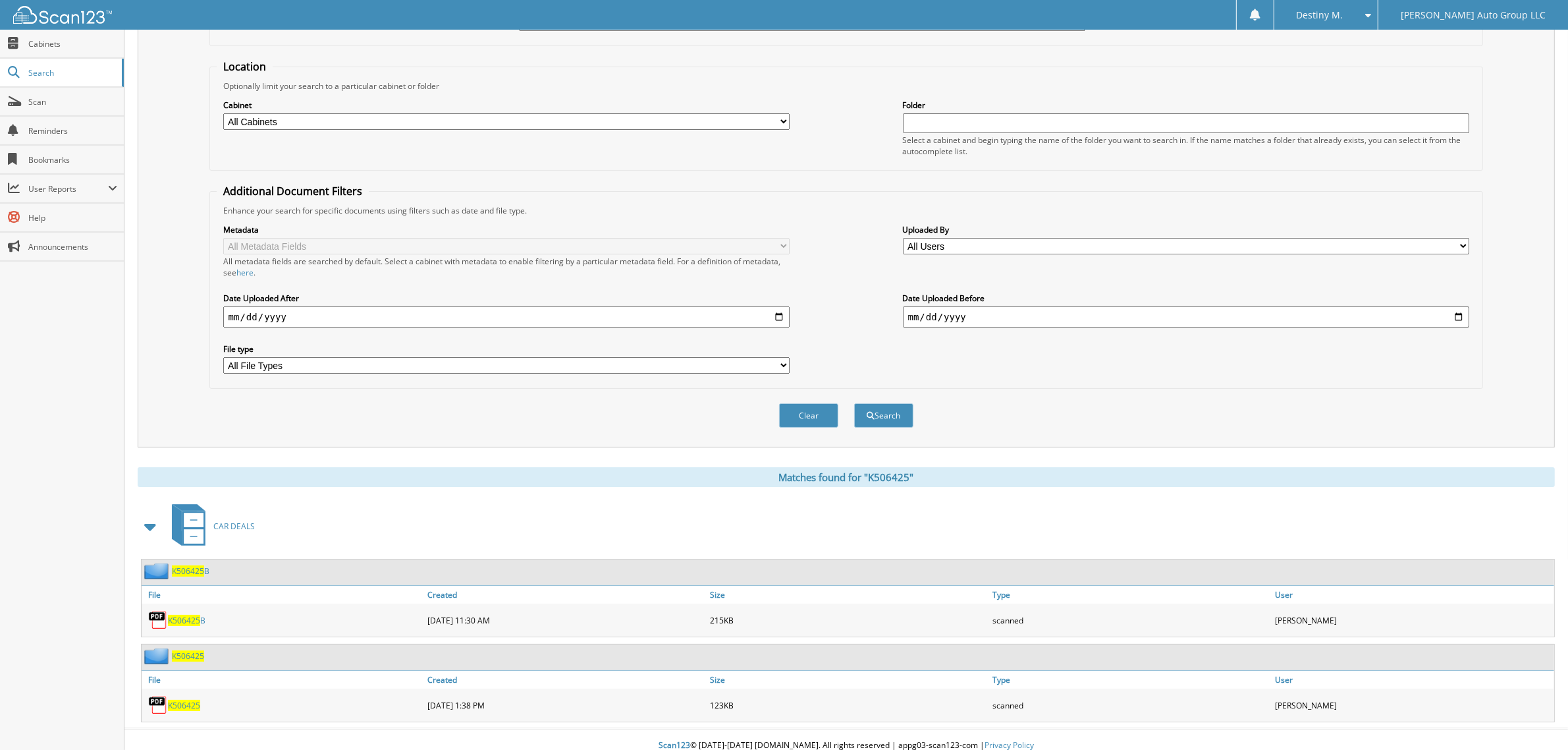
click at [188, 650] on span "K506425" at bounding box center [188, 655] width 32 height 11
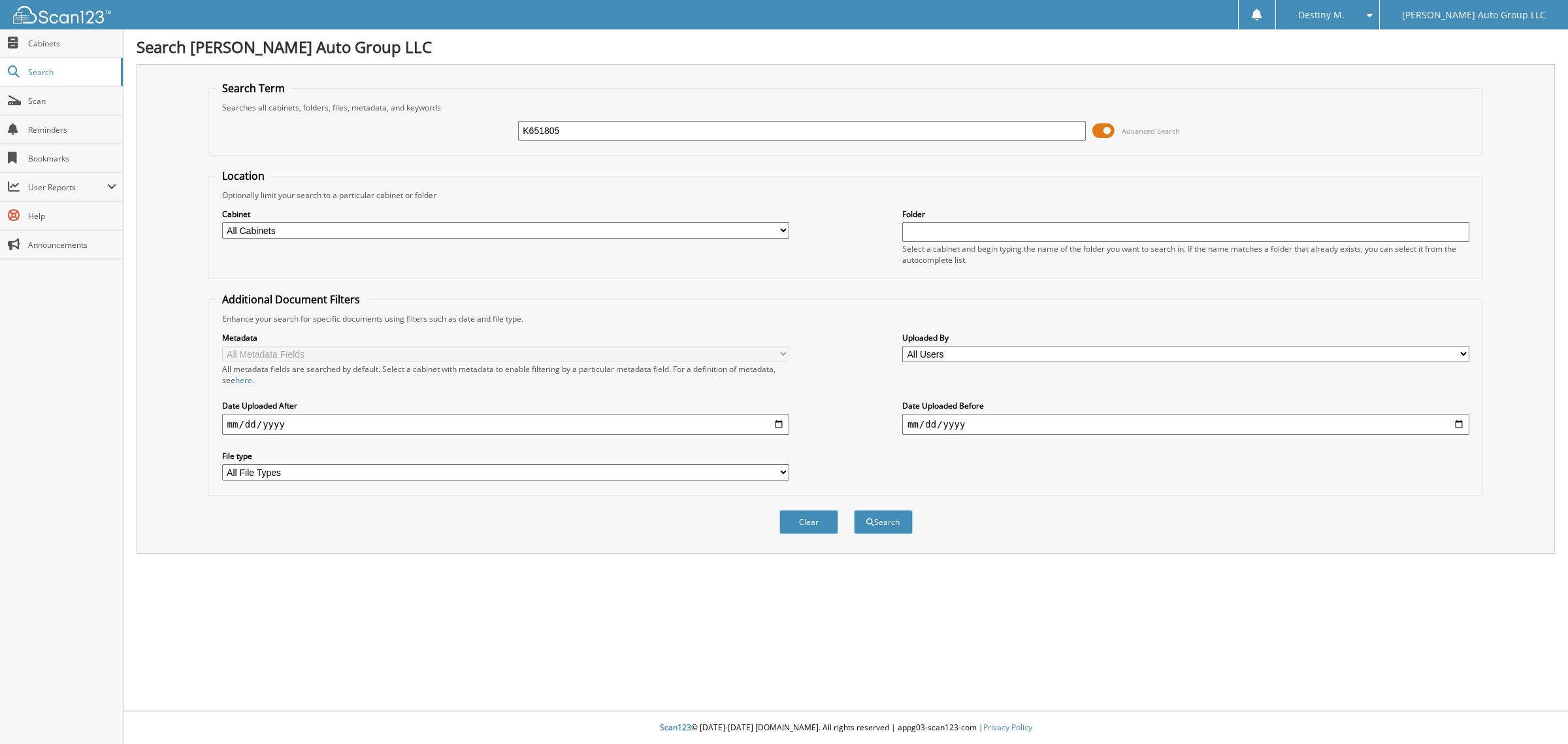
type input "K651805"
click at [854, 509] on button "Search" at bounding box center [883, 521] width 59 height 24
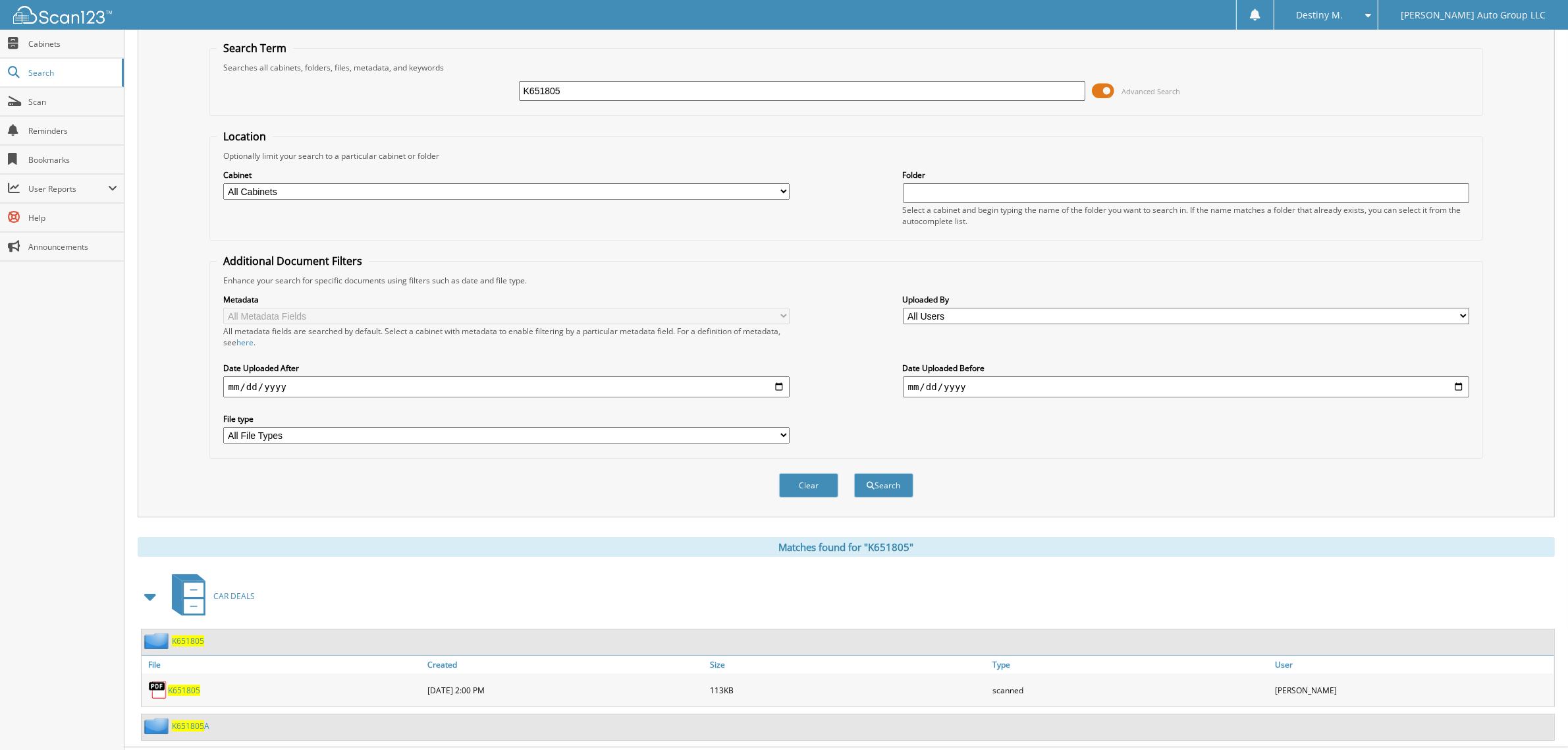
scroll to position [60, 0]
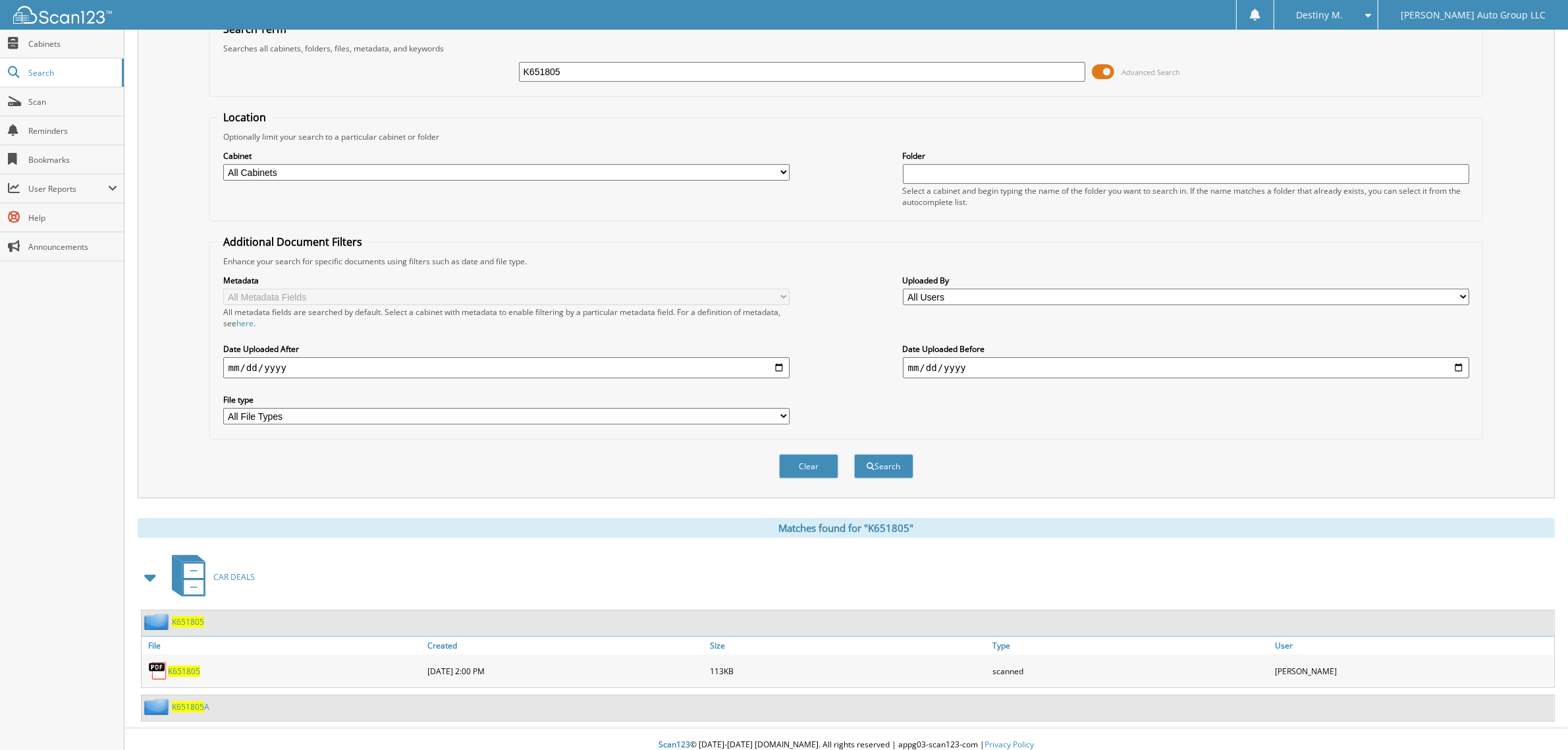
click at [192, 616] on span "K651805" at bounding box center [188, 621] width 32 height 11
click at [185, 616] on span "K651805" at bounding box center [188, 621] width 32 height 11
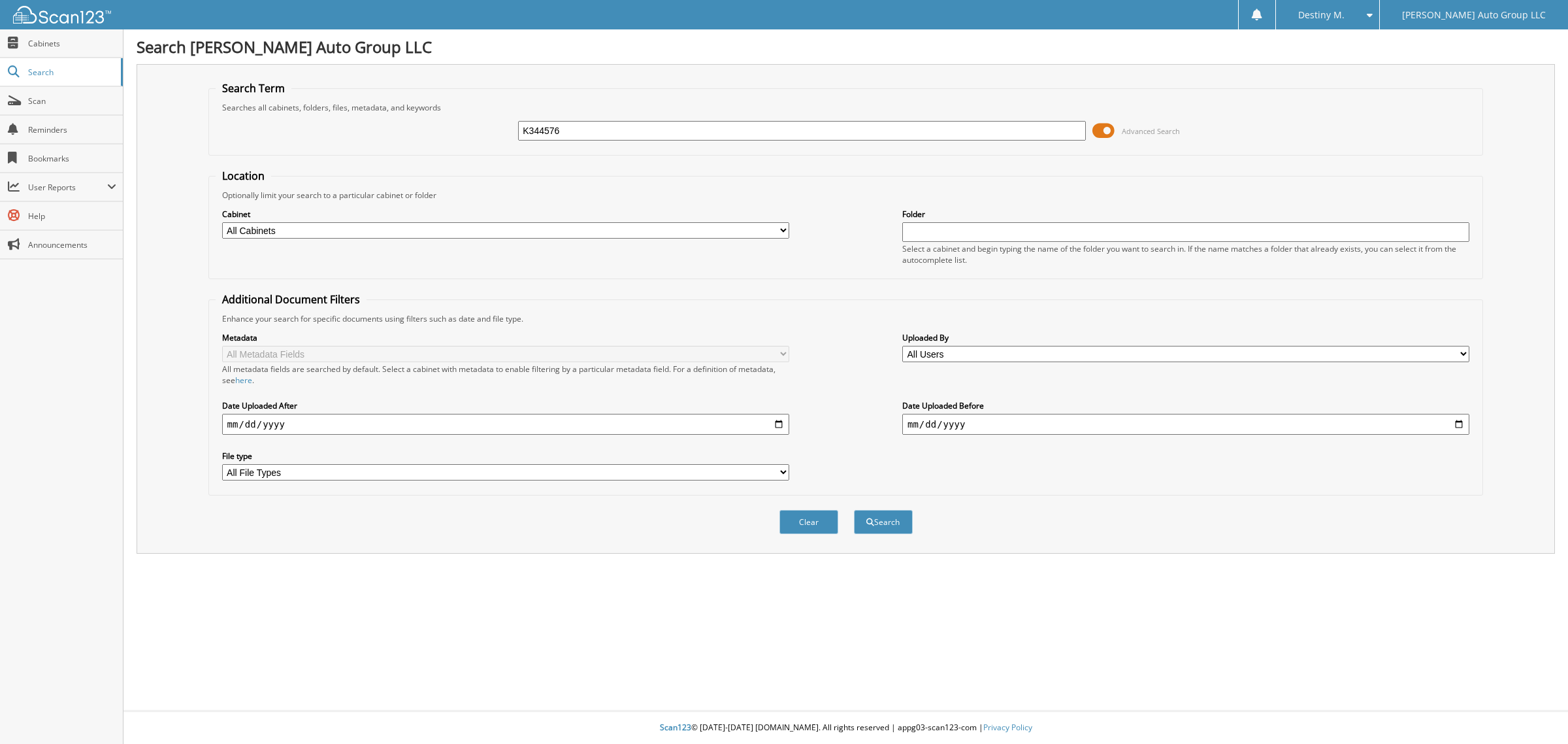
type input "K344576"
click at [854, 509] on button "Search" at bounding box center [883, 521] width 59 height 24
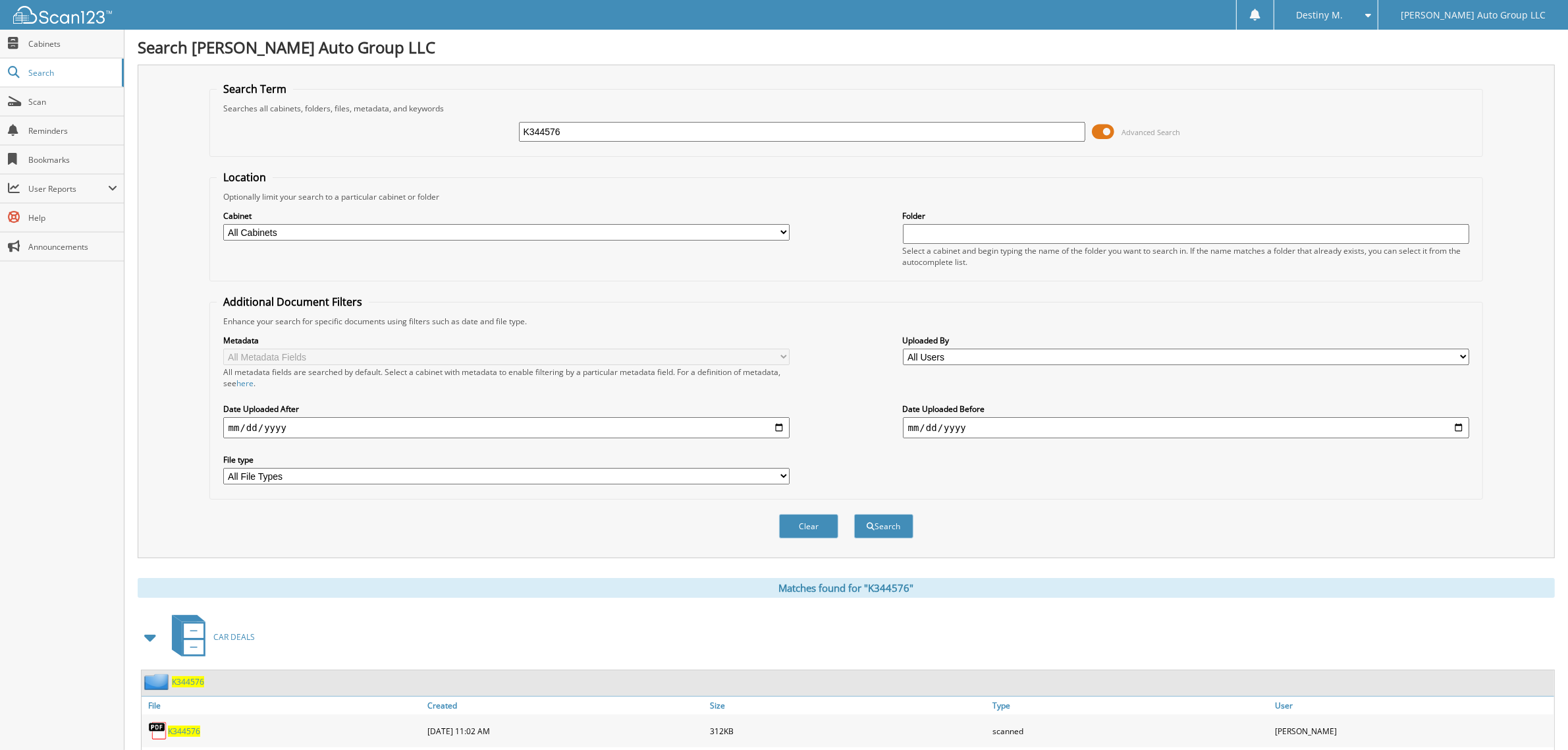
scroll to position [59, 0]
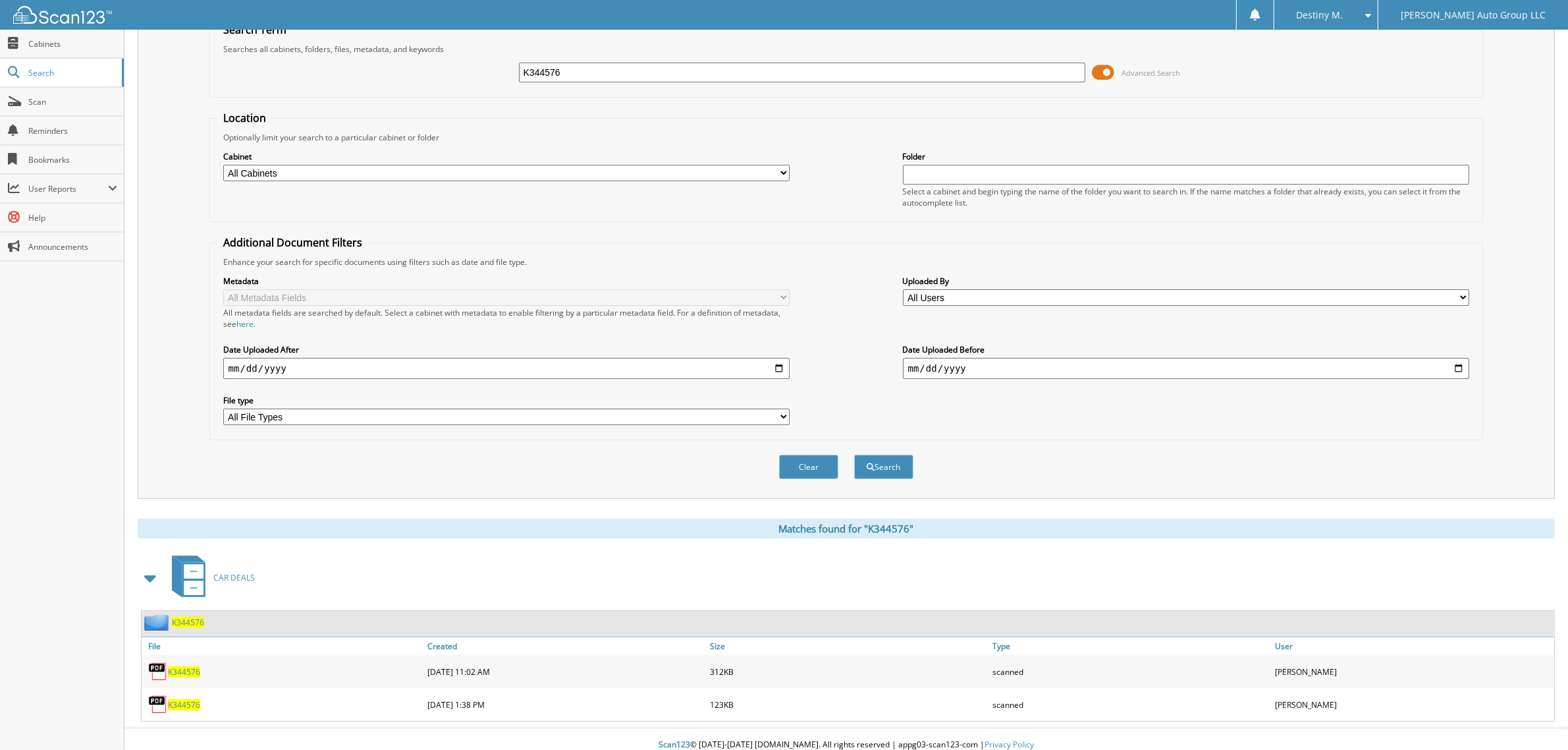
click at [186, 617] on span "K344576" at bounding box center [188, 622] width 32 height 11
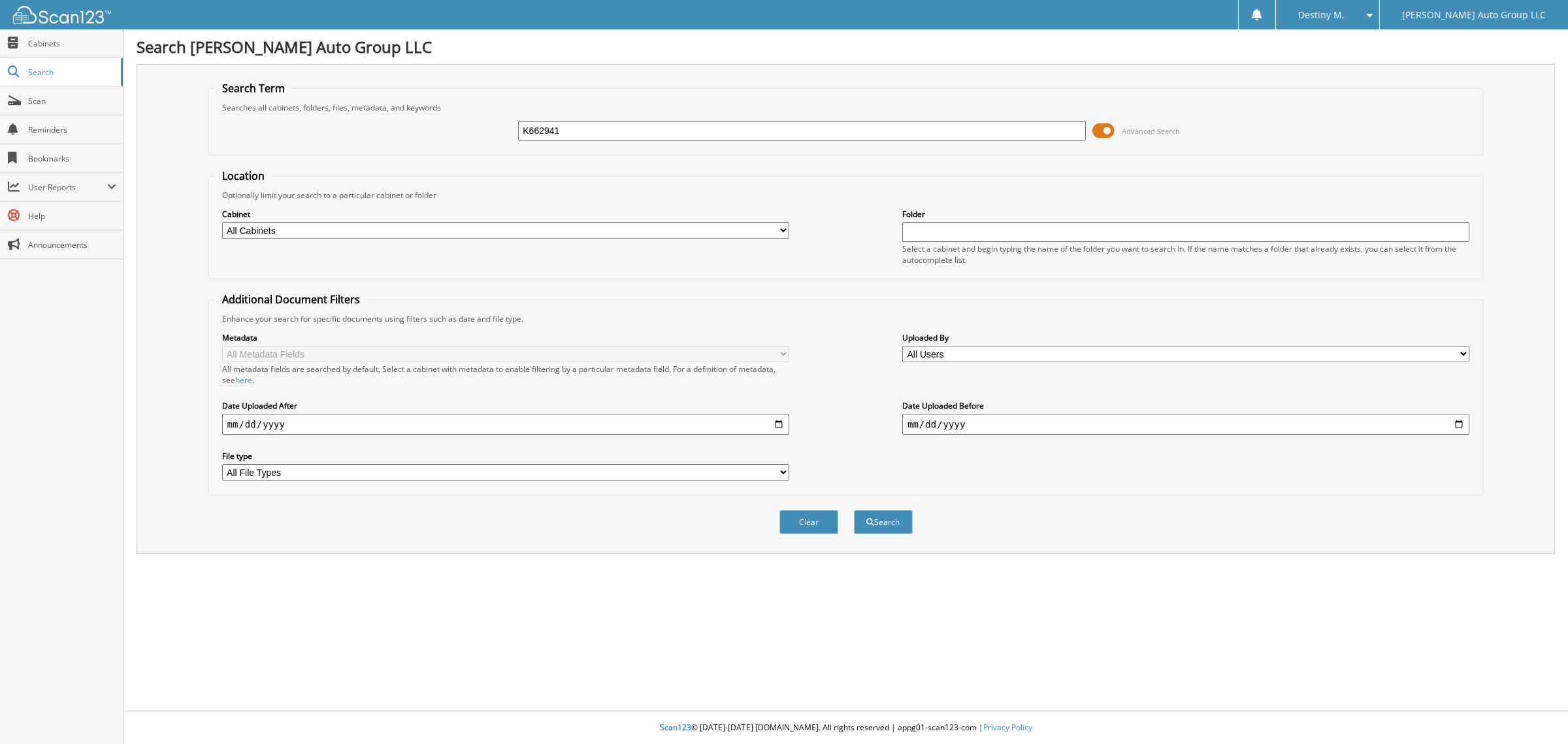
type input "K662941"
click at [854, 509] on button "Search" at bounding box center [883, 521] width 59 height 24
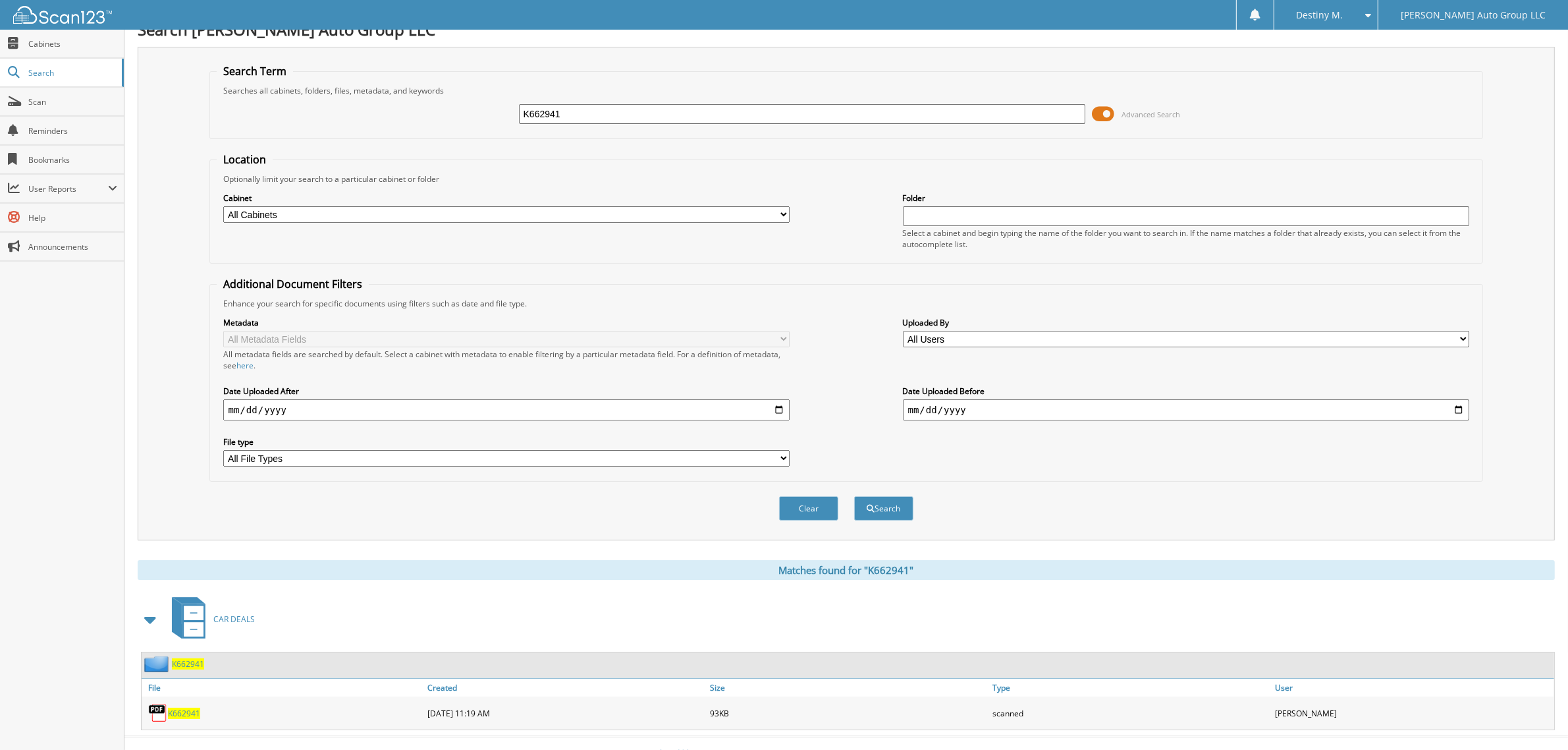
scroll to position [27, 0]
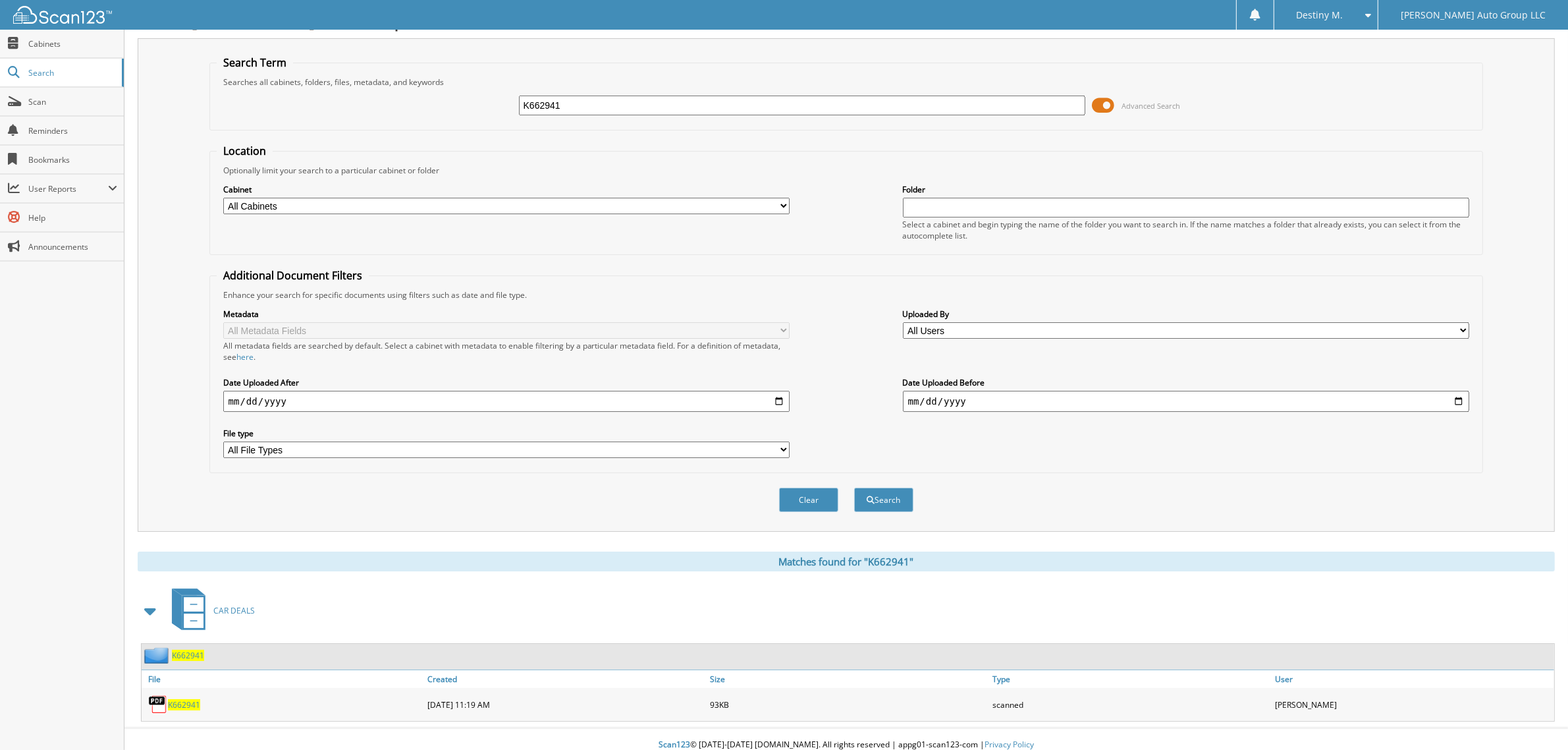
click at [186, 649] on span "K662941" at bounding box center [188, 654] width 32 height 11
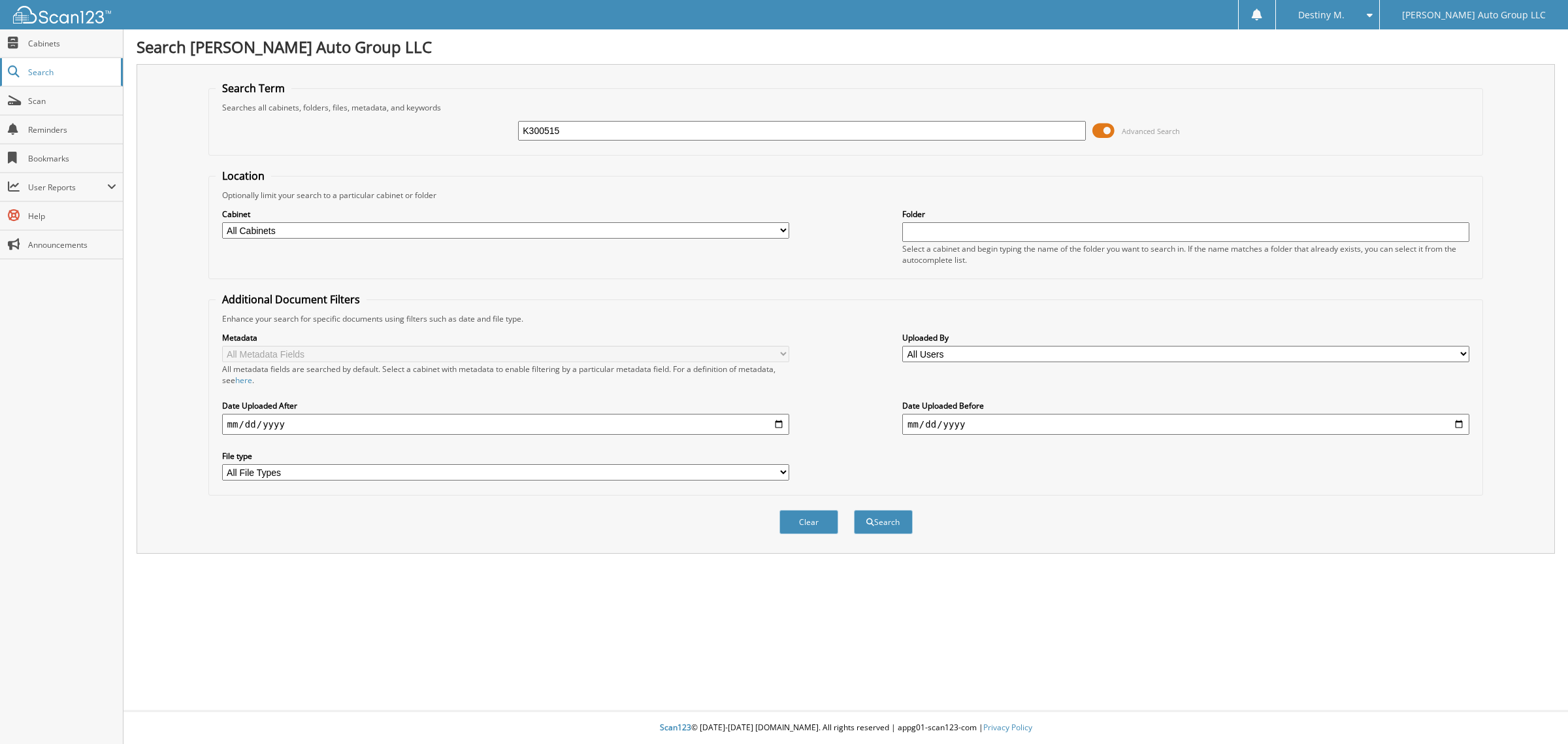
type input "K300515"
click at [854, 509] on button "Search" at bounding box center [883, 521] width 59 height 24
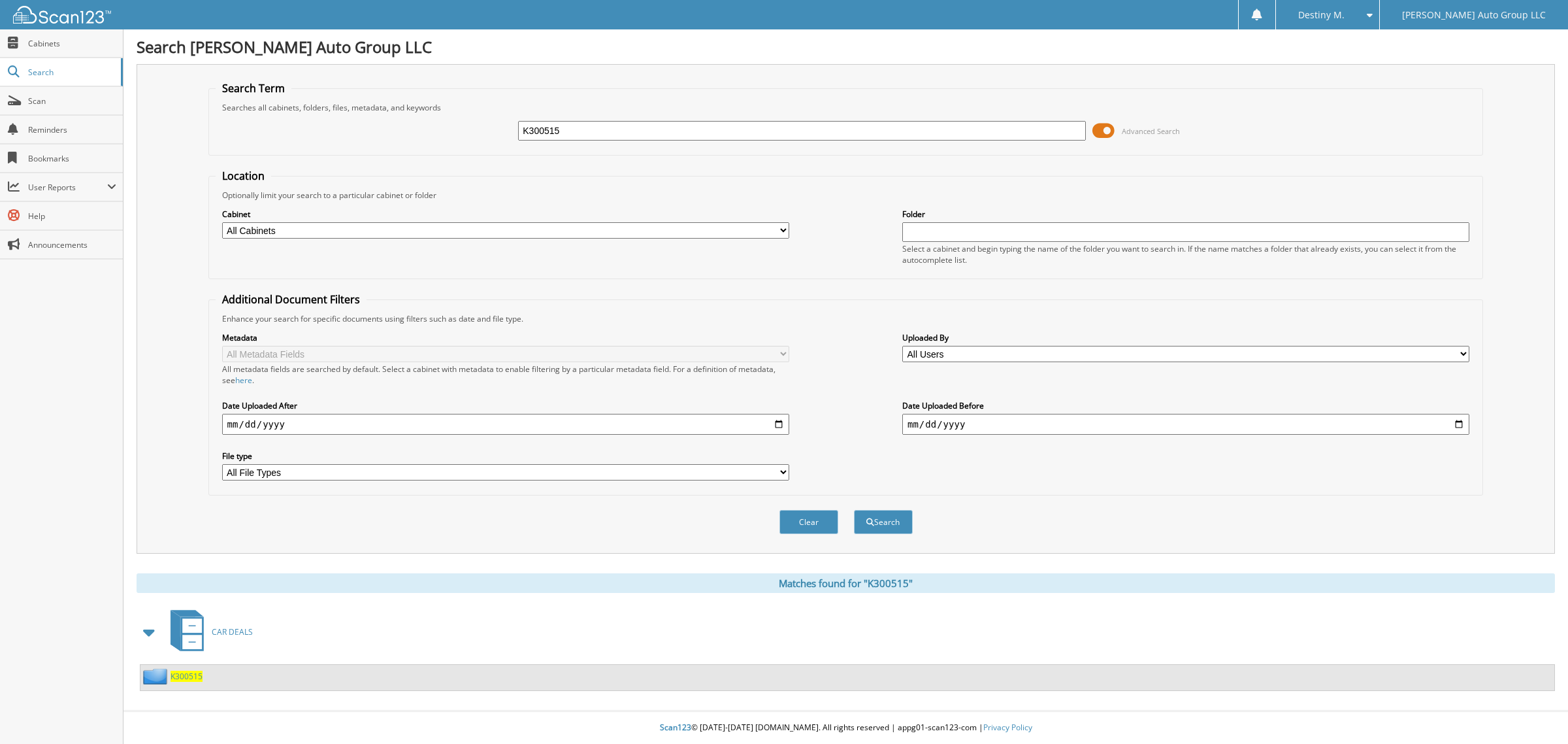
click at [198, 671] on span "K300515" at bounding box center [187, 675] width 32 height 11
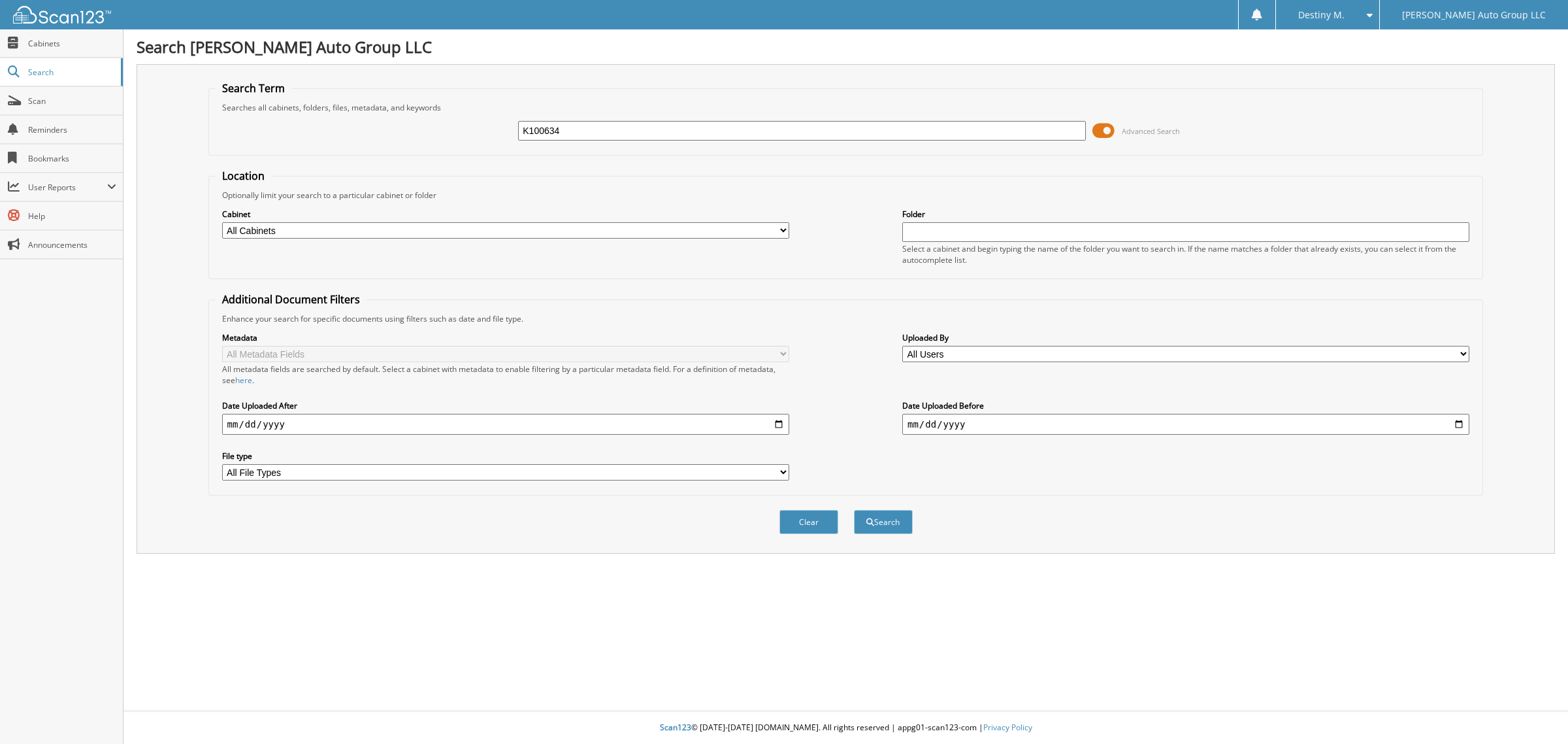
type input "K100634"
click at [854, 509] on button "Search" at bounding box center [883, 521] width 59 height 24
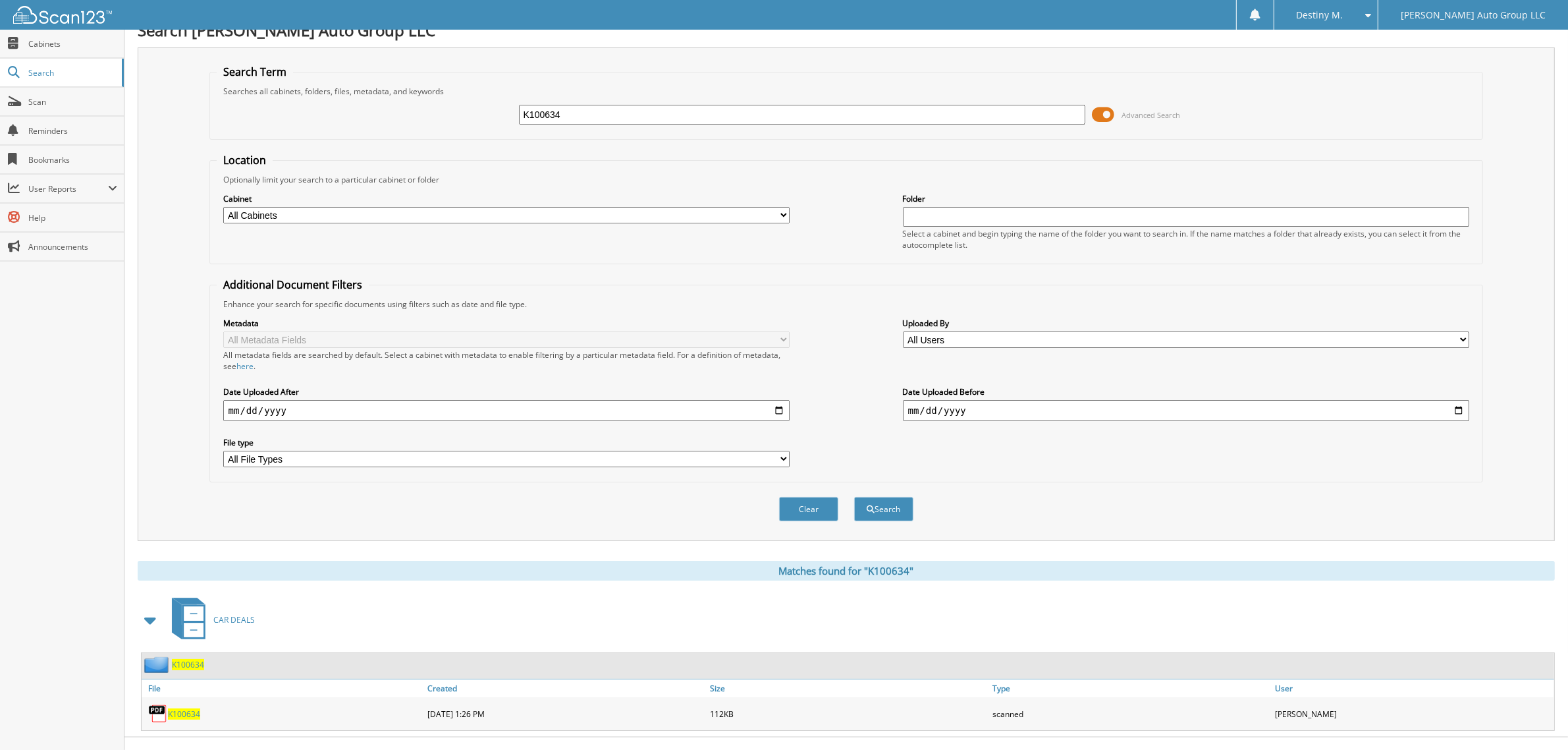
scroll to position [27, 0]
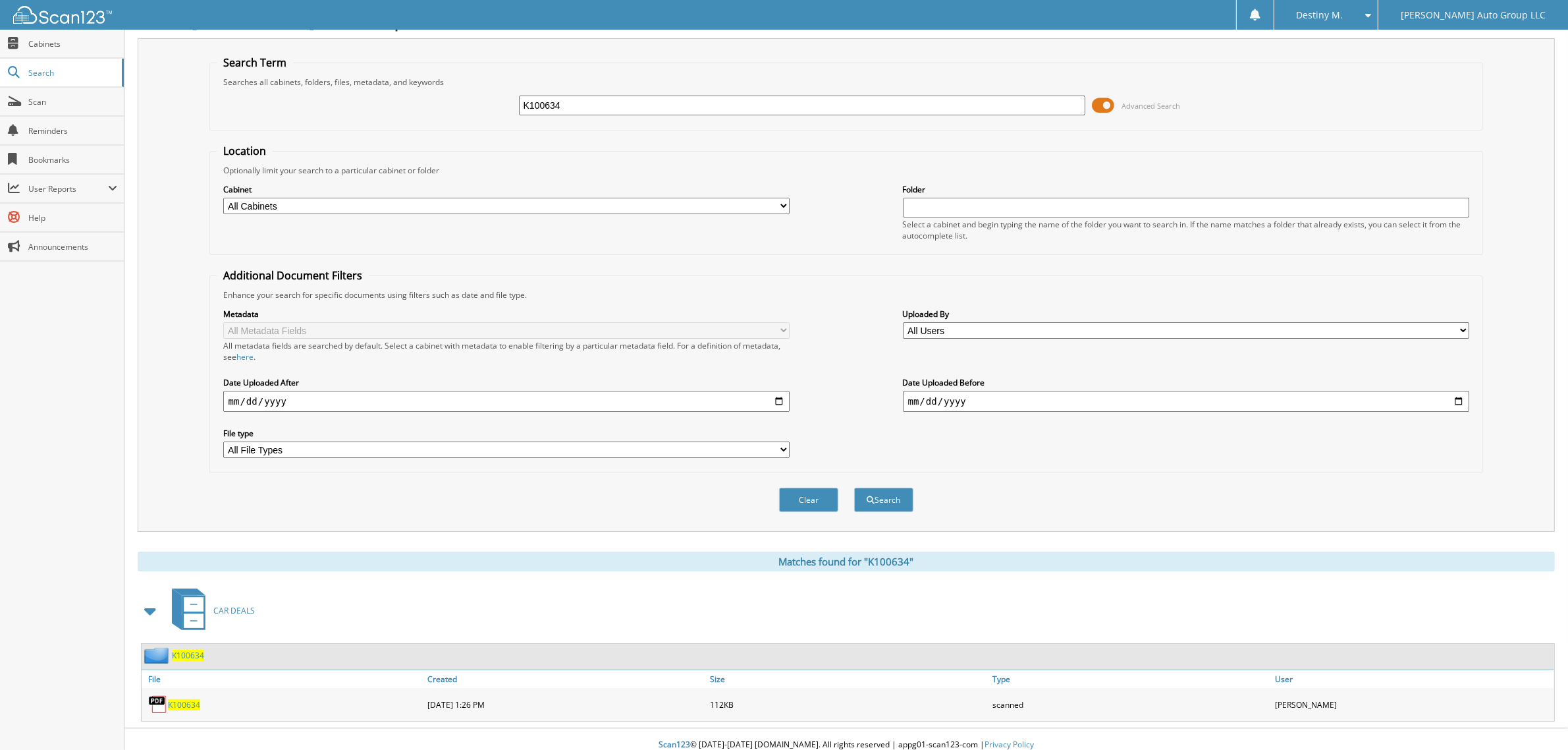
click at [205, 643] on div "K100634" at bounding box center [847, 656] width 1412 height 26
click at [196, 649] on span "K100634" at bounding box center [188, 654] width 32 height 11
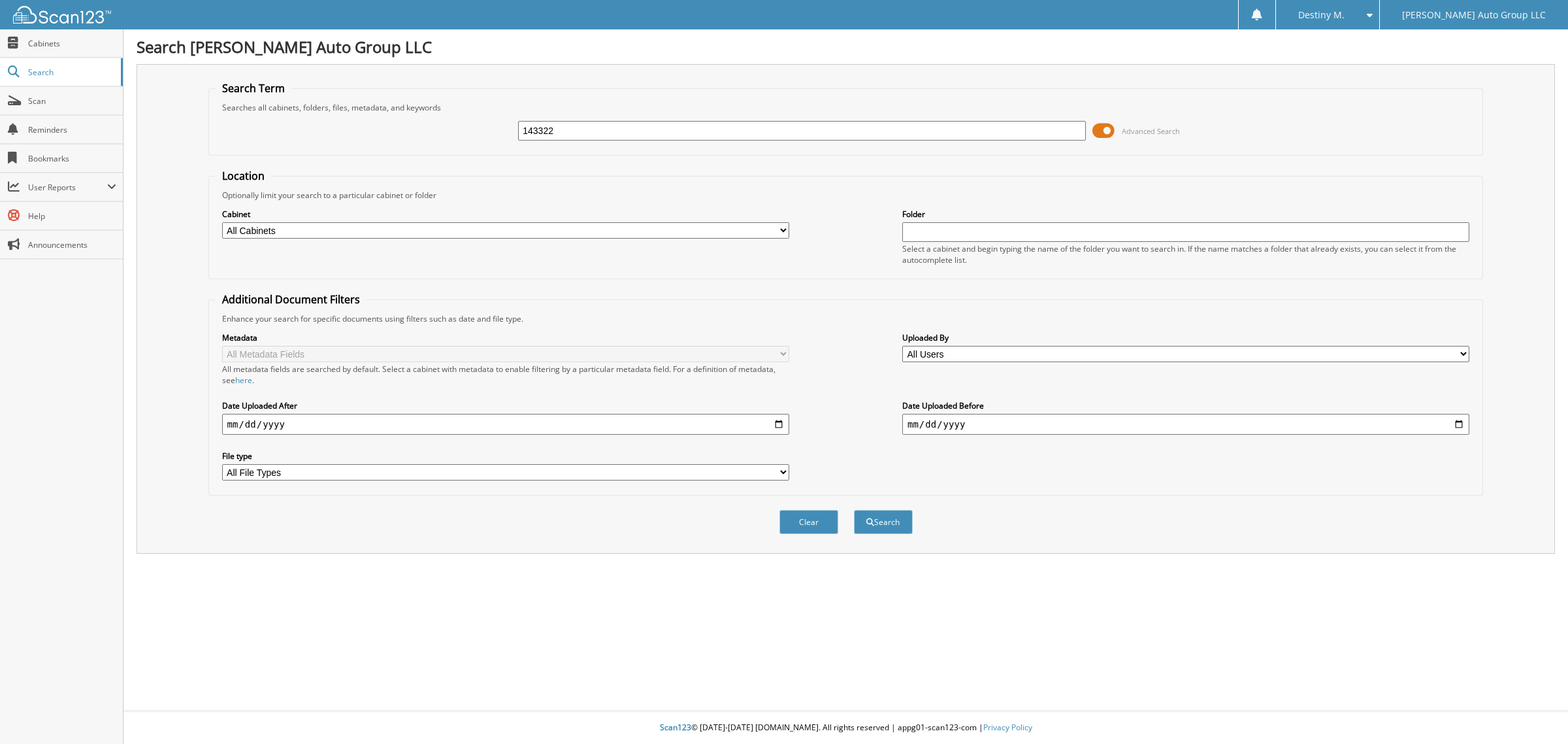
type input "143322"
click at [854, 509] on button "Search" at bounding box center [883, 521] width 59 height 24
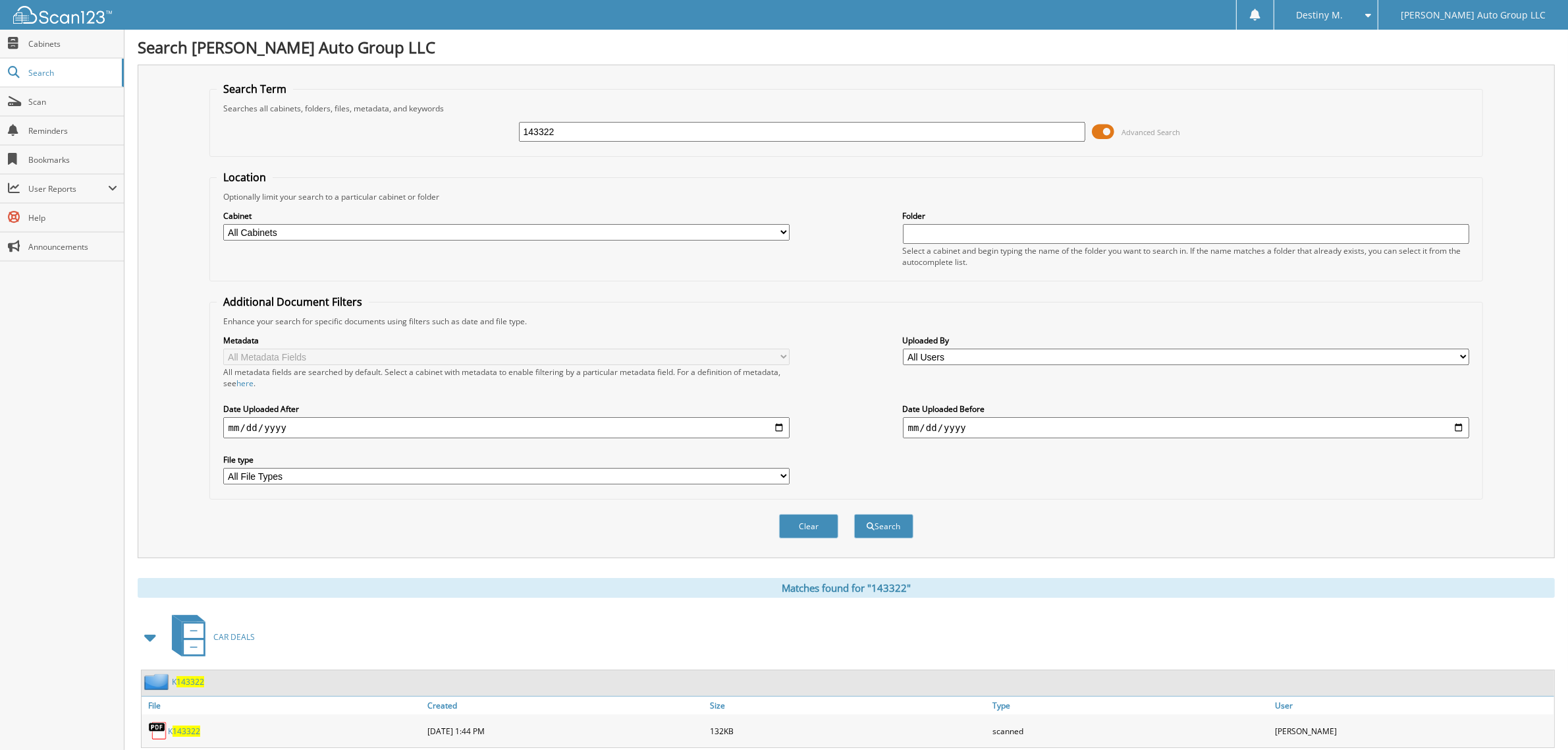
scroll to position [27, 0]
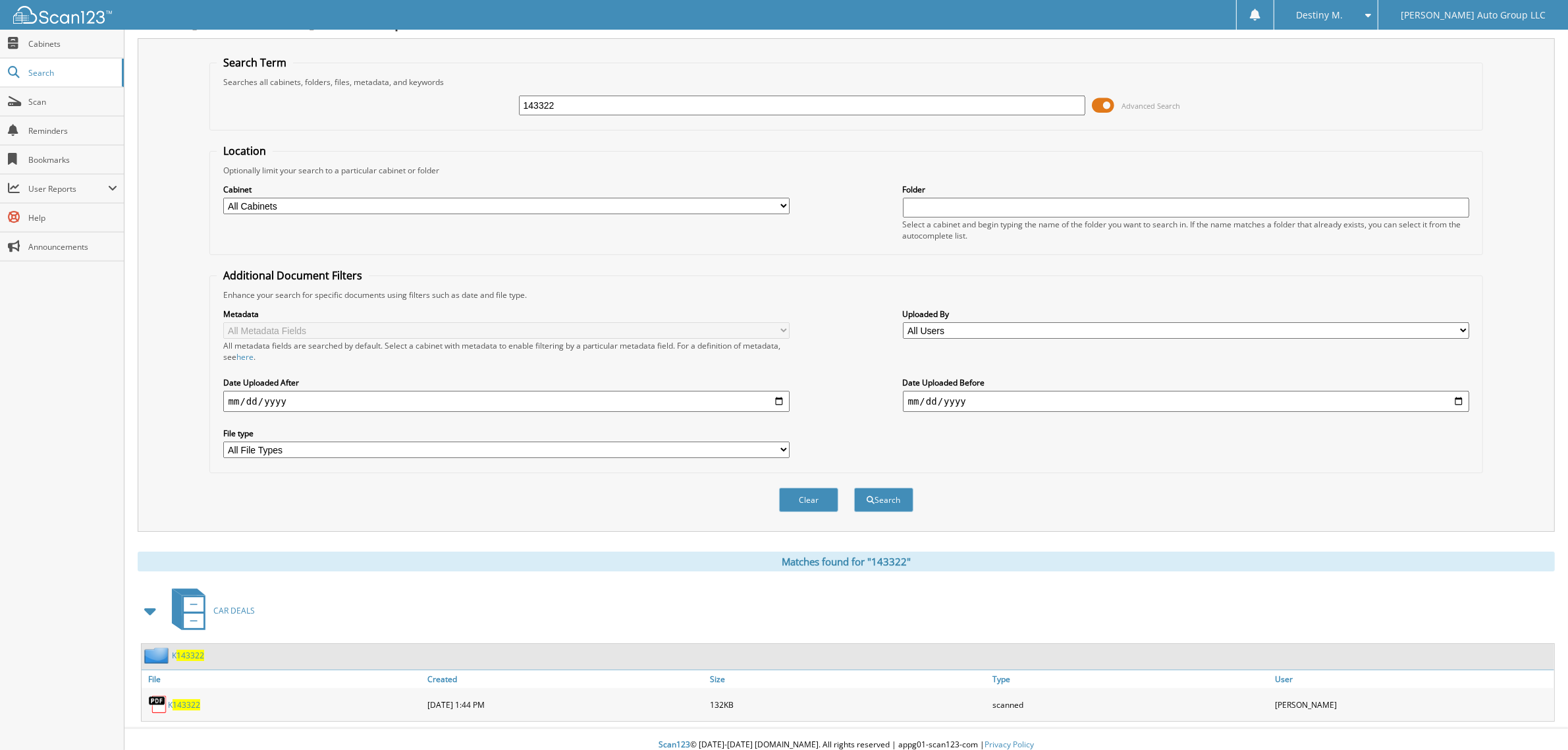
click at [178, 650] on div "K 143322" at bounding box center [172, 655] width 62 height 17
click at [181, 649] on span "143322" at bounding box center [190, 654] width 27 height 11
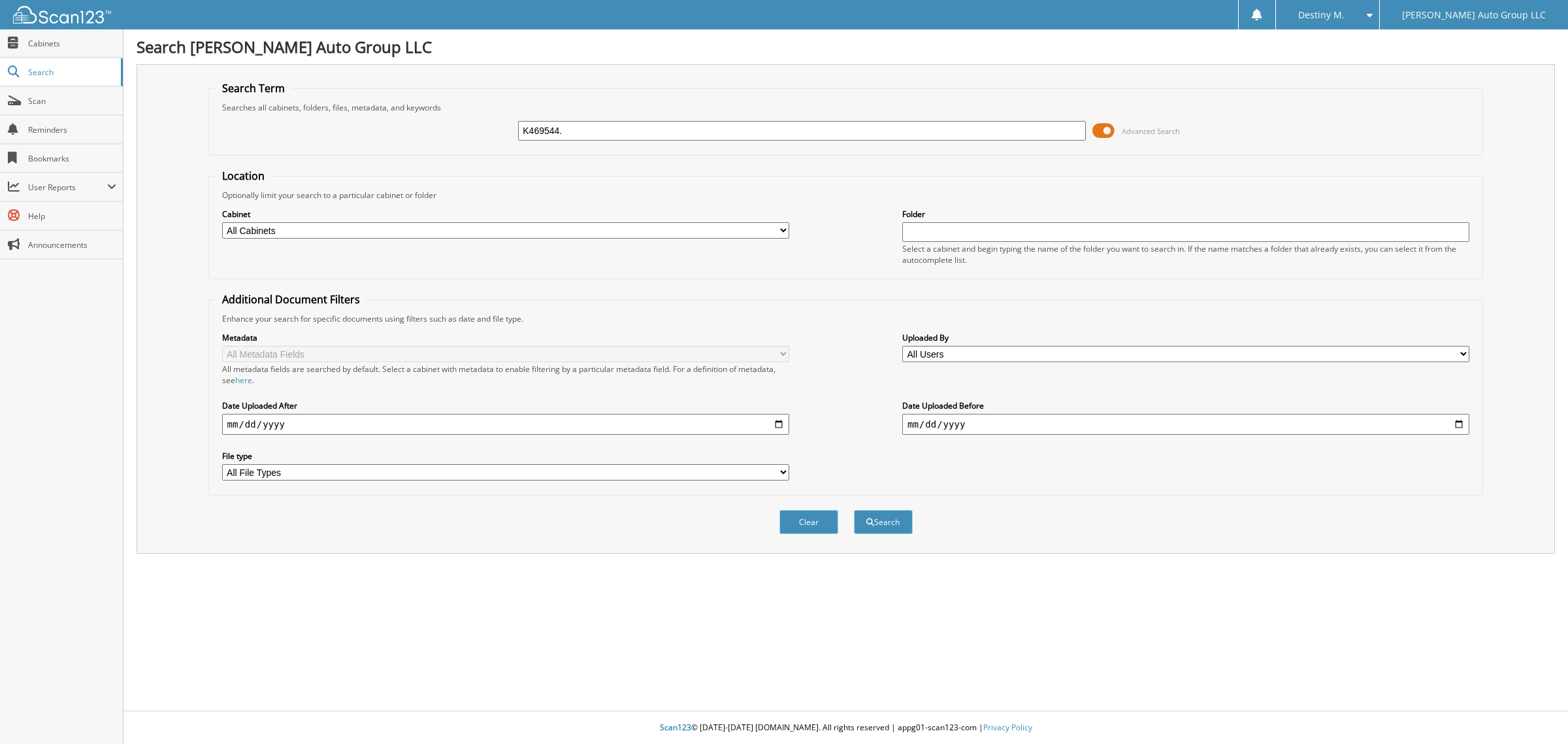
type input "K469544."
click at [854, 509] on button "Search" at bounding box center [883, 521] width 59 height 24
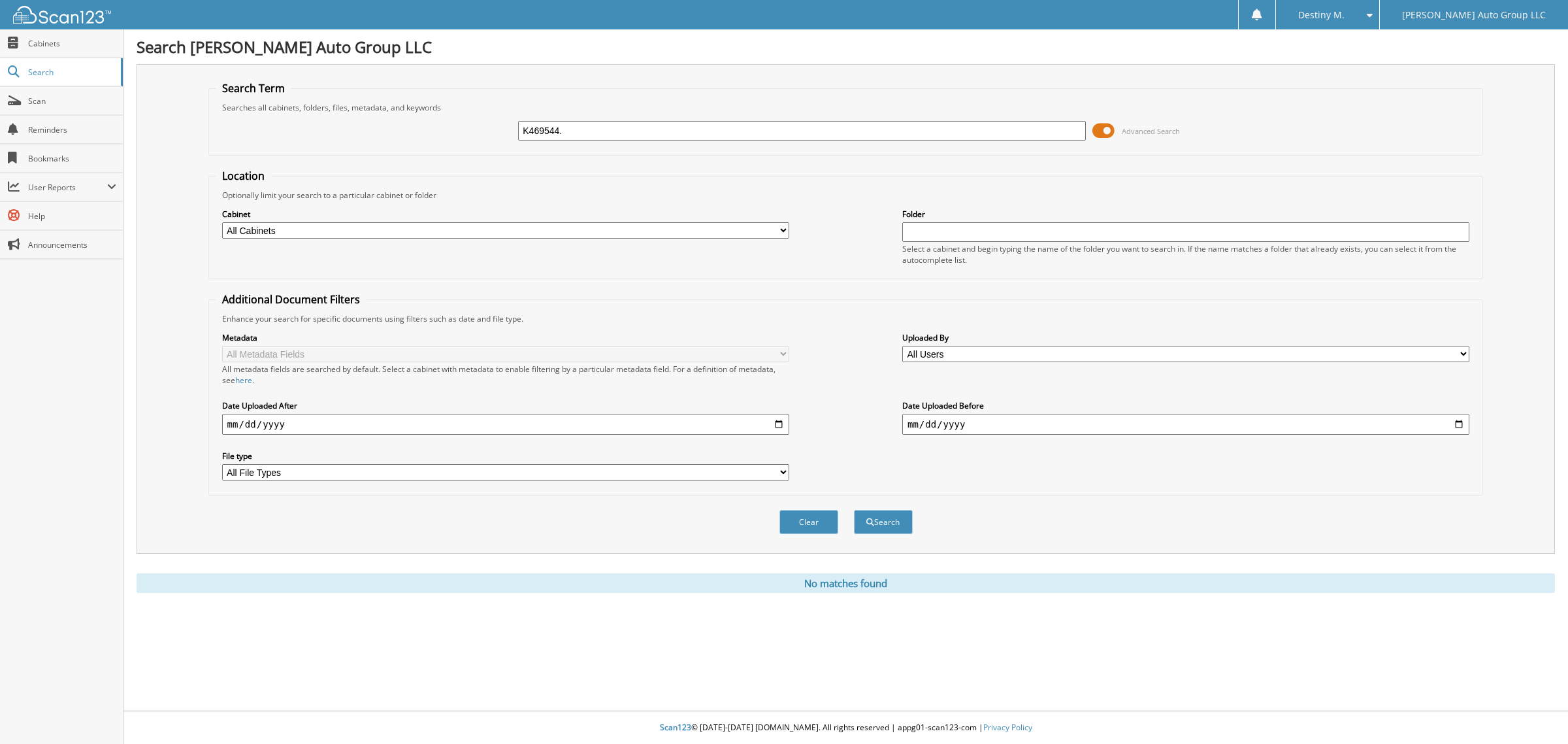
click at [615, 149] on fieldset "Search Term Searches all cabinets, folders, files, metadata, and keywords K4695…" at bounding box center [846, 118] width 1276 height 74
click at [616, 138] on input "K469544." at bounding box center [802, 130] width 567 height 20
click at [614, 130] on input "K469544." at bounding box center [802, 130] width 567 height 20
click at [854, 509] on button "Search" at bounding box center [883, 521] width 59 height 24
drag, startPoint x: 581, startPoint y: 125, endPoint x: 255, endPoint y: 203, distance: 335.2
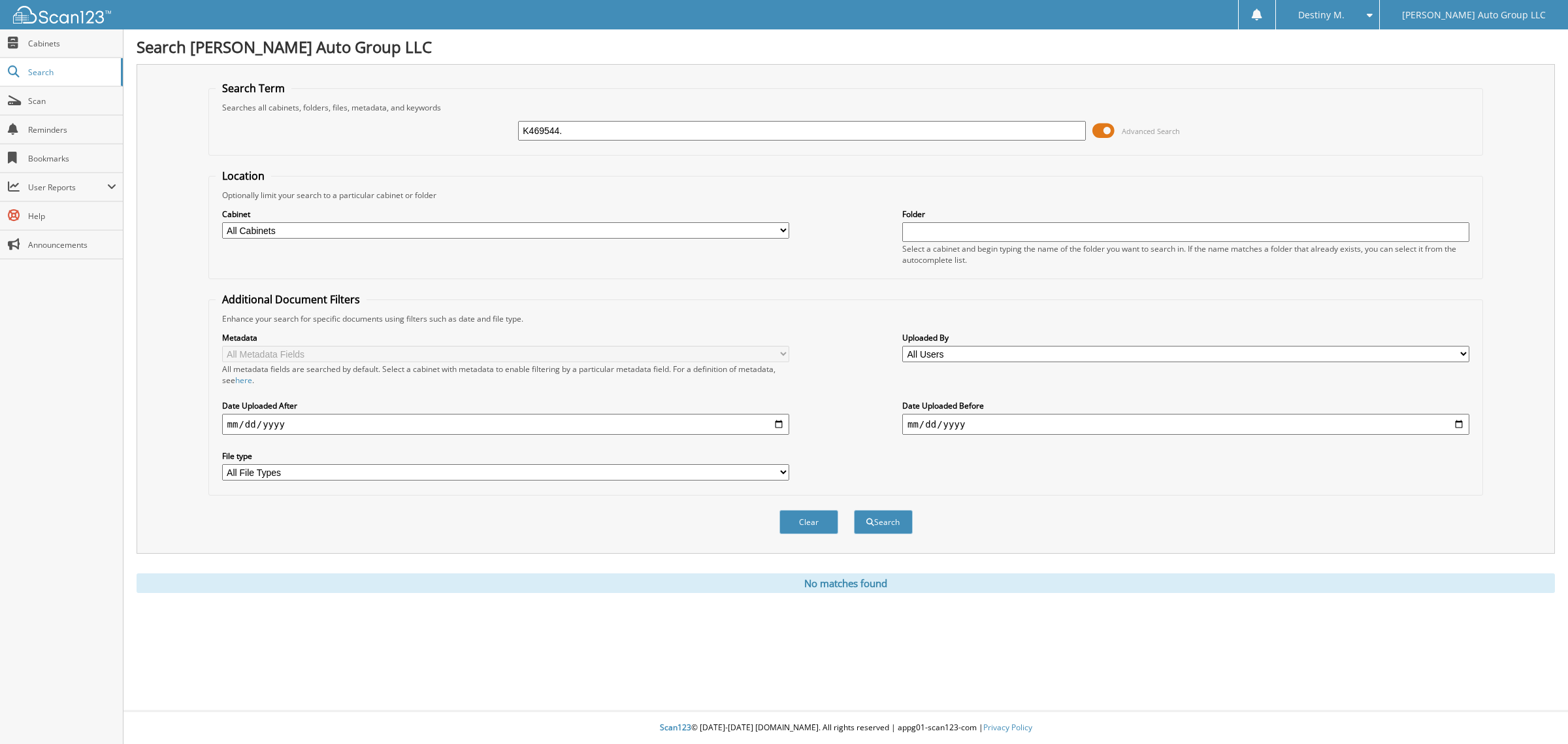
click at [255, 203] on form "Search Term Searches all cabinets, folders, files, metadata, and keywords K4695…" at bounding box center [846, 315] width 1276 height 467
type input "K469544"
click at [854, 509] on button "Search" at bounding box center [883, 521] width 59 height 24
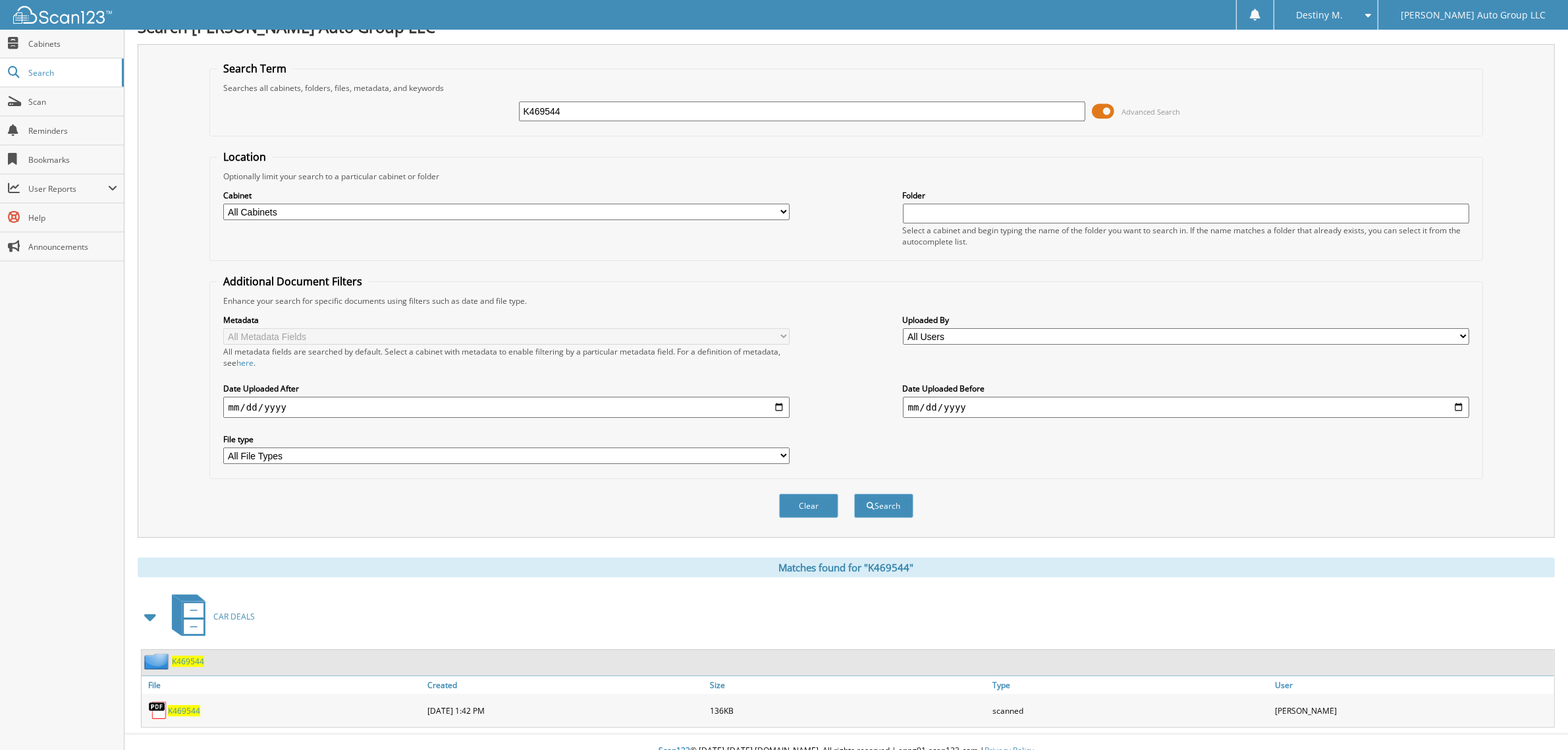
scroll to position [27, 0]
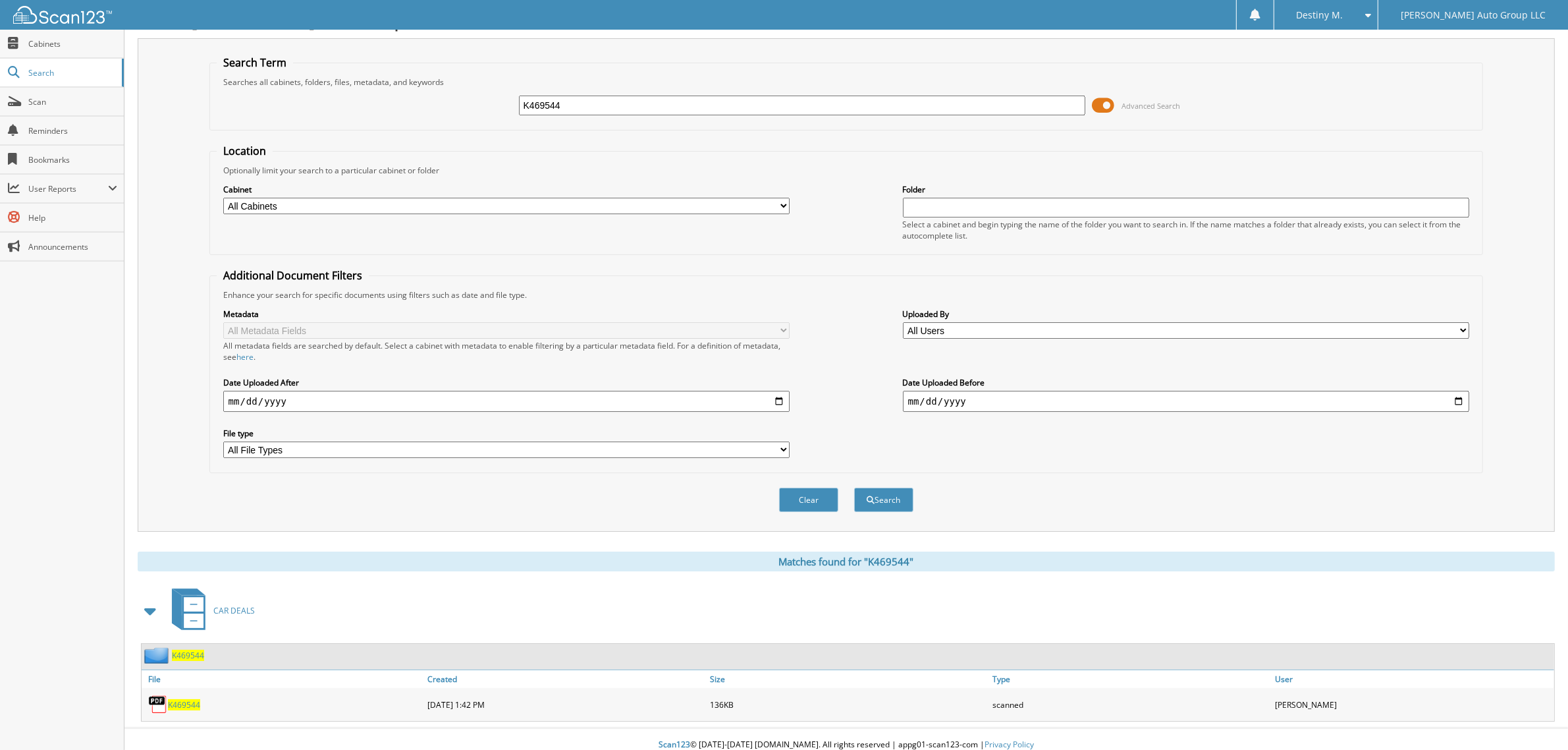
click at [182, 649] on span "K469544" at bounding box center [188, 654] width 32 height 11
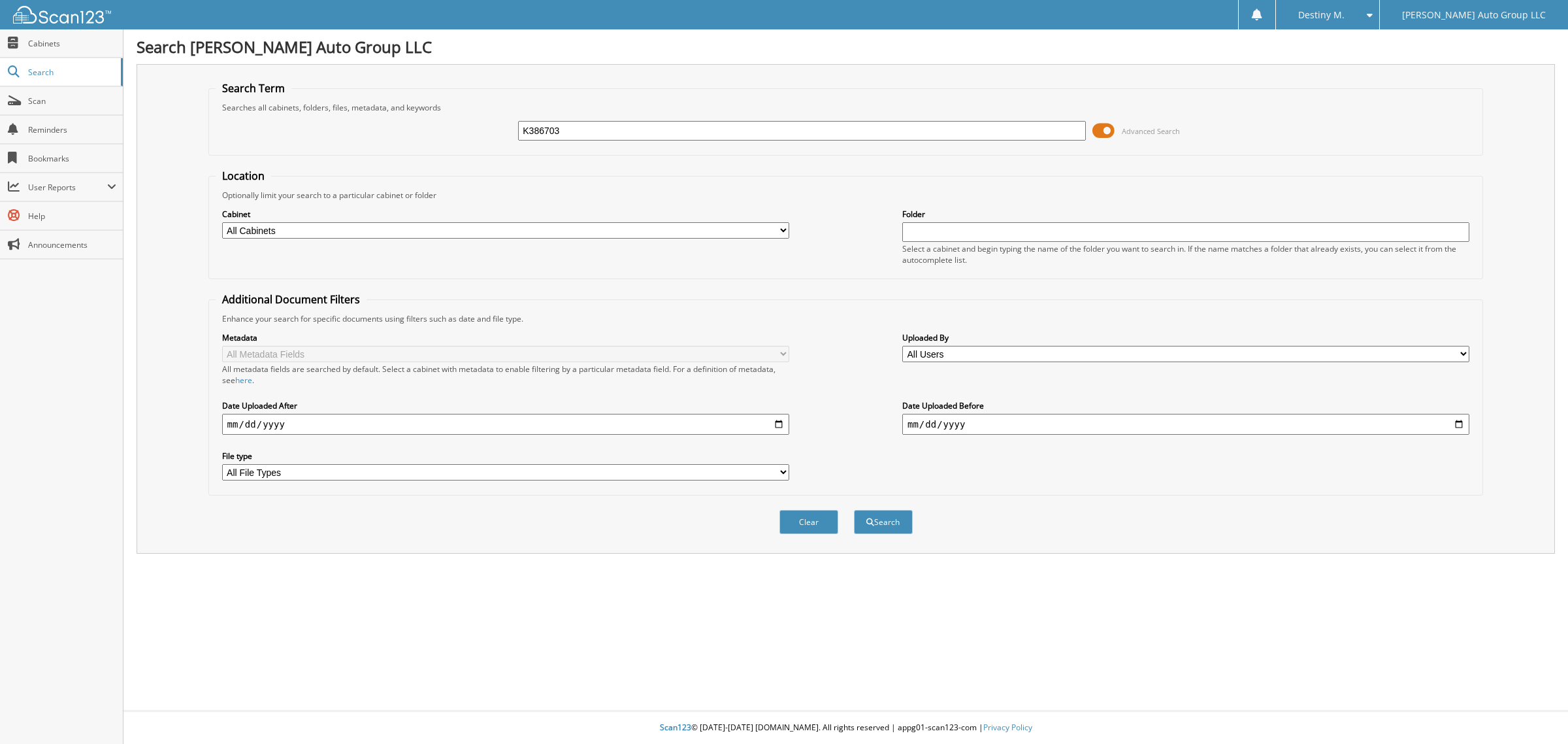
type input "K386703"
click at [854, 509] on button "Search" at bounding box center [883, 521] width 59 height 24
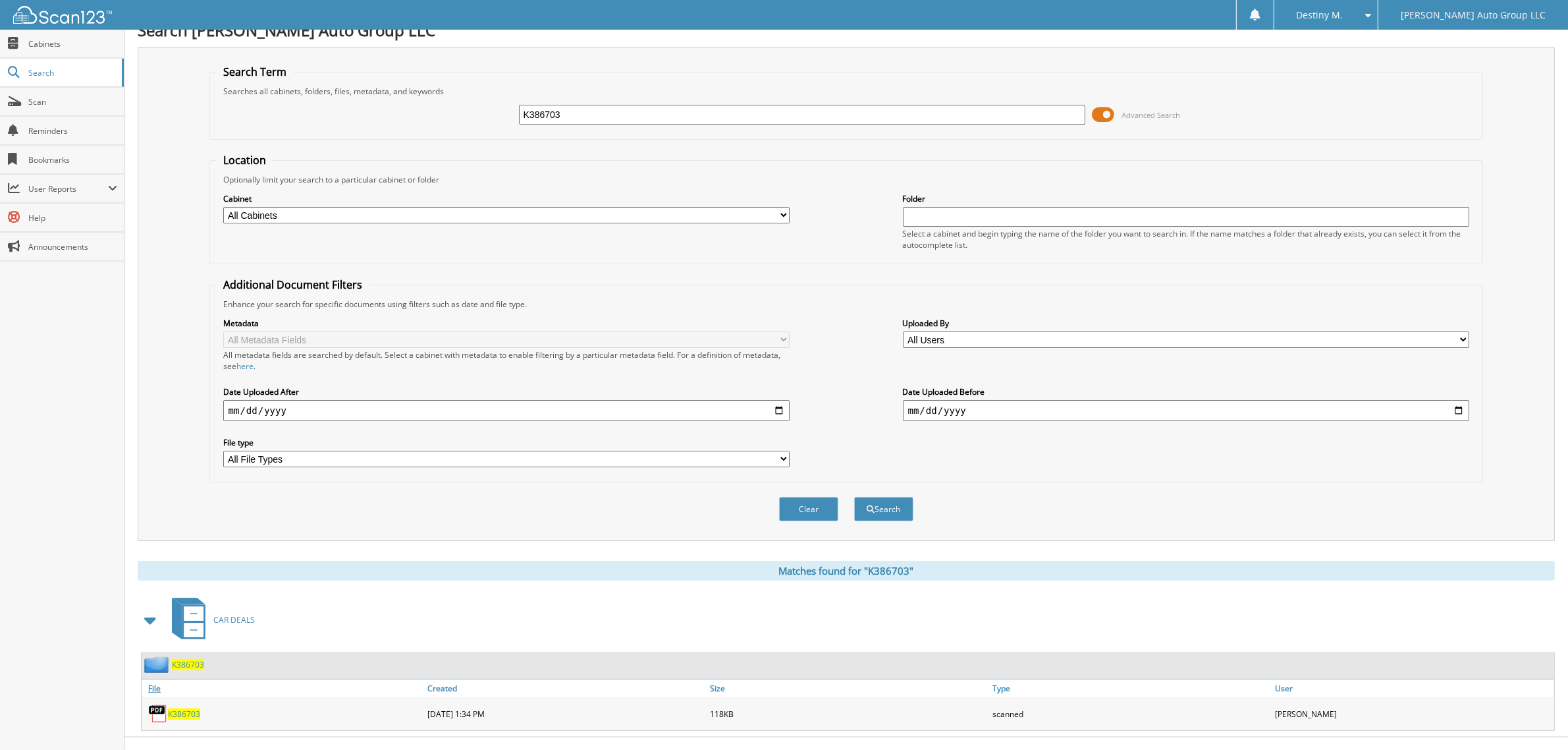
scroll to position [27, 0]
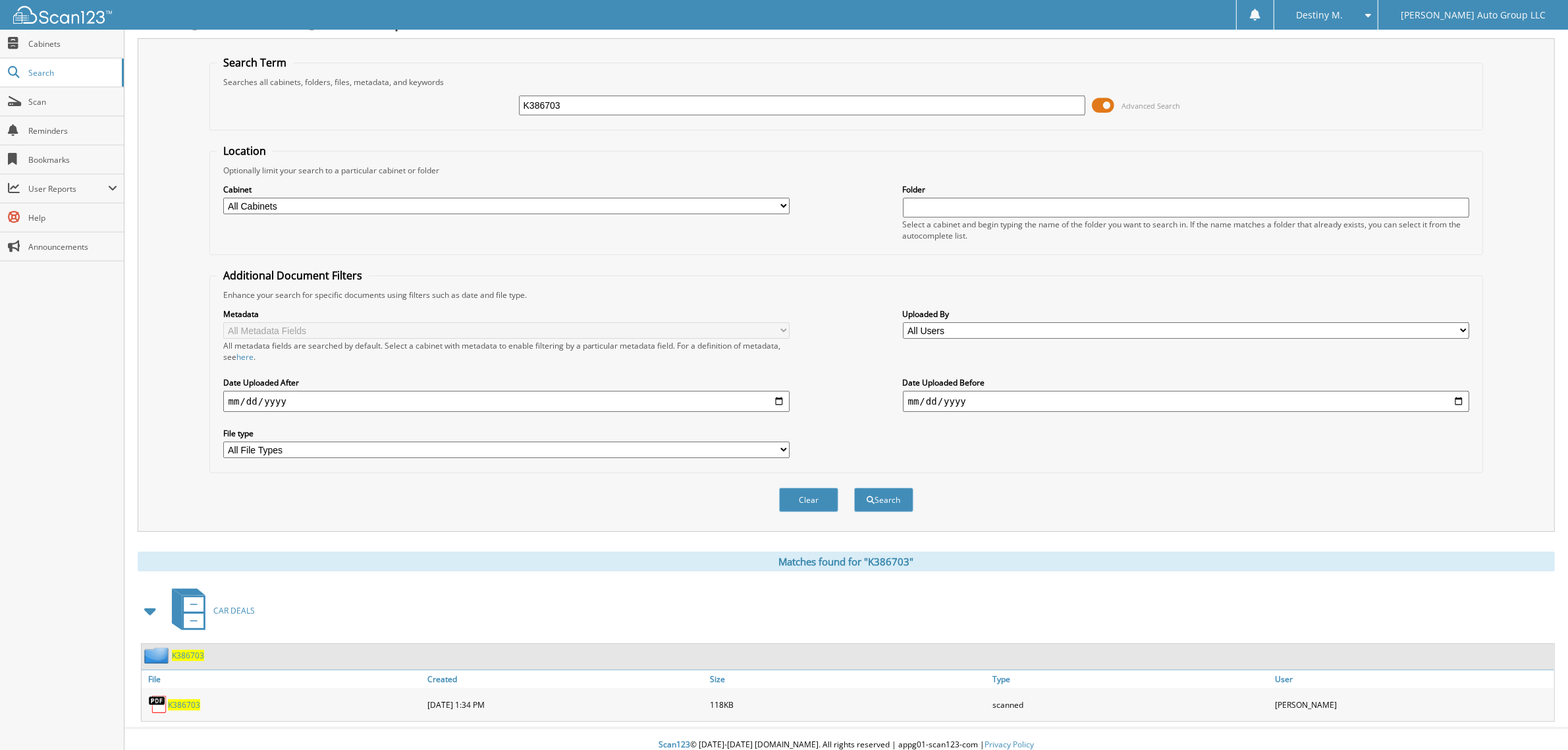
click at [155, 647] on img at bounding box center [157, 655] width 27 height 17
click at [182, 649] on span "K386703" at bounding box center [188, 654] width 32 height 11
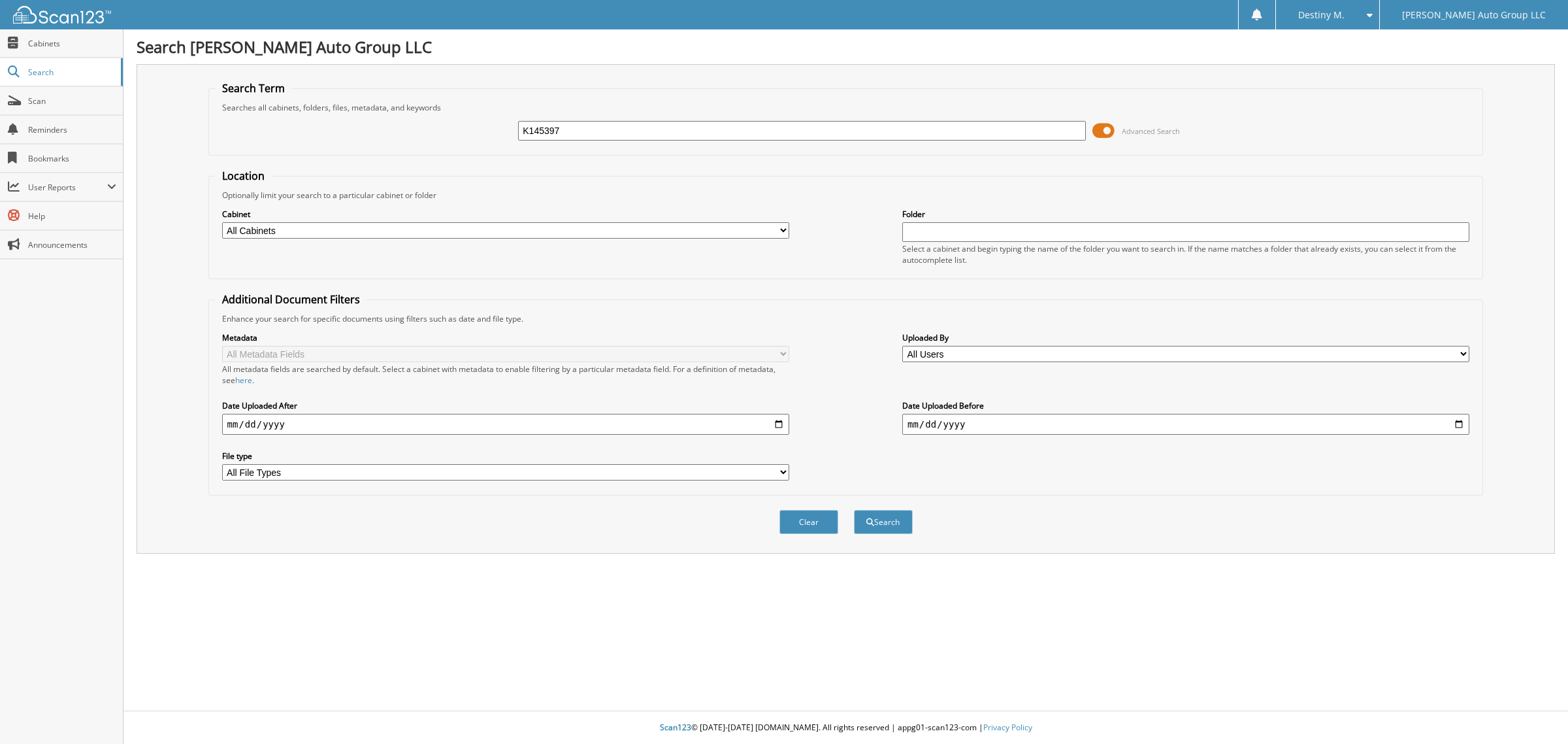
type input "K145397"
click at [854, 509] on button "Search" at bounding box center [883, 521] width 59 height 24
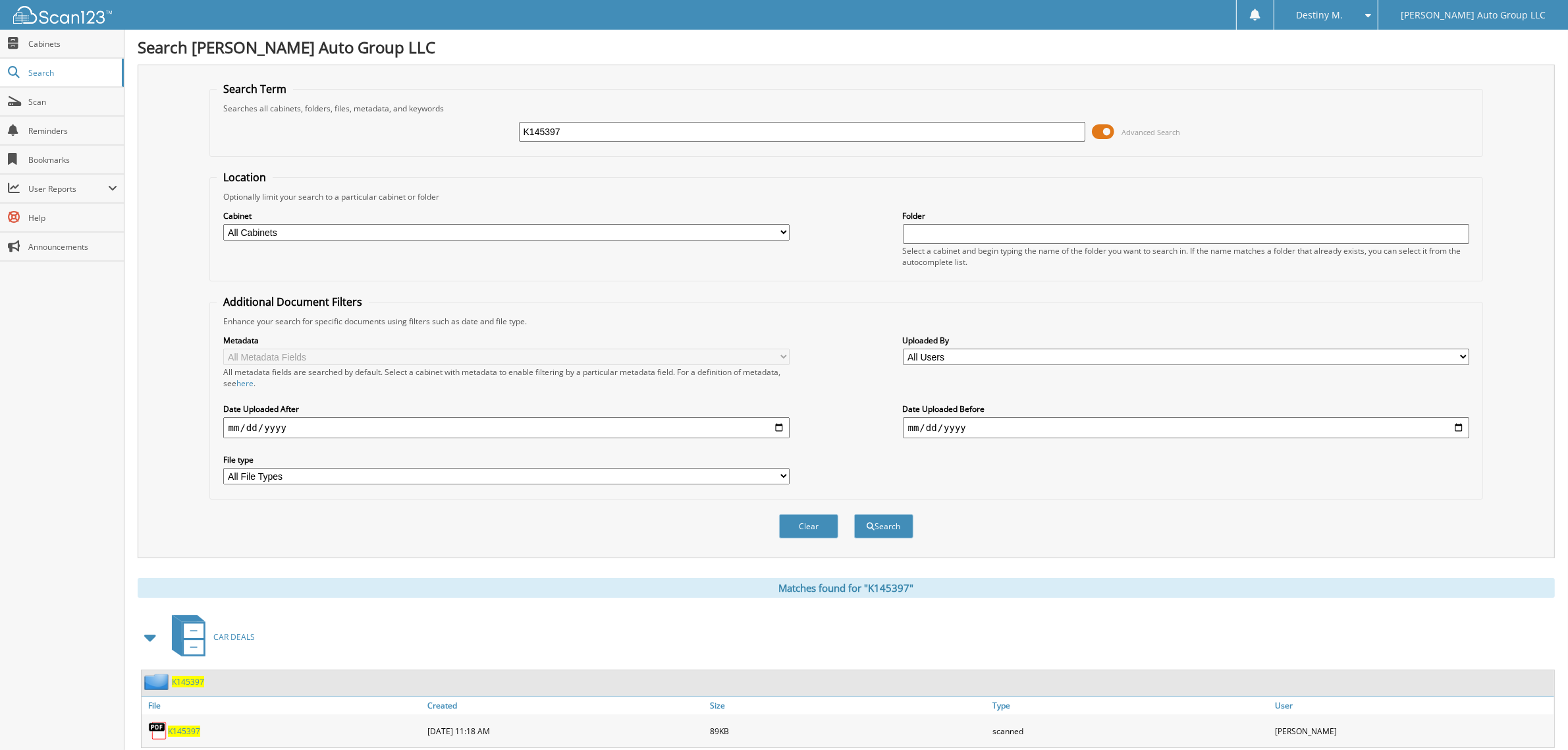
click at [197, 676] on span "K145397" at bounding box center [188, 681] width 32 height 11
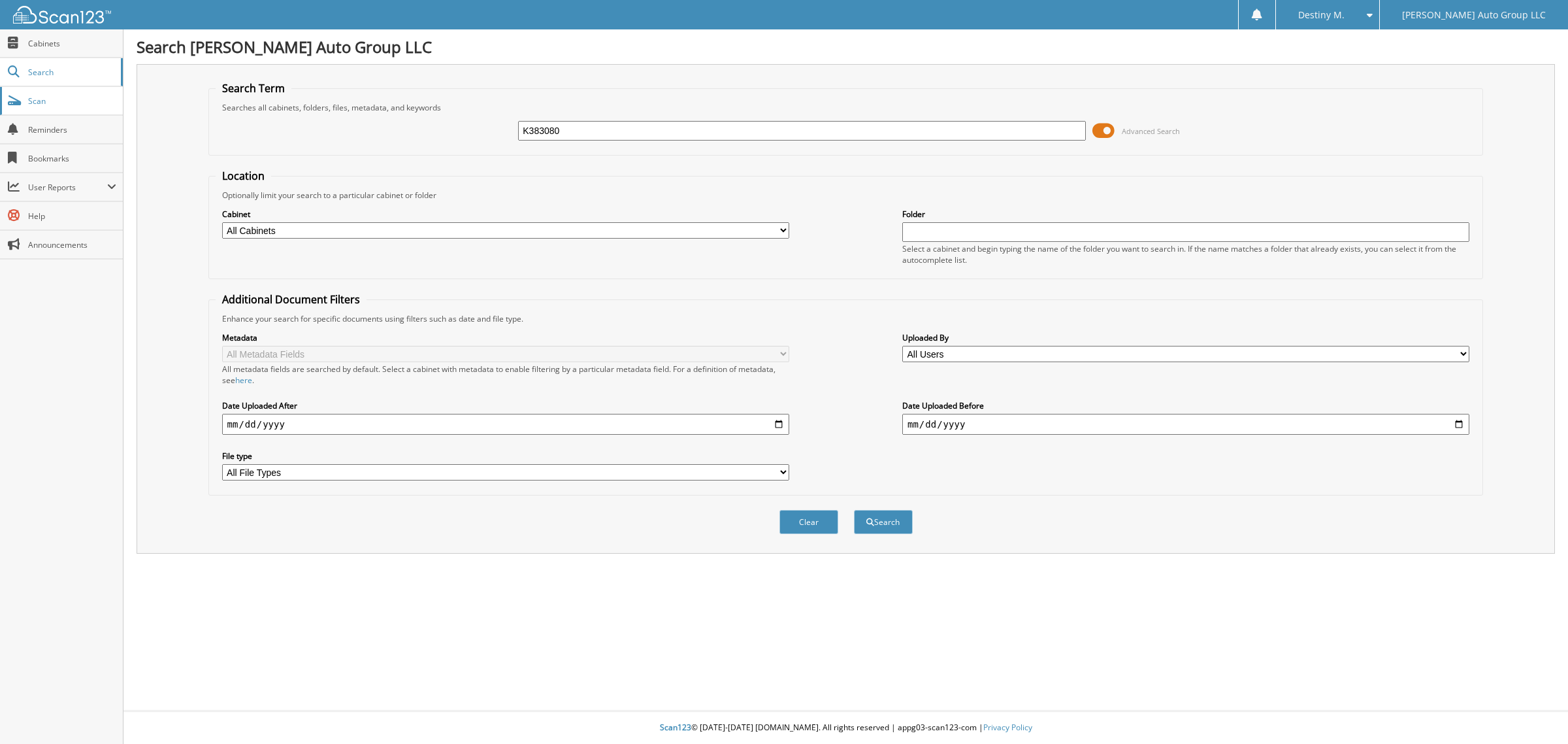
type input "K383080"
click at [854, 509] on button "Search" at bounding box center [883, 521] width 59 height 24
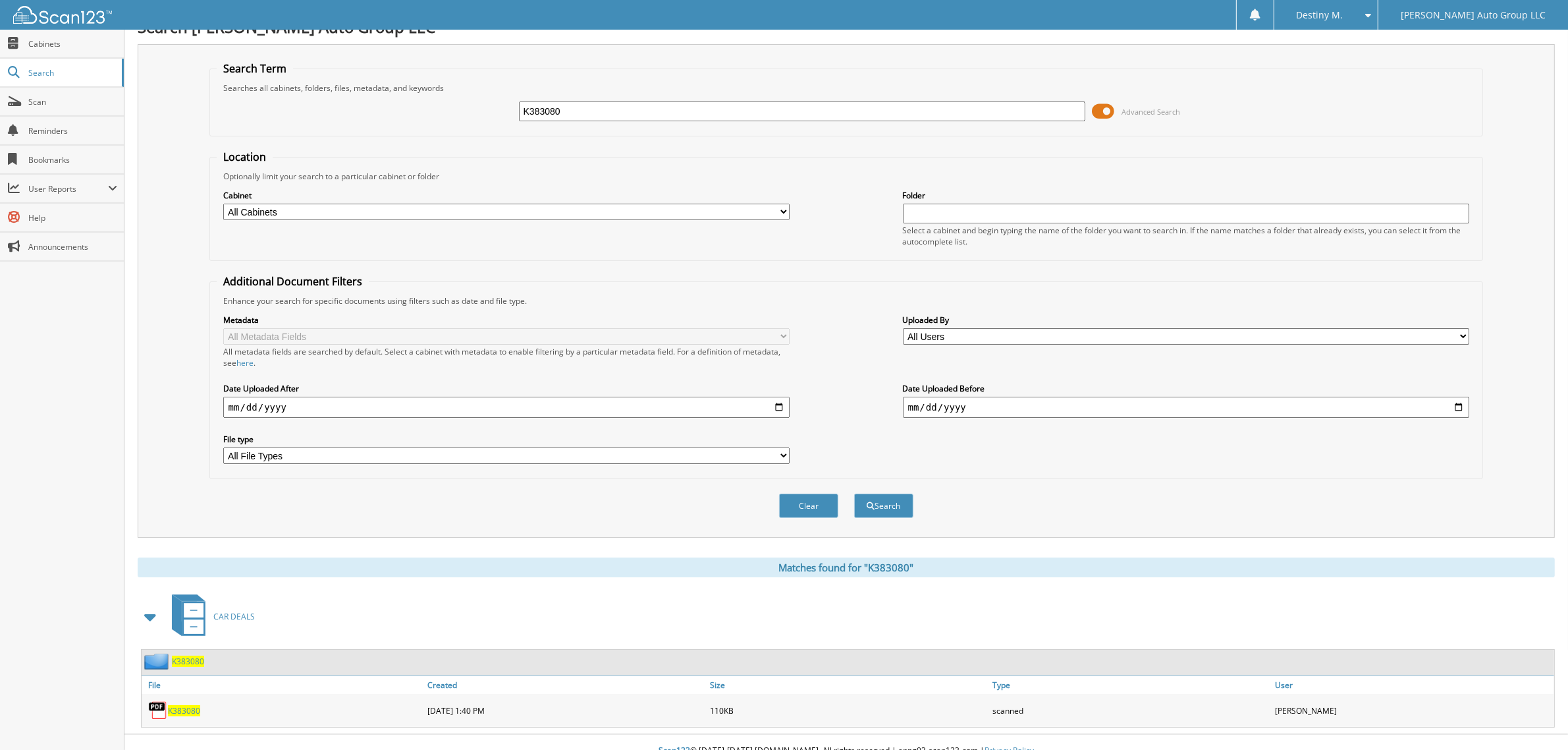
scroll to position [27, 0]
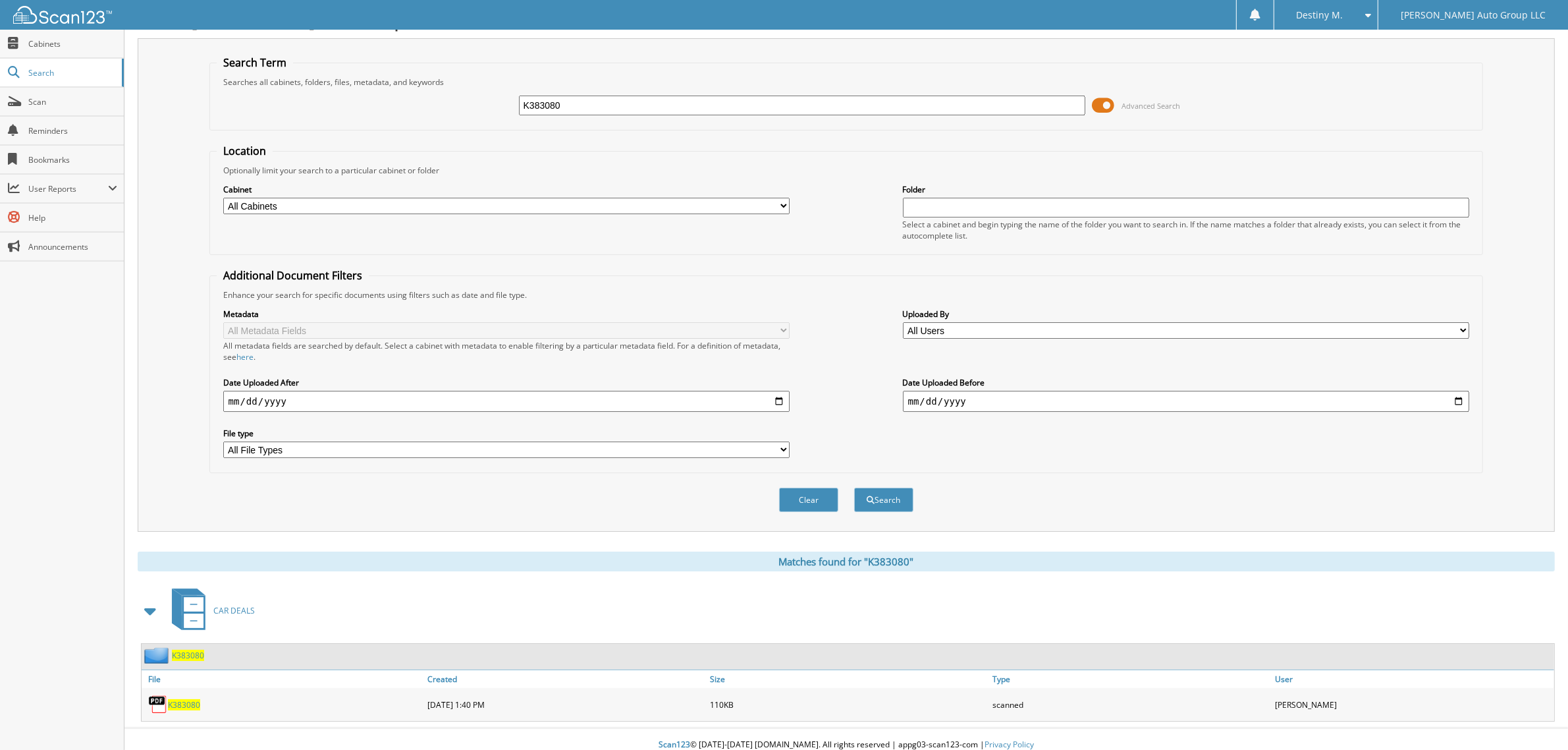
click at [198, 649] on span "K383080" at bounding box center [188, 654] width 32 height 11
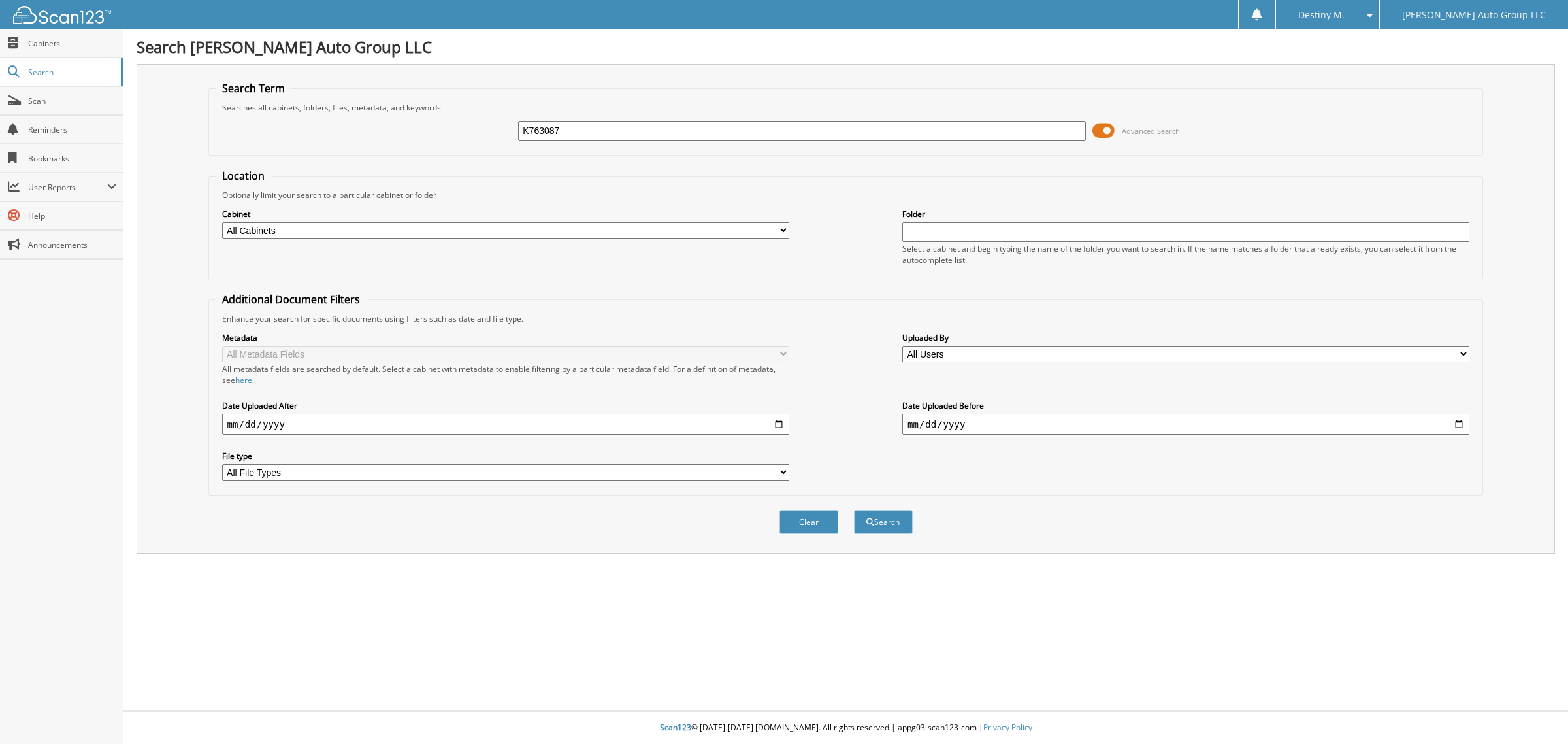
type input "K763087"
click at [854, 509] on button "Search" at bounding box center [883, 521] width 59 height 24
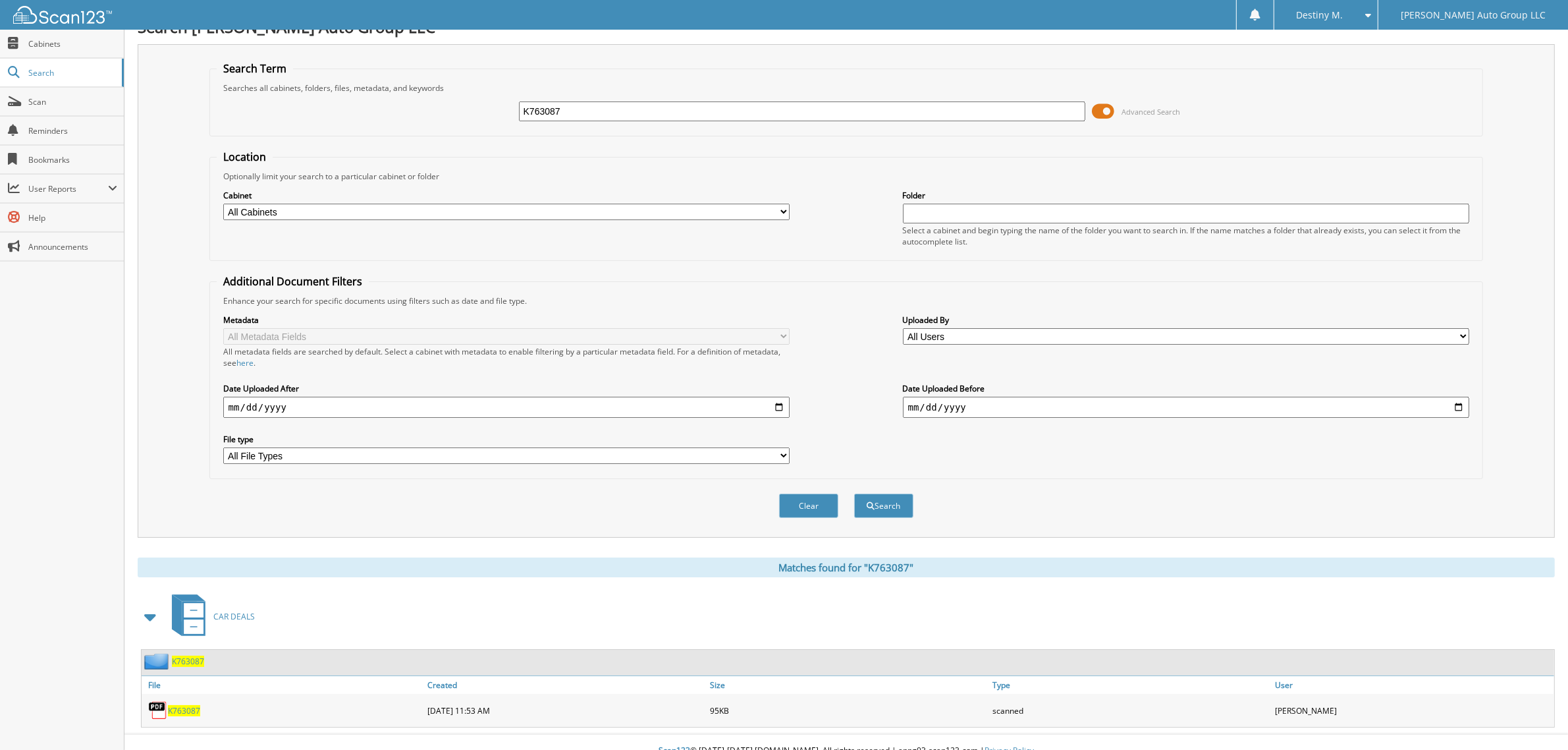
scroll to position [27, 0]
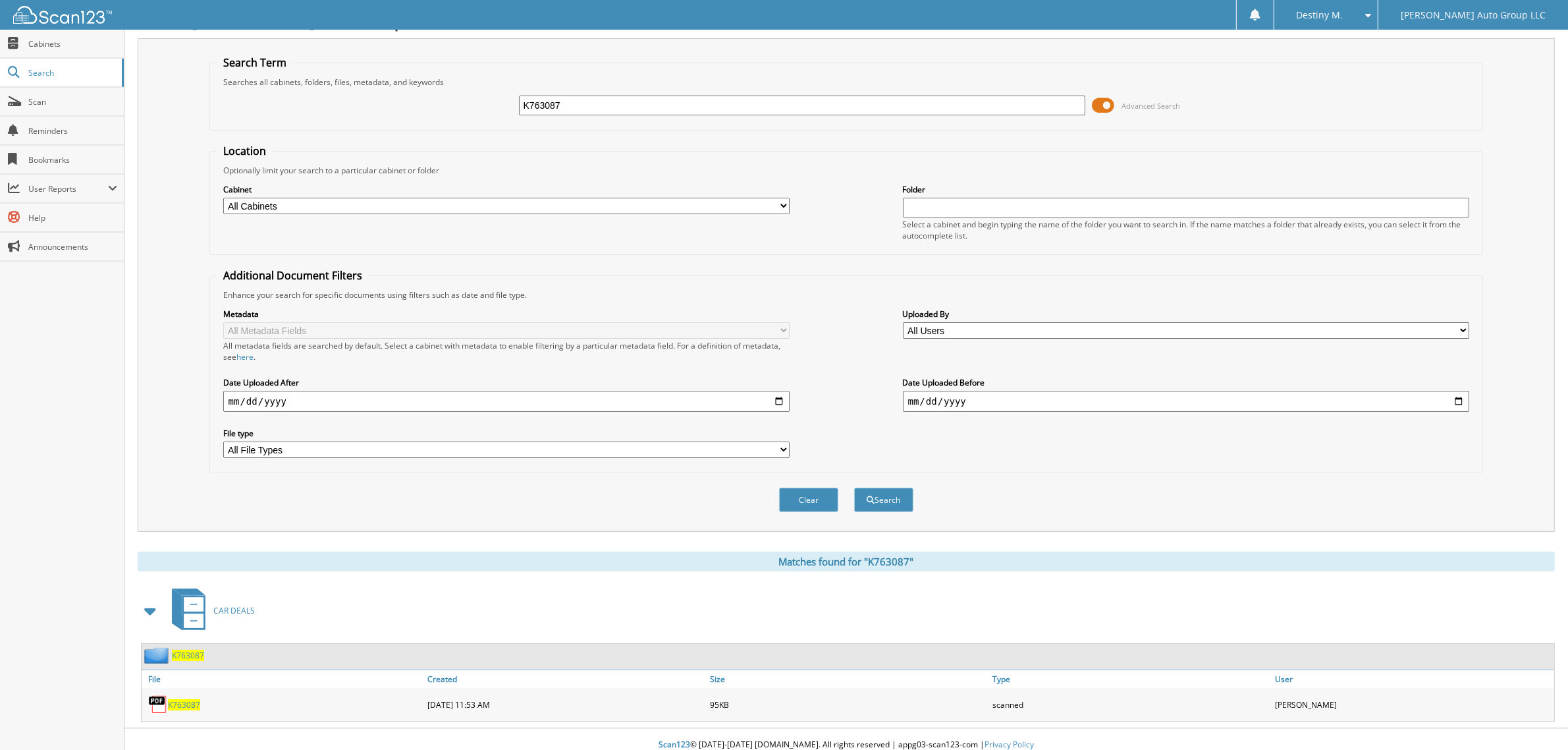
click at [201, 649] on span "K763087" at bounding box center [188, 654] width 32 height 11
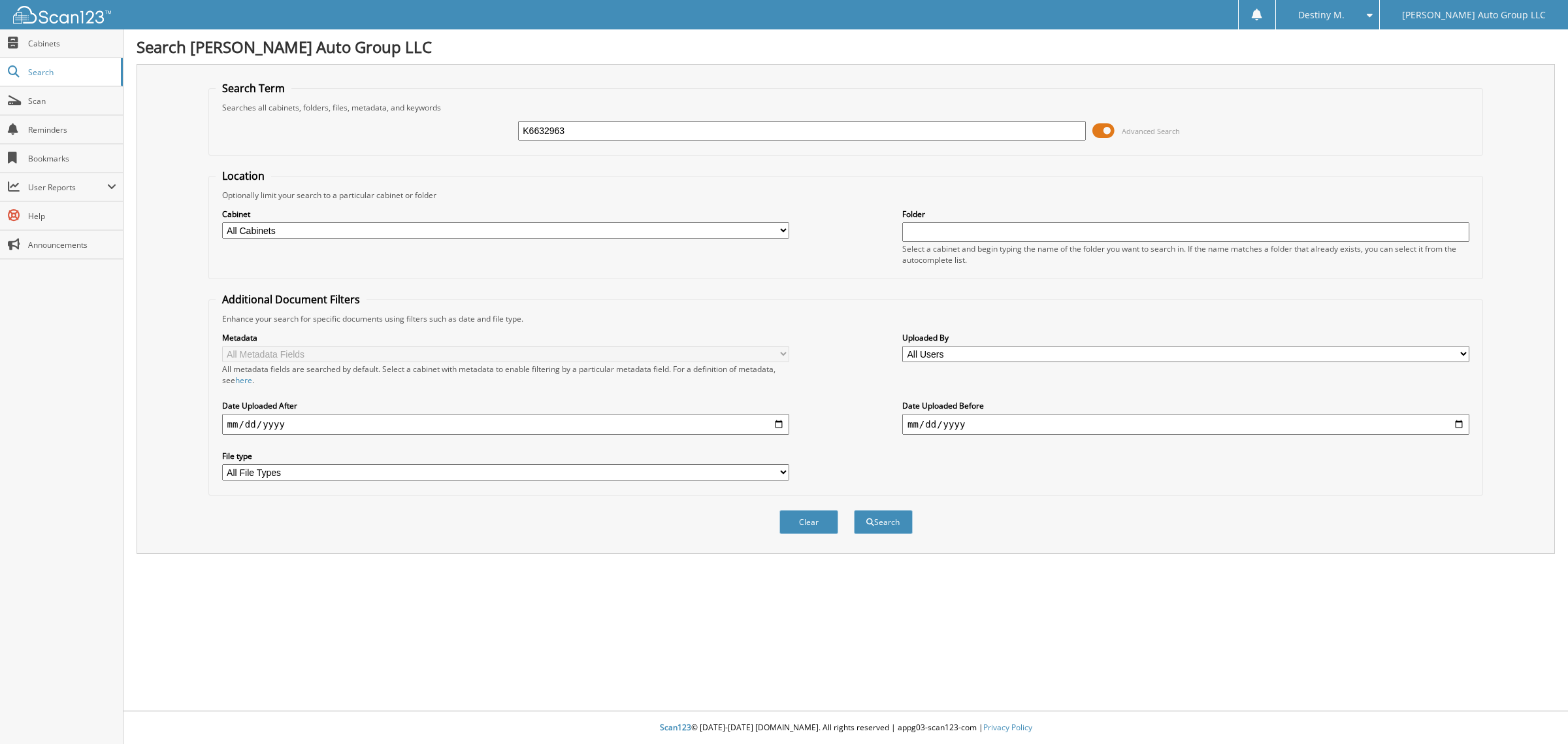
type input "K6632963"
click at [854, 509] on button "Search" at bounding box center [883, 521] width 59 height 24
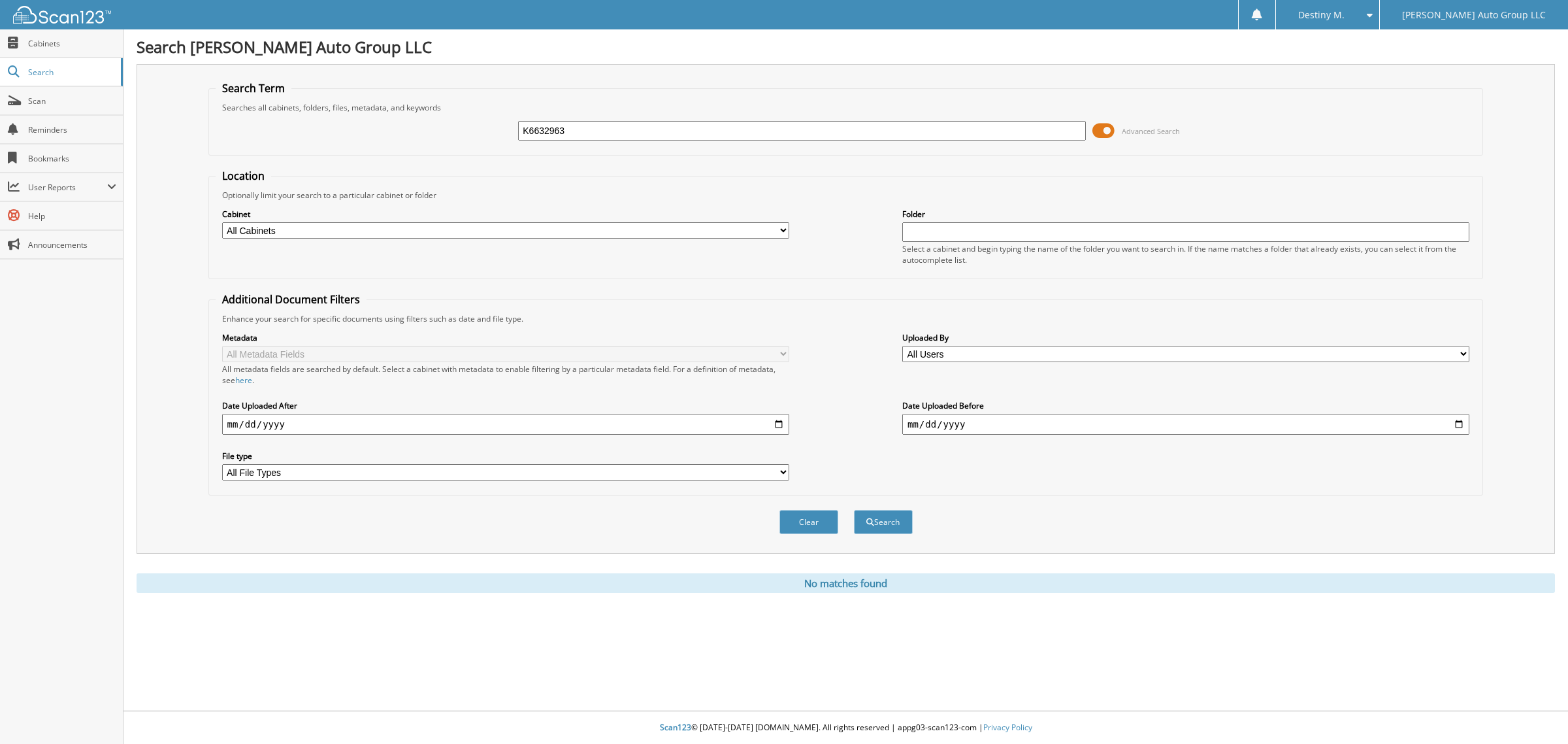
drag, startPoint x: 562, startPoint y: 133, endPoint x: 585, endPoint y: 122, distance: 25.5
click at [562, 131] on input "K6632963" at bounding box center [802, 130] width 567 height 20
type input "K663293"
click at [854, 509] on button "Search" at bounding box center [883, 521] width 59 height 24
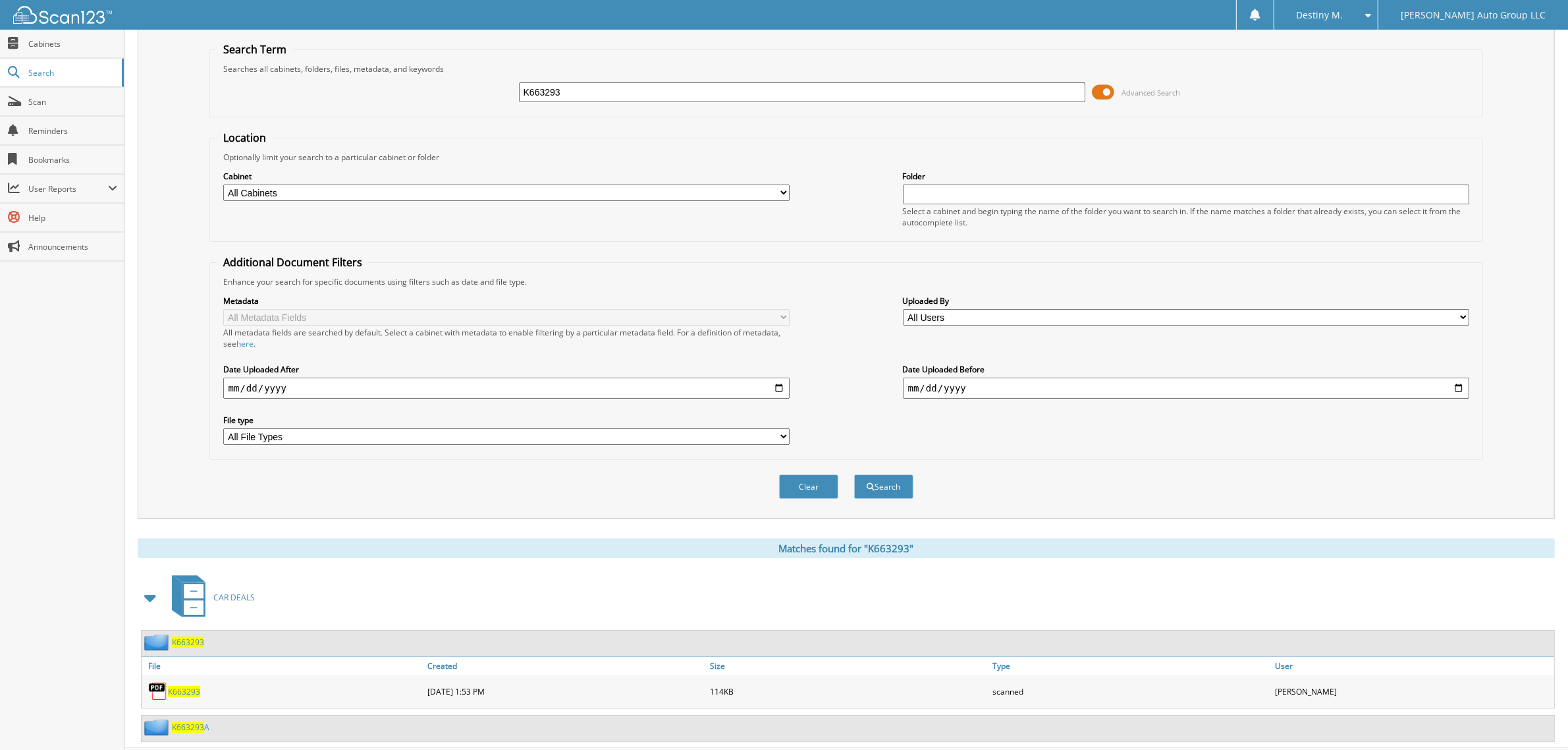
scroll to position [60, 0]
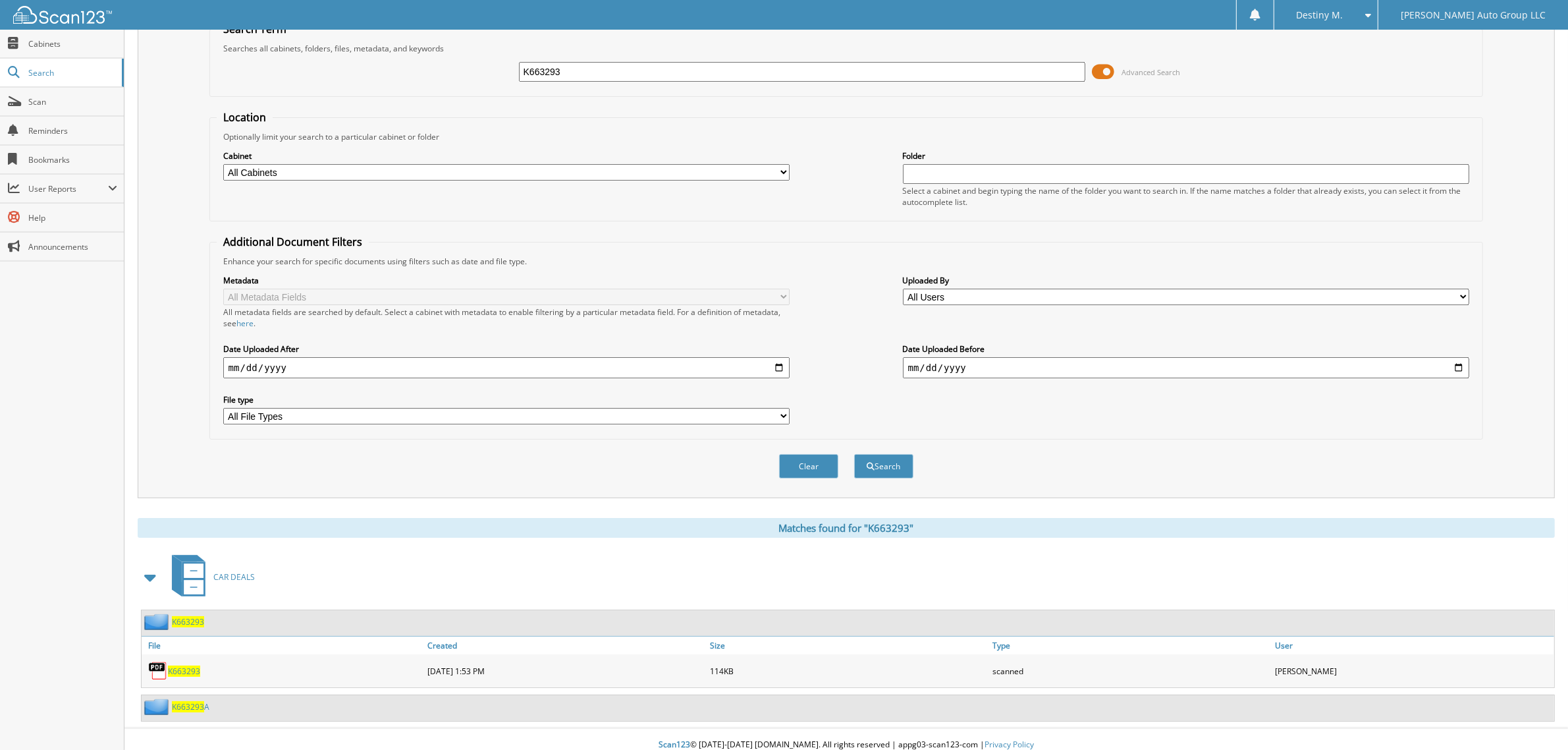
click at [196, 616] on span "K663293" at bounding box center [188, 621] width 32 height 11
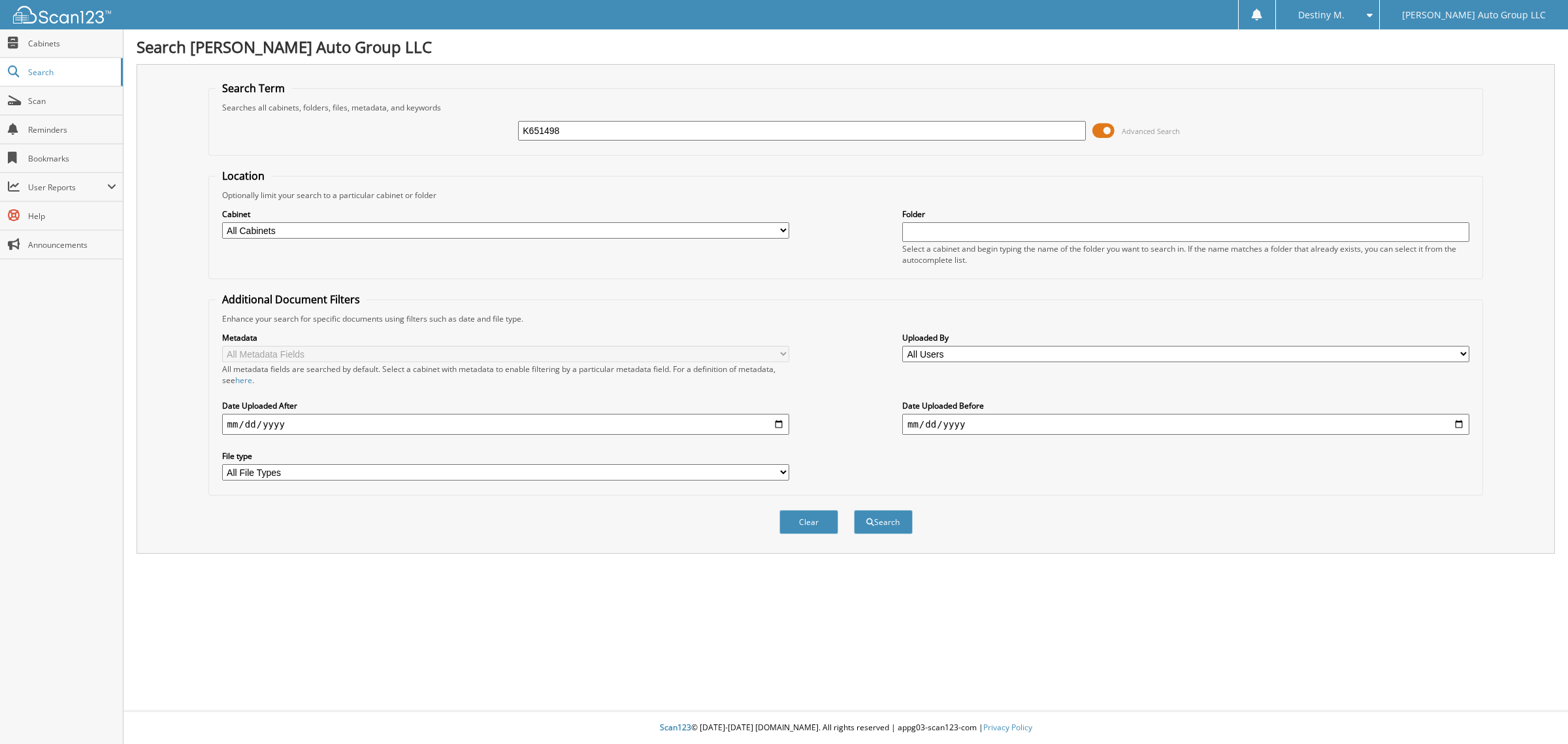
click at [615, 139] on input "K651498" at bounding box center [802, 130] width 567 height 20
type input "K651498"
click at [854, 509] on button "Search" at bounding box center [883, 521] width 59 height 24
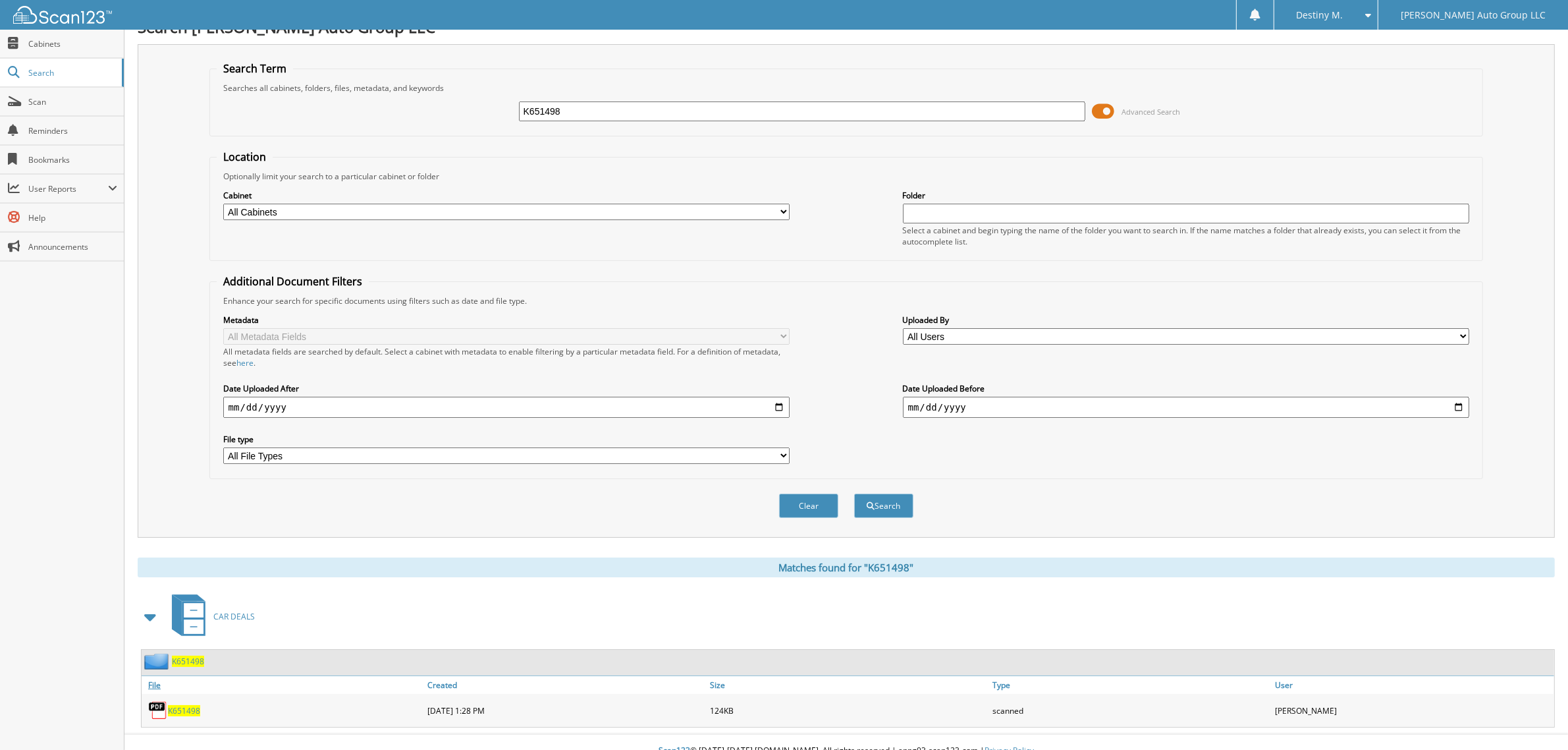
scroll to position [27, 0]
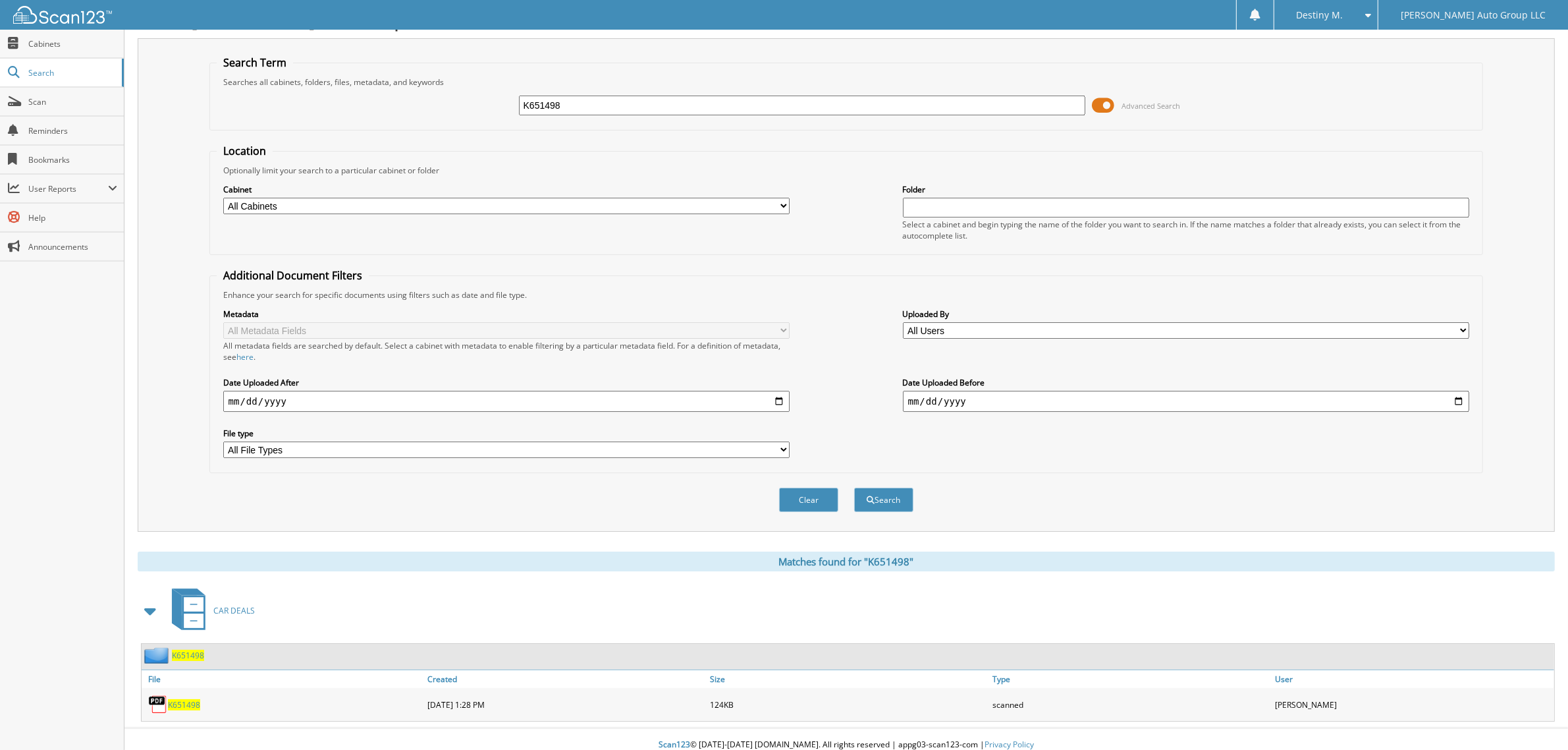
click at [191, 653] on div "K651498" at bounding box center [847, 656] width 1412 height 26
click at [194, 649] on span "K651498" at bounding box center [188, 654] width 32 height 11
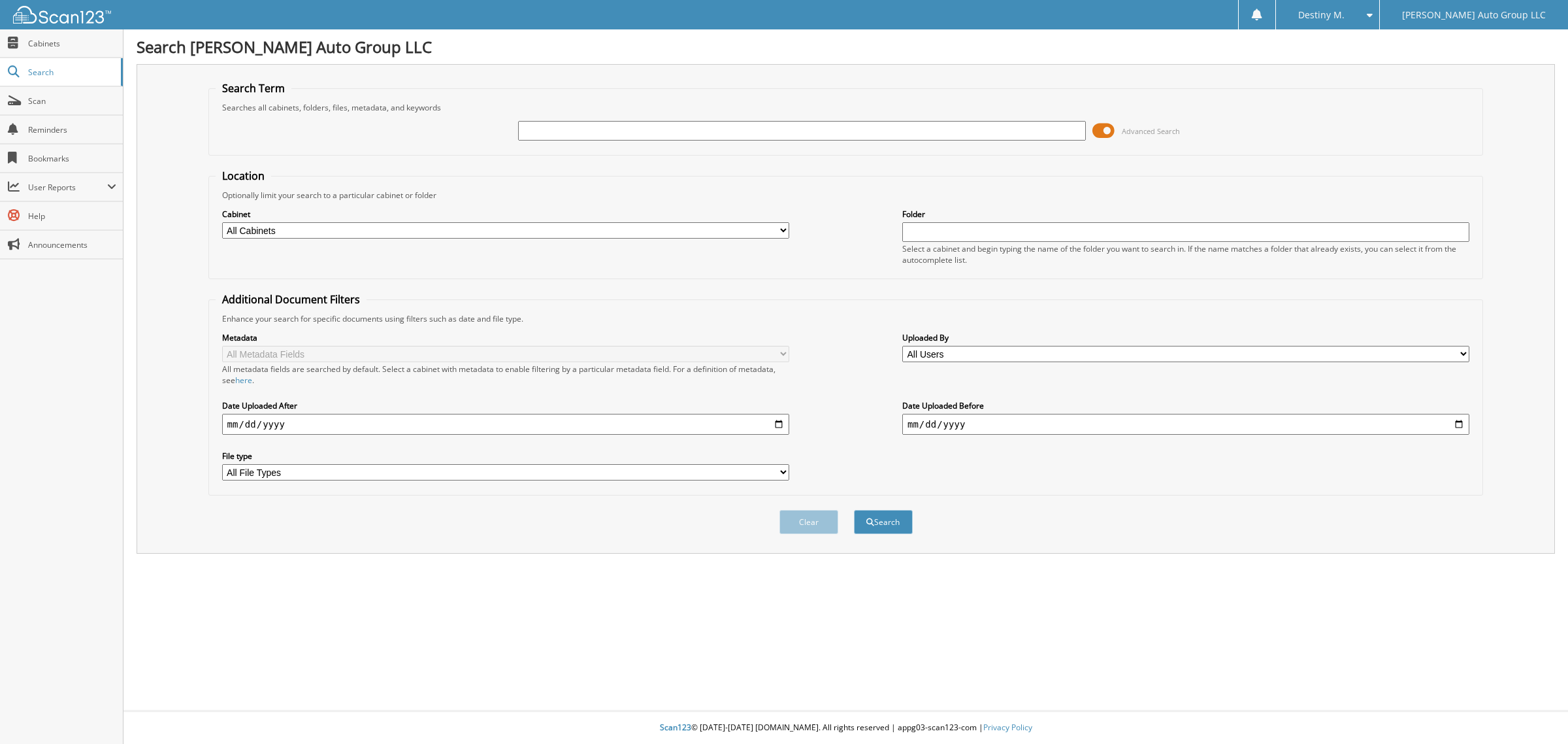
click at [581, 124] on input "text" at bounding box center [802, 130] width 567 height 20
type input "K384319"
click at [854, 509] on button "Search" at bounding box center [883, 521] width 59 height 24
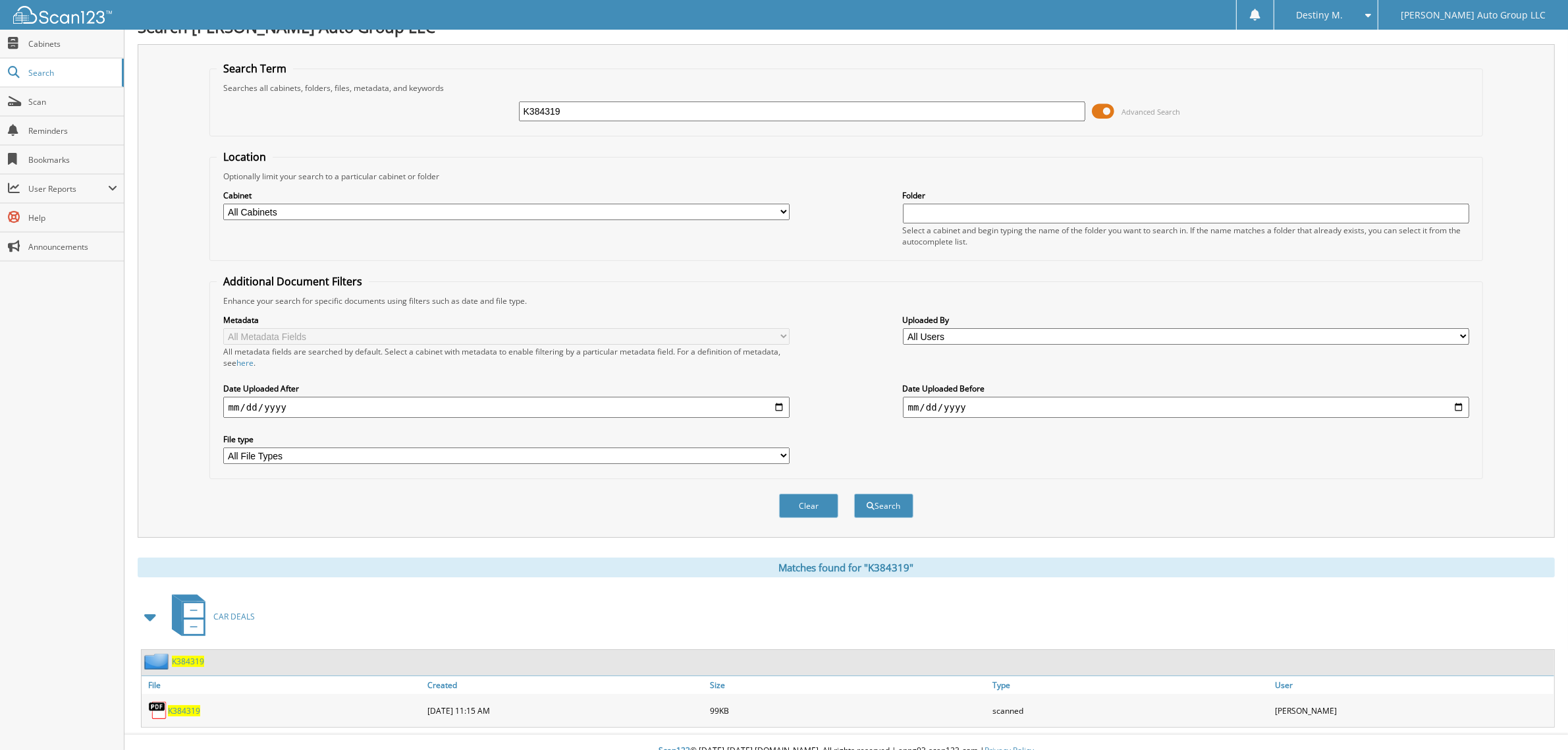
scroll to position [27, 0]
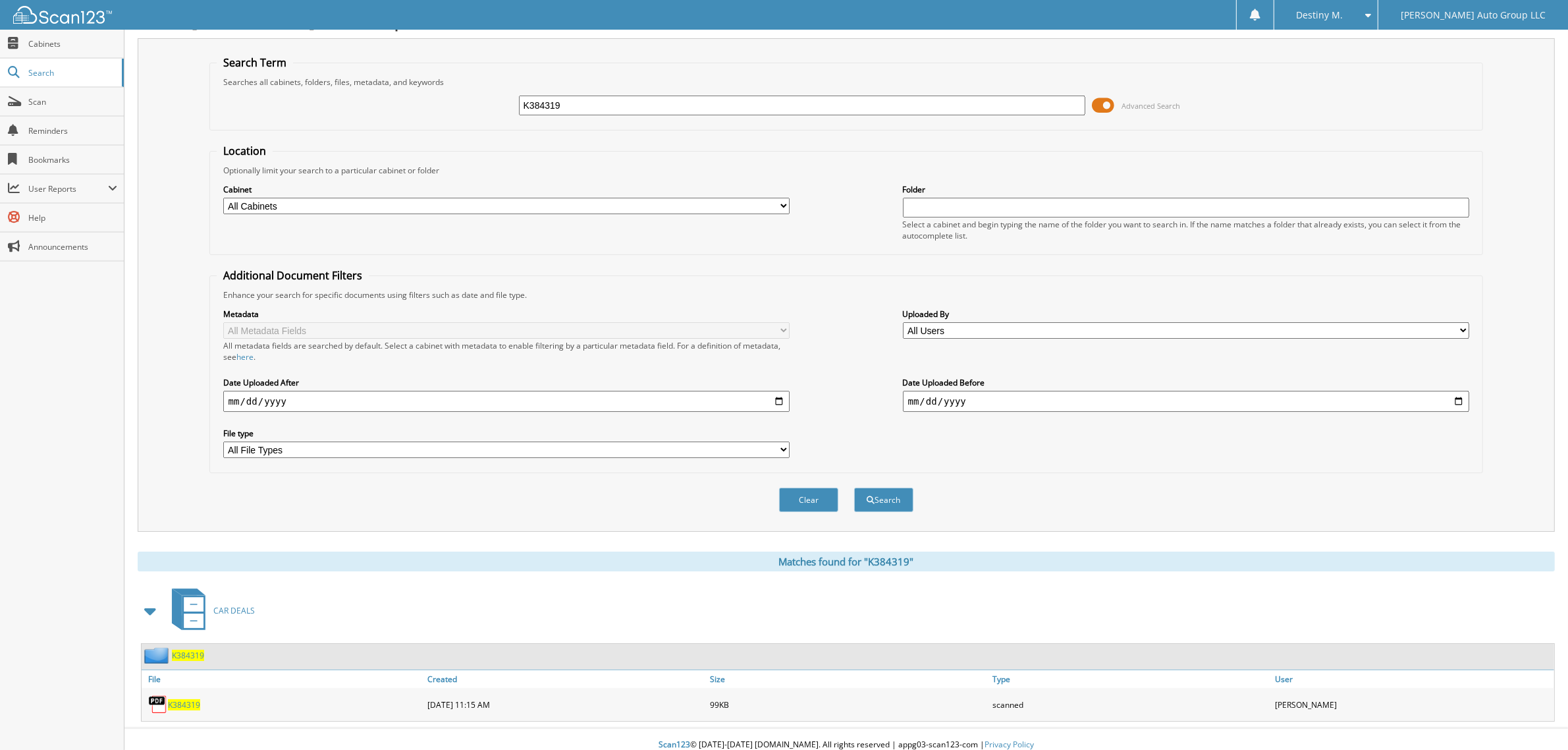
click at [176, 649] on span "K384319" at bounding box center [188, 654] width 32 height 11
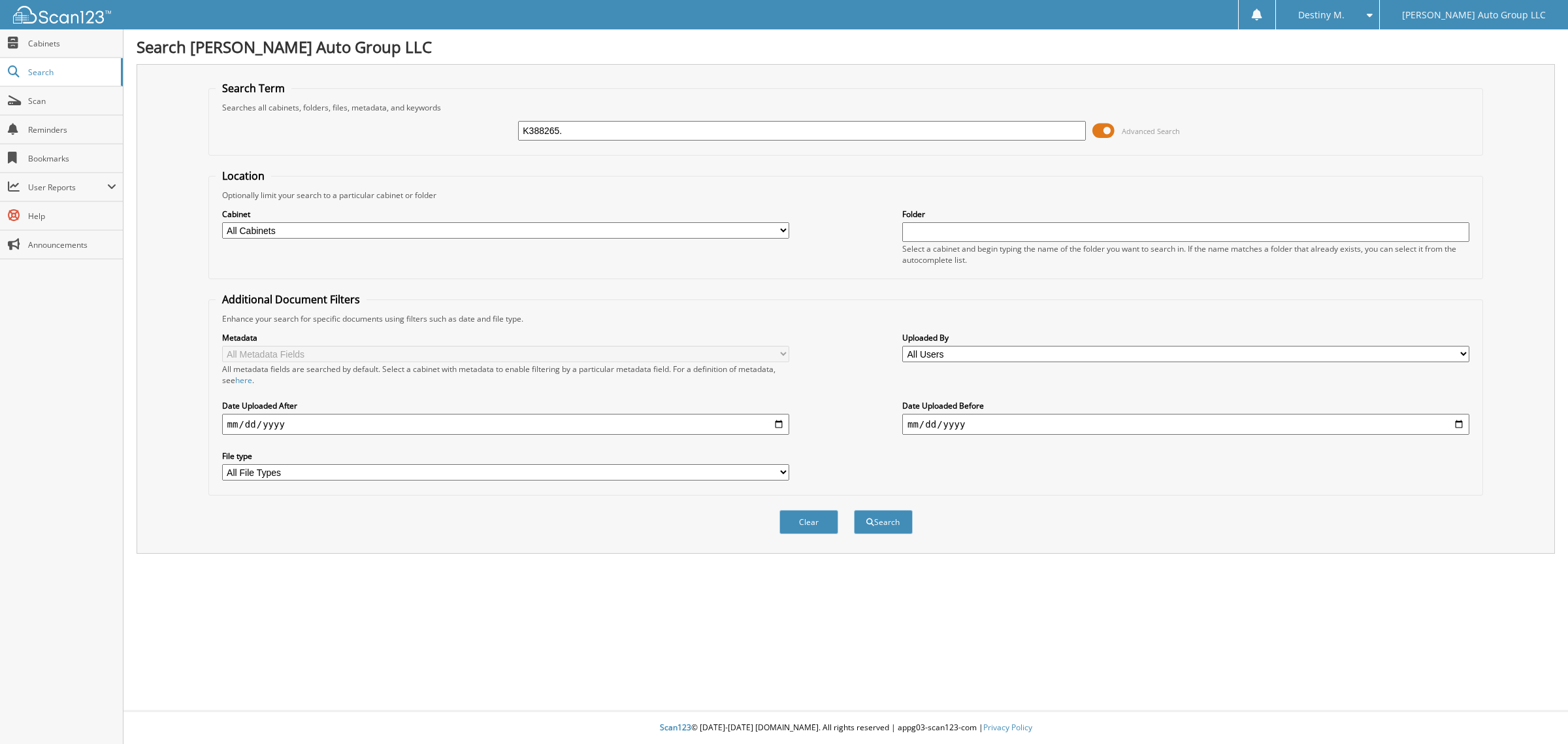
type input "K388265."
click at [854, 509] on button "Search" at bounding box center [883, 521] width 59 height 24
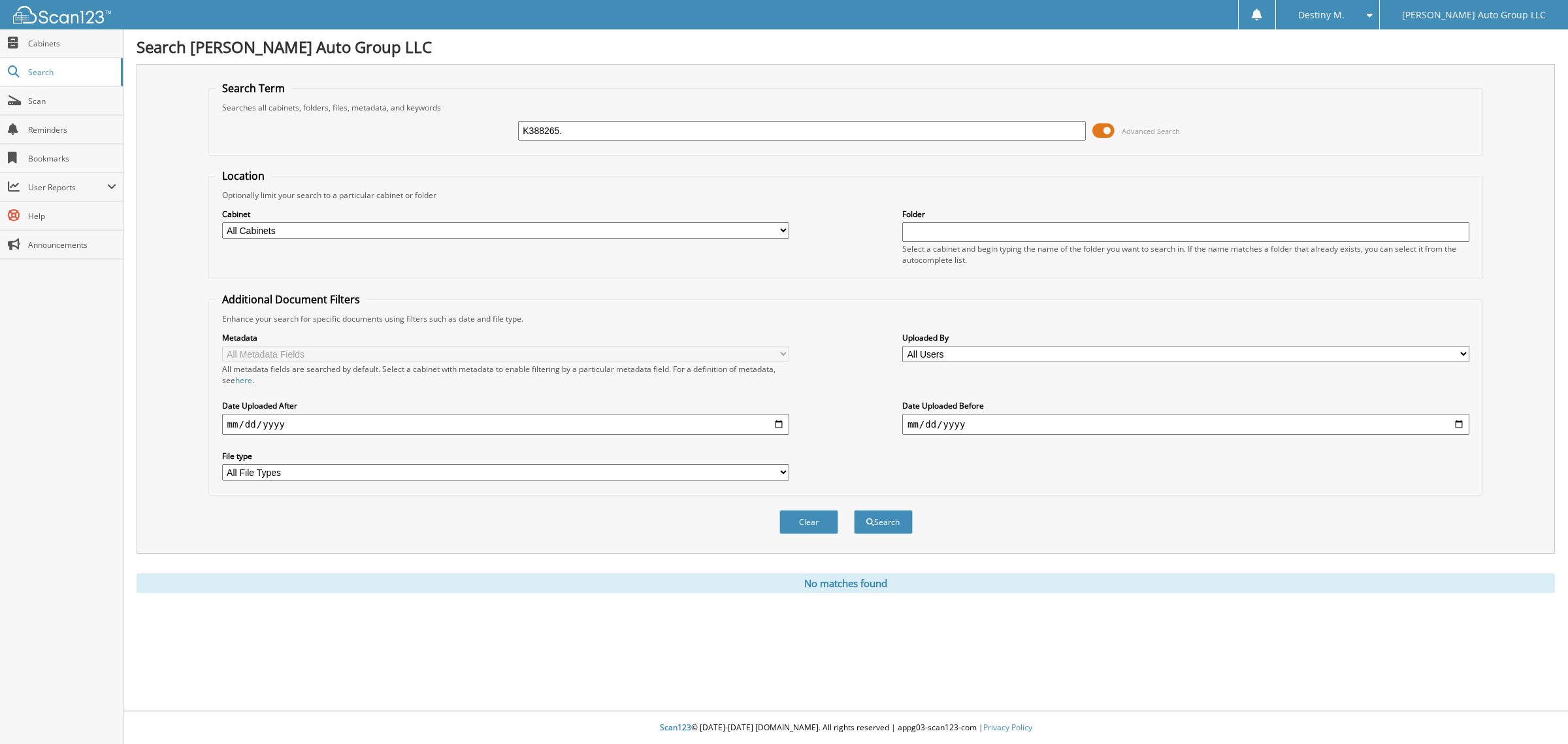
click at [674, 135] on input "K388265." at bounding box center [802, 130] width 567 height 20
click at [854, 509] on button "Search" at bounding box center [883, 521] width 59 height 24
drag, startPoint x: 659, startPoint y: 131, endPoint x: 116, endPoint y: 192, distance: 546.4
click at [130, 191] on div "Search Wilson Auto Group LLC Search Term Searches all cabinets, folders, files,…" at bounding box center [846, 372] width 1445 height 744
type input "K388265"
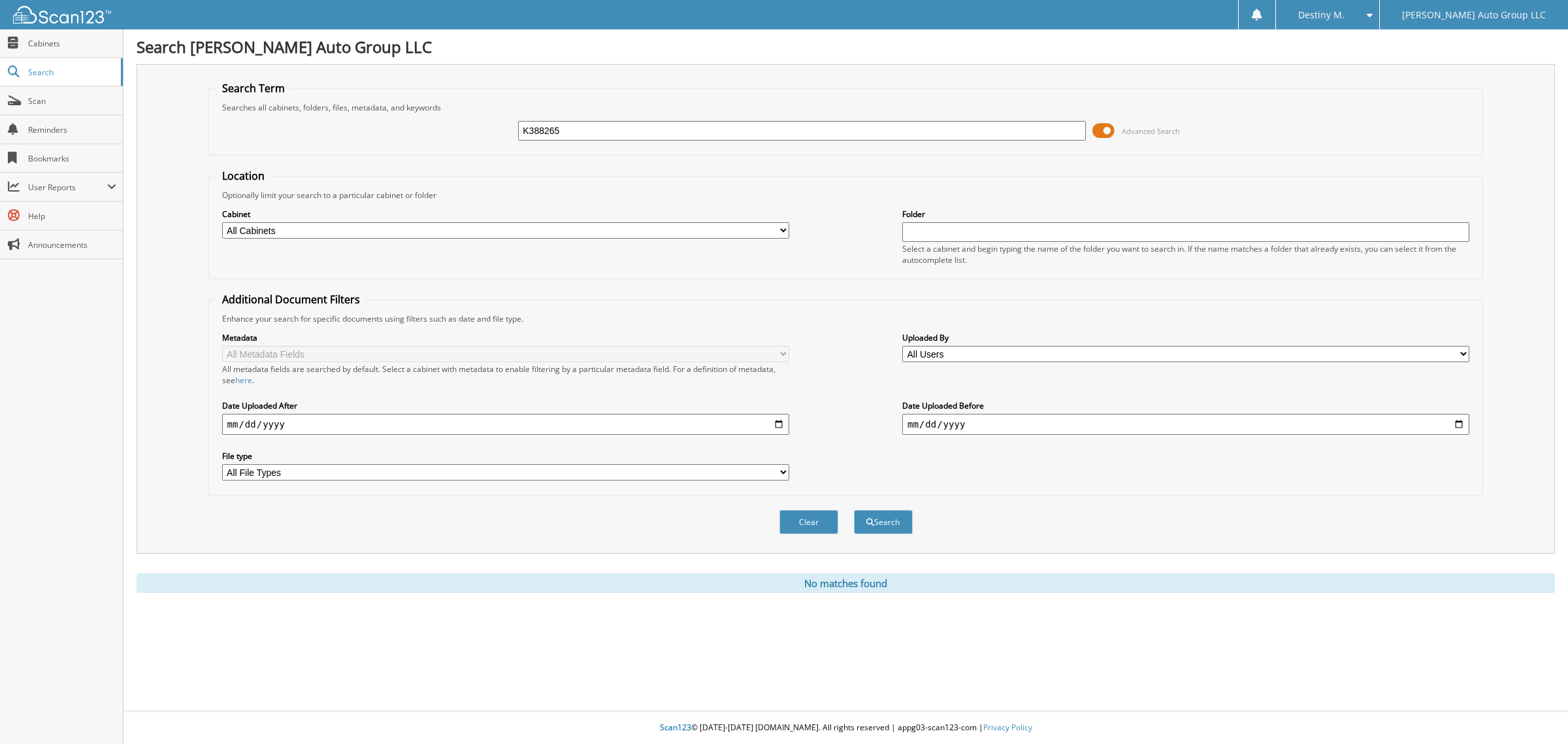
click at [854, 509] on button "Search" at bounding box center [883, 521] width 59 height 24
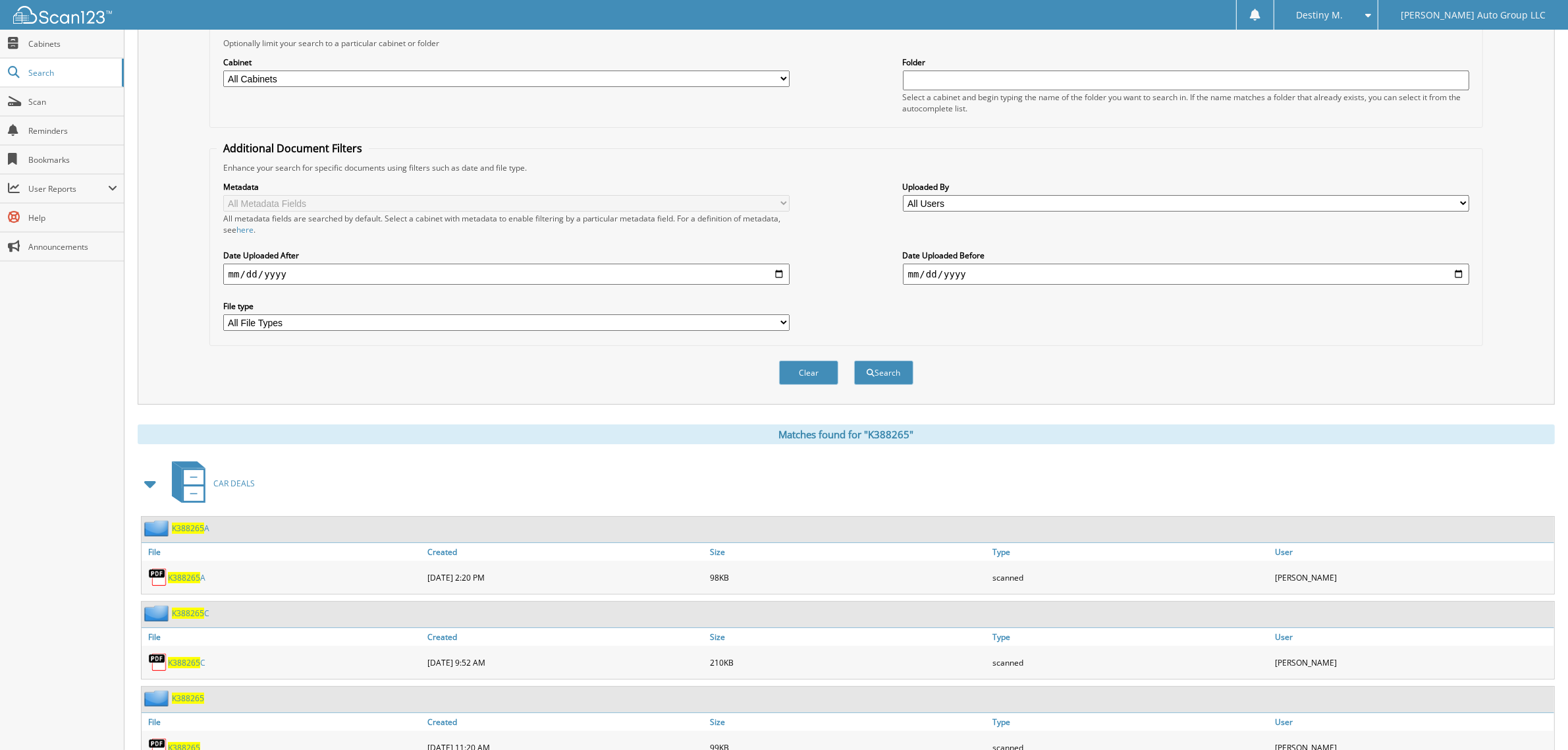
scroll to position [281, 0]
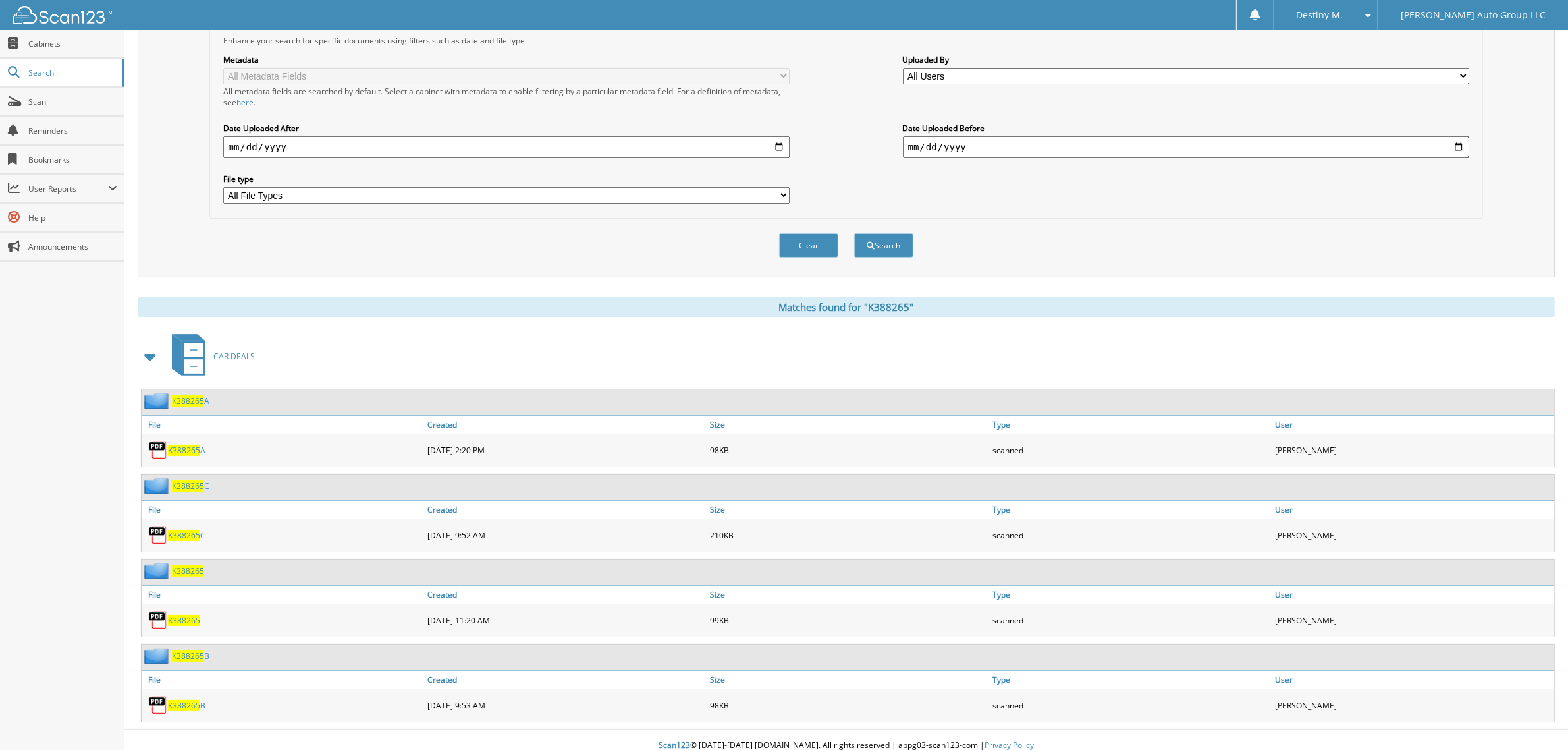
click at [194, 565] on span "K388265" at bounding box center [188, 570] width 32 height 11
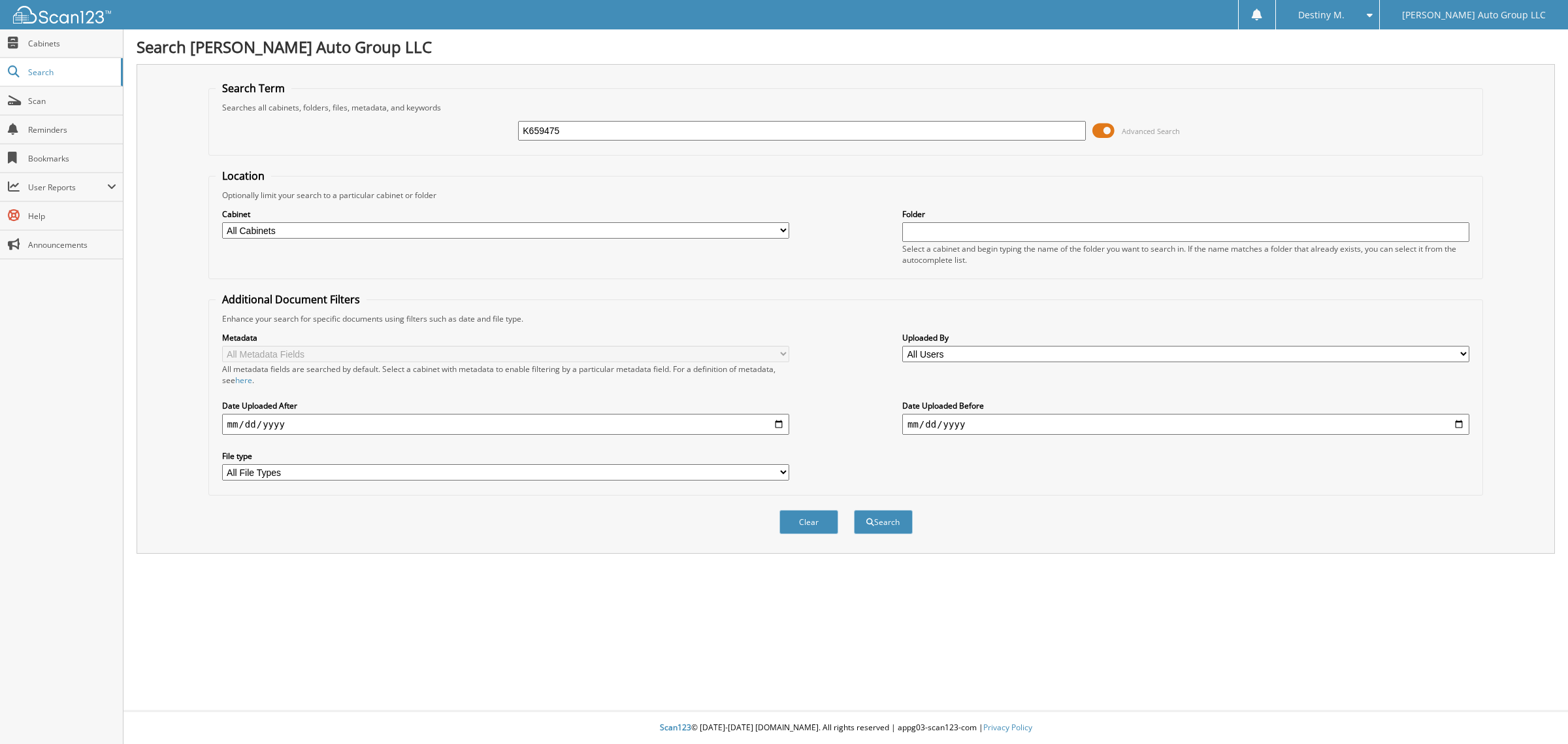
type input "K659475"
click at [854, 509] on button "Search" at bounding box center [883, 521] width 59 height 24
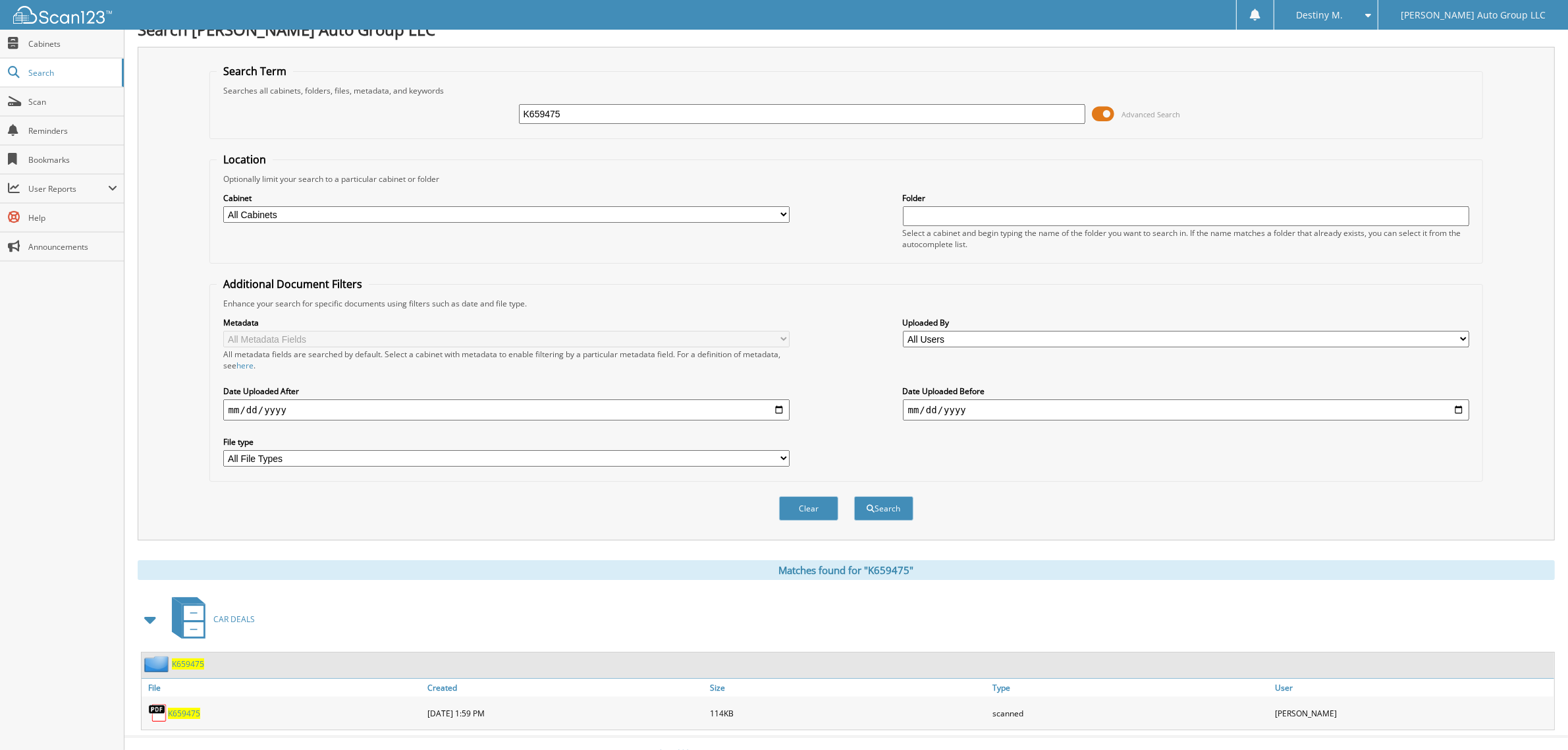
scroll to position [27, 0]
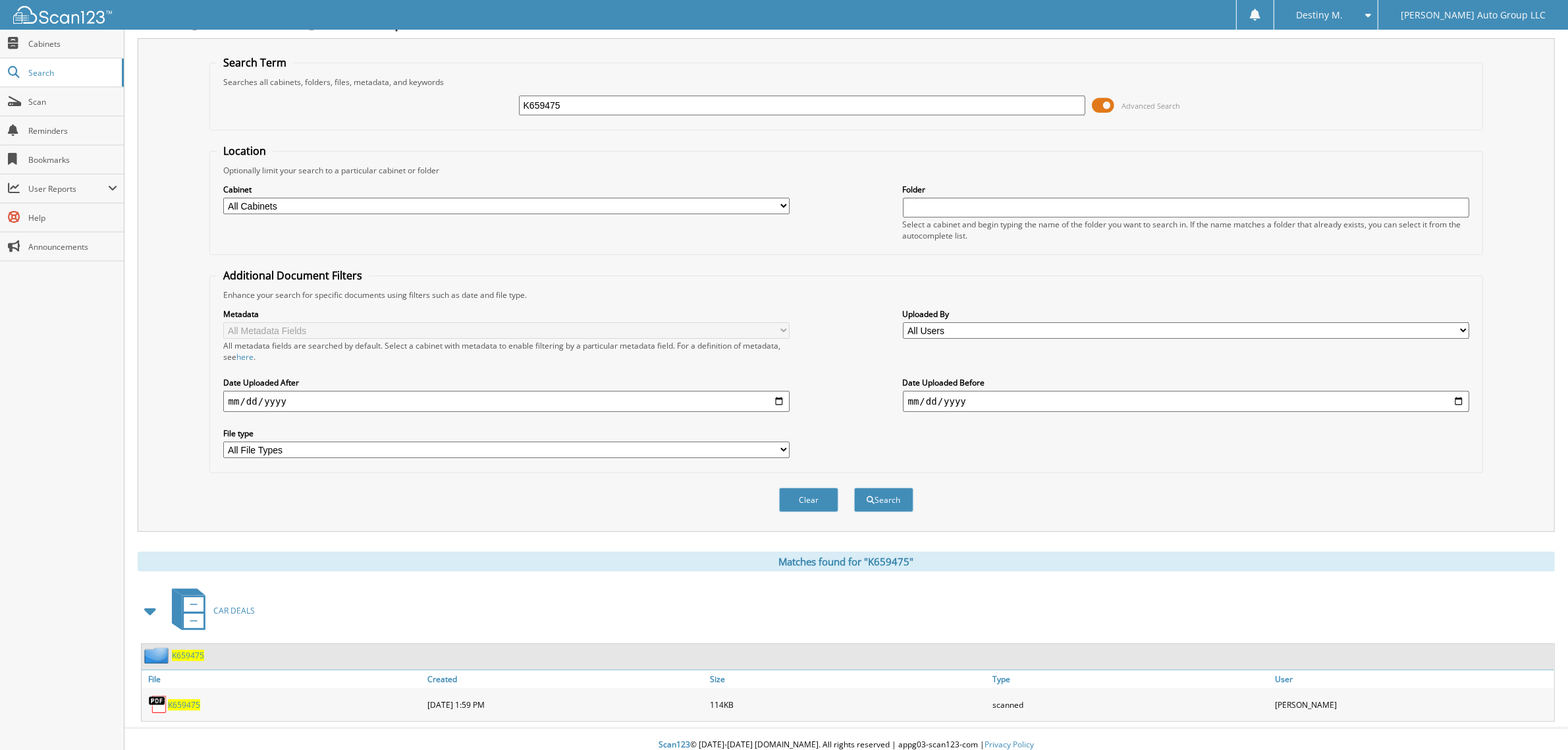
click at [202, 649] on span "K659475" at bounding box center [188, 654] width 32 height 11
drag, startPoint x: 636, startPoint y: 103, endPoint x: 136, endPoint y: 136, distance: 501.1
click at [137, 136] on div "Search Term Searches all cabinets, folders, files, metadata, and keywords K6594…" at bounding box center [846, 285] width 1417 height 494
type input "MOORE,"
click at [854, 488] on button "Search" at bounding box center [883, 499] width 59 height 24
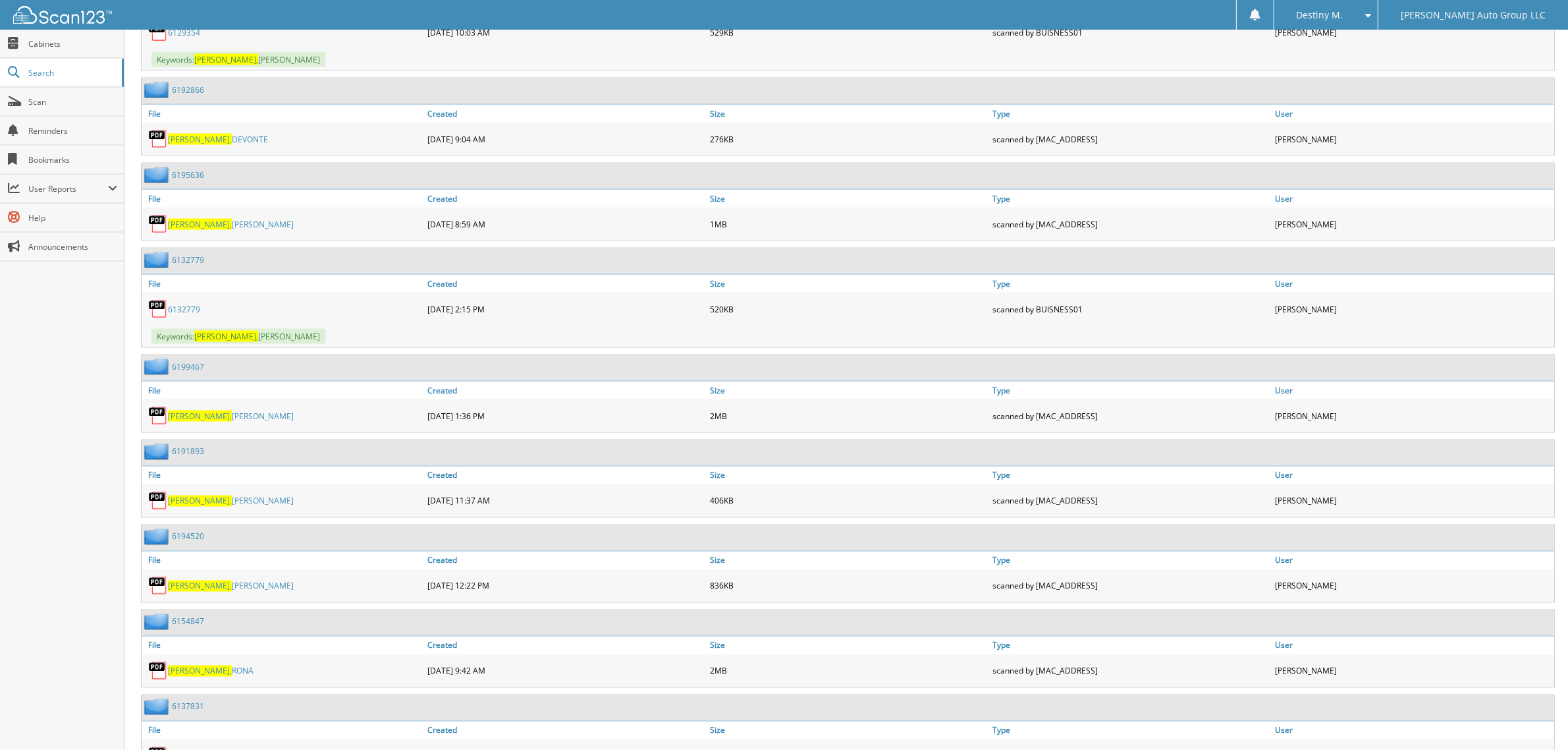
scroll to position [9305, 0]
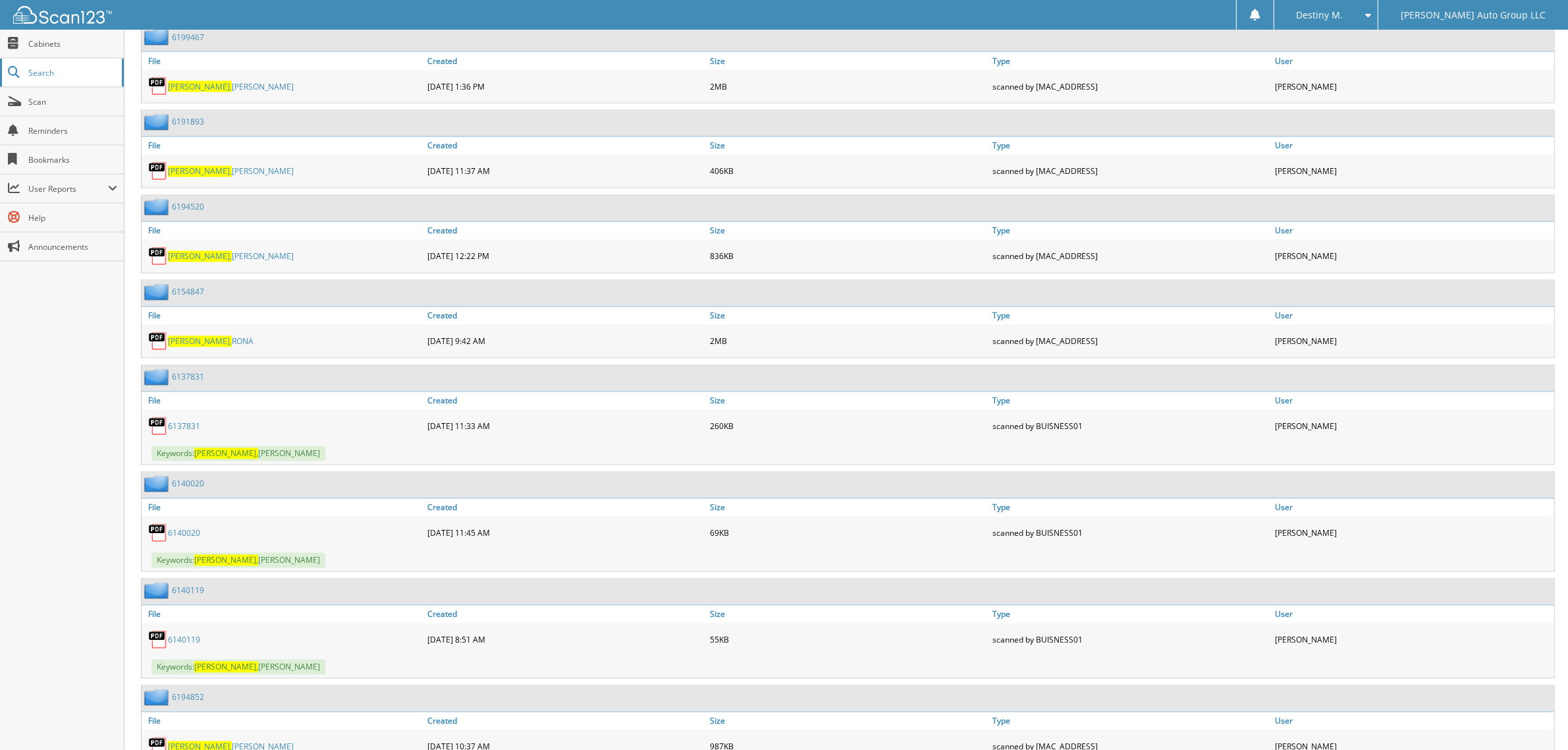
click at [81, 71] on span "Search" at bounding box center [72, 72] width 87 height 11
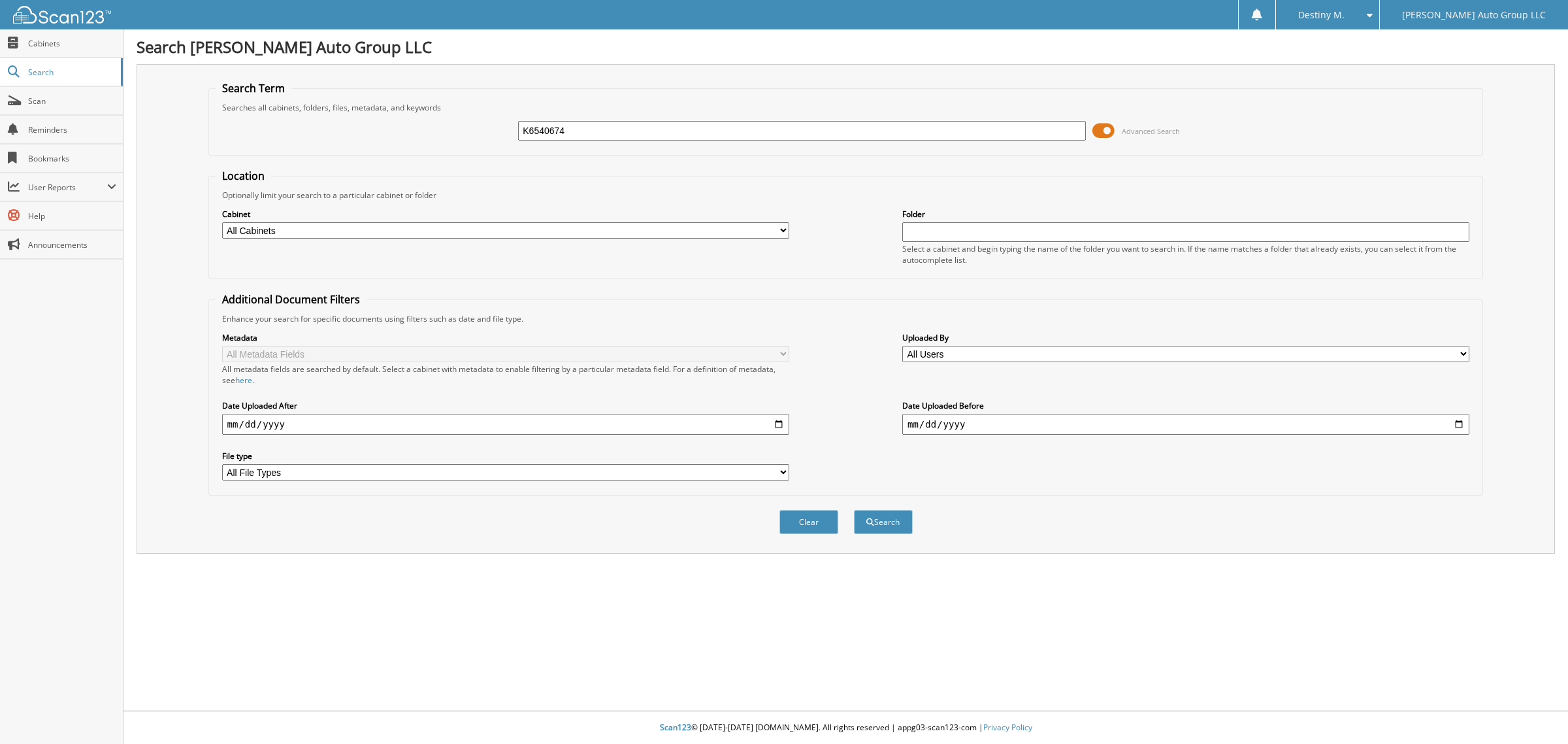
type input "K6540674"
click at [854, 509] on button "Search" at bounding box center [883, 521] width 59 height 24
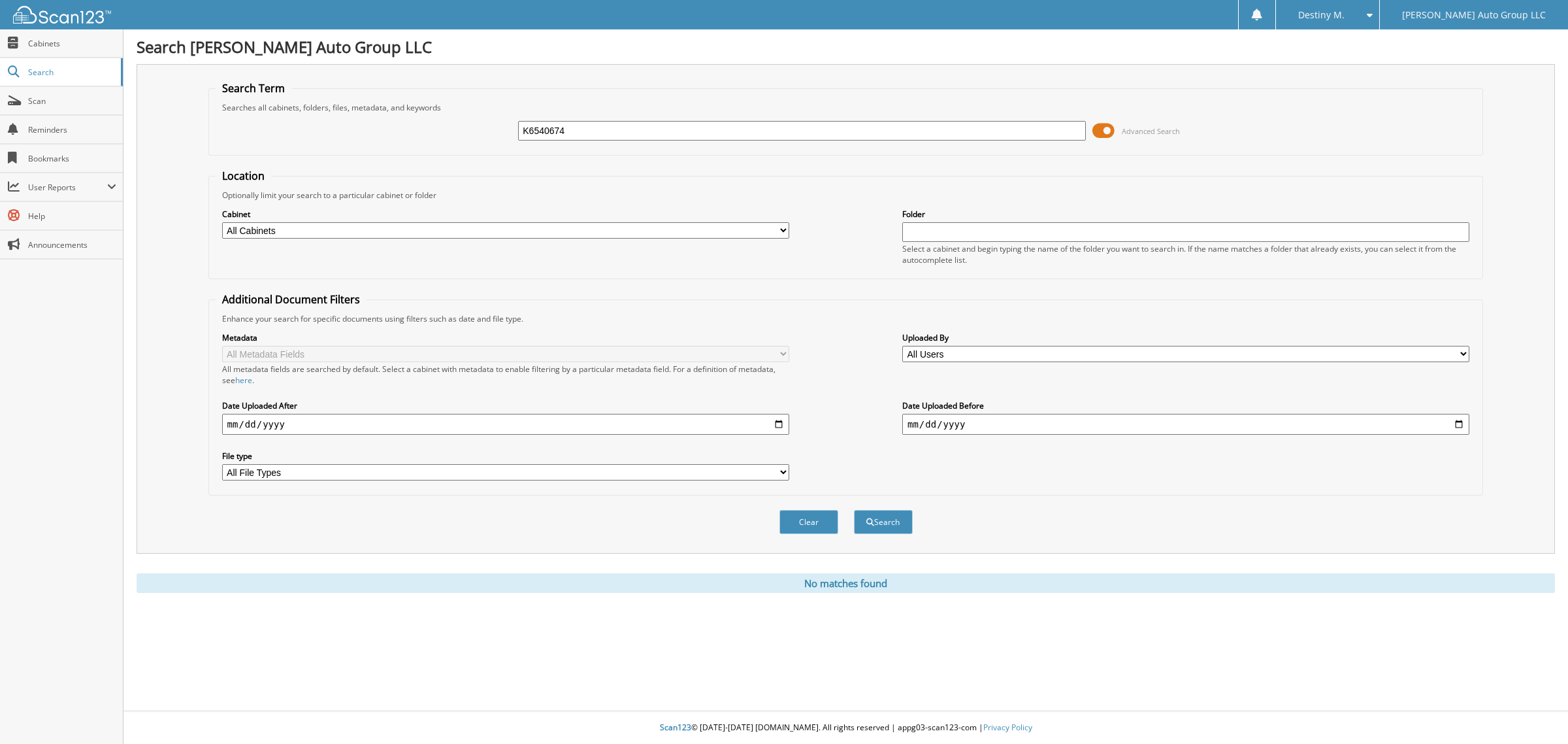
drag, startPoint x: 663, startPoint y: 130, endPoint x: 227, endPoint y: 171, distance: 437.9
click at [227, 171] on form "Search Term Searches all cabinets, folders, files, metadata, and keywords K6540…" at bounding box center [846, 315] width 1276 height 467
type input "K6540674"
click at [854, 509] on button "Search" at bounding box center [883, 521] width 59 height 24
drag, startPoint x: 622, startPoint y: 135, endPoint x: 0, endPoint y: 163, distance: 622.6
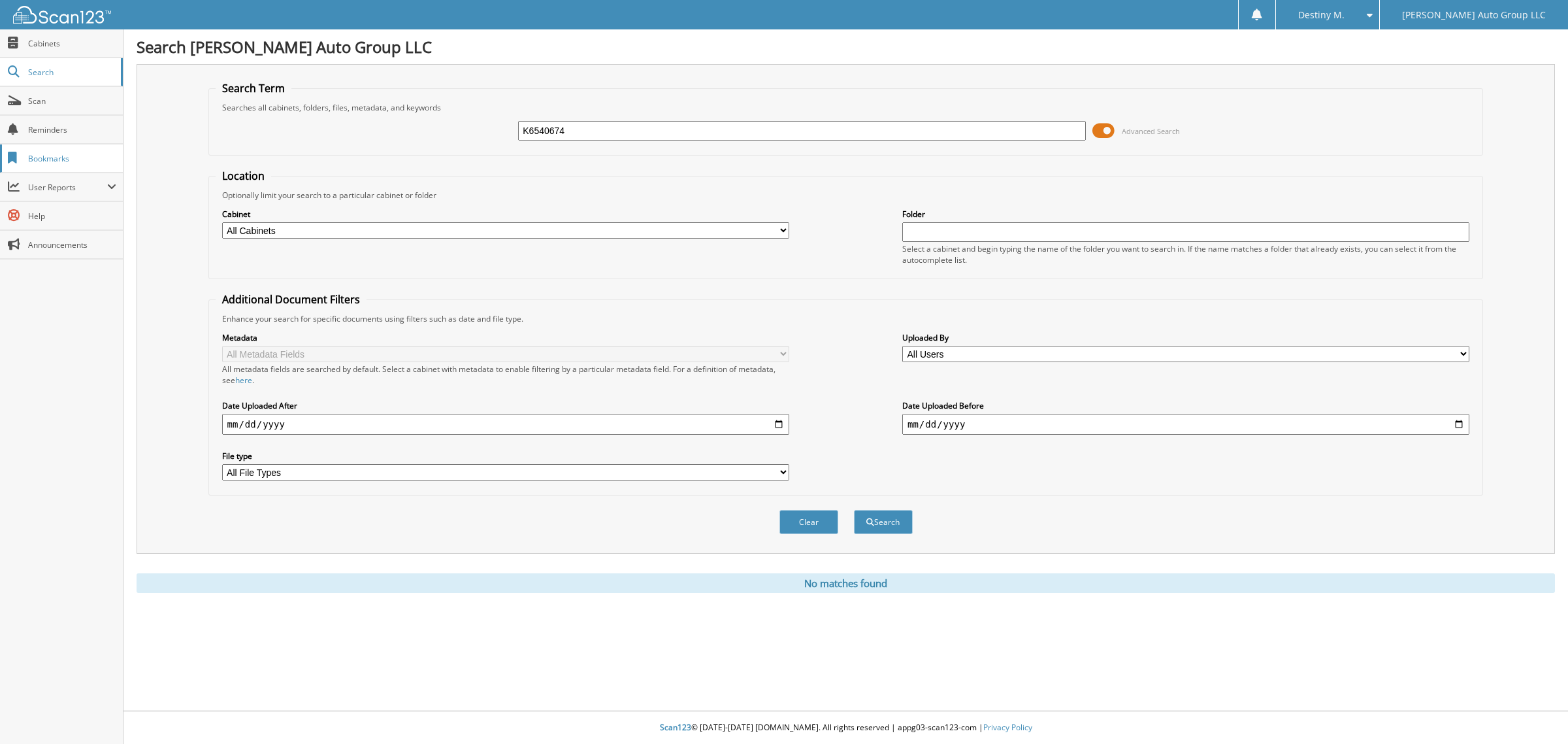
click at [43, 162] on body "Destiny M. Settings Logout [PERSON_NAME] Auto Group LLC Close Cabinets Search" at bounding box center [784, 372] width 1568 height 744
type input "MUFFUL"
click at [854, 509] on button "Search" at bounding box center [883, 521] width 59 height 24
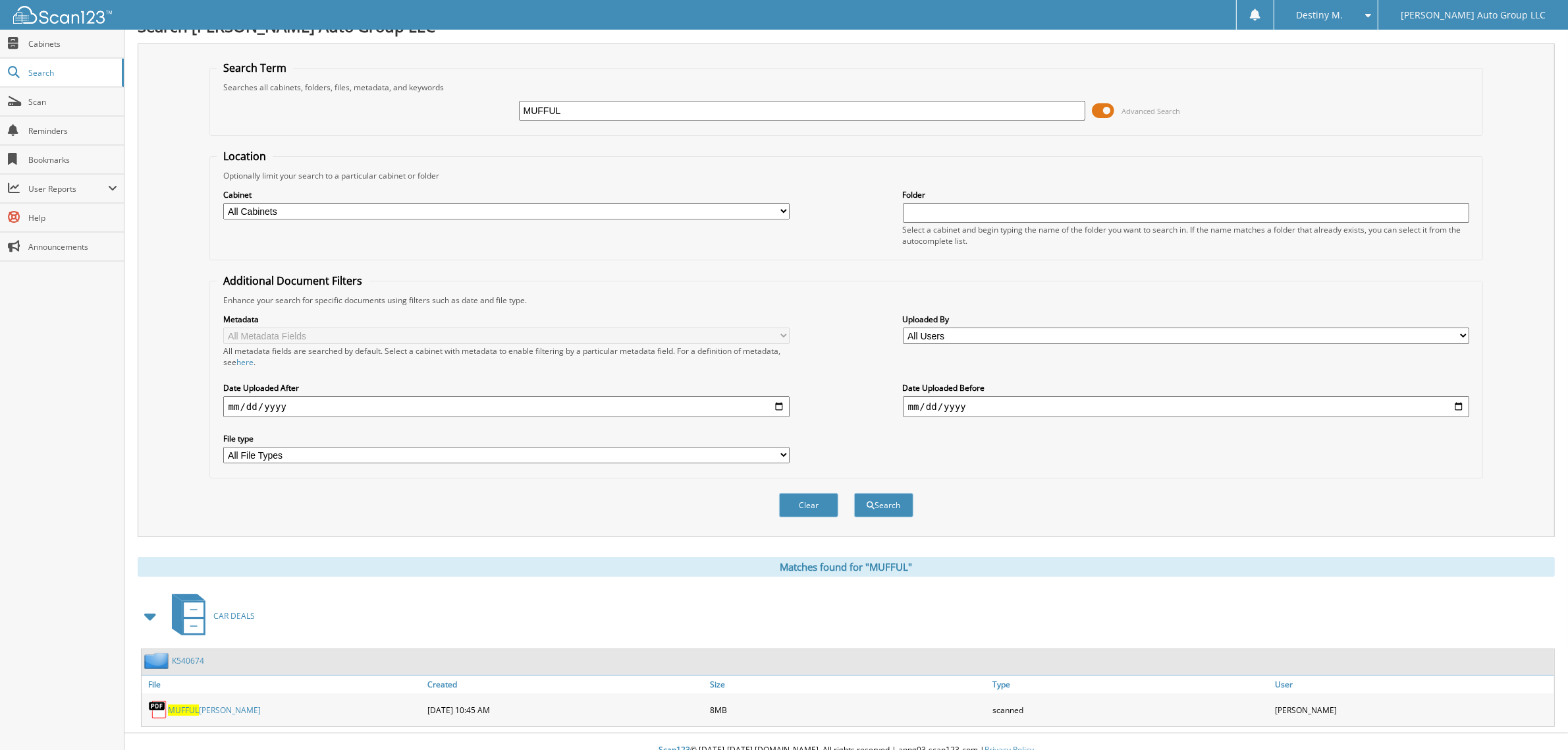
scroll to position [27, 0]
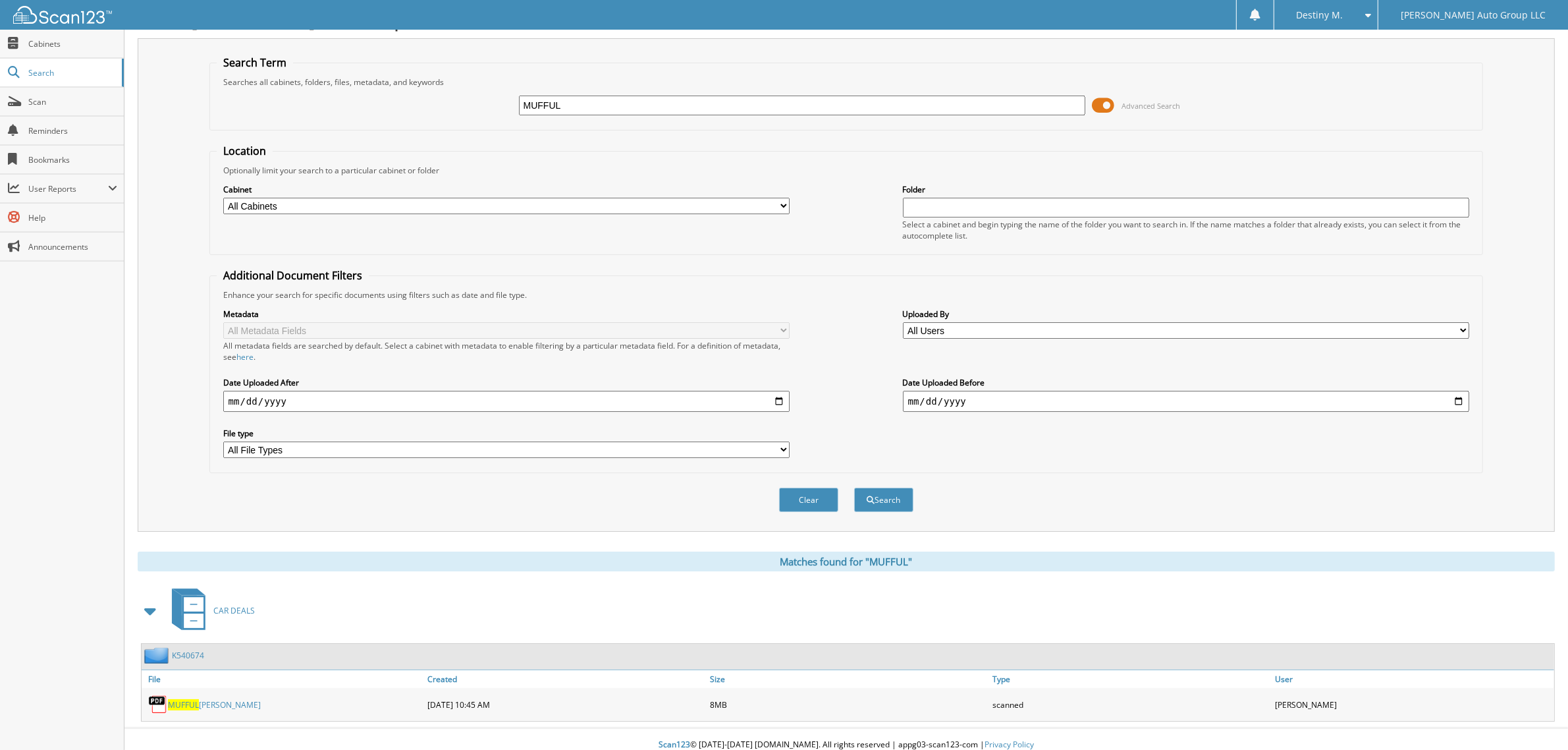
click at [202, 699] on div "MUFFUL [PERSON_NAME]" at bounding box center [282, 704] width 282 height 27
click at [204, 699] on link "MUFFUL [PERSON_NAME]" at bounding box center [215, 704] width 93 height 11
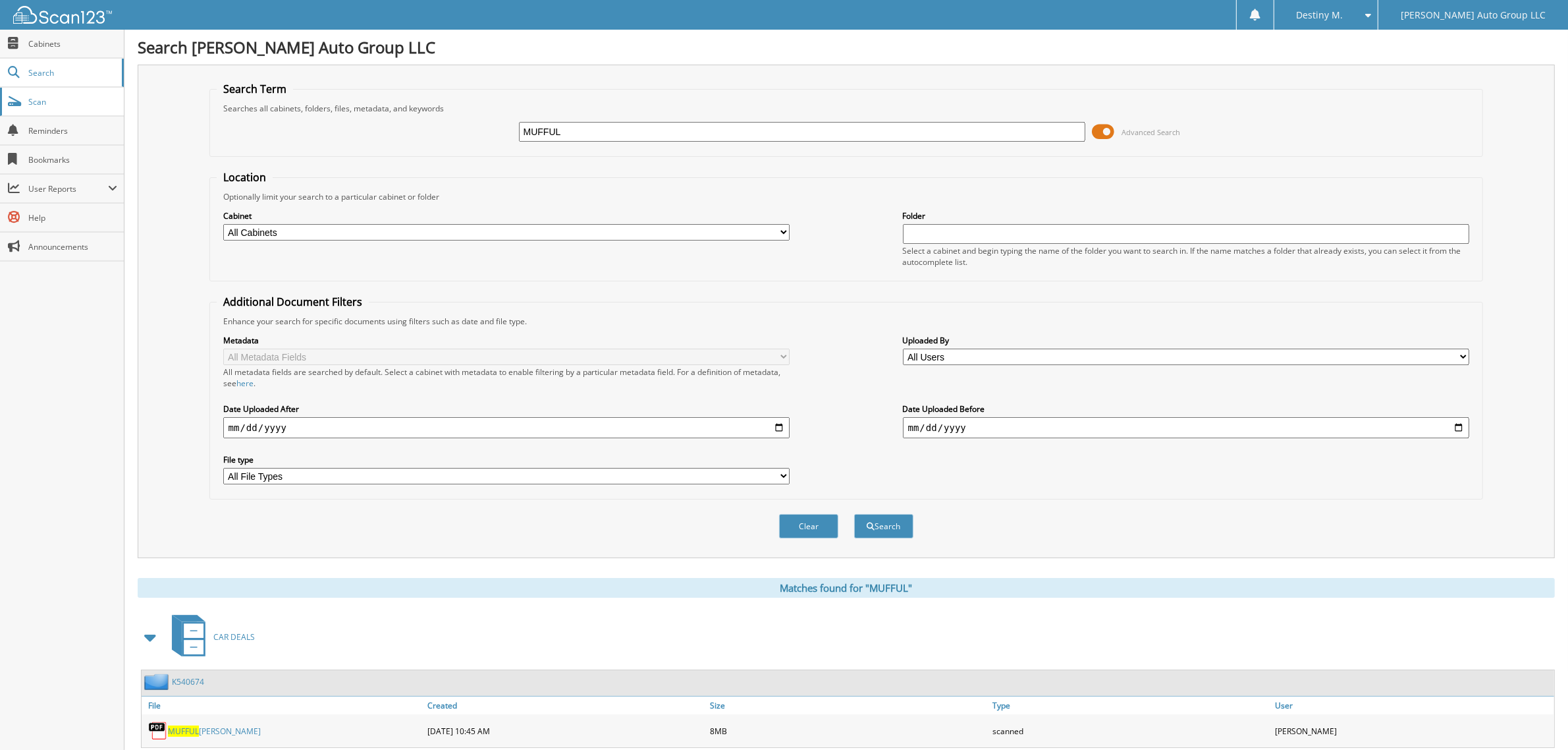
click at [44, 110] on link "Scan" at bounding box center [62, 102] width 124 height 28
